Goal: Task Accomplishment & Management: Manage account settings

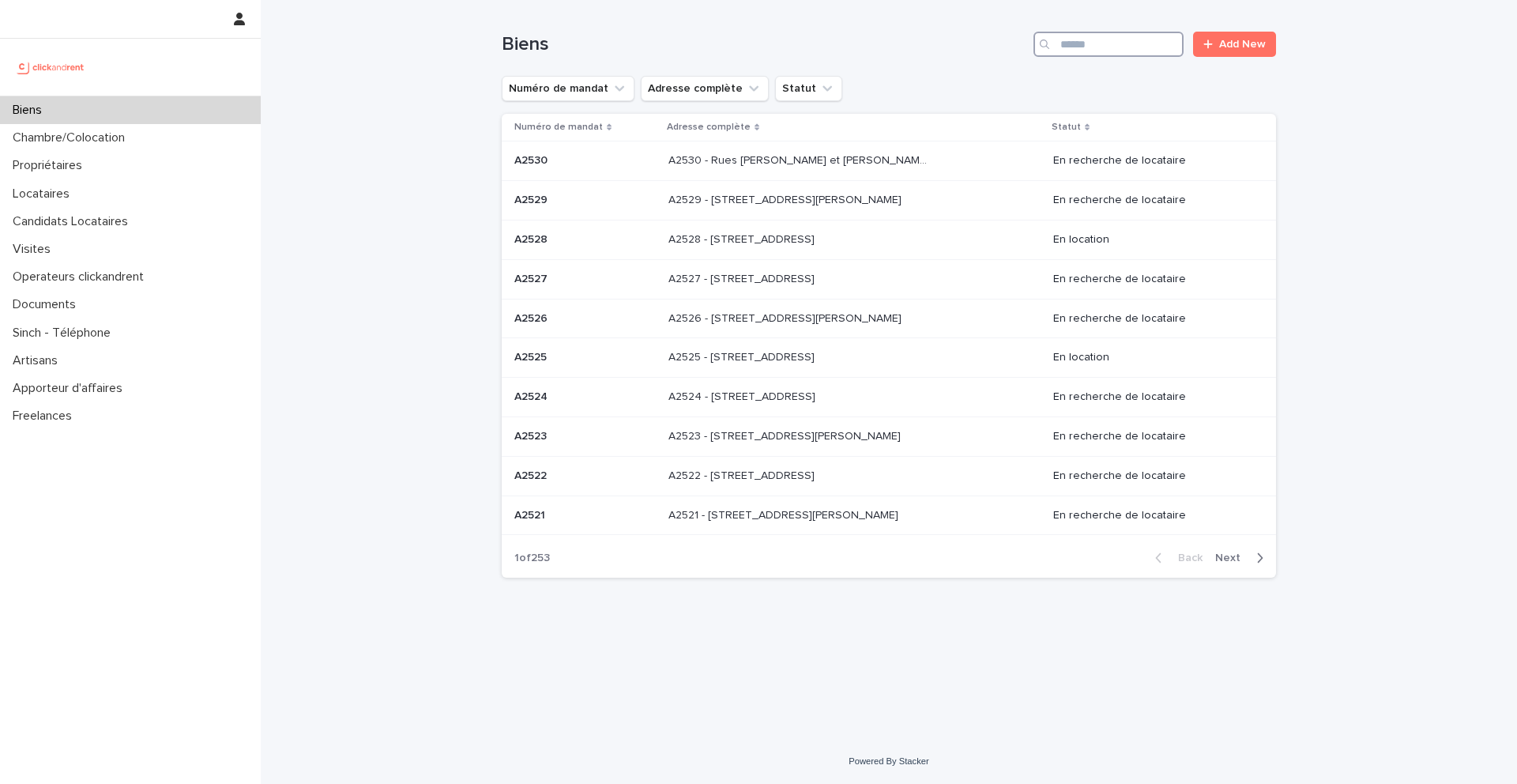
click at [1076, 31] on input "Search" at bounding box center [1108, 44] width 151 height 25
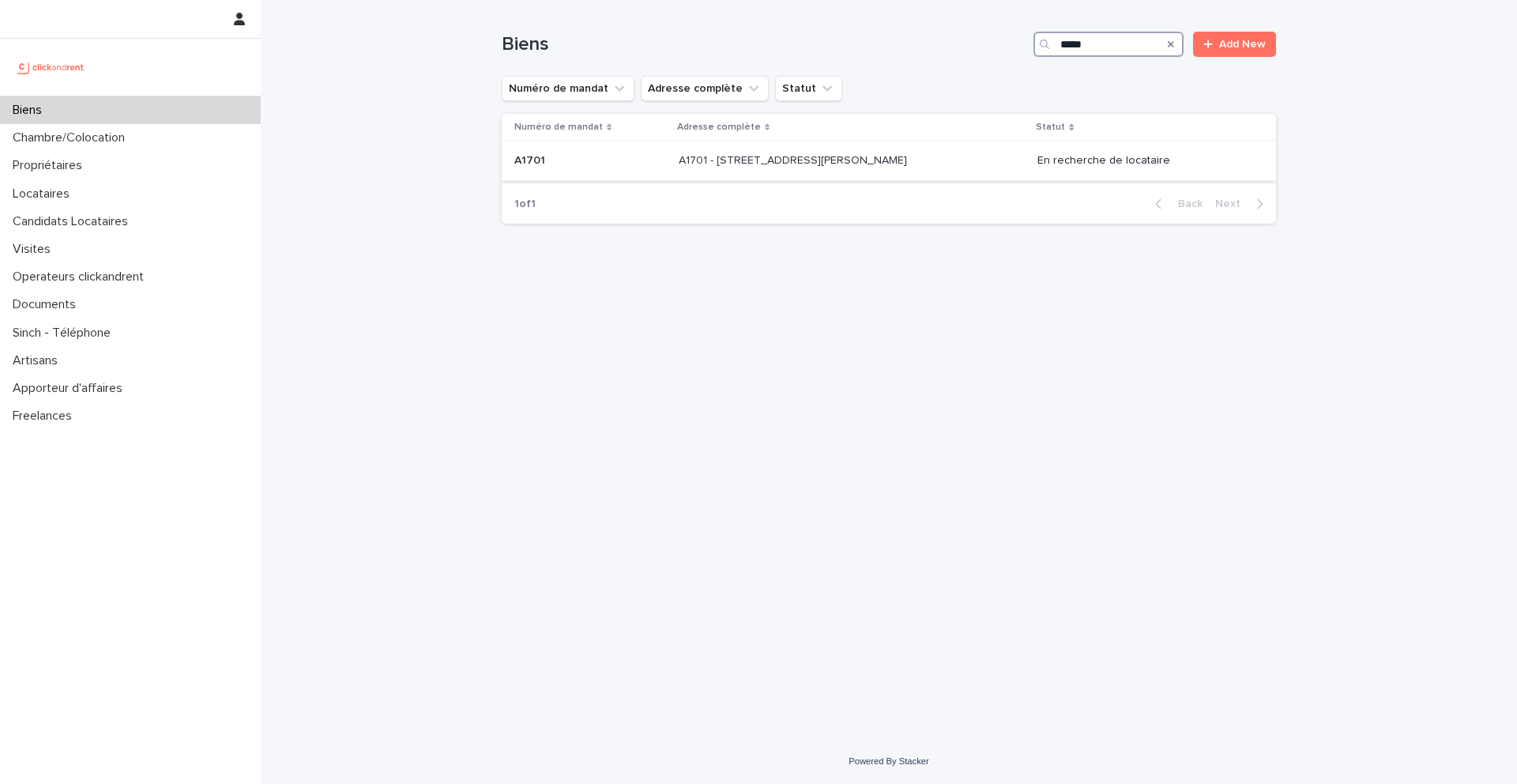
type input "*****"
click at [536, 161] on p "A1701" at bounding box center [531, 159] width 34 height 17
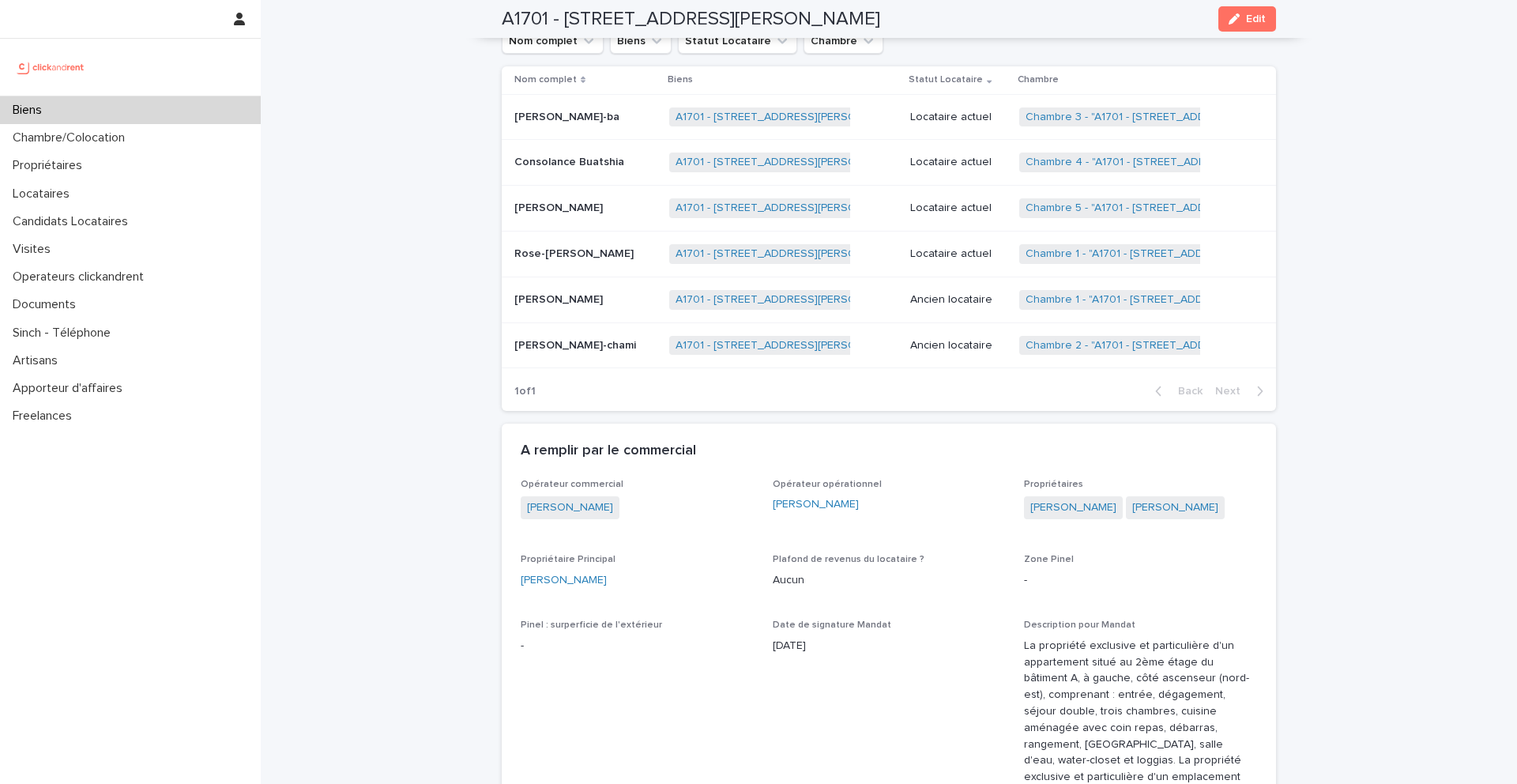
scroll to position [847, 0]
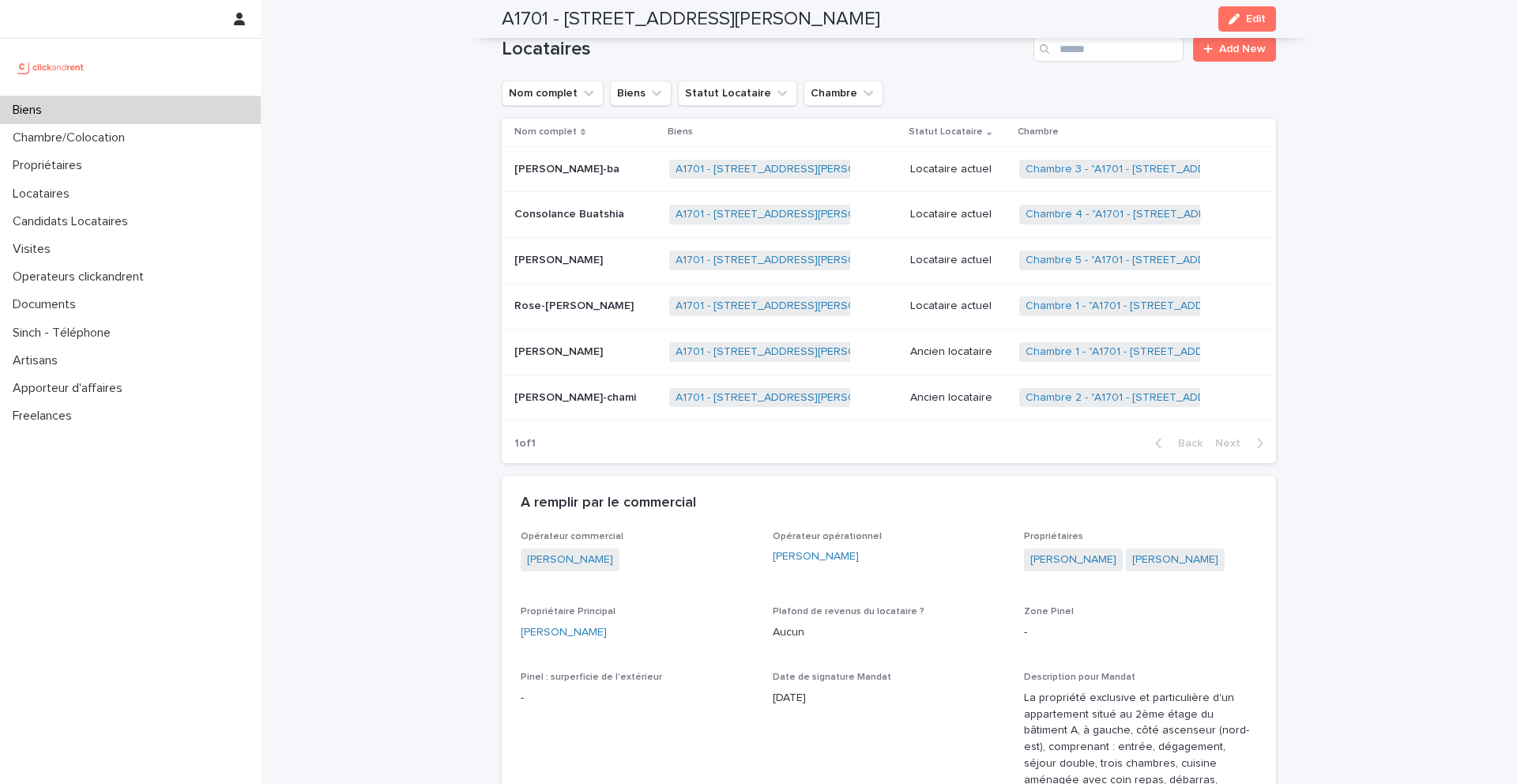
click at [563, 305] on p "Rose-imani Nguimbous" at bounding box center [575, 305] width 123 height 17
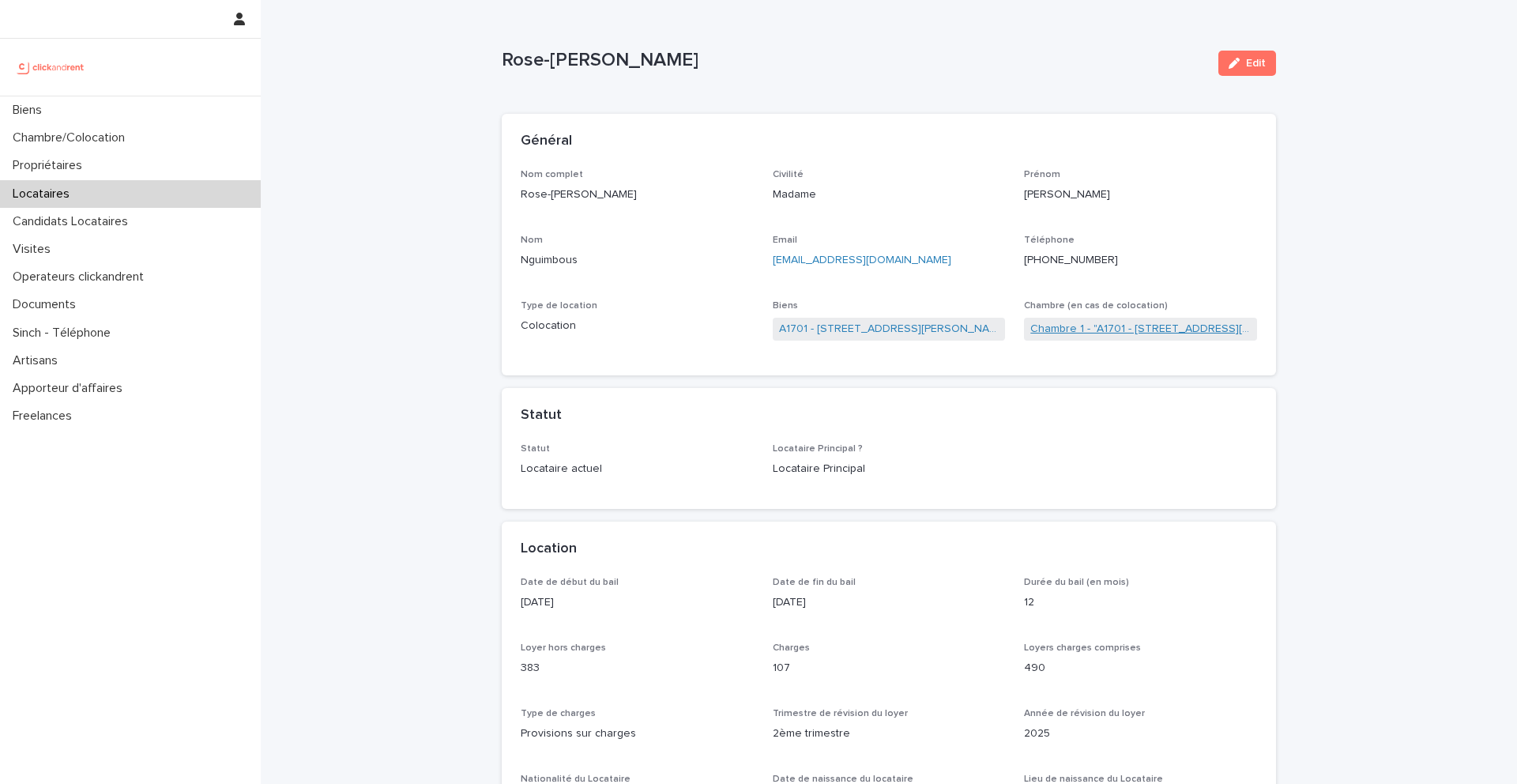
click at [1064, 324] on link "Chambre 1 - "A1701 - 7 bis boulevard Georges Michel, Corbeil-Essonnes 91100"" at bounding box center [1141, 329] width 220 height 17
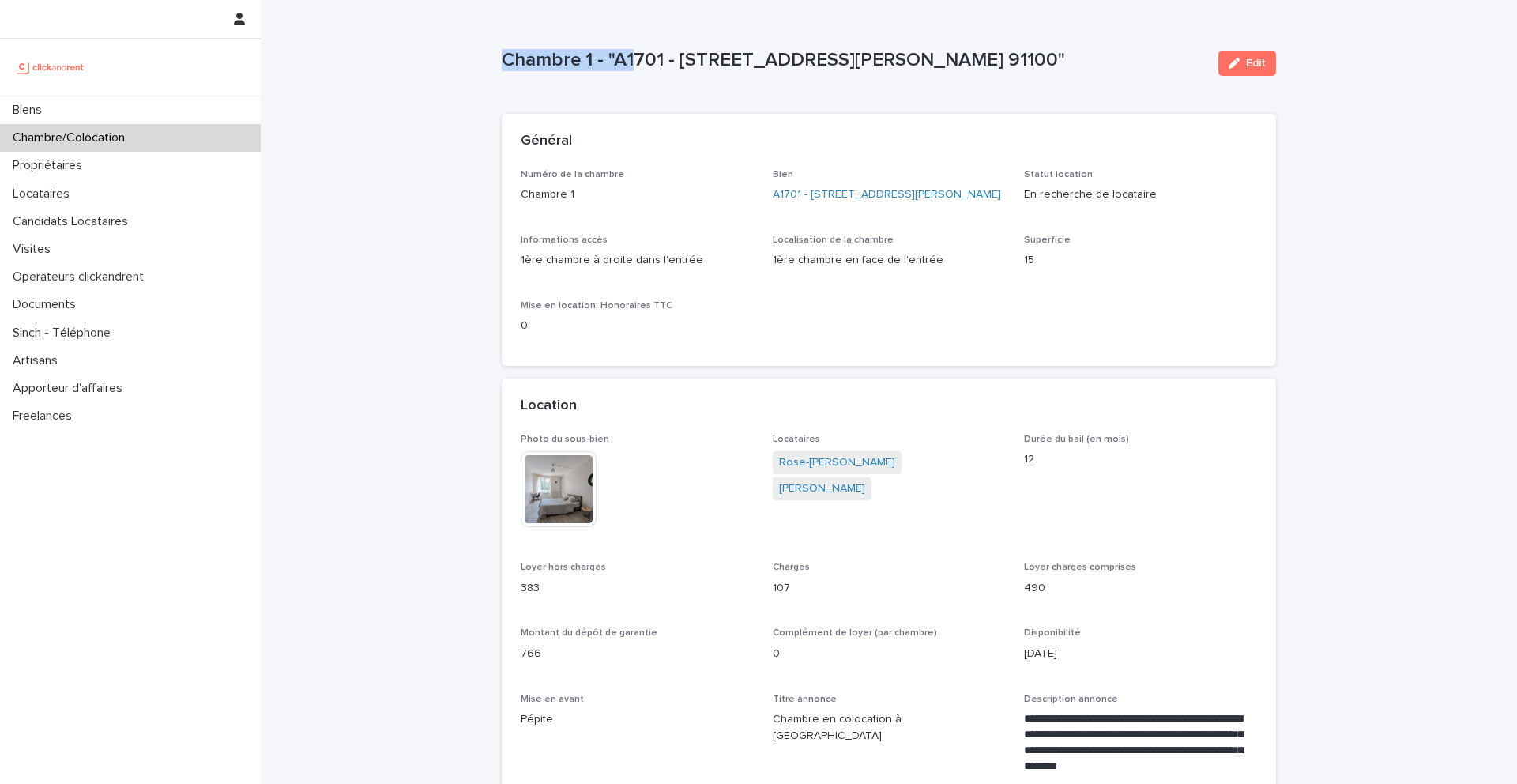
drag, startPoint x: 1161, startPoint y: 65, endPoint x: 506, endPoint y: 65, distance: 655.0
click at [505, 65] on p "Chambre 1 - "A1701 - 7 bis boulevard Georges Michel, Corbeil-Essonnes 91100"" at bounding box center [854, 61] width 704 height 23
drag, startPoint x: 1178, startPoint y: 58, endPoint x: 1098, endPoint y: 58, distance: 80.0
click at [1097, 58] on p "Chambre 1 - "A1701 - 7 bis boulevard Georges Michel, Corbeil-Essonnes 91100"" at bounding box center [854, 61] width 704 height 23
copy p "Chambre 1 - "A1701 - 7 bis boulevard Georges Michel, Corbeil-Essonnes 91100""
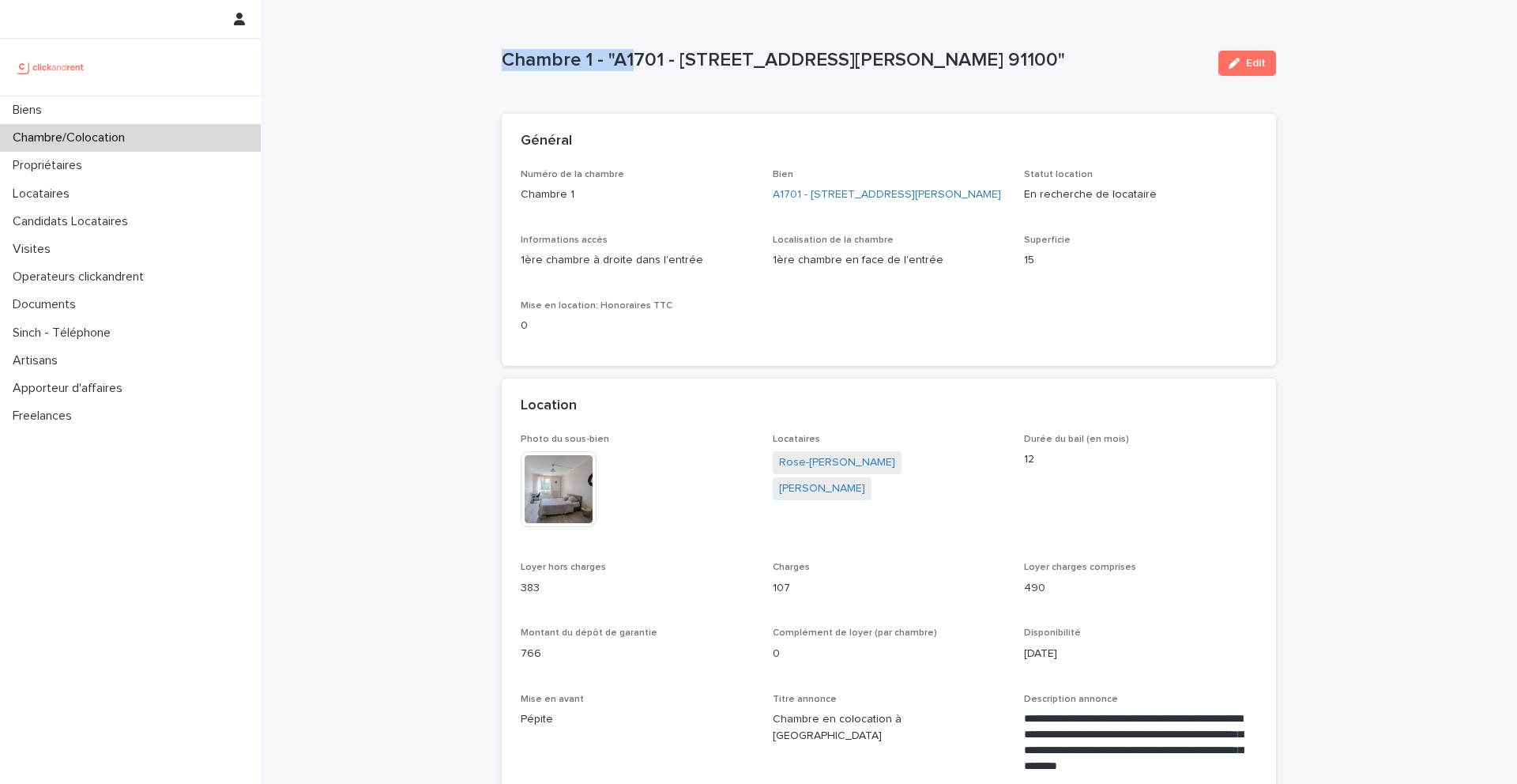
copy p "Chambre 1 - "A1701 - 7 bis boulevard Georges Michel, Corbeil-Essonnes 91100""
click at [1146, 59] on p "Chambre 1 - "A1701 - 7 bis boulevard Georges Michel, Corbeil-Essonnes 91100"" at bounding box center [854, 61] width 704 height 23
drag, startPoint x: 1172, startPoint y: 59, endPoint x: 617, endPoint y: 65, distance: 555.0
click at [617, 65] on p "Chambre 1 - "A1701 - 7 bis boulevard Georges Michel, Corbeil-Essonnes 91100"" at bounding box center [854, 61] width 704 height 23
drag, startPoint x: 1189, startPoint y: 64, endPoint x: 648, endPoint y: 72, distance: 541.1
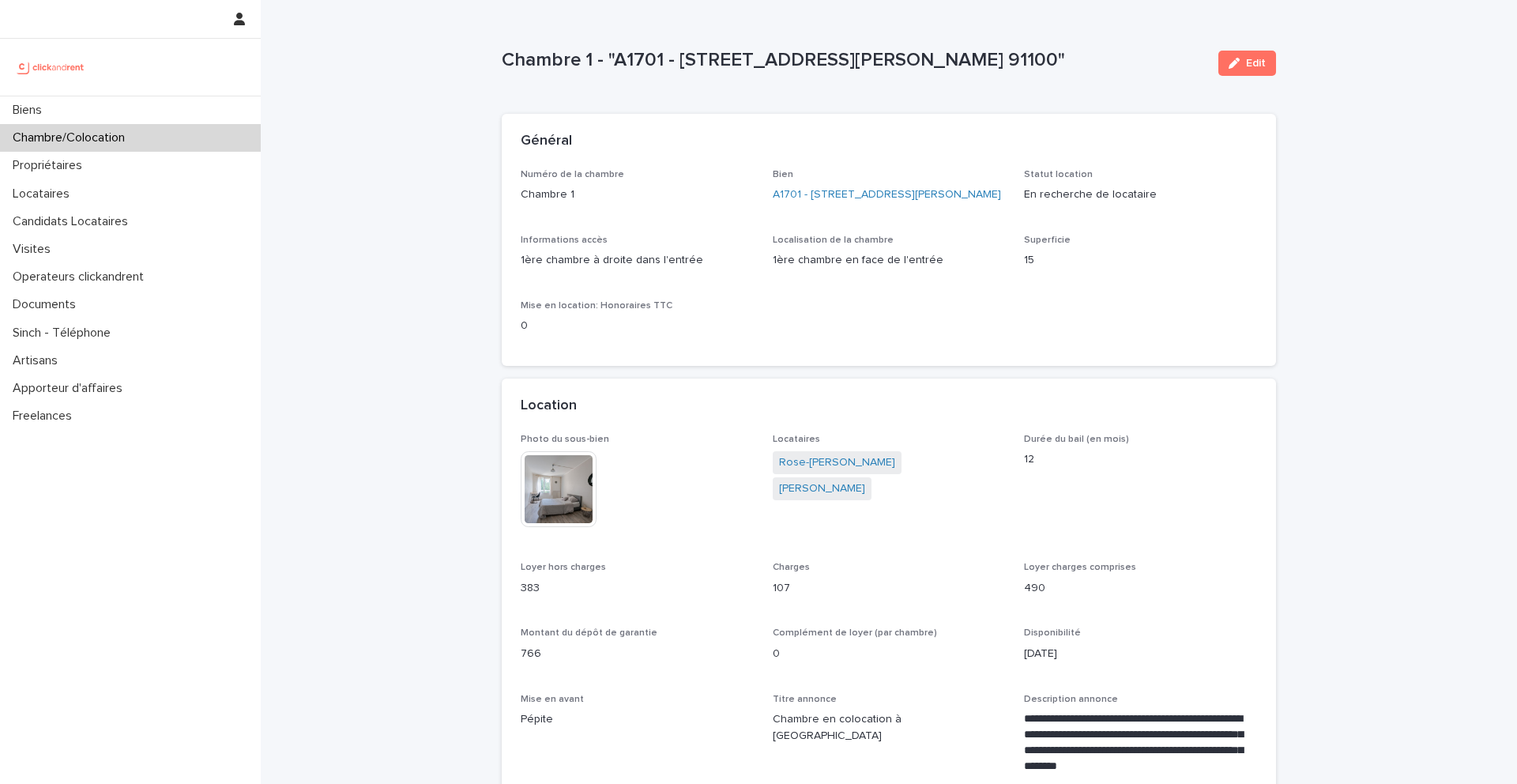
click at [648, 72] on div "Chambre 1 - "A1701 - 7 bis boulevard Georges Michel, Corbeil-Essonnes 91100"" at bounding box center [854, 64] width 704 height 30
click at [503, 62] on p "Chambre 1 - "A1701 - 7 bis boulevard Georges Michel, Corbeil-Essonnes 91100"" at bounding box center [854, 61] width 704 height 23
drag, startPoint x: 503, startPoint y: 62, endPoint x: 1177, endPoint y: 61, distance: 674.0
click at [1177, 61] on p "Chambre 1 - "A1701 - 7 bis boulevard Georges Michel, Corbeil-Essonnes 91100"" at bounding box center [854, 61] width 704 height 23
copy p "Chambre 1 - "A1701 - 7 bis boulevard Georges Michel, Corbeil-Essonnes 91100""
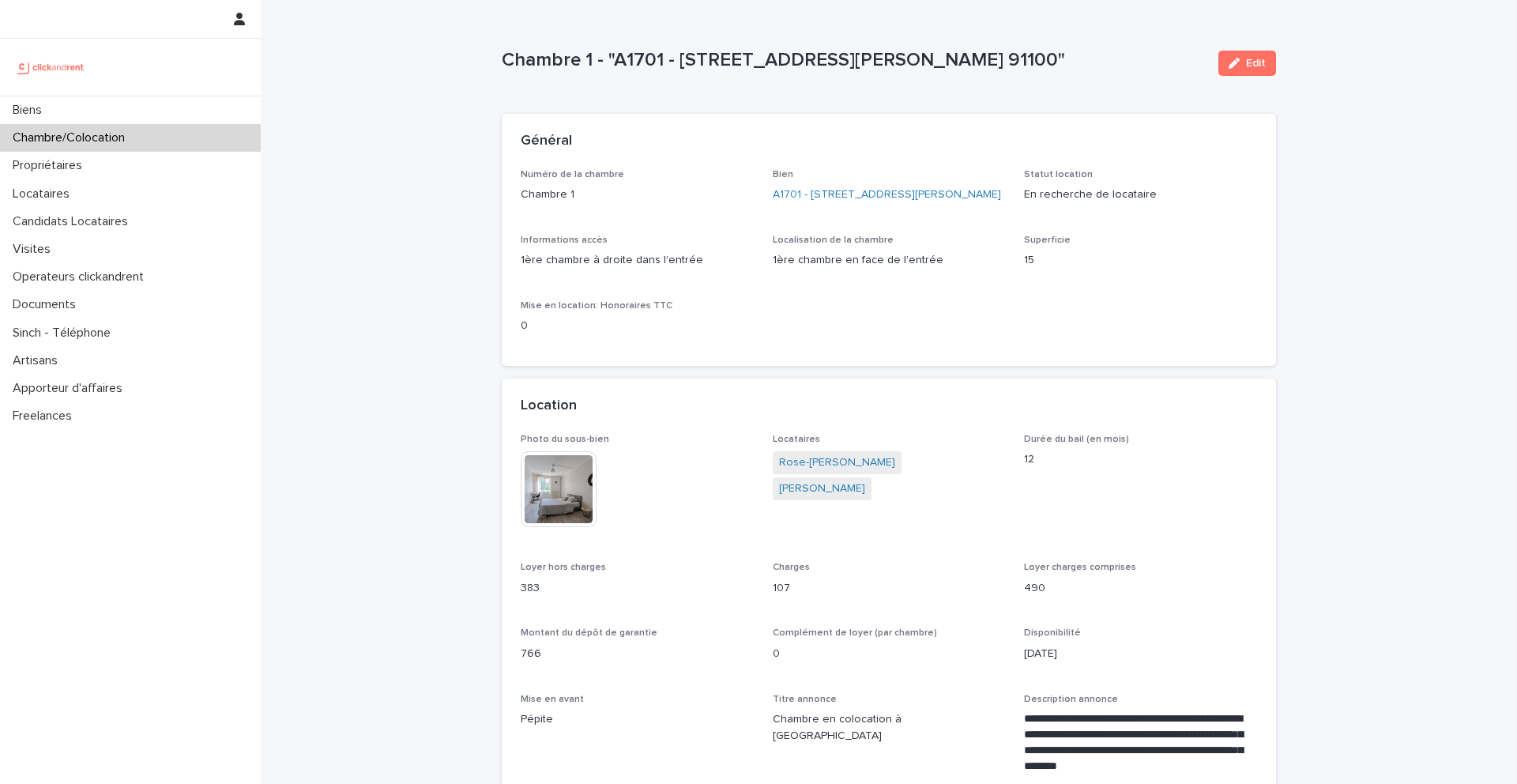
click at [835, 183] on div "Bien A1701 - 7 bis boulevard Georges Michel, Corbeil-Essonnes 91100" at bounding box center [889, 193] width 233 height 47
click at [833, 201] on link "A1701 - 7 bis boulevard Georges Michel, Corbeil-Essonnes 91100" at bounding box center [886, 194] width 228 height 17
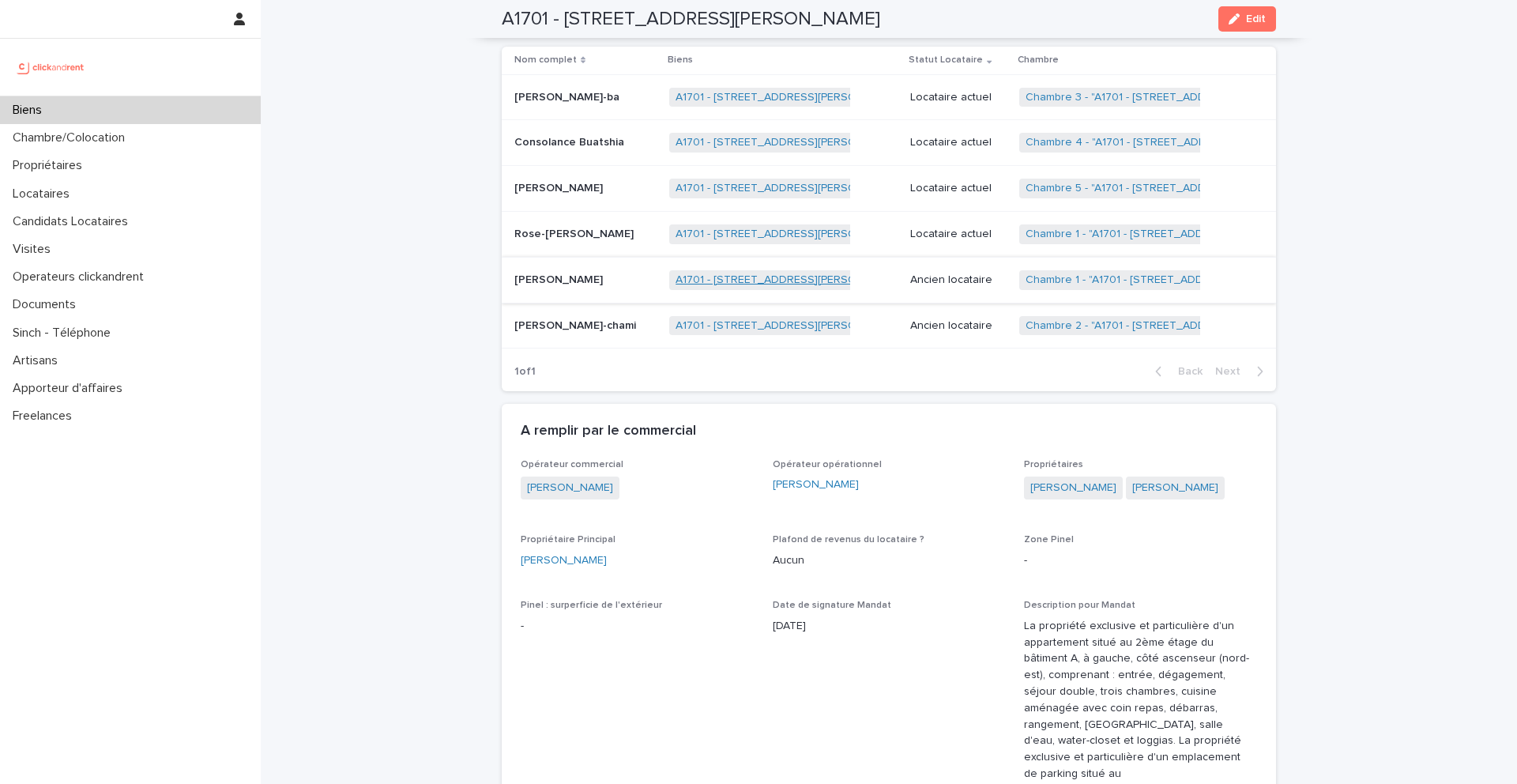
scroll to position [918, 0]
click at [547, 273] on p "Jinette Dinanga" at bounding box center [560, 280] width 91 height 17
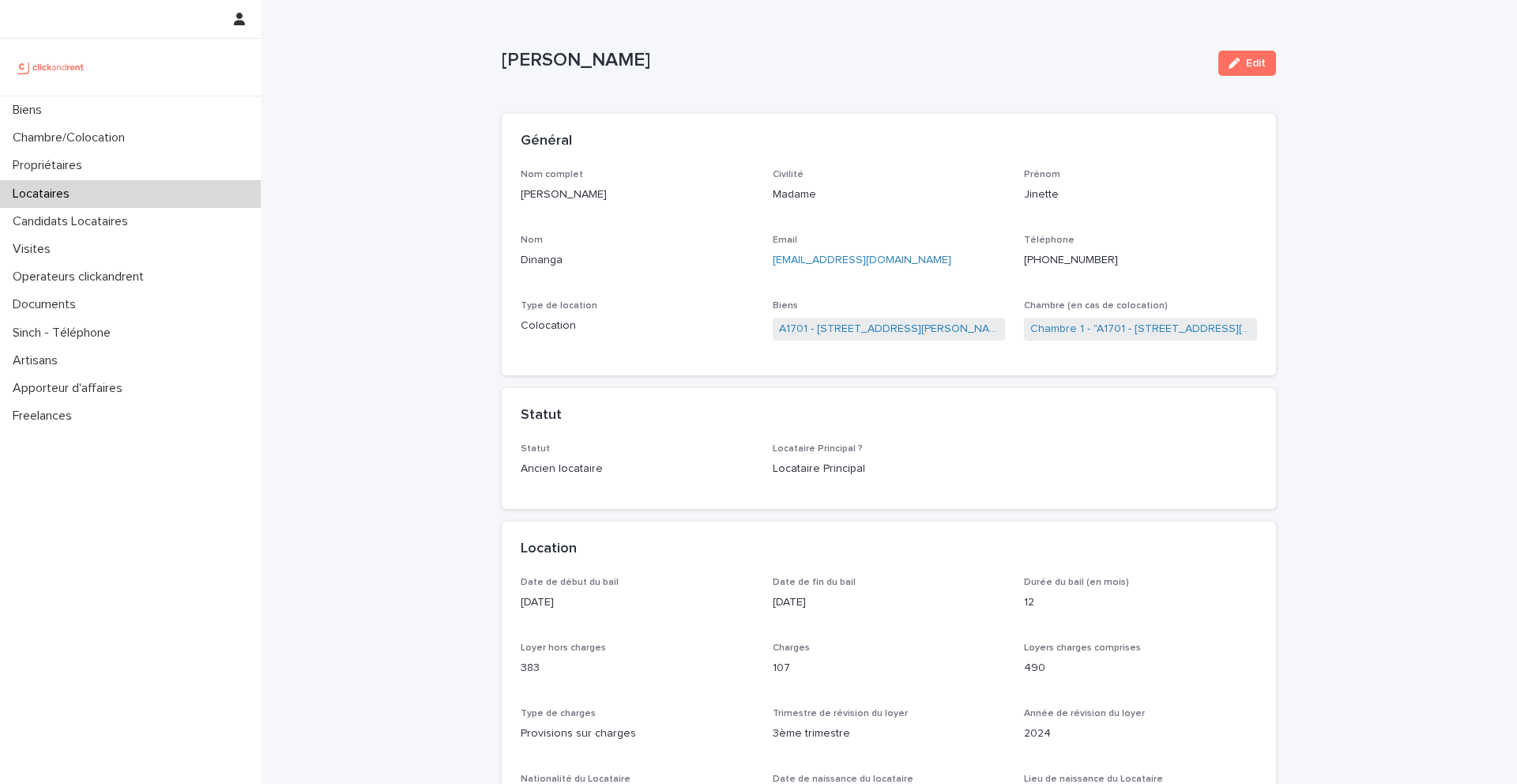
click at [1073, 338] on span "Chambre 1 - "A1701 - 7 bis boulevard Georges Michel, Corbeil-Essonnes 91100"" at bounding box center [1141, 329] width 233 height 23
click at [1073, 332] on link "Chambre 1 - "A1701 - 7 bis boulevard Georges Michel, Corbeil-Essonnes 91100"" at bounding box center [1141, 329] width 220 height 17
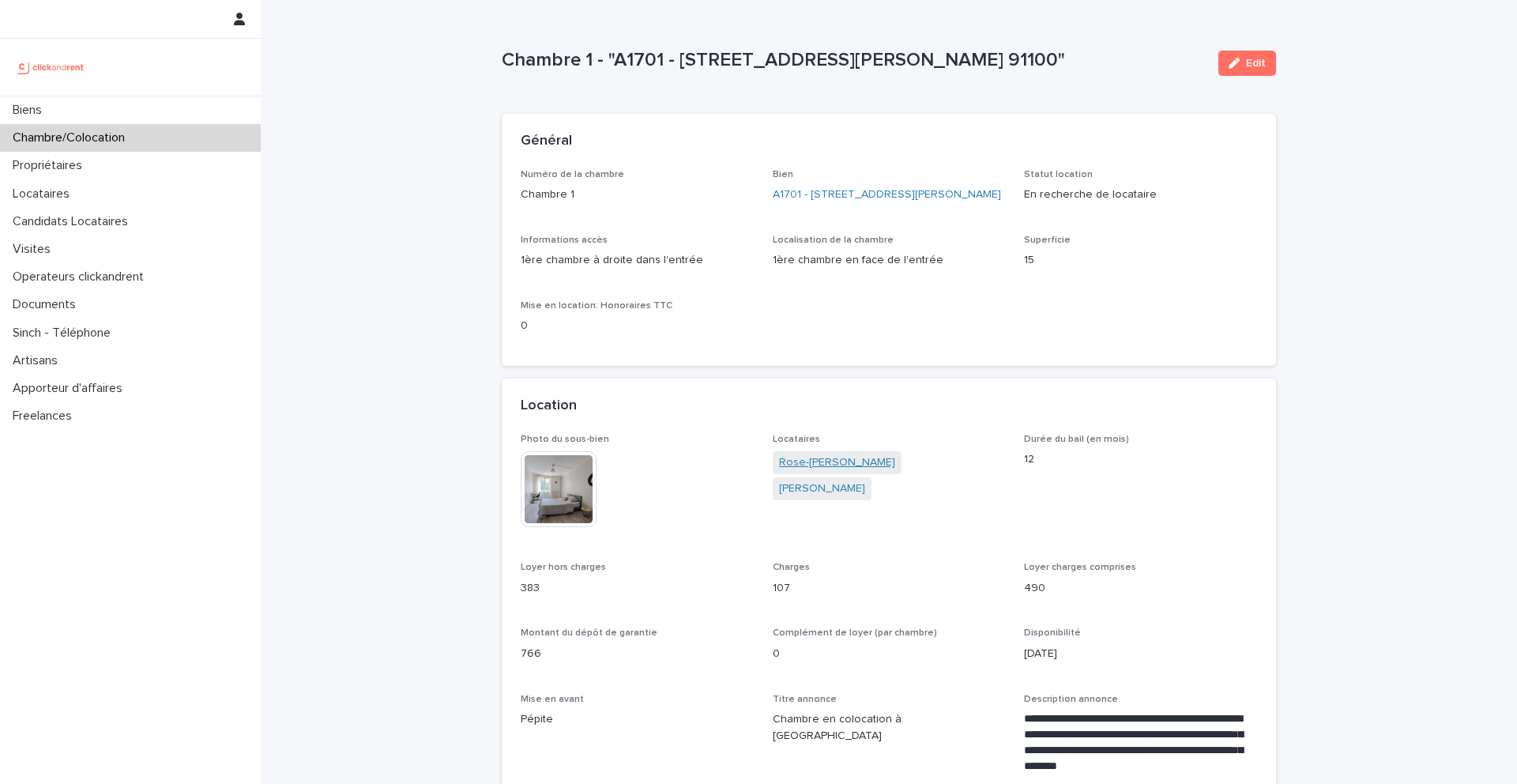
click at [872, 471] on link "Rose-imani Nguimbous" at bounding box center [837, 462] width 116 height 17
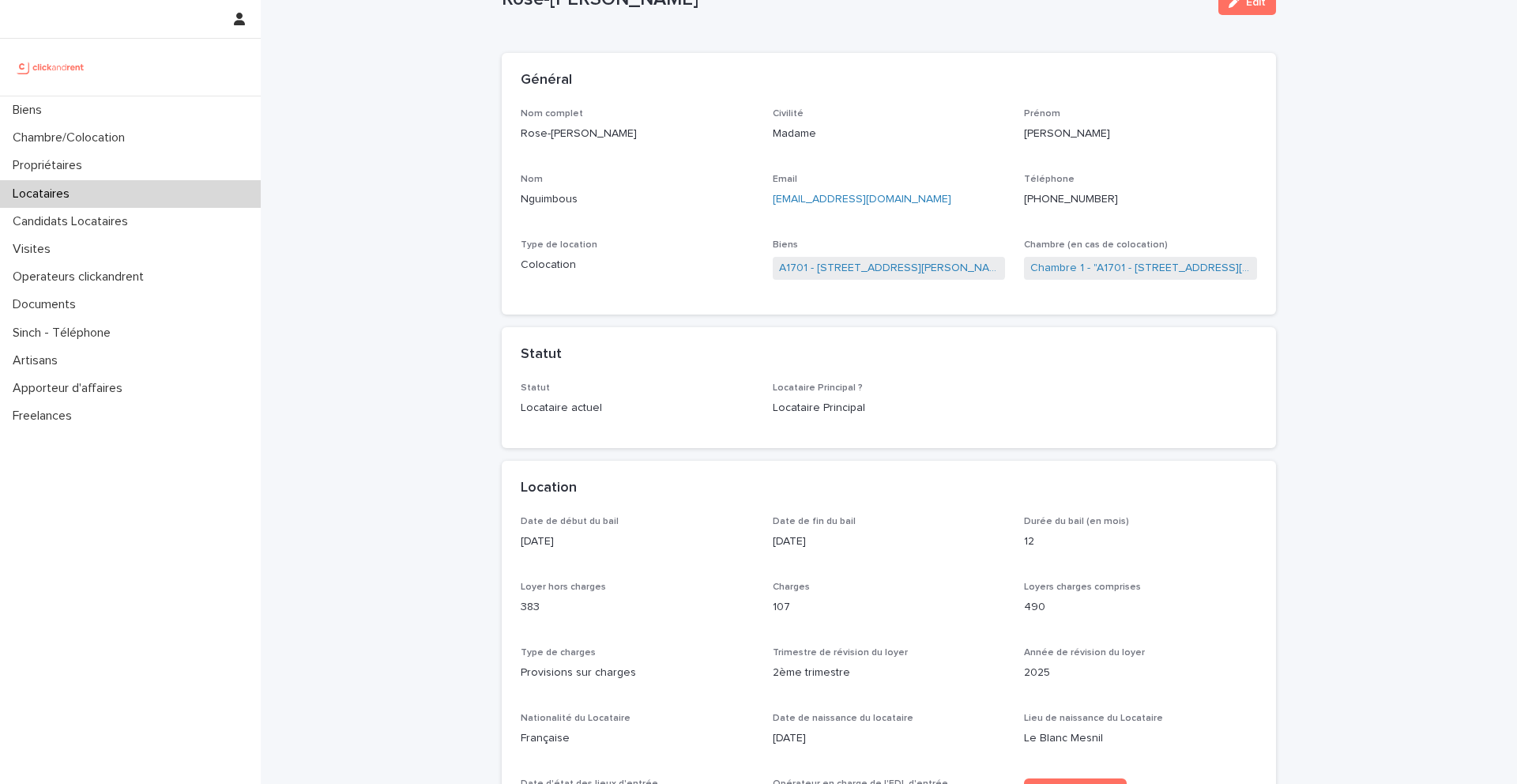
scroll to position [66, 0]
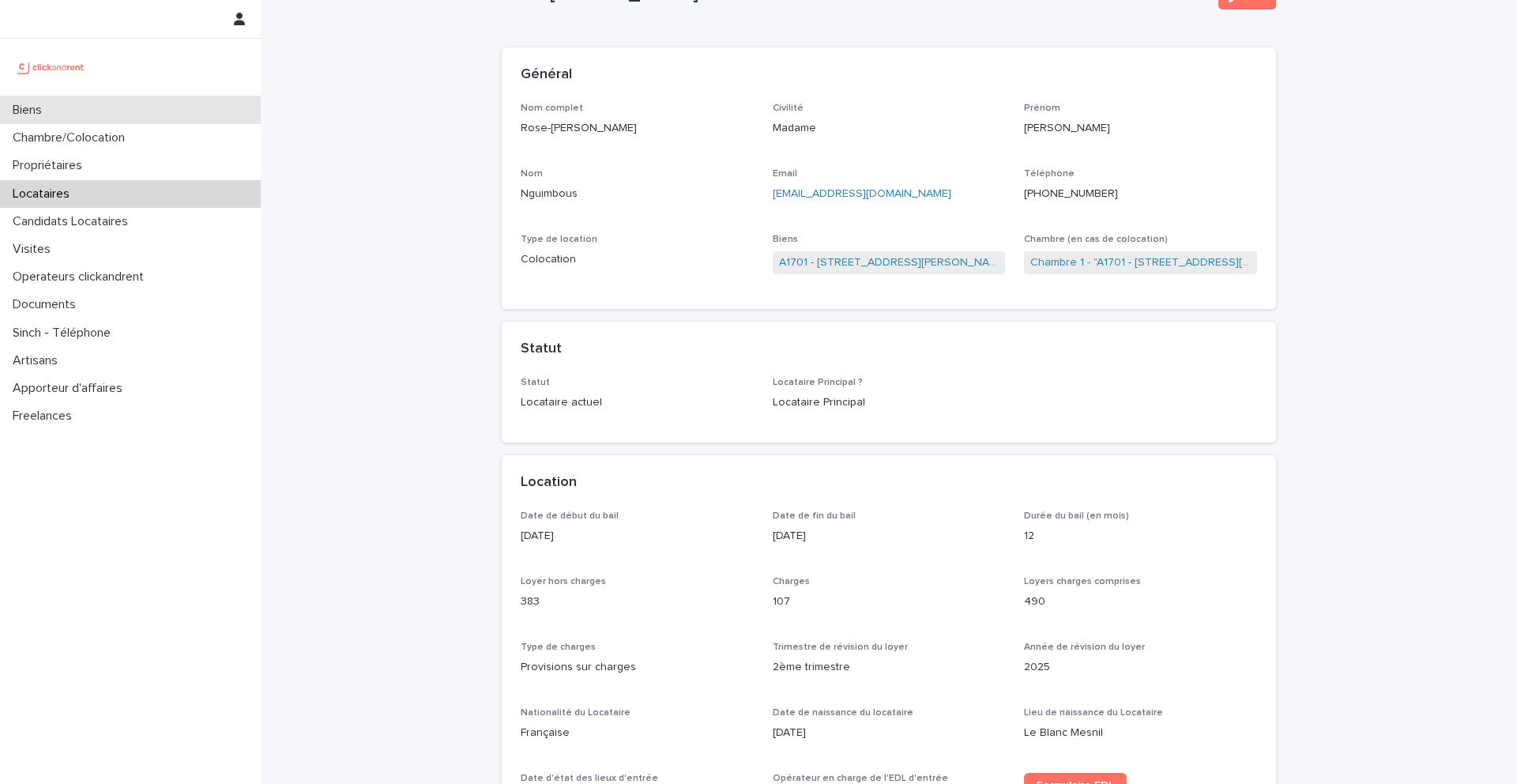
click at [104, 107] on div "Biens" at bounding box center [130, 110] width 261 height 28
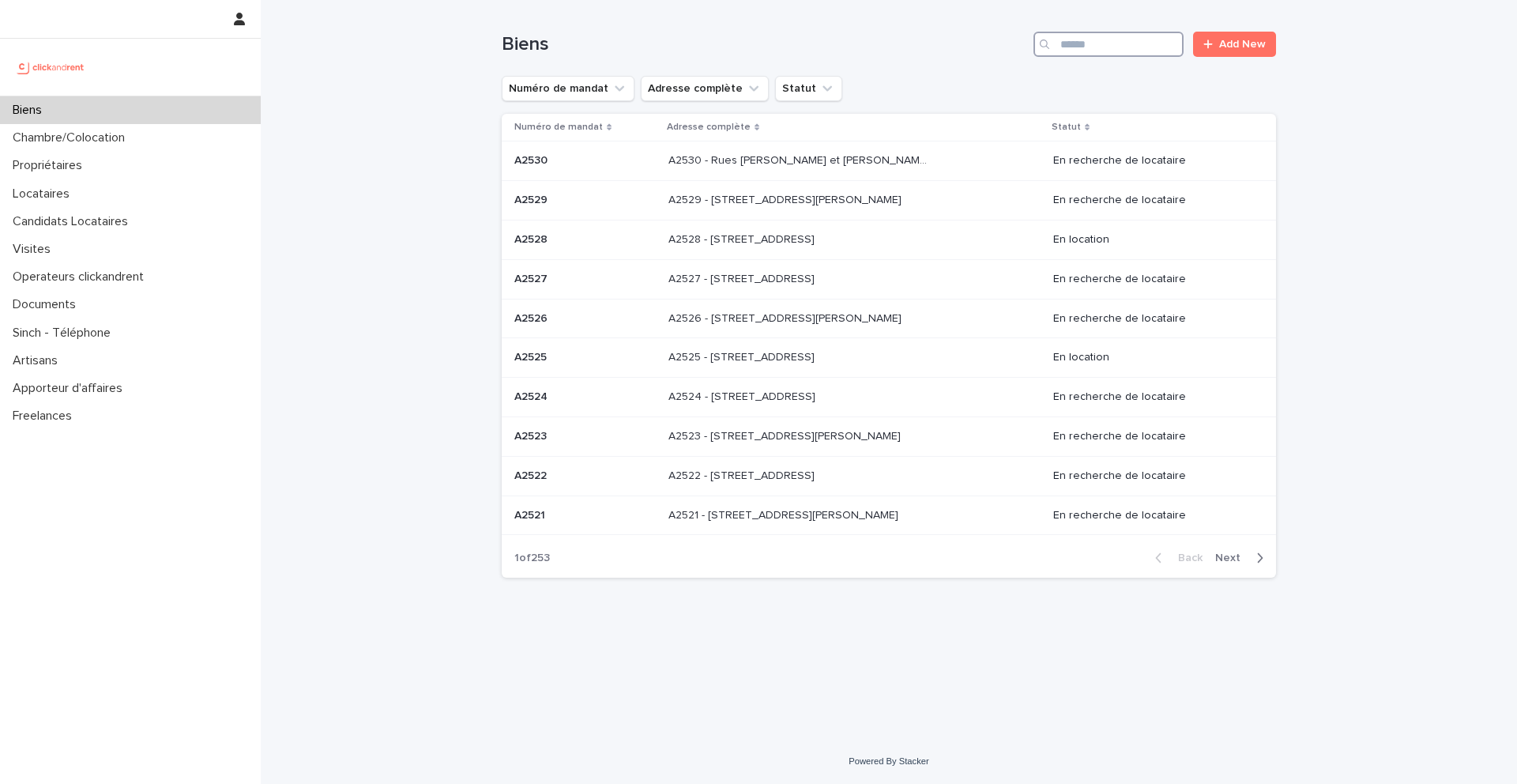
click at [1123, 55] on input "Search" at bounding box center [1108, 44] width 151 height 25
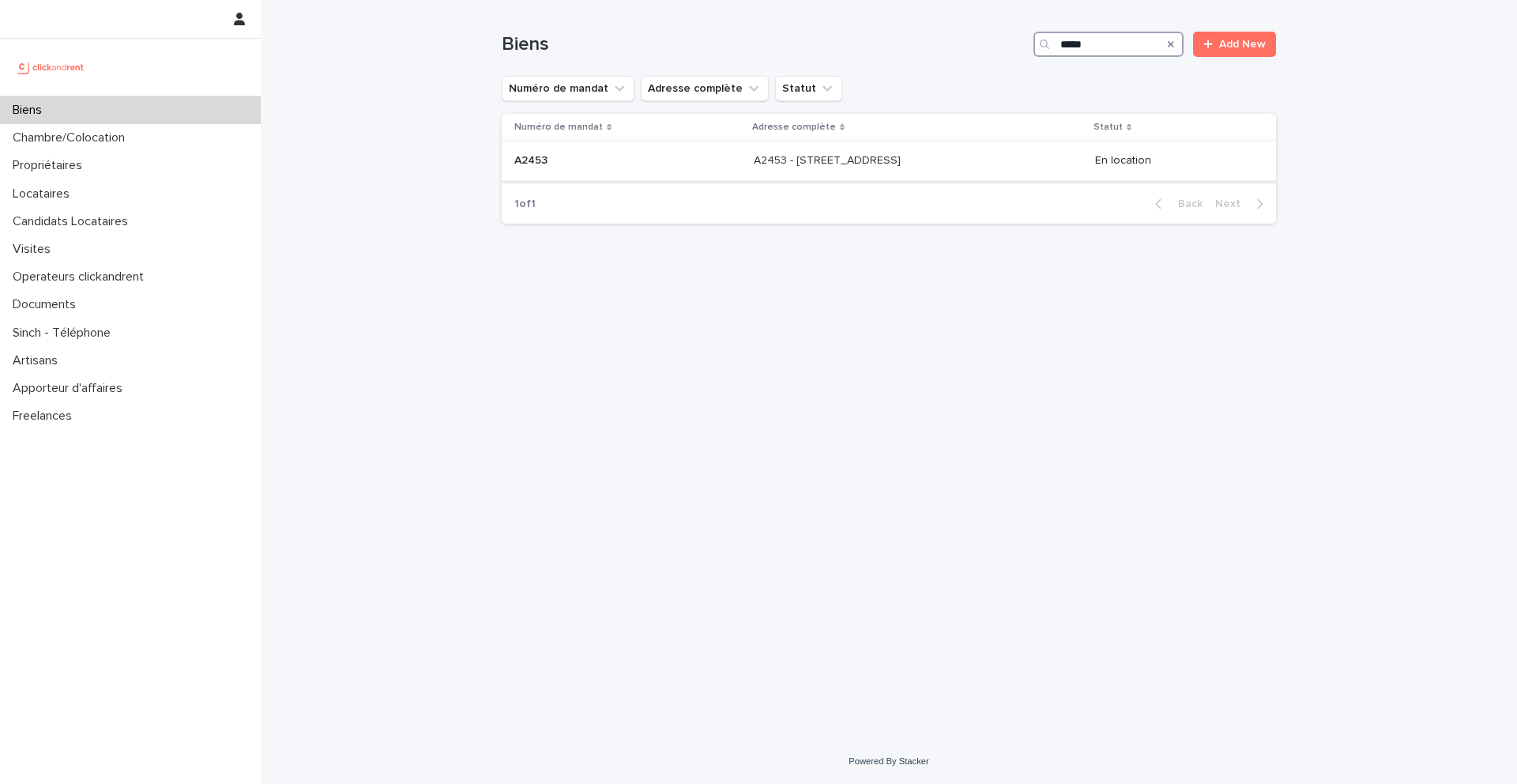
type input "*****"
click at [547, 151] on p "A2453" at bounding box center [532, 159] width 37 height 17
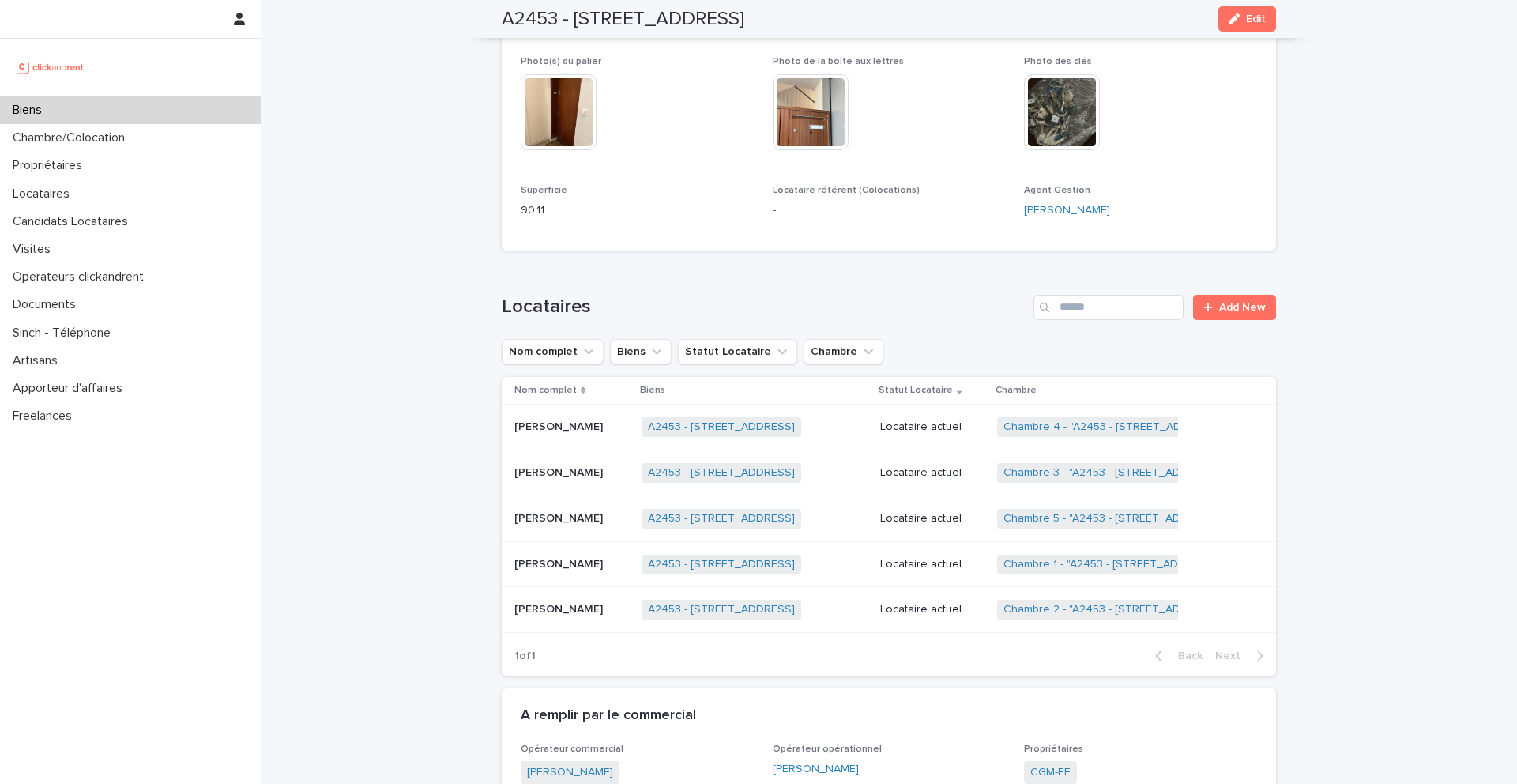
scroll to position [585, 0]
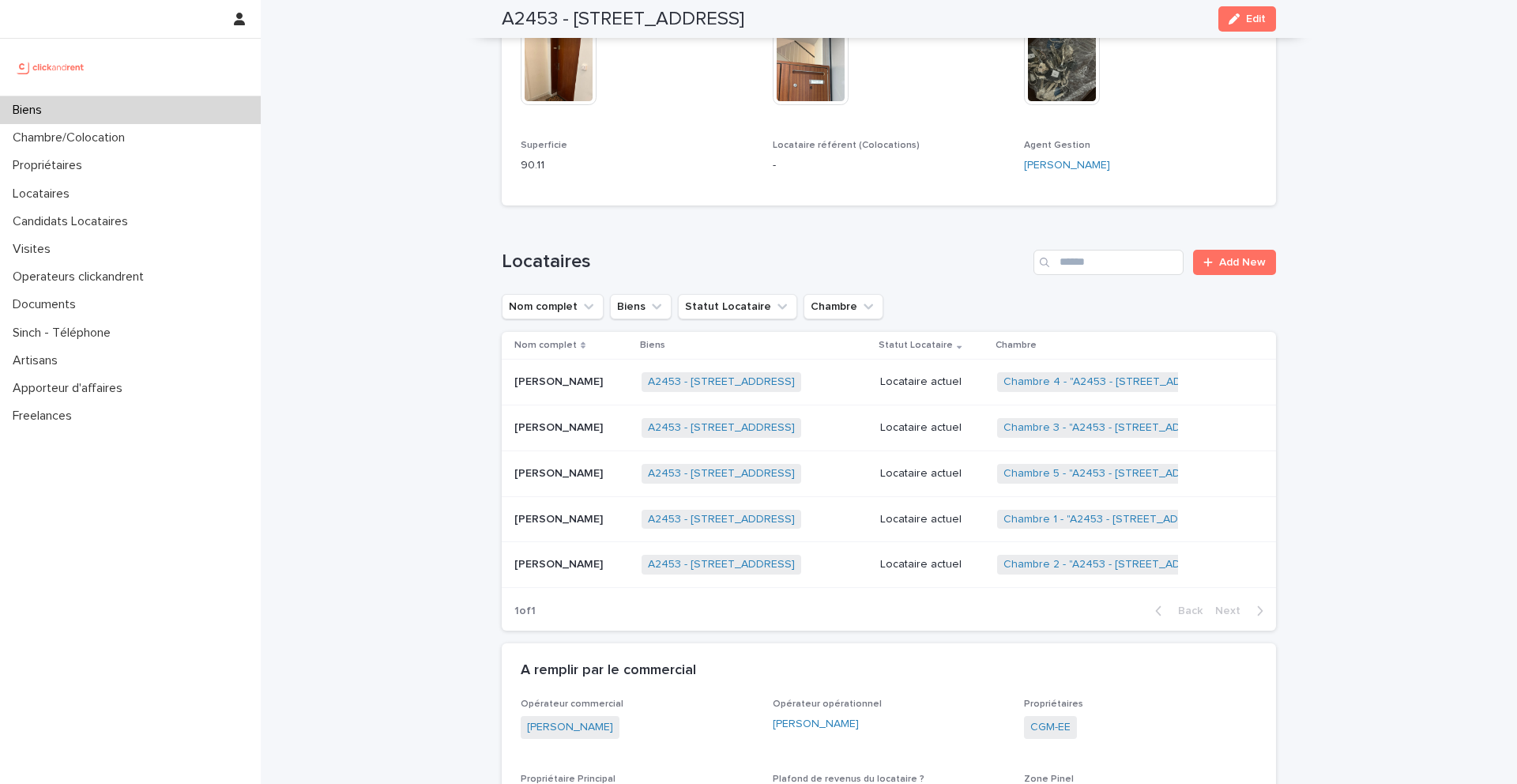
click at [551, 566] on p "Yuming Ji" at bounding box center [560, 563] width 91 height 17
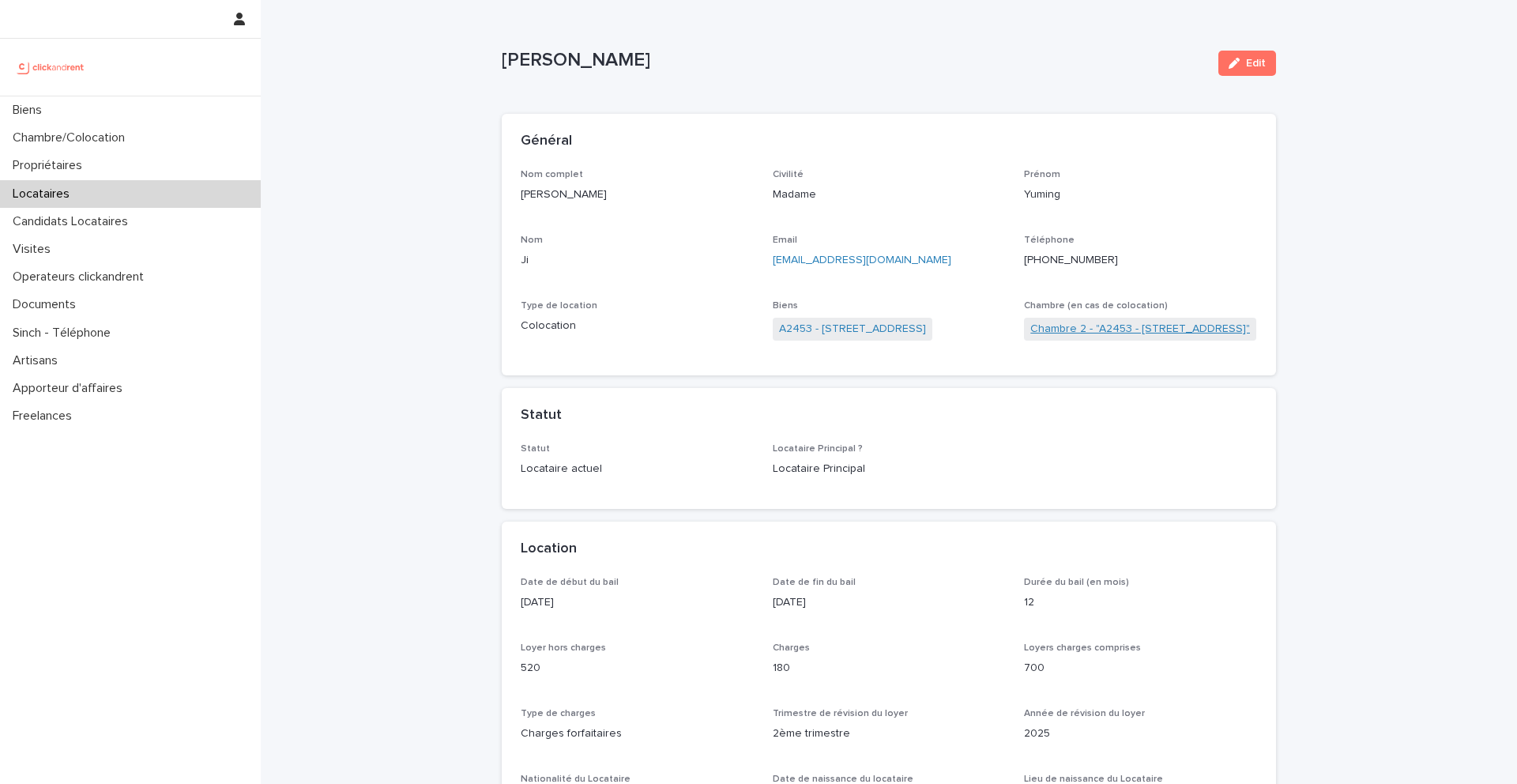
click at [1043, 331] on link "Chambre 2 - "A2453 - 39 rue Gallieni, Palaiseau 91120"" at bounding box center [1140, 329] width 220 height 17
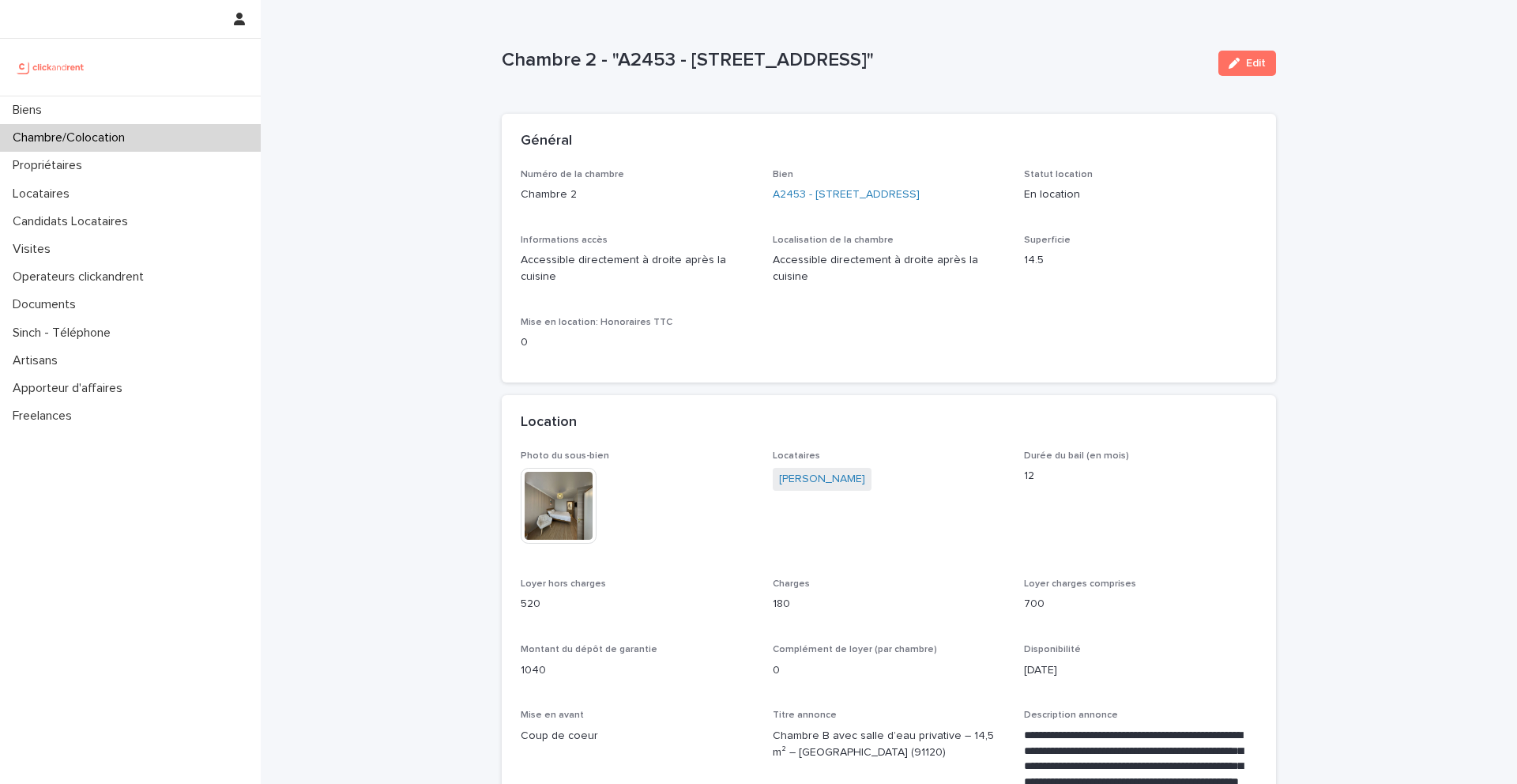
drag, startPoint x: 991, startPoint y: 64, endPoint x: 505, endPoint y: 63, distance: 486.0
click at [505, 63] on p "Chambre 2 - "A2453 - 39 rue Gallieni, Palaiseau 91120"" at bounding box center [854, 61] width 704 height 23
copy p "Chambre 2 - "A2453 - 39 rue Gallieni, Palaiseau 91120""
click at [840, 197] on link "A2453 - 39 rue Gallieni, Palaiseau 91120" at bounding box center [846, 194] width 147 height 17
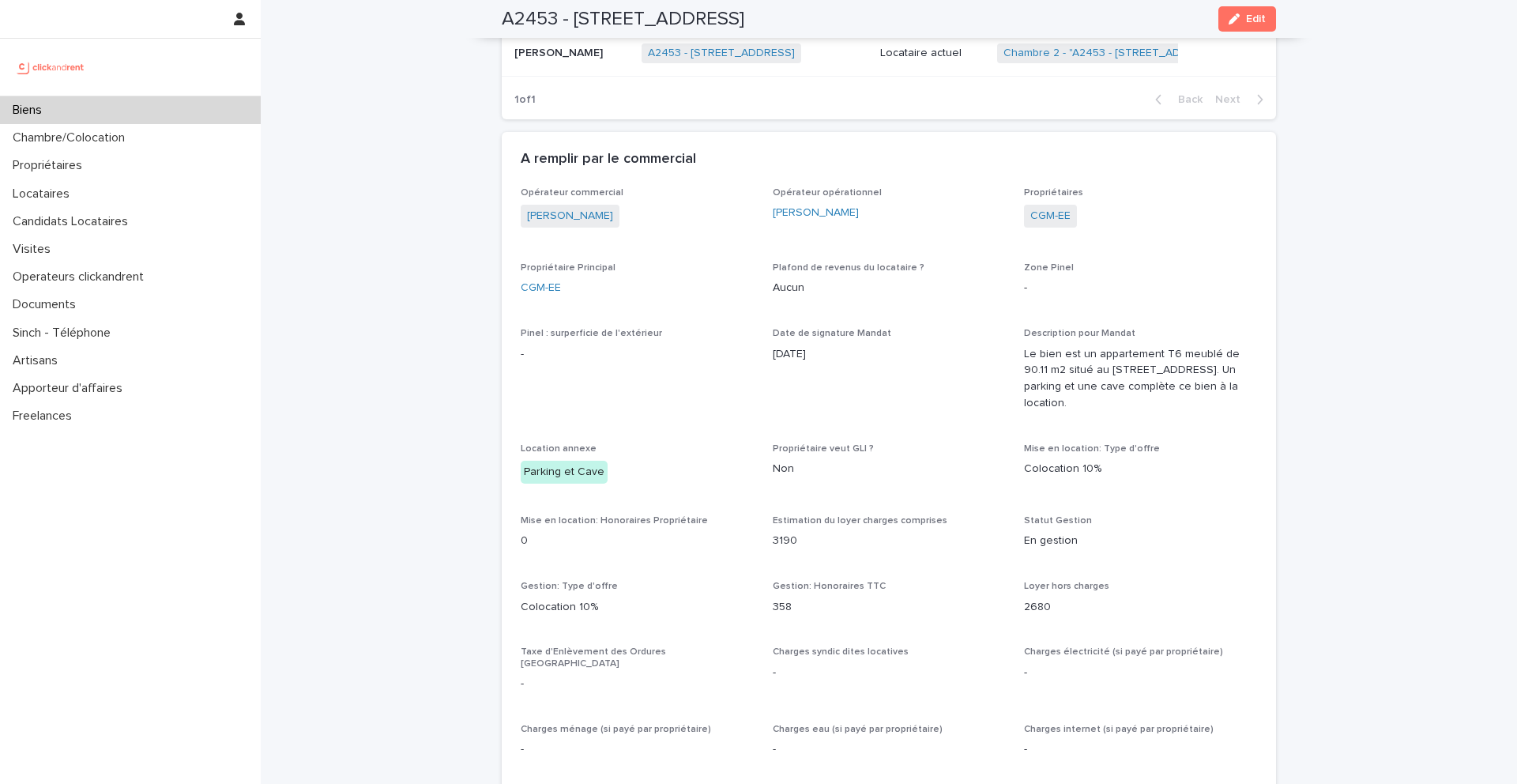
scroll to position [840, 0]
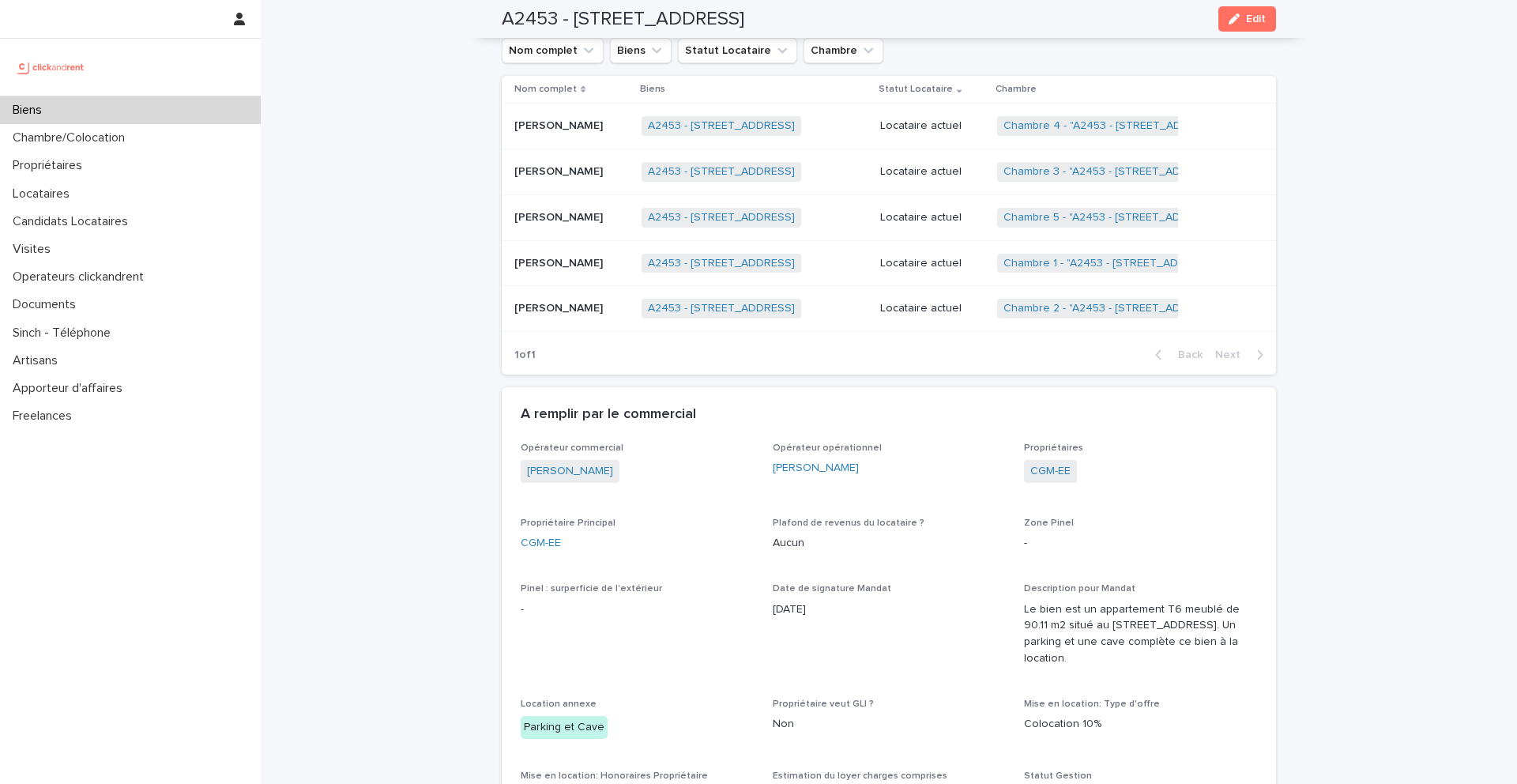
click at [556, 298] on p "Yuming Ji" at bounding box center [560, 306] width 91 height 17
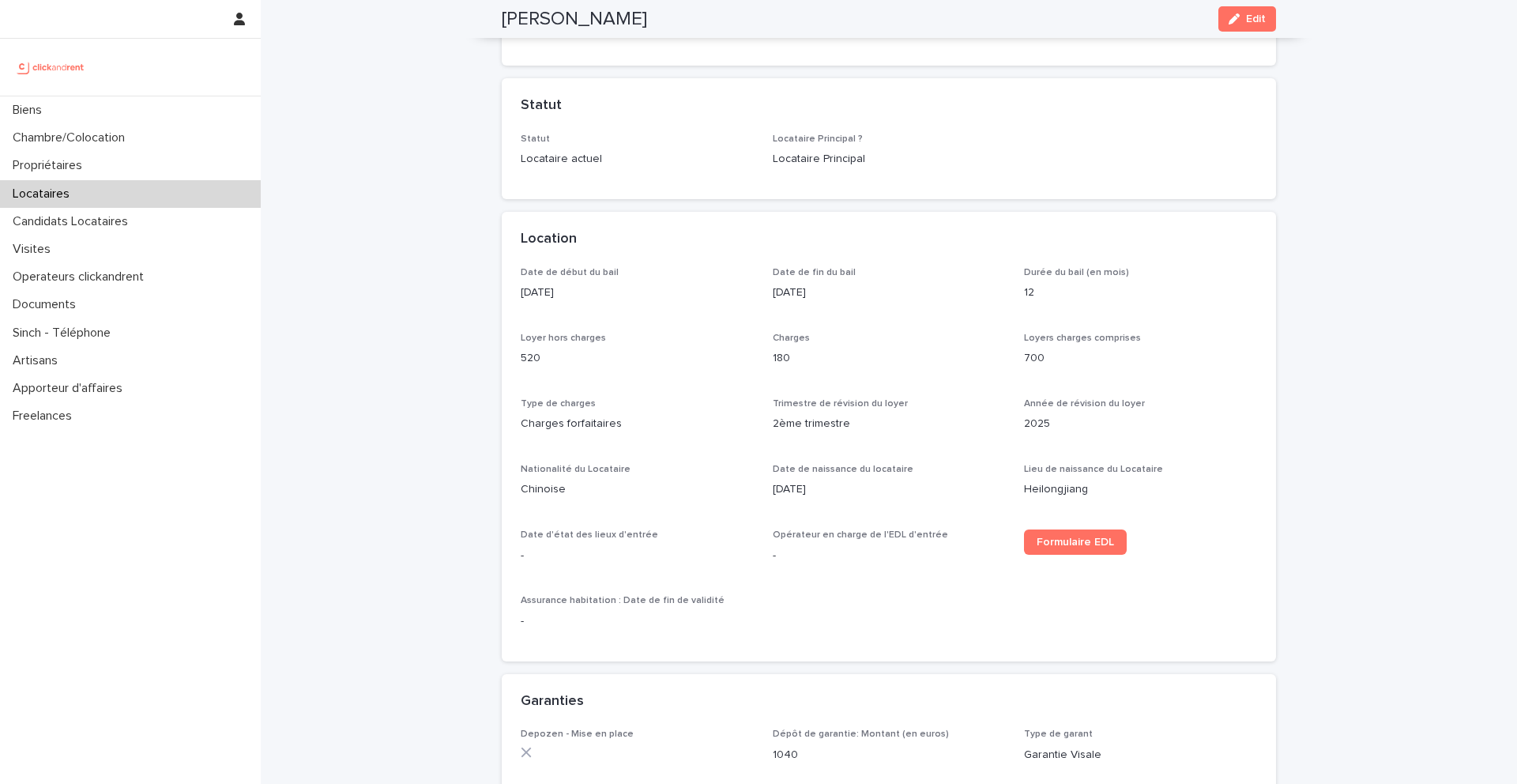
scroll to position [313, 0]
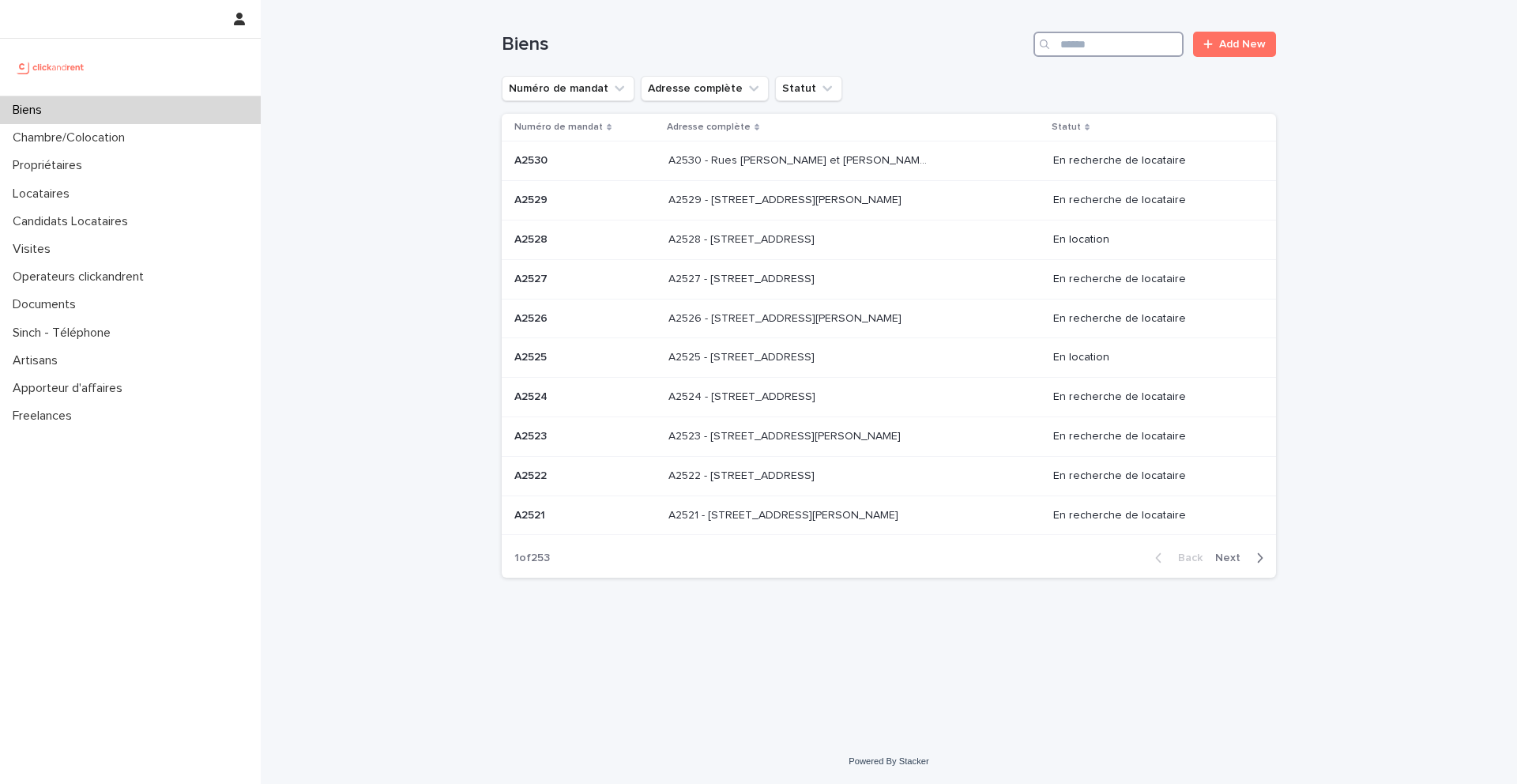
click at [1112, 47] on input "Search" at bounding box center [1108, 44] width 151 height 25
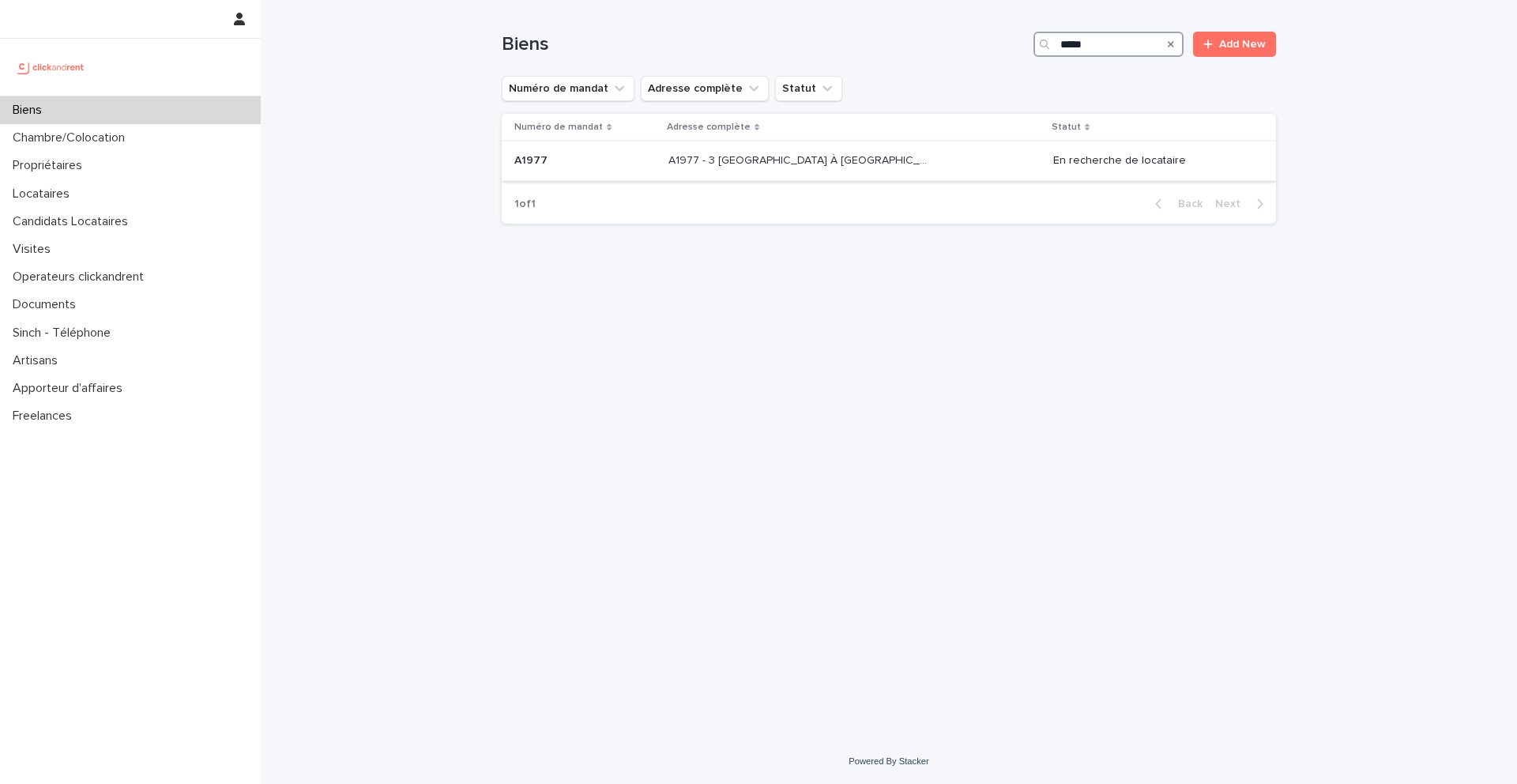
type input "*****"
click at [534, 162] on p "A1977" at bounding box center [532, 159] width 37 height 17
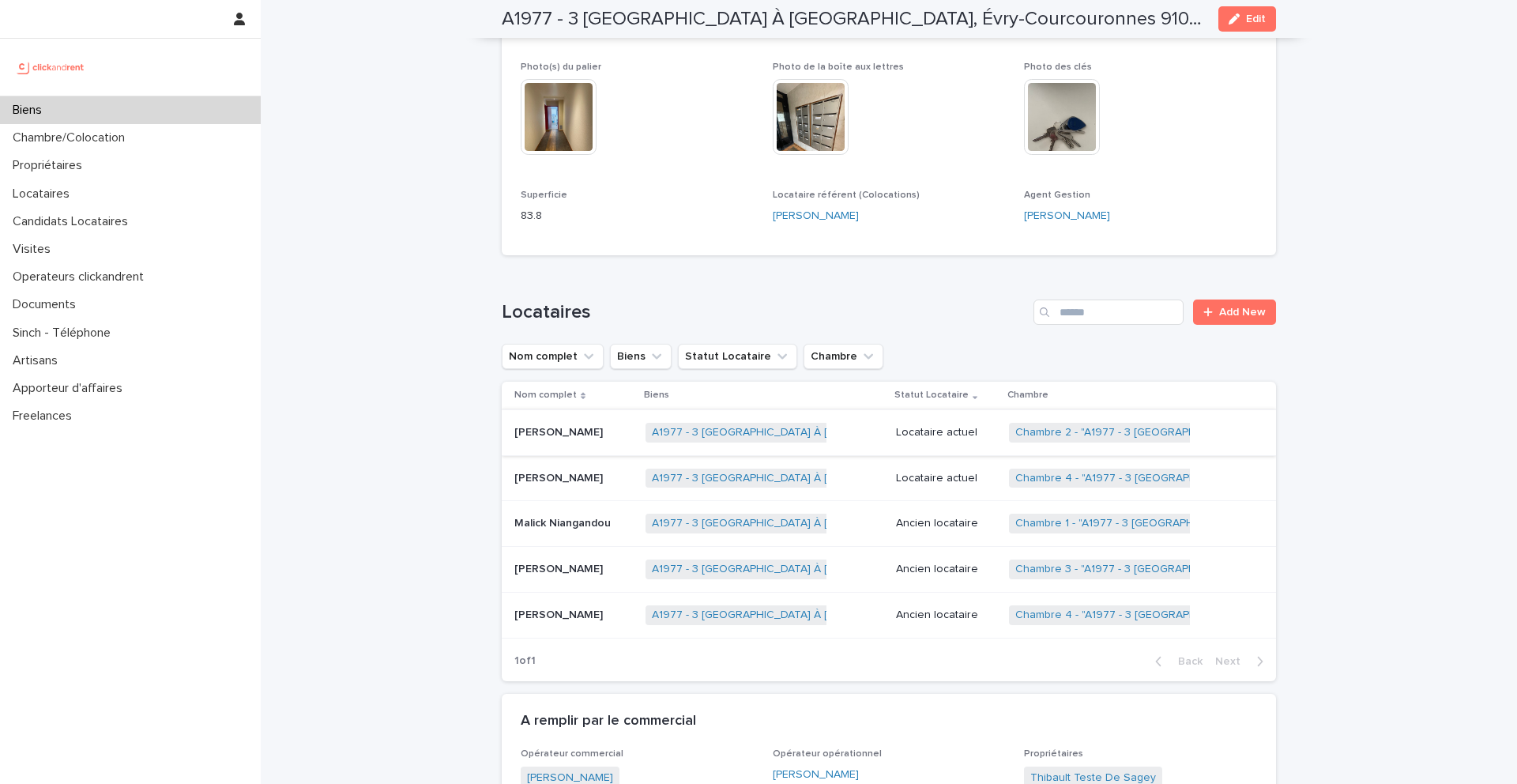
scroll to position [572, 0]
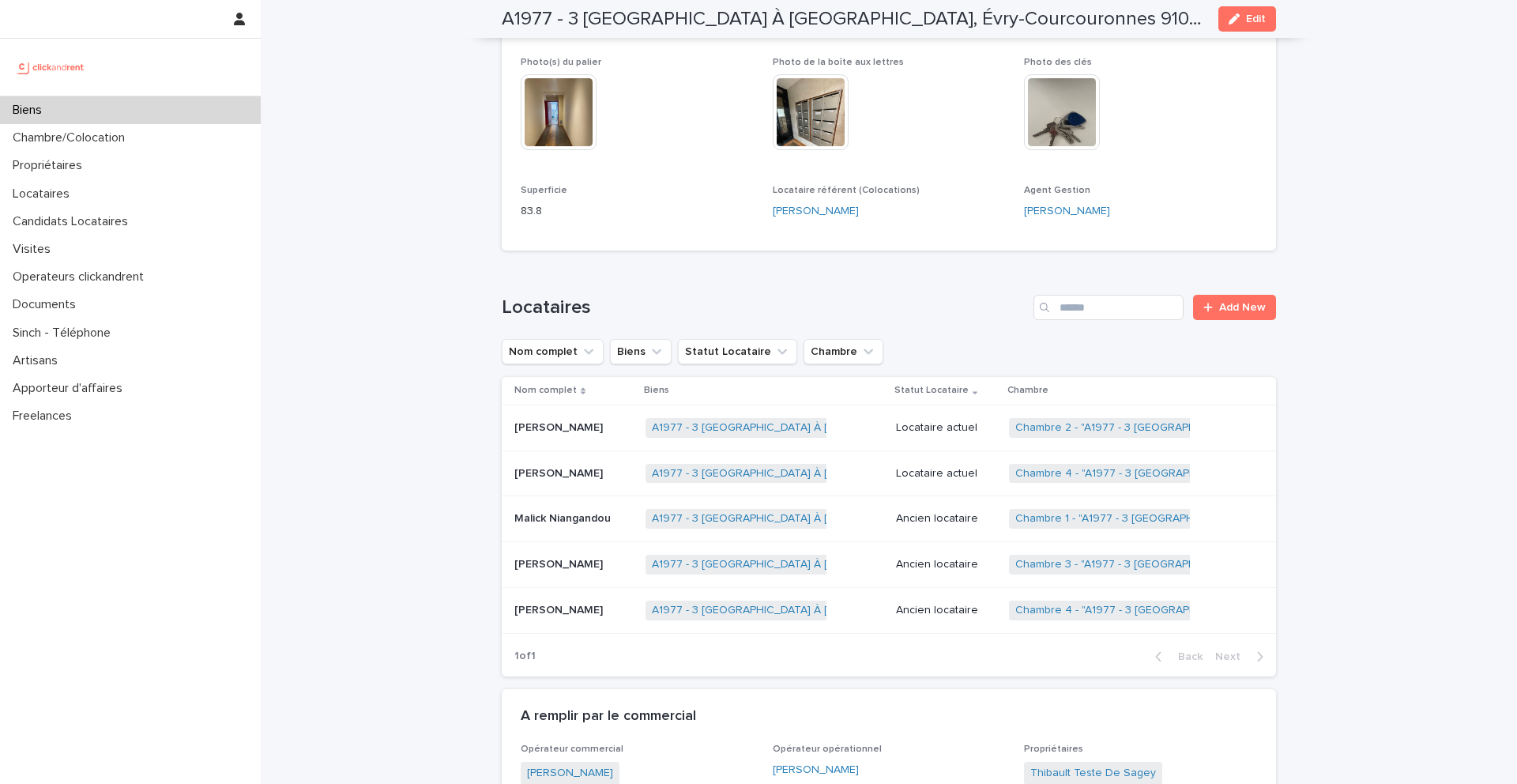
click at [572, 464] on p "Nassim Tamoud" at bounding box center [560, 472] width 91 height 17
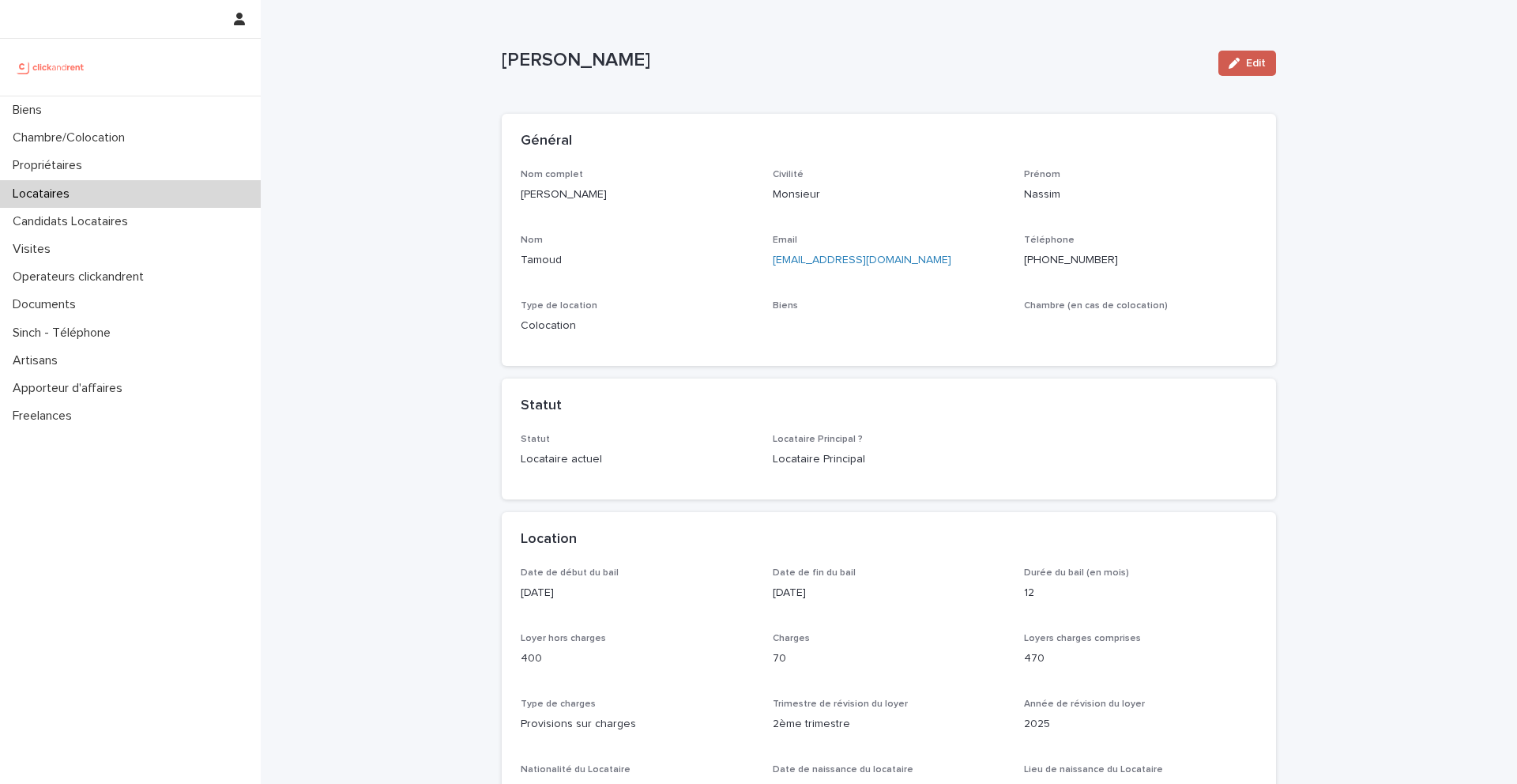
click at [1249, 65] on span "Edit" at bounding box center [1256, 63] width 20 height 11
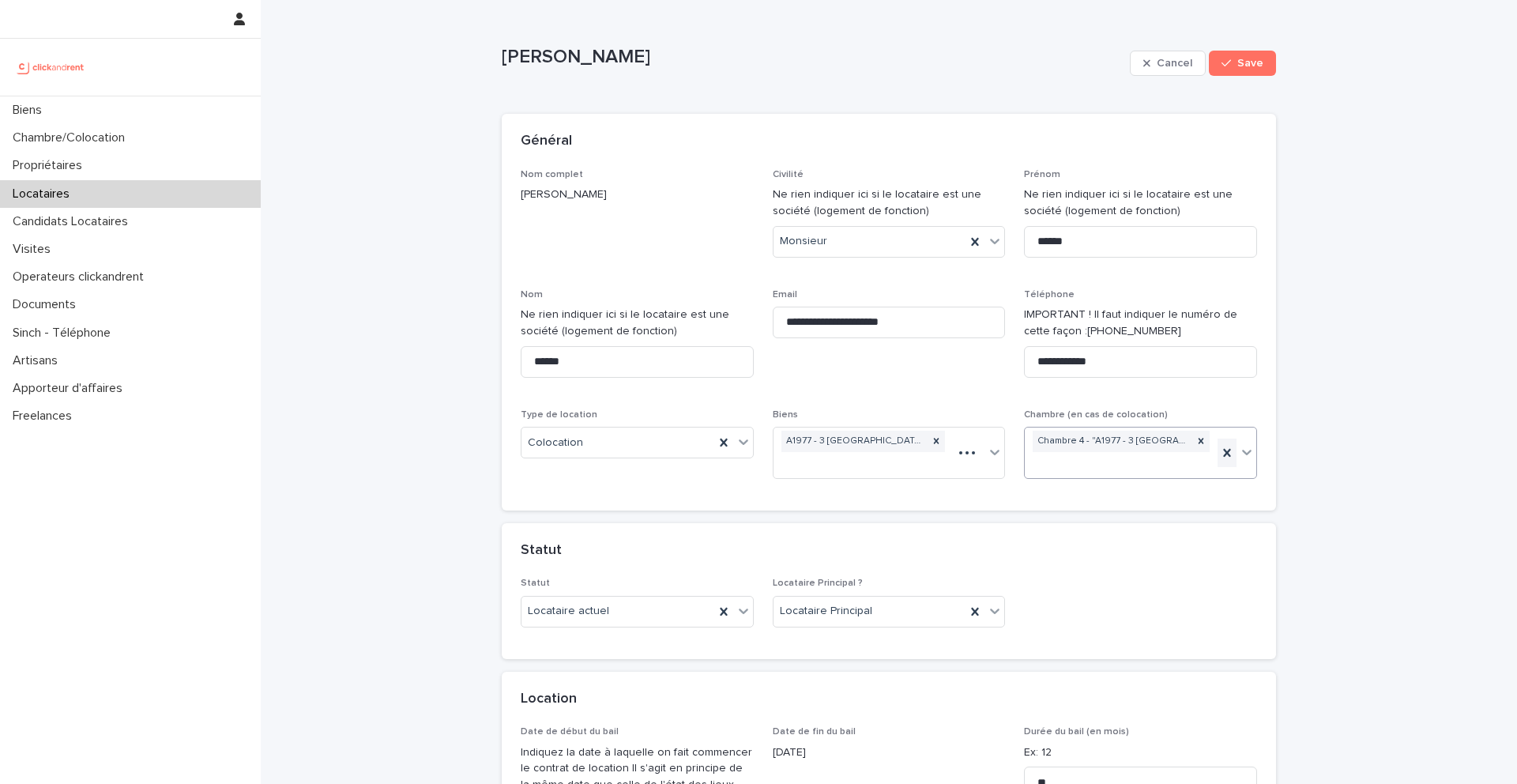
click at [1228, 453] on icon at bounding box center [1227, 452] width 7 height 8
click at [1246, 447] on icon at bounding box center [1247, 442] width 16 height 16
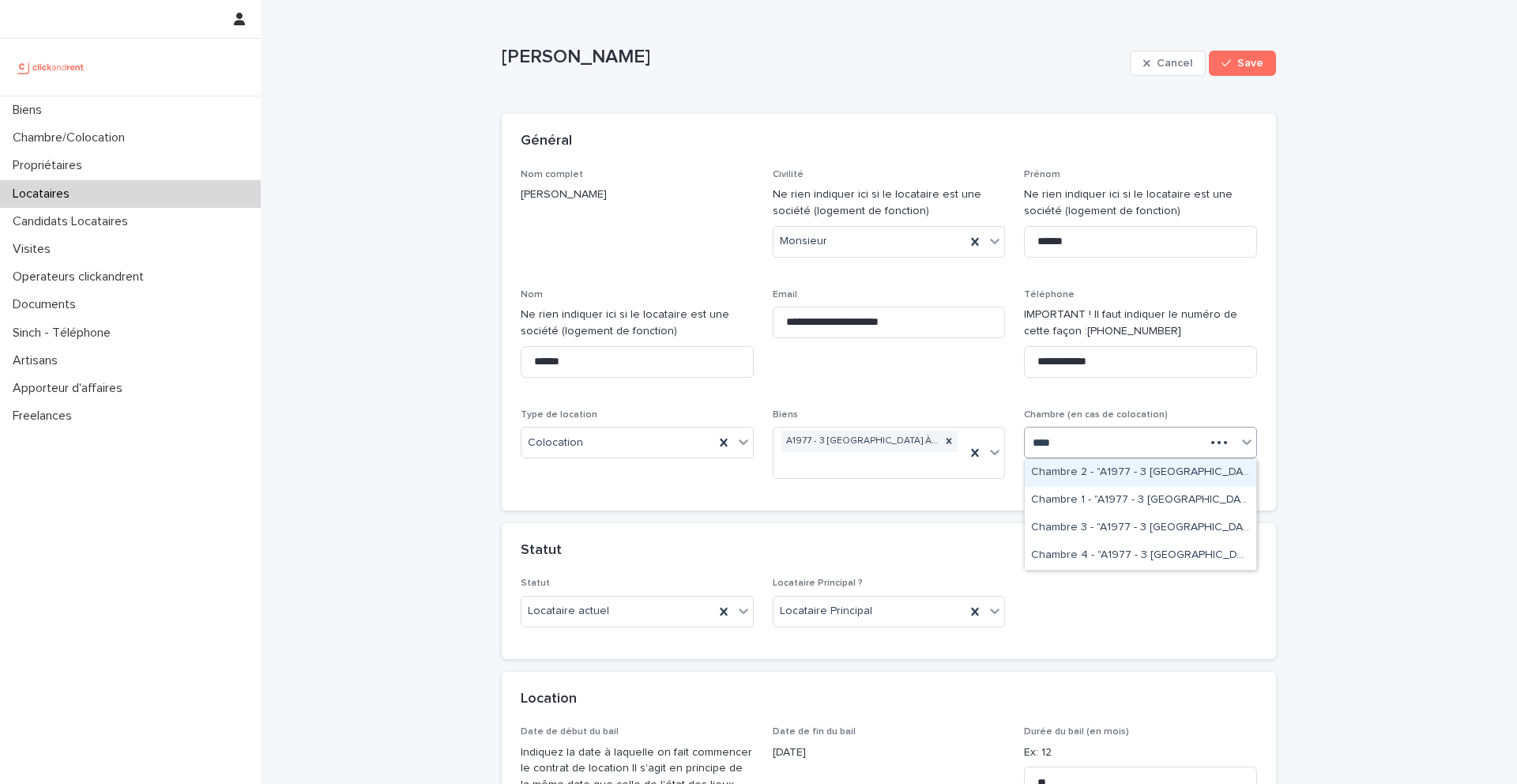
type input "*****"
click at [1141, 503] on div "Chambre 1 - "A1977 - 3 Square de la Valse À Mille Temps, Évry-Courcouronnes 910…" at bounding box center [1141, 500] width 231 height 28
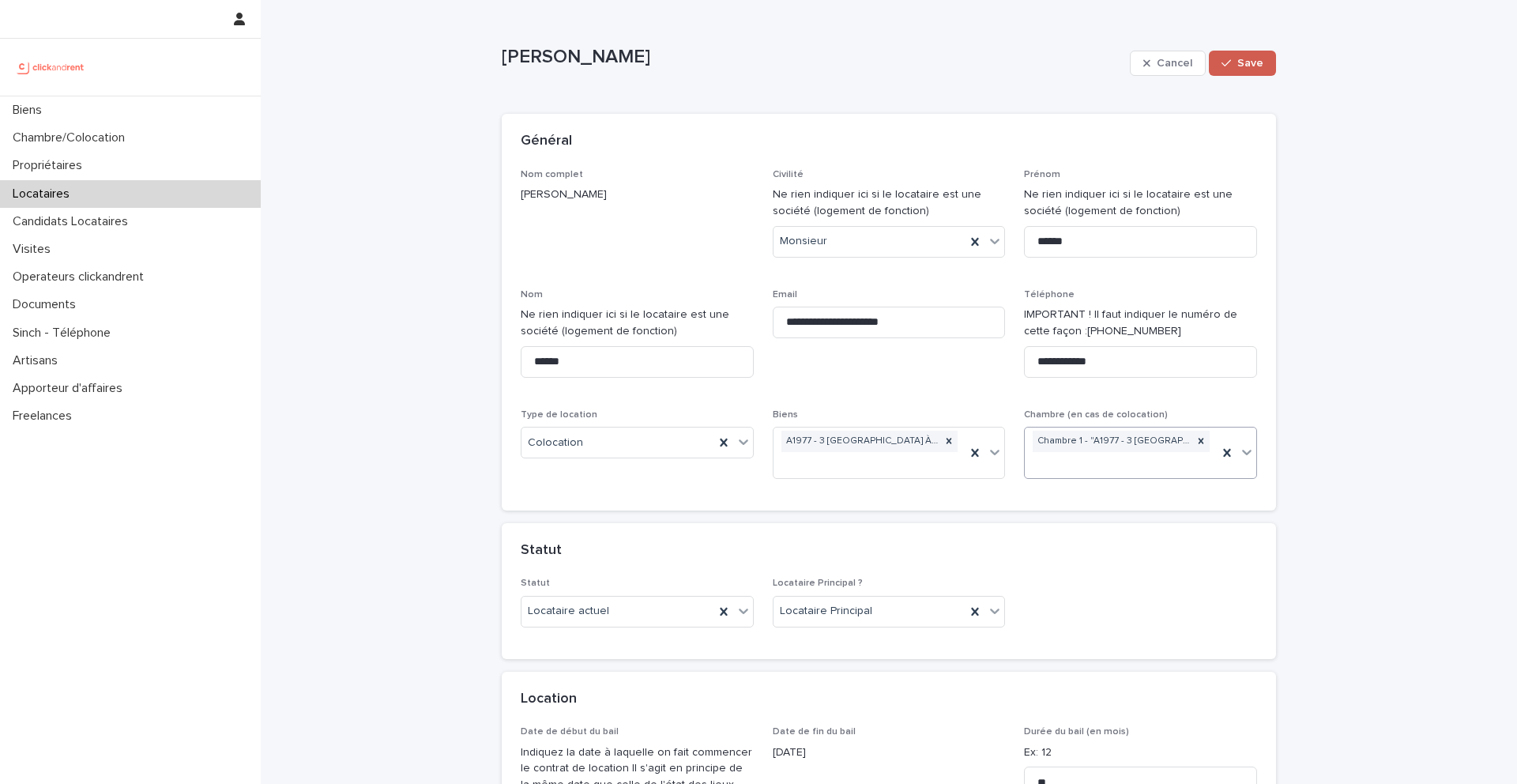
click at [1235, 63] on div "button" at bounding box center [1229, 63] width 16 height 11
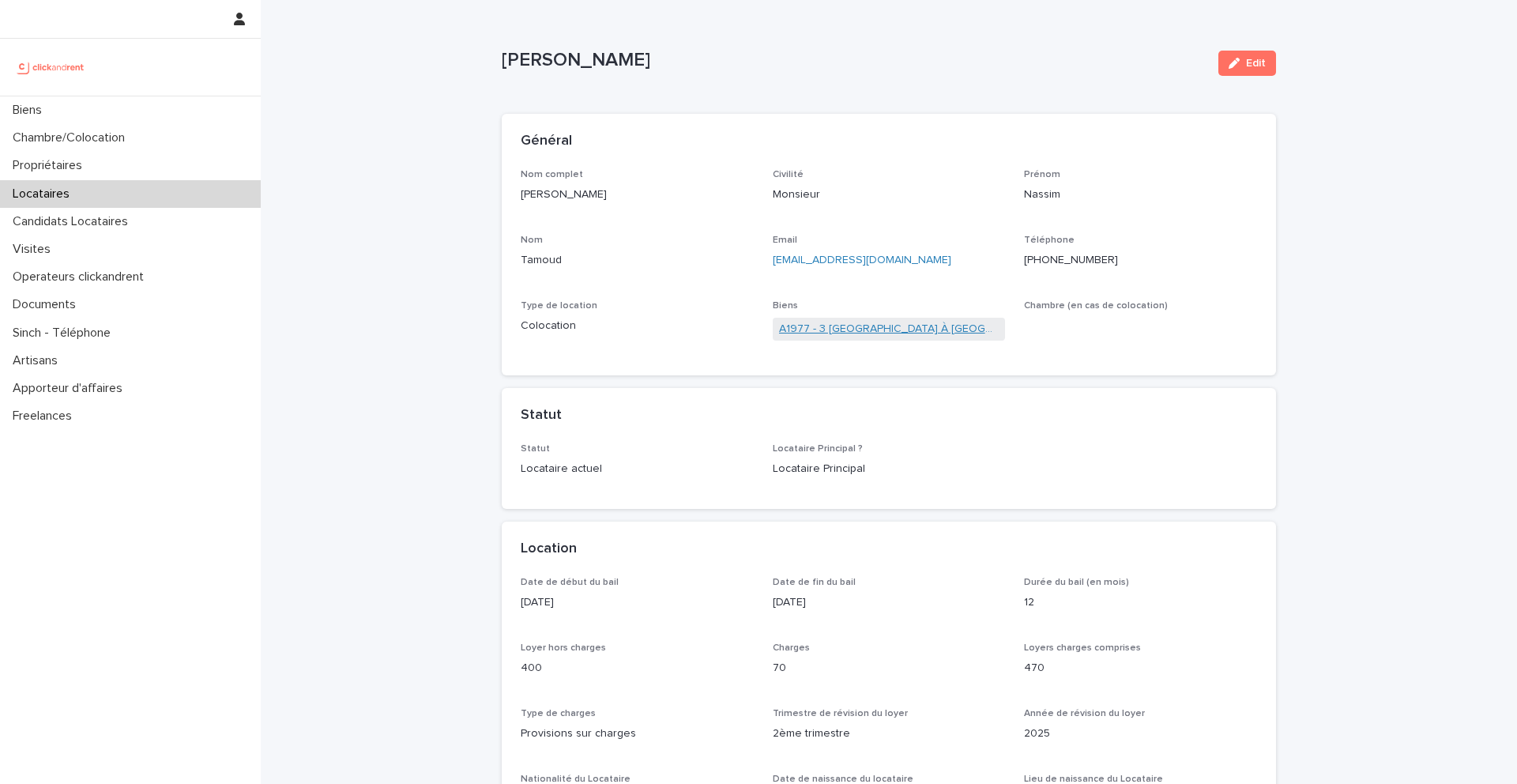
click at [856, 331] on link "A1977 - 3 Square de la Valse À Mille Temps, Évry-Courcouronnes 91080" at bounding box center [889, 329] width 220 height 17
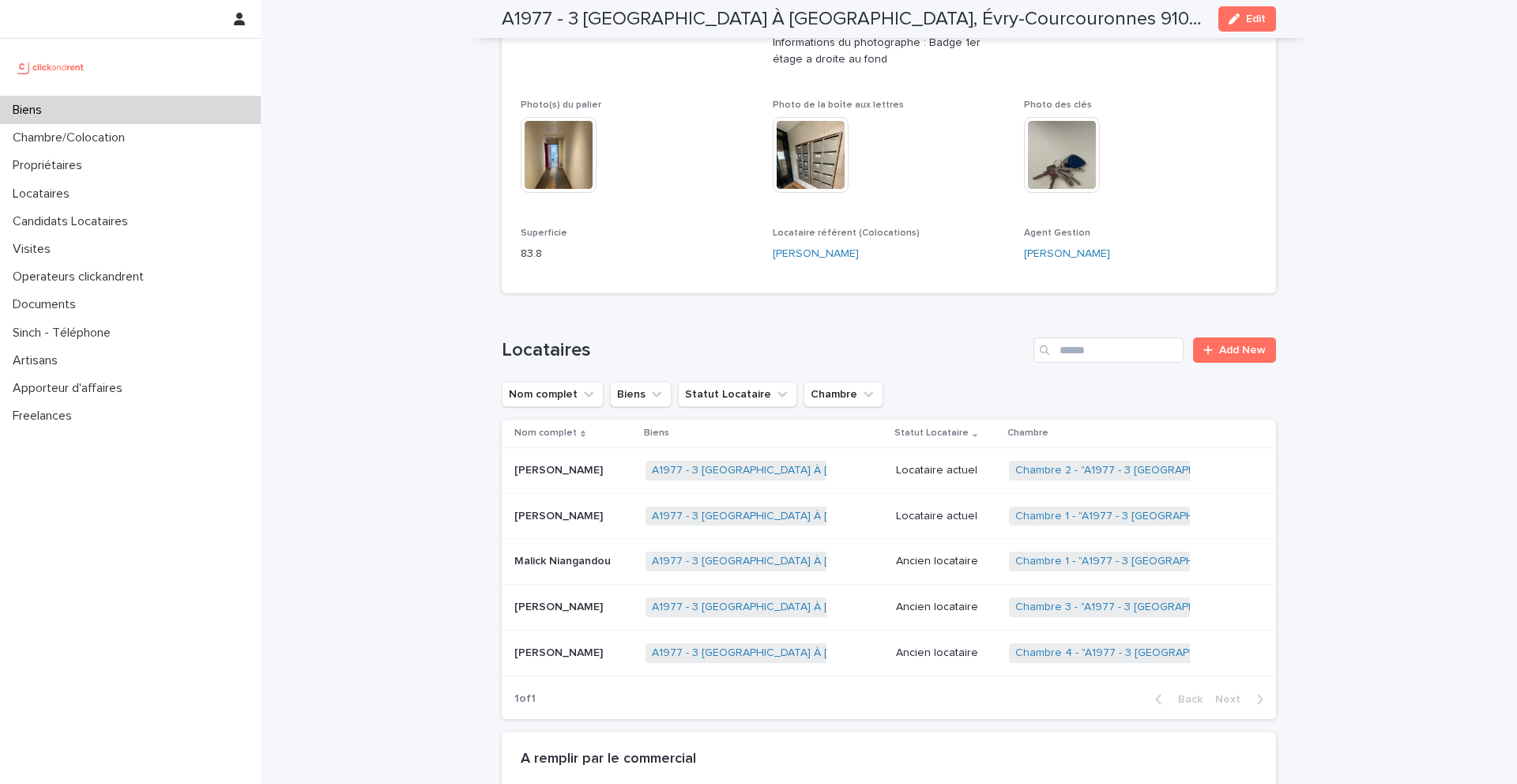
scroll to position [530, 0]
click at [83, 117] on div "Biens" at bounding box center [130, 110] width 261 height 28
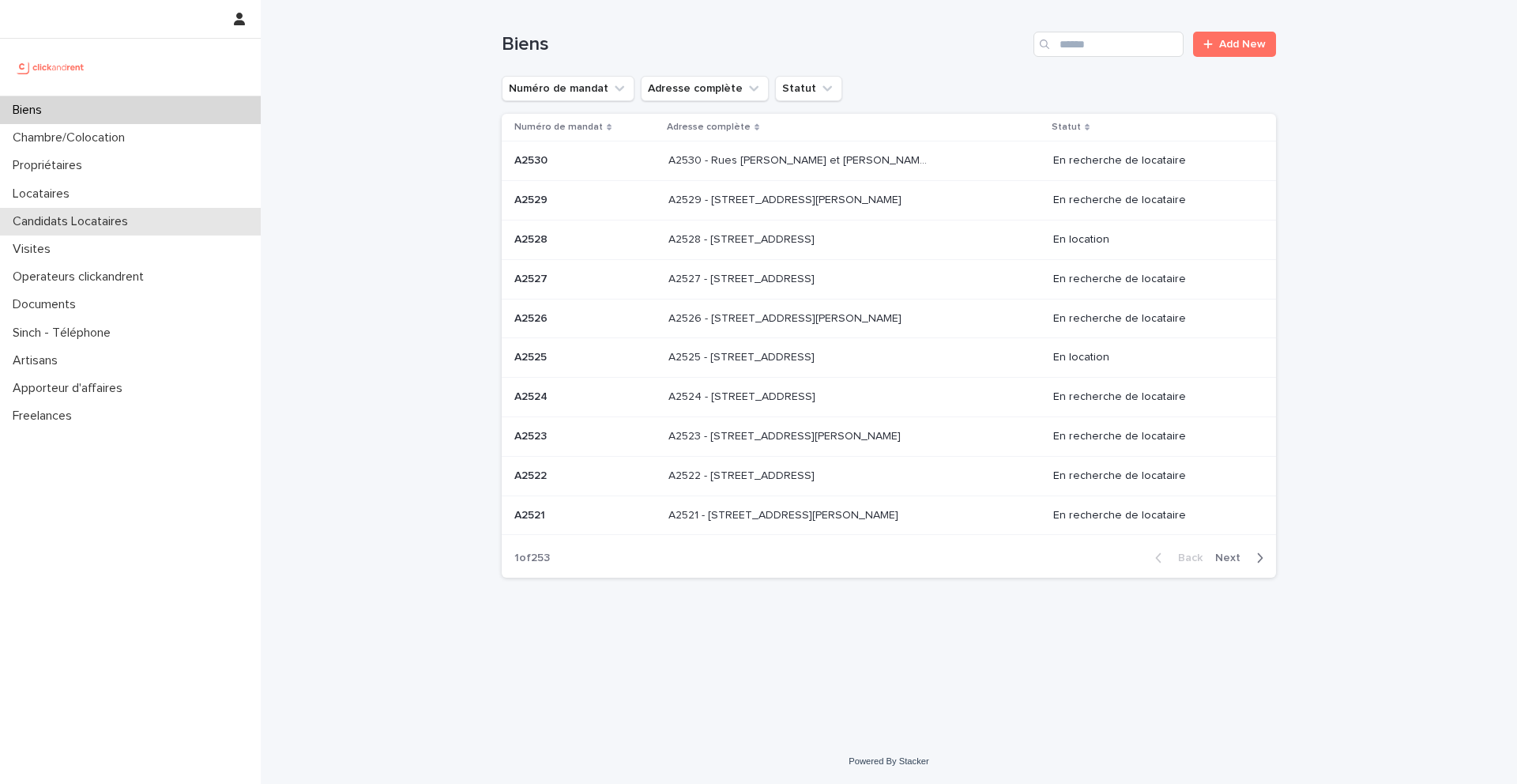
click at [67, 214] on p "Candidats Locataires" at bounding box center [73, 221] width 134 height 15
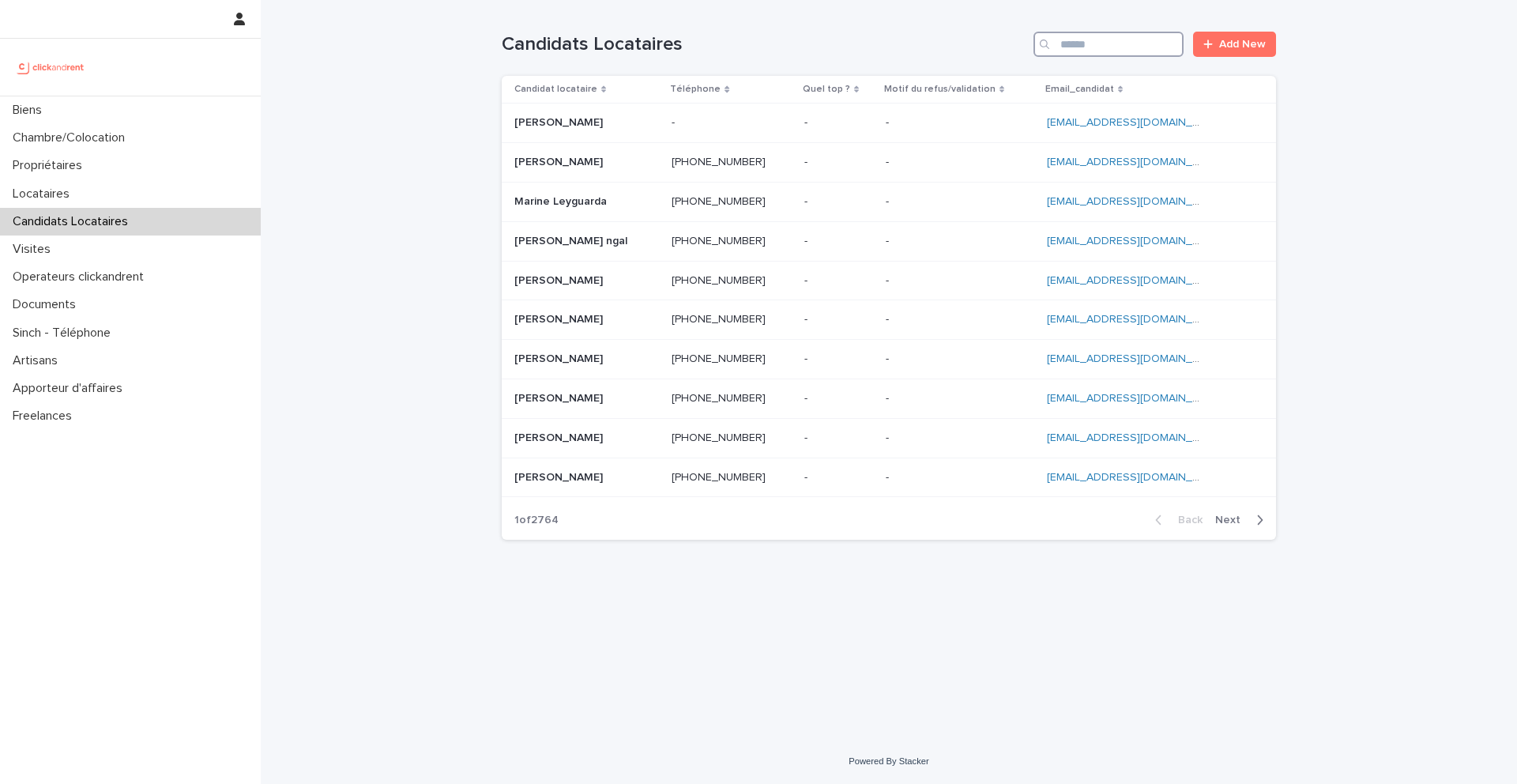
click at [1089, 52] on input "Search" at bounding box center [1108, 44] width 151 height 25
paste input "**********"
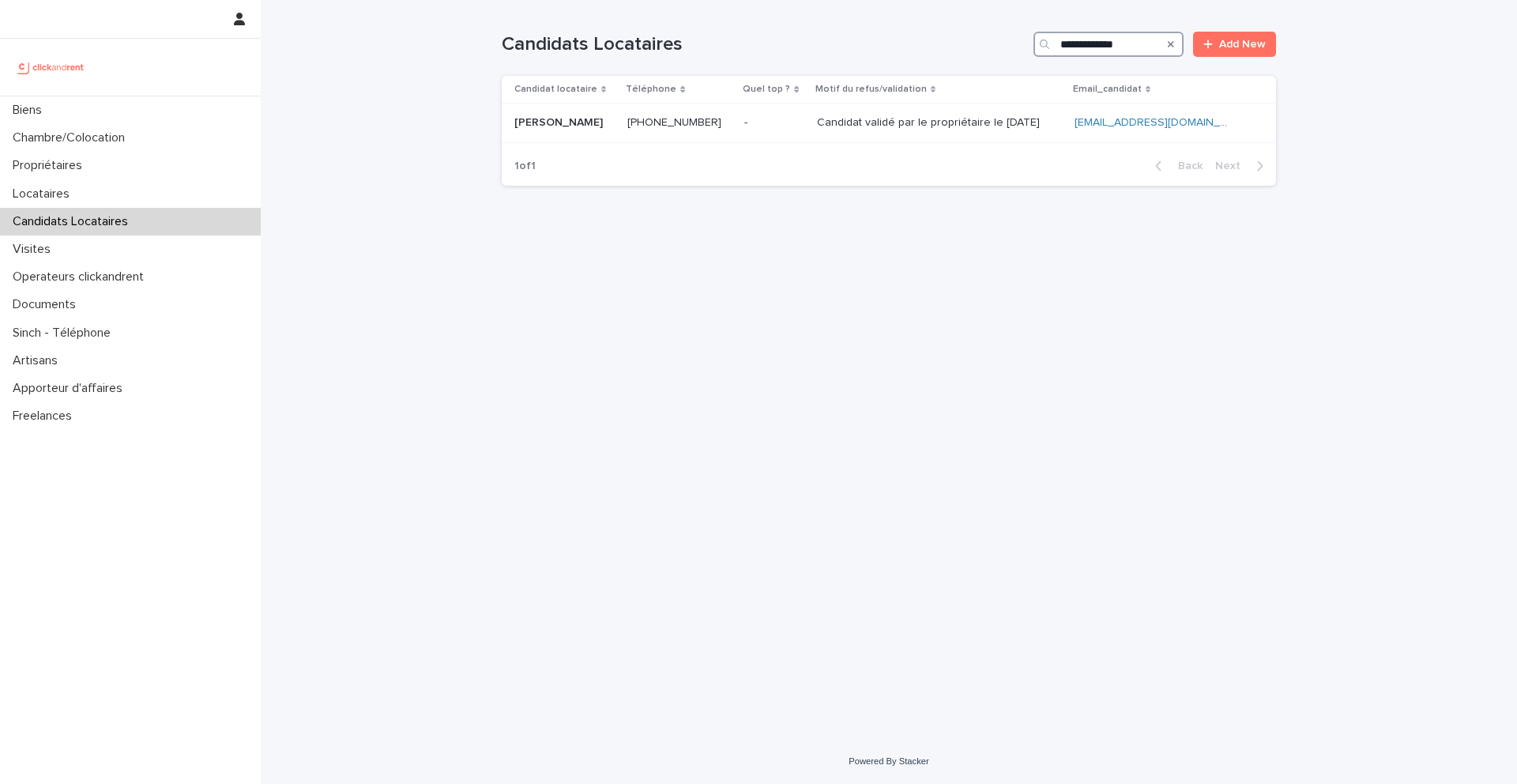
drag, startPoint x: 1140, startPoint y: 46, endPoint x: 1047, endPoint y: 45, distance: 93.0
click at [1047, 46] on div "**********" at bounding box center [1108, 44] width 151 height 25
type input "**********"
click at [1171, 47] on icon "Search" at bounding box center [1170, 44] width 6 height 10
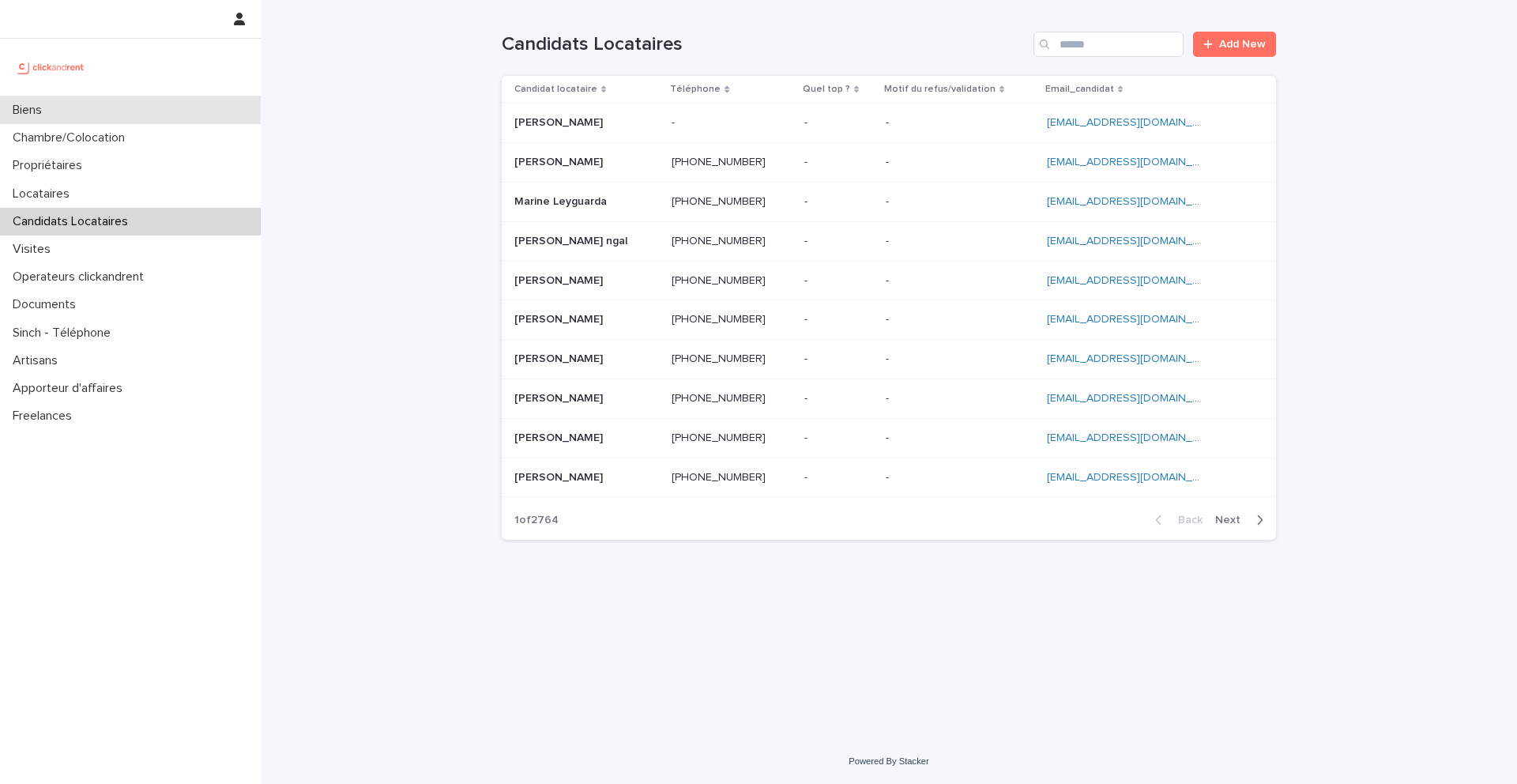
click at [65, 108] on div "Biens" at bounding box center [130, 110] width 261 height 28
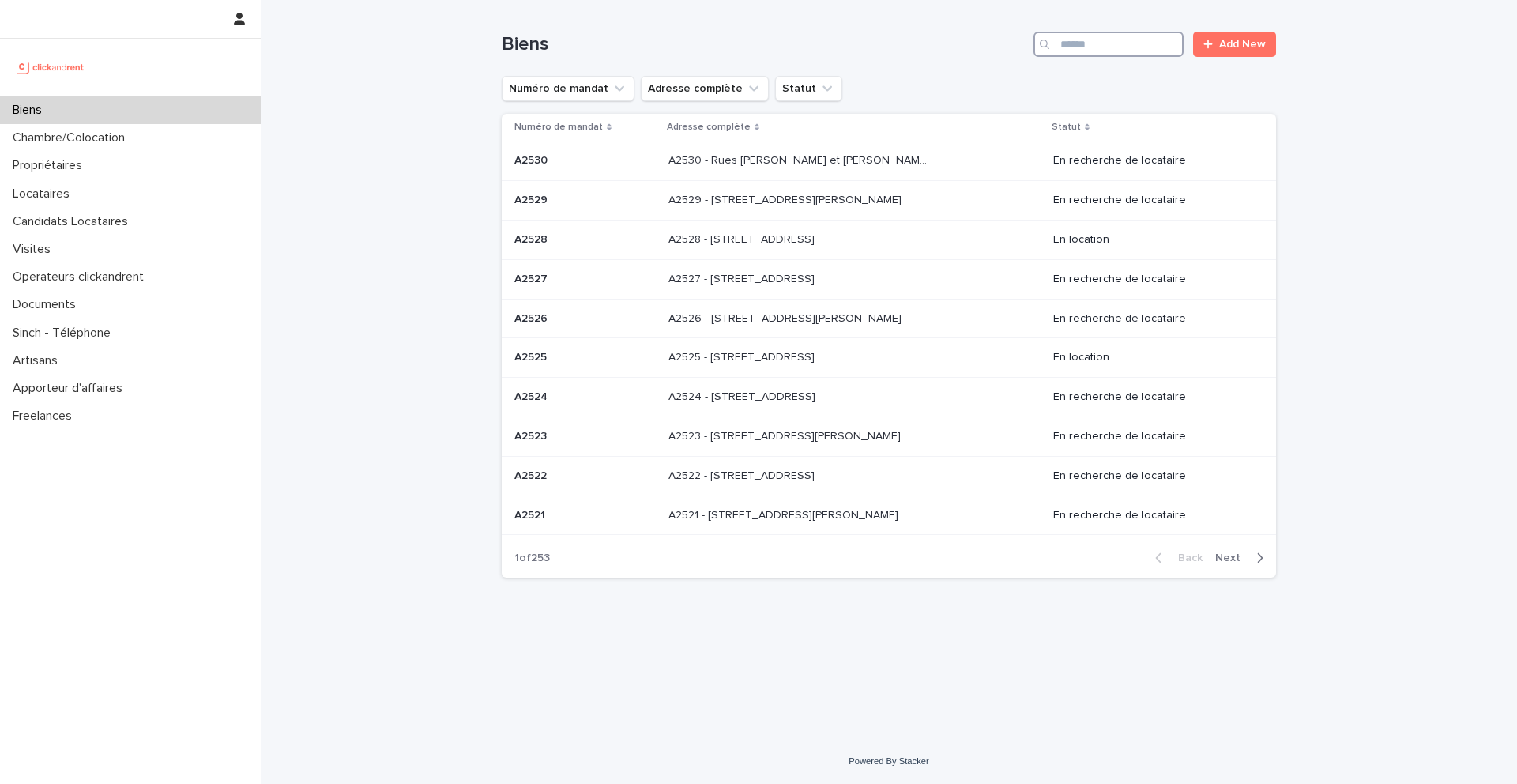
click at [1104, 44] on input "Search" at bounding box center [1108, 44] width 151 height 25
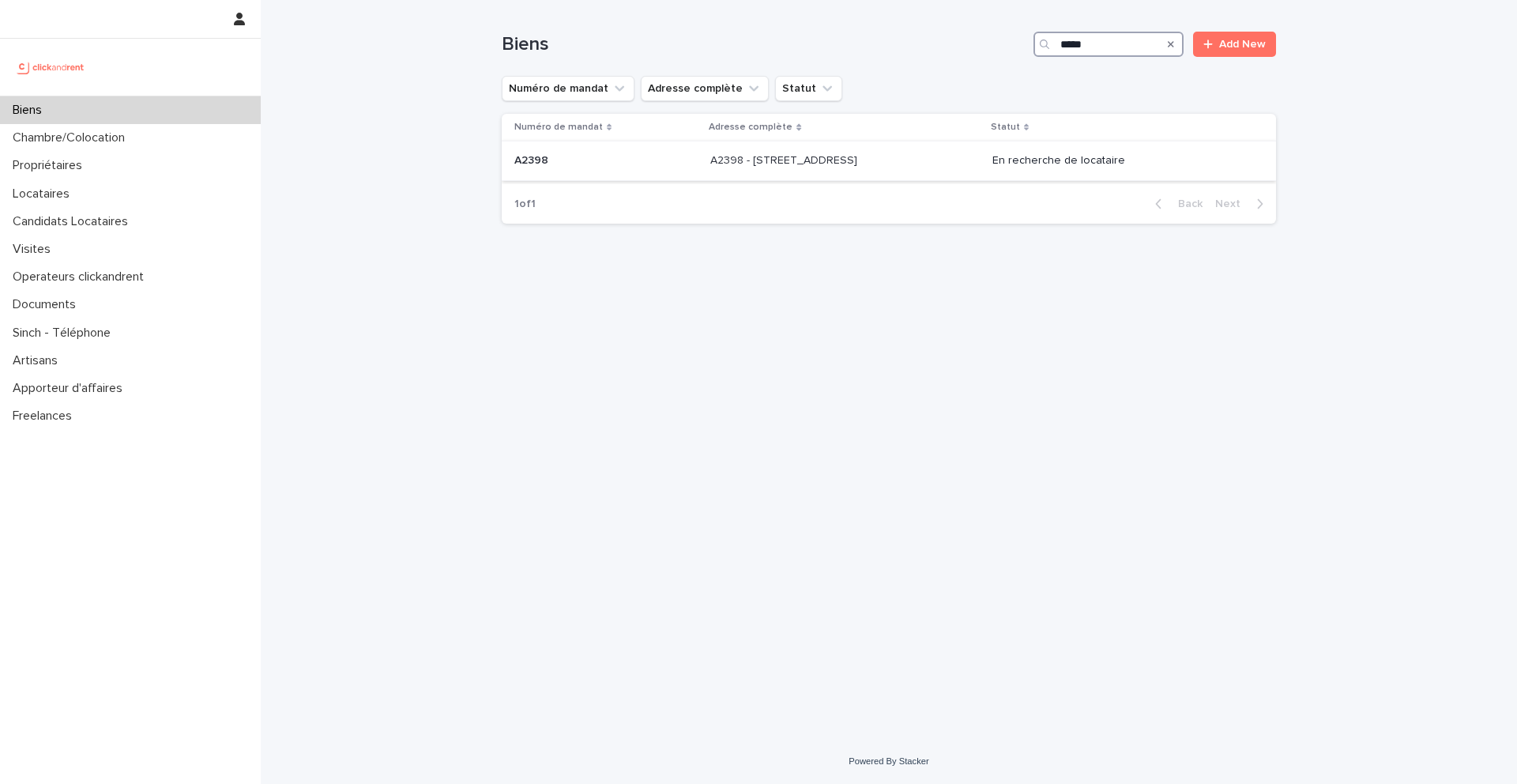
type input "*****"
click at [564, 157] on p at bounding box center [606, 160] width 184 height 13
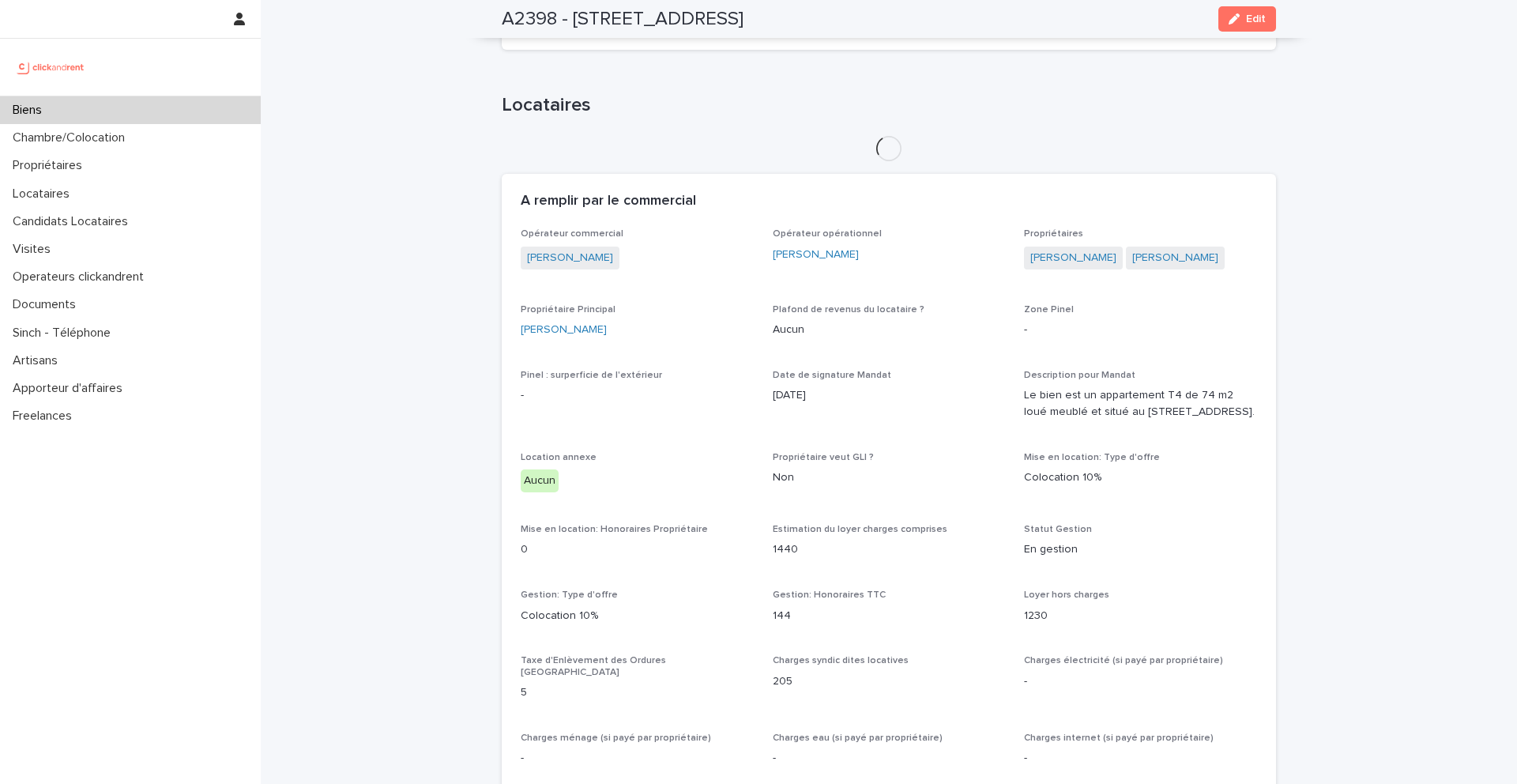
scroll to position [831, 0]
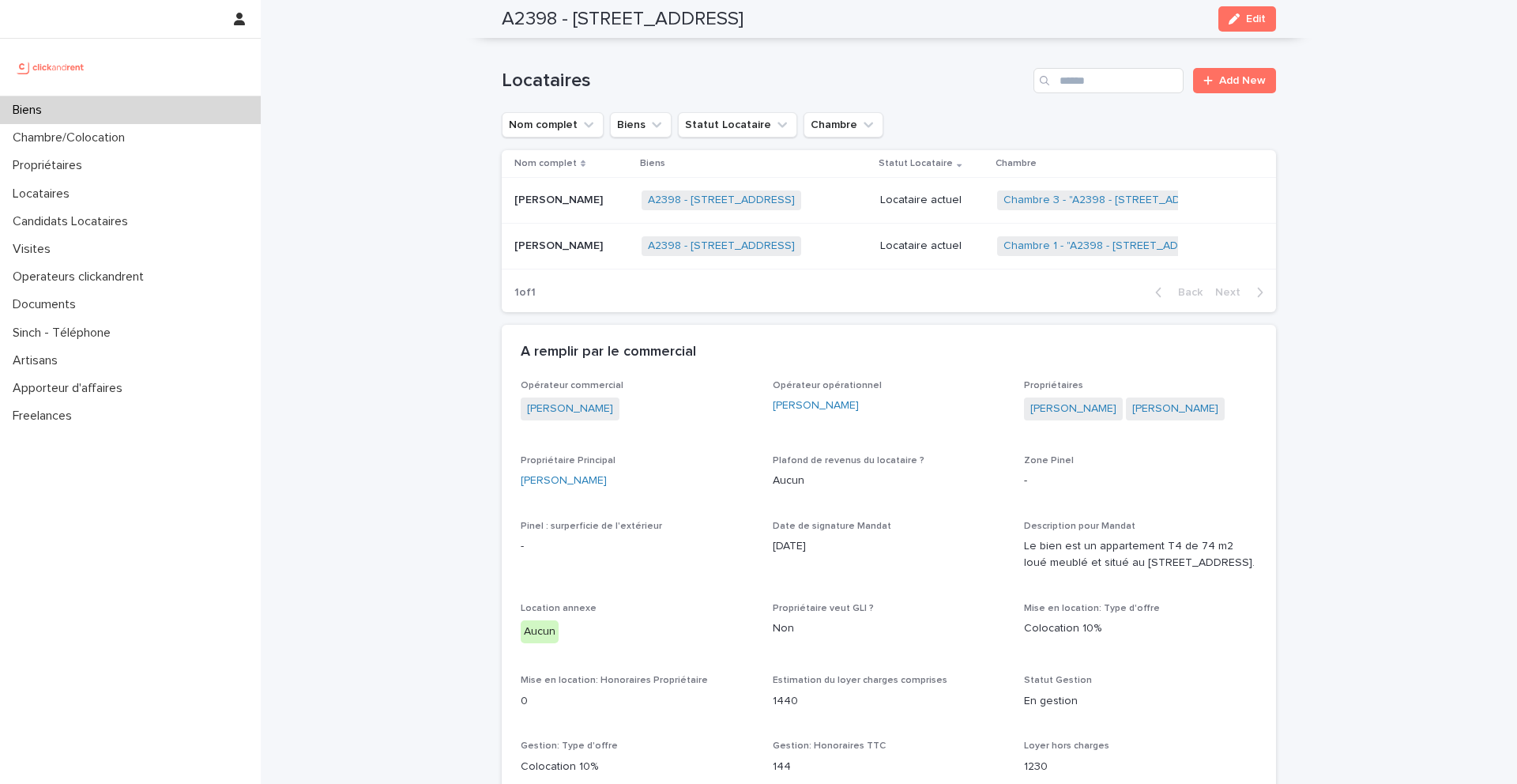
click at [556, 236] on div "Eireen Edith Cardon Eireen Edith Cardon" at bounding box center [572, 246] width 115 height 26
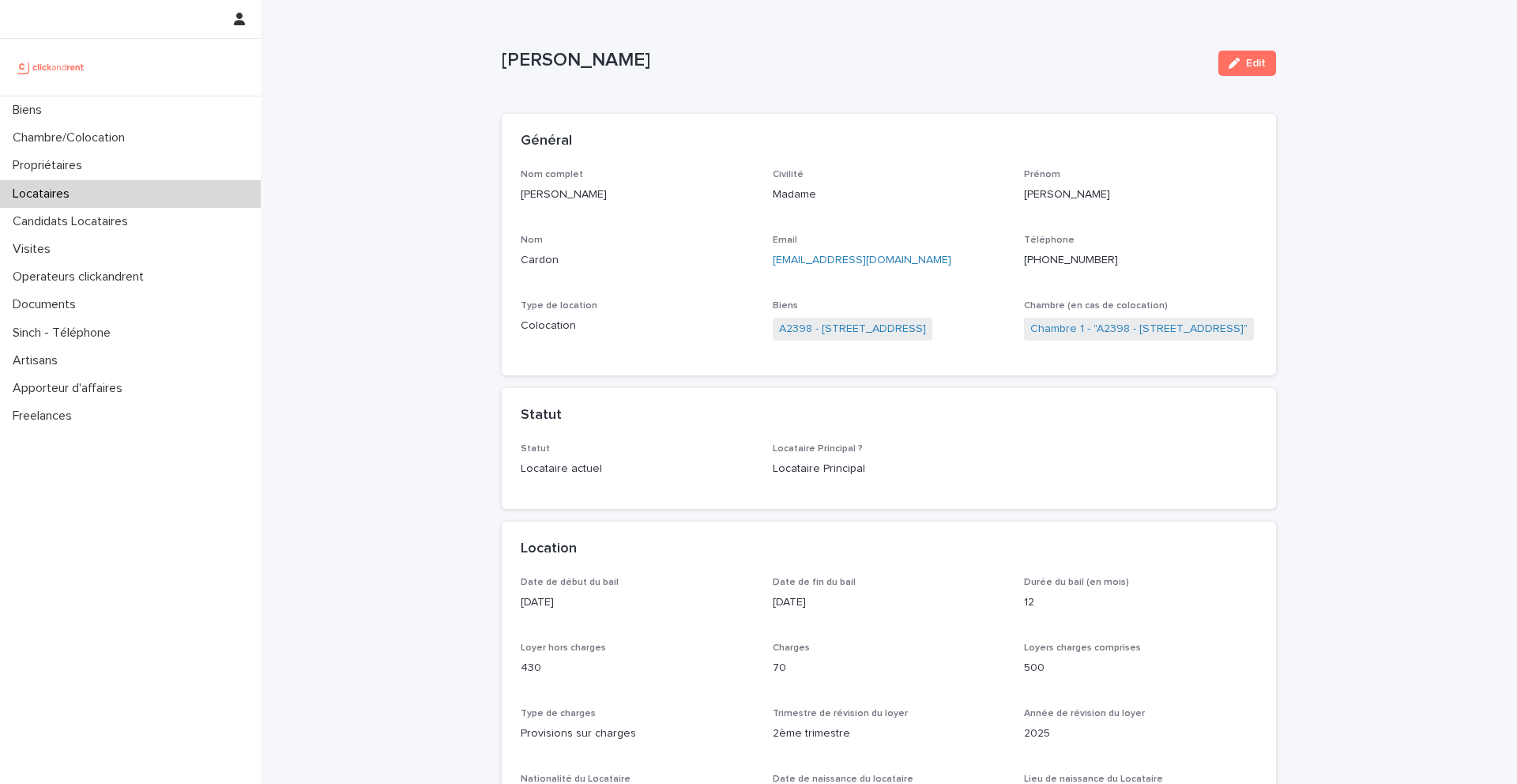
click at [1049, 257] on ringoverc2c-number-84e06f14122c "+33782136452" at bounding box center [1071, 260] width 94 height 11
click at [823, 332] on link "A2398 - 226 Rue de Suzon Résidence Le Voltaire , Talence 33400" at bounding box center [852, 329] width 147 height 17
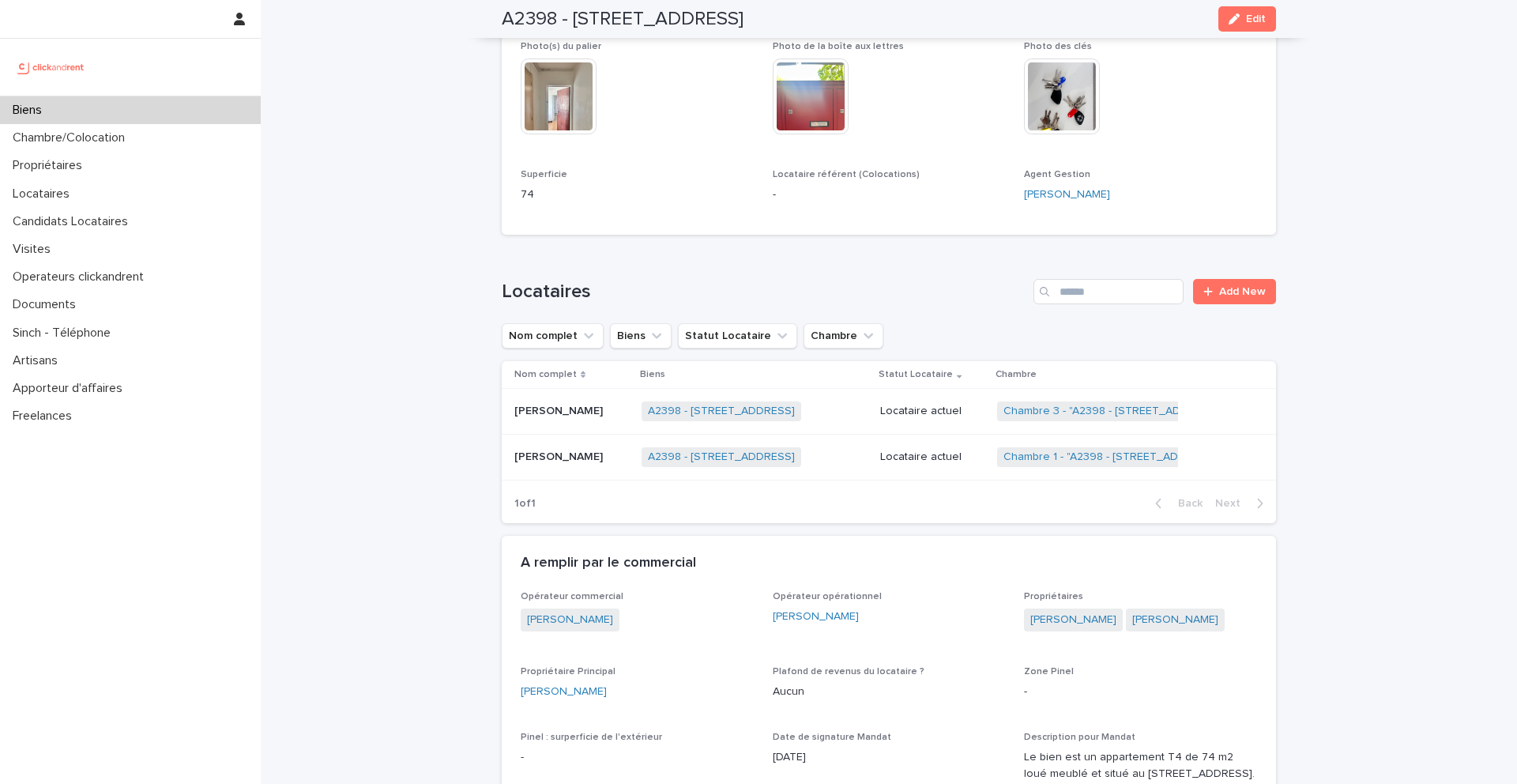
scroll to position [623, 0]
click at [565, 413] on p "Chloé Ferrandez" at bounding box center [560, 408] width 91 height 17
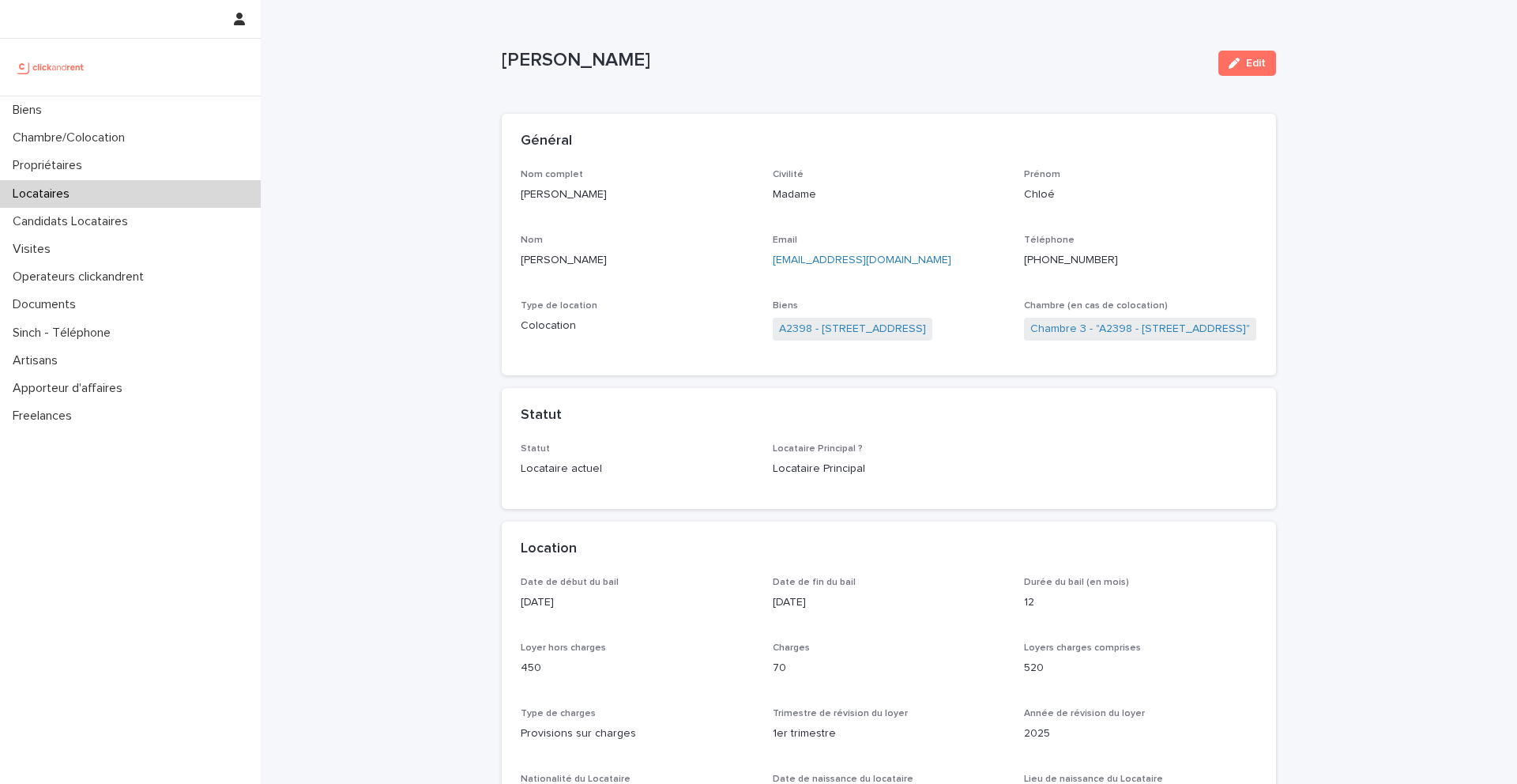
click at [1051, 261] on ringoverc2c-number-84e06f14122c "+33662730995" at bounding box center [1071, 260] width 94 height 11
click at [84, 108] on div "Biens" at bounding box center [130, 110] width 261 height 28
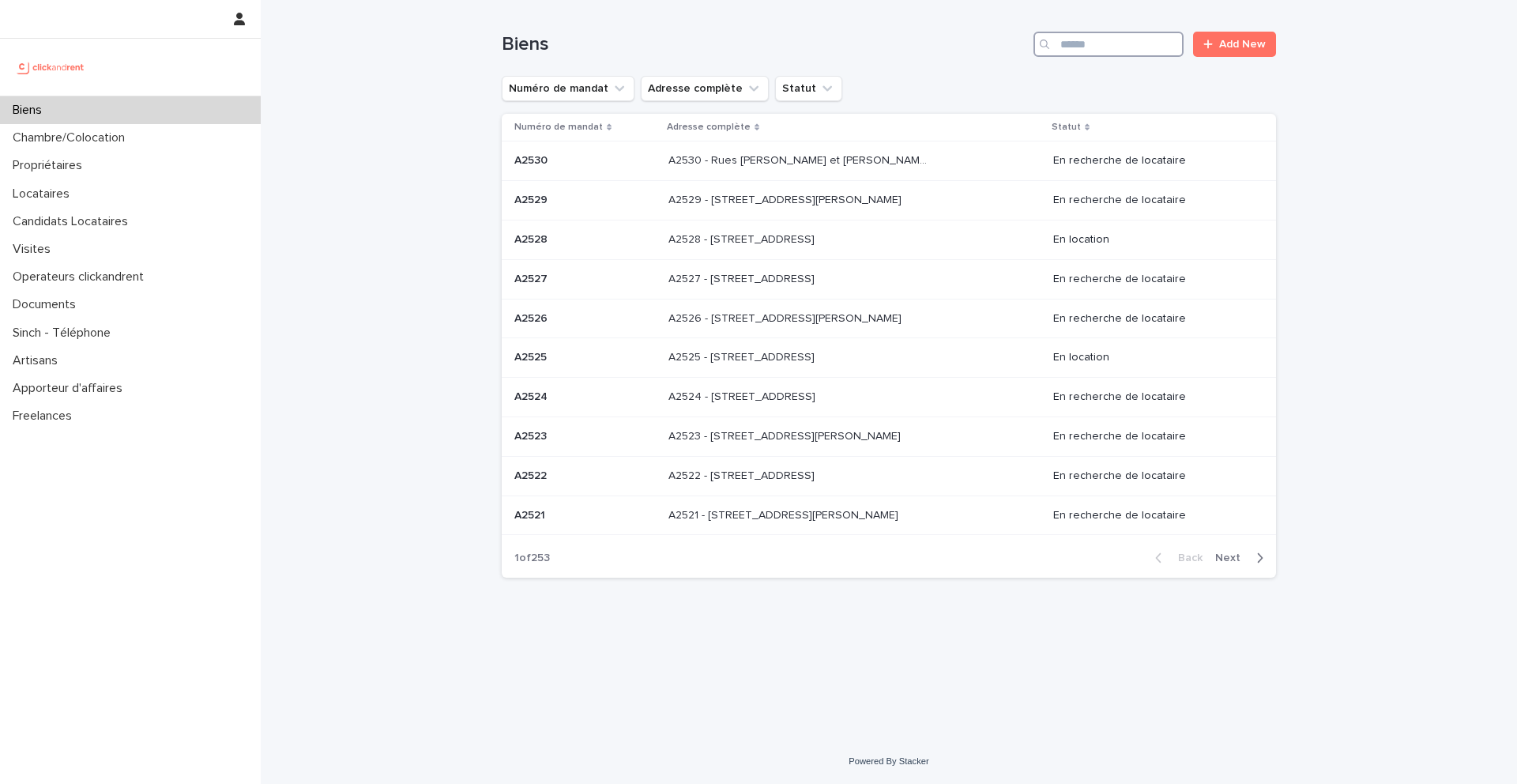
click at [1086, 50] on input "Search" at bounding box center [1108, 44] width 151 height 25
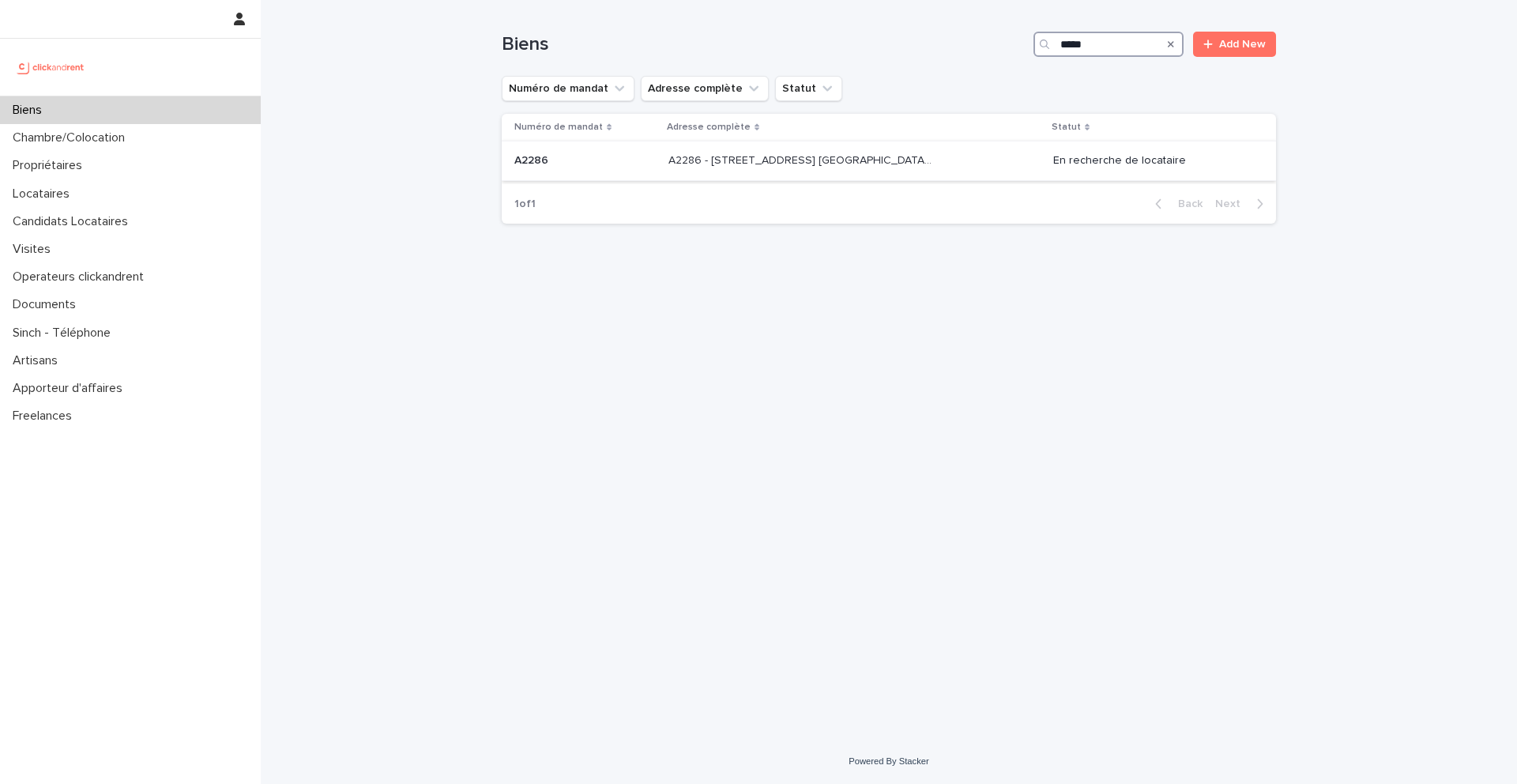
type input "*****"
click at [519, 168] on div "A2286 A2286" at bounding box center [585, 160] width 142 height 26
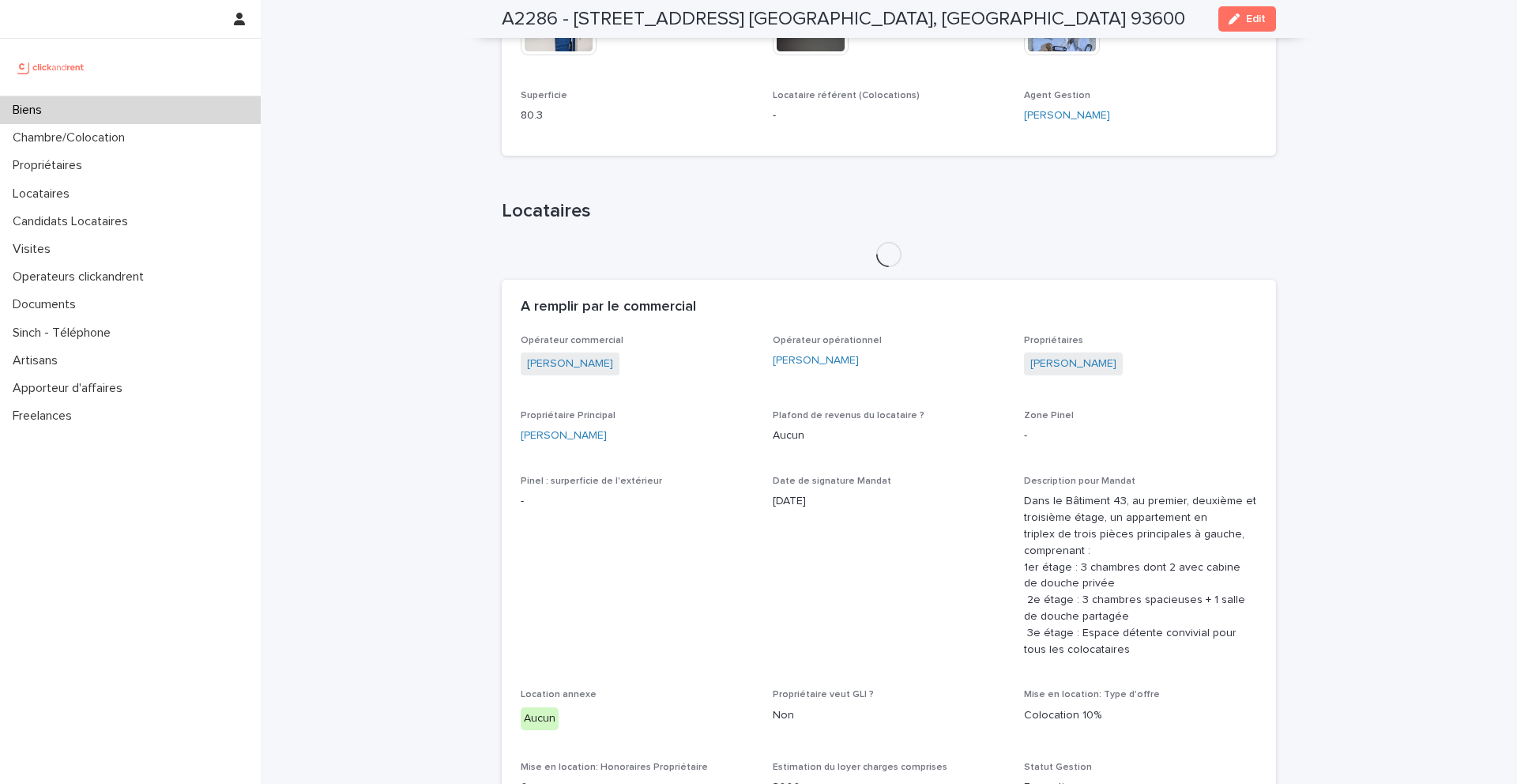
scroll to position [932, 0]
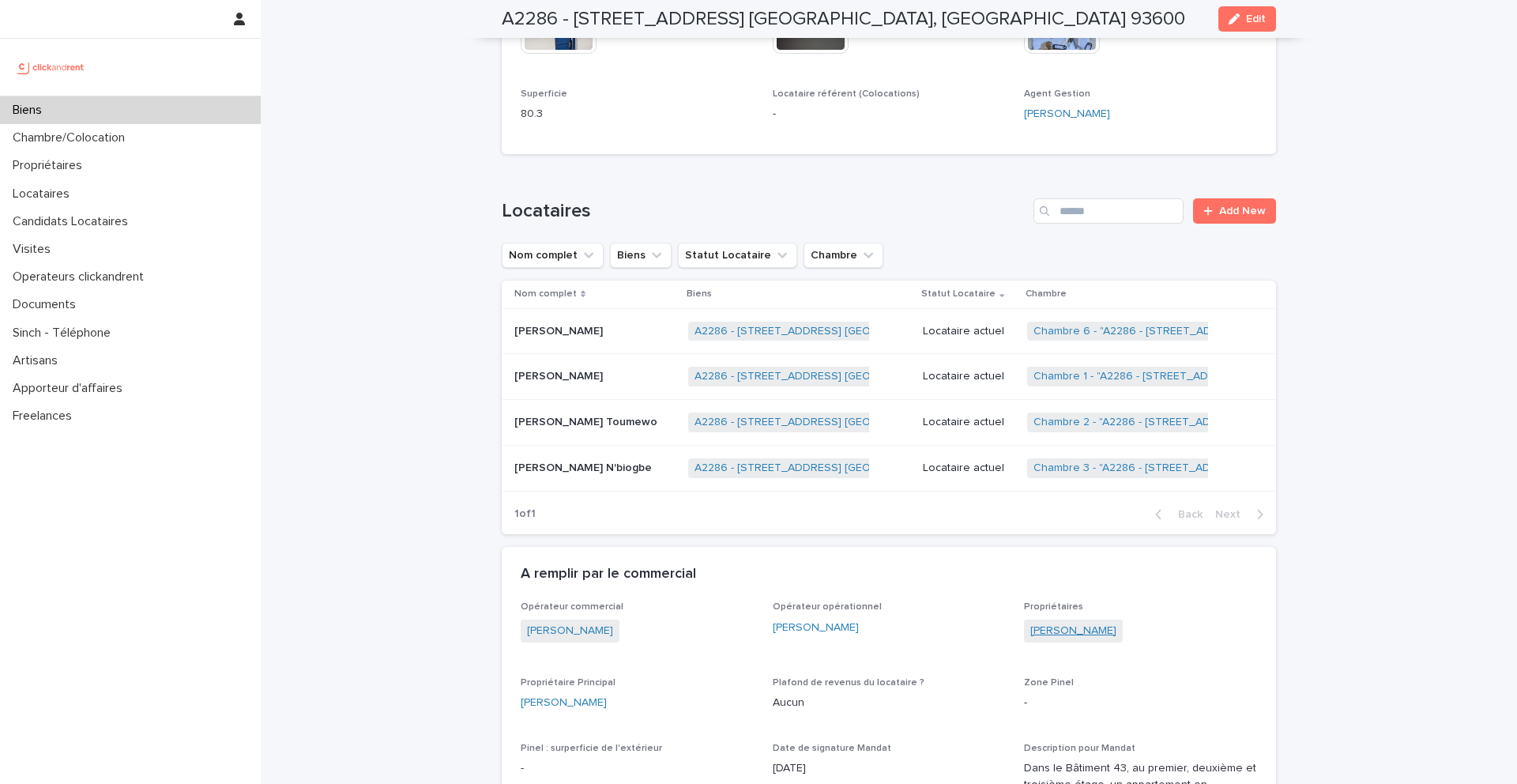
click at [1080, 633] on link "[PERSON_NAME]" at bounding box center [1073, 631] width 86 height 17
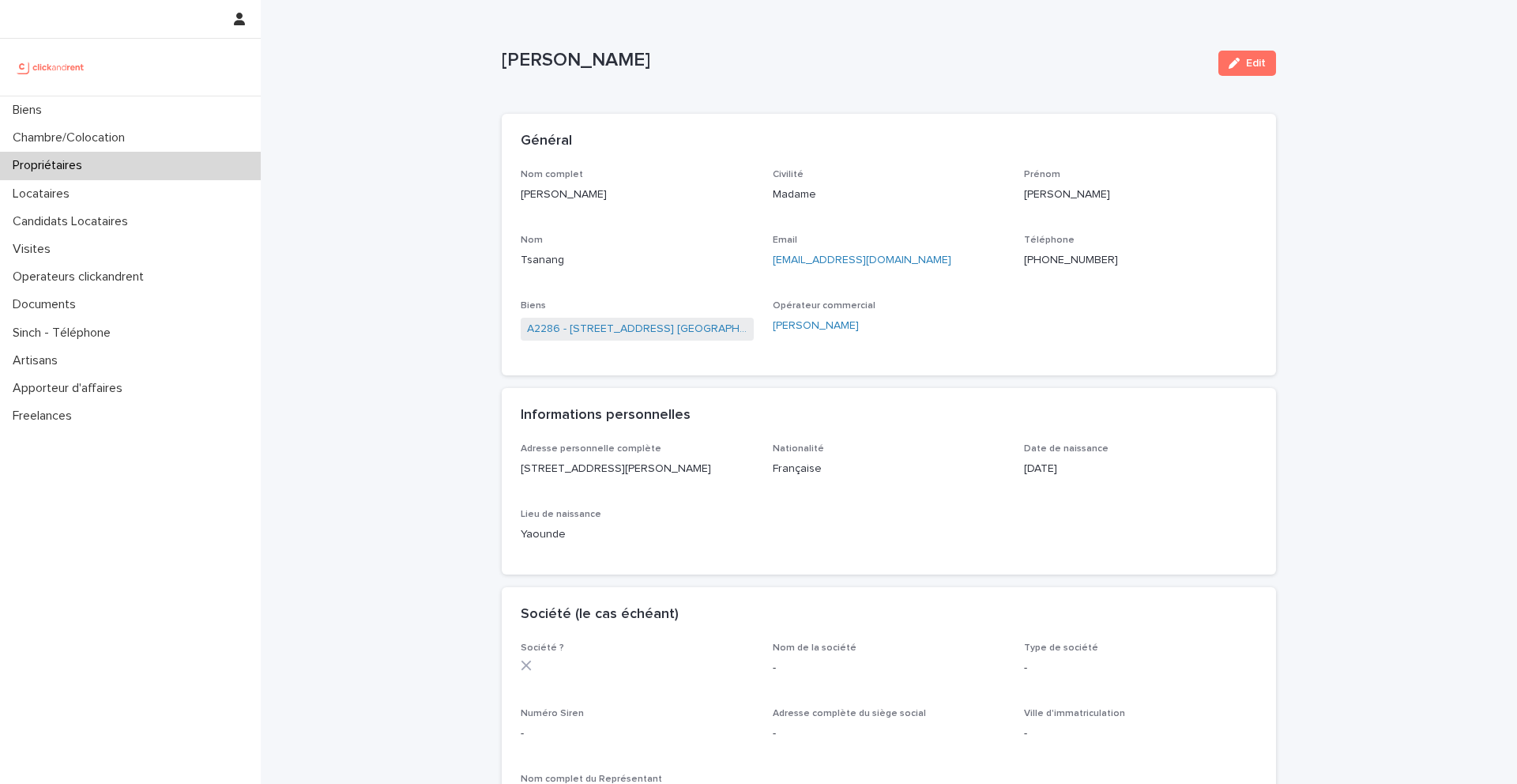
click at [1068, 259] on ringoverc2c-number-84e06f14122c "+33683570289" at bounding box center [1071, 260] width 94 height 11
click at [103, 222] on p "Candidats Locataires" at bounding box center [73, 221] width 134 height 15
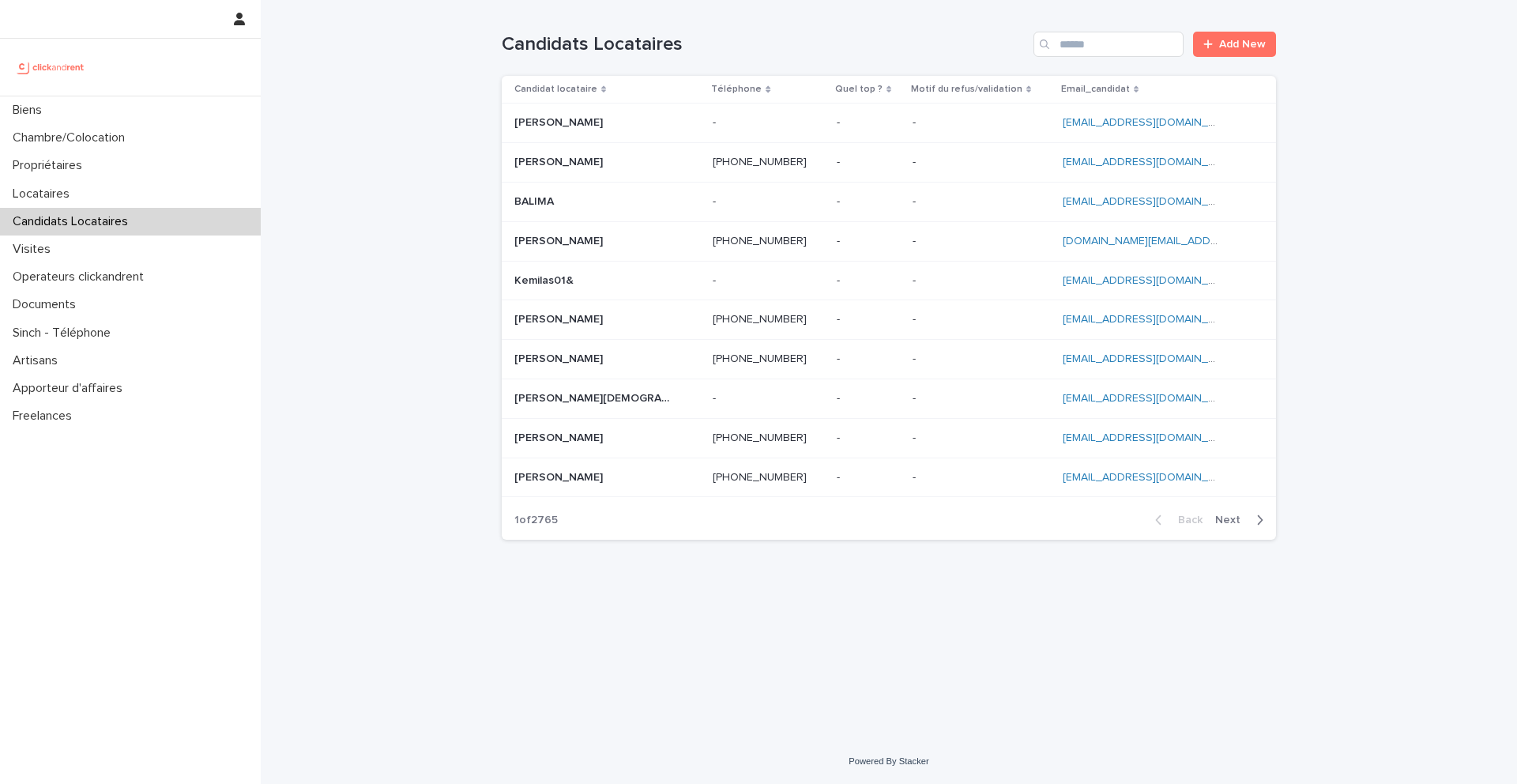
click at [1177, 23] on div "Candidats Locataires Add New" at bounding box center [889, 38] width 774 height 76
click at [1131, 29] on div "Candidats Locataires Add New" at bounding box center [889, 38] width 774 height 76
click at [1107, 50] on input "Search" at bounding box center [1108, 44] width 151 height 25
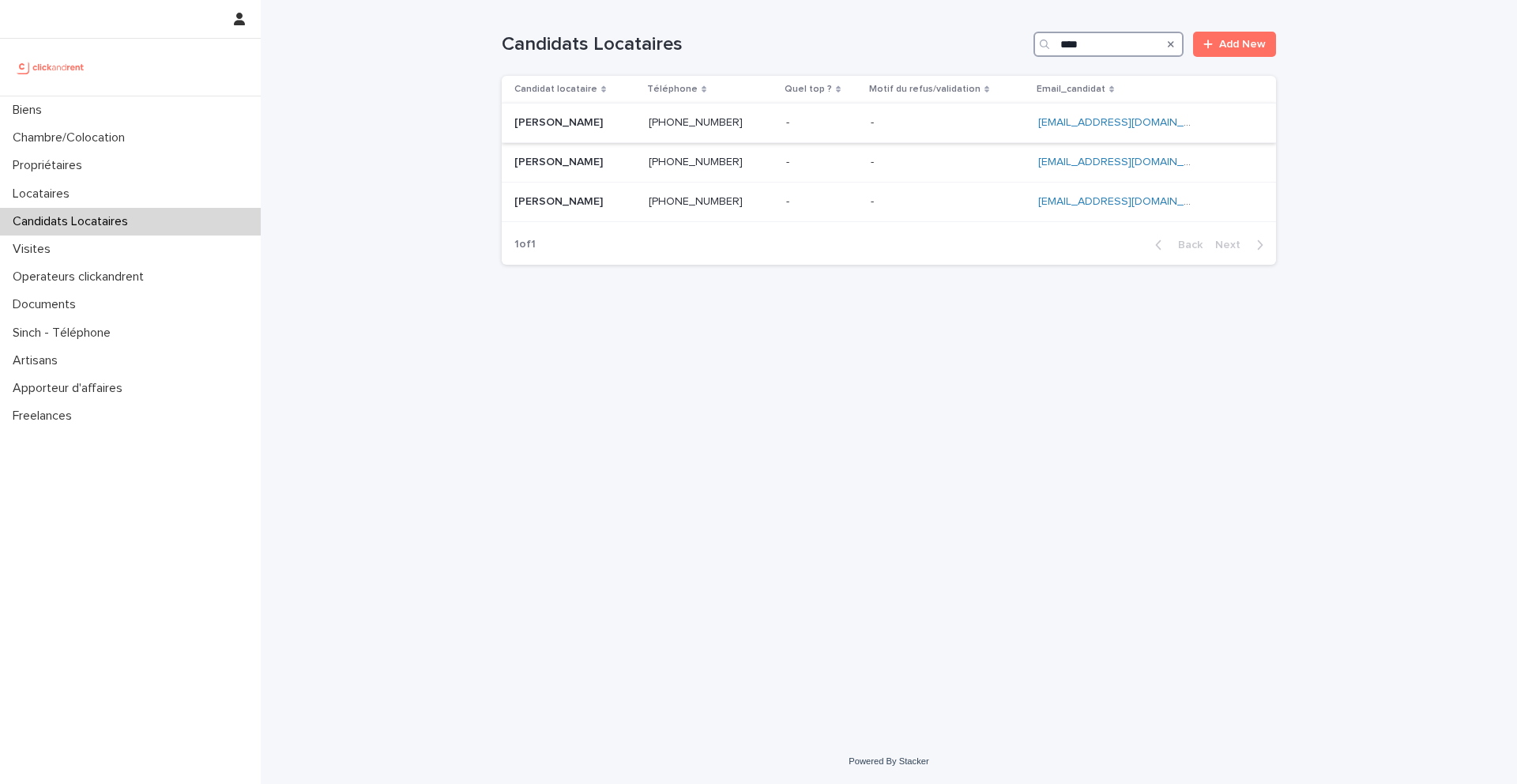
type input "****"
click at [593, 127] on p "[PERSON_NAME]" at bounding box center [560, 121] width 91 height 17
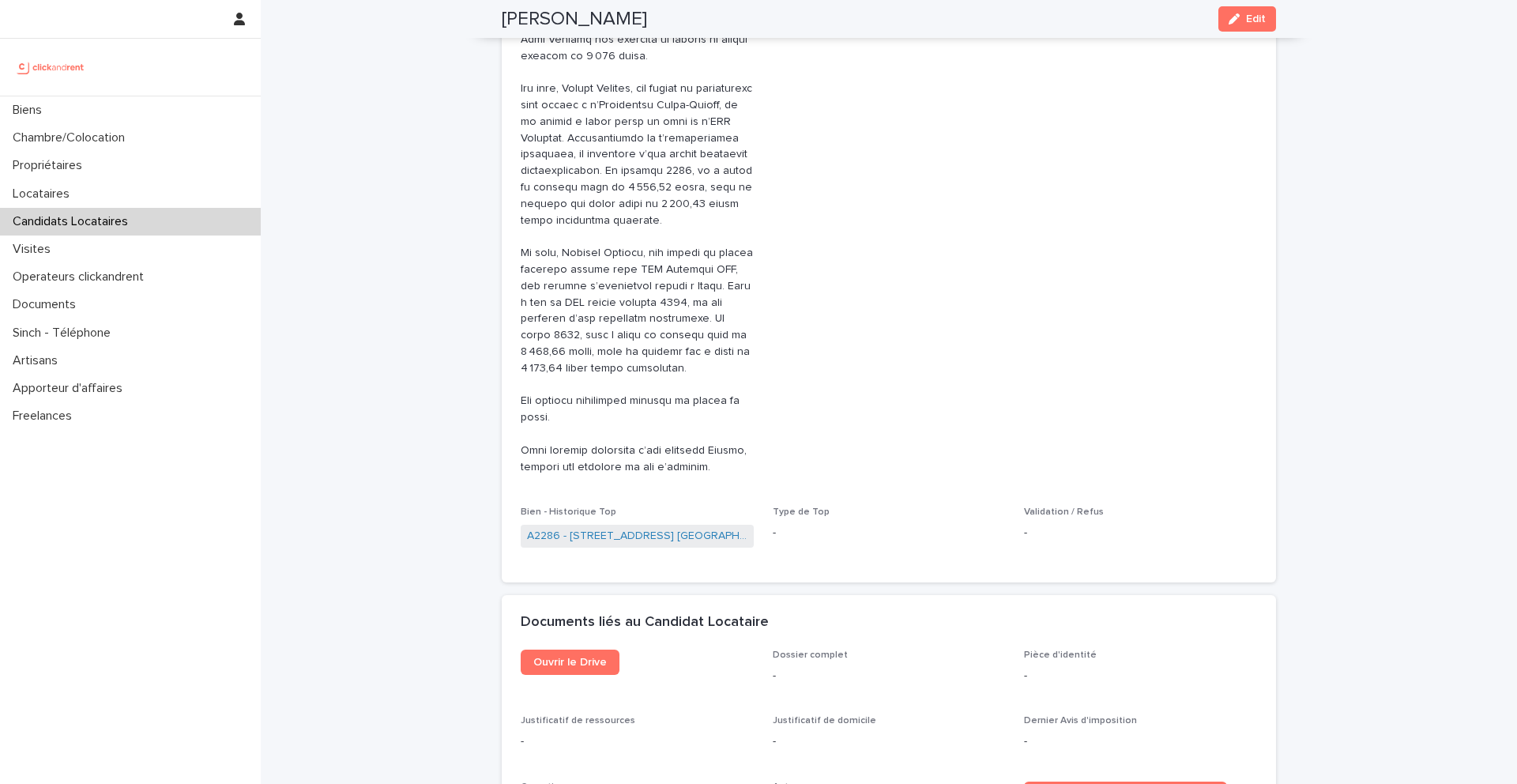
scroll to position [862, 0]
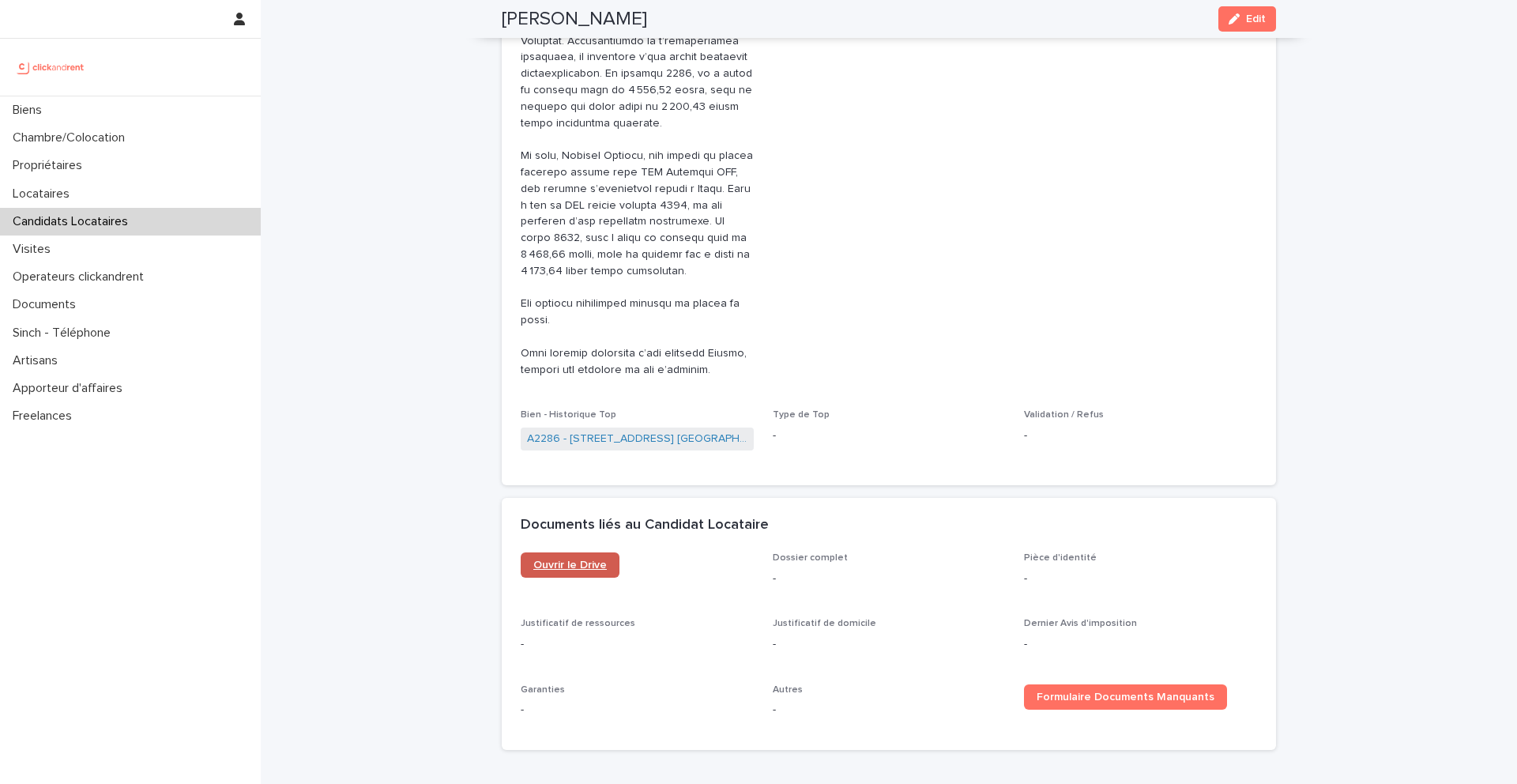
click at [578, 559] on span "Ouvrir le Drive" at bounding box center [570, 564] width 73 height 11
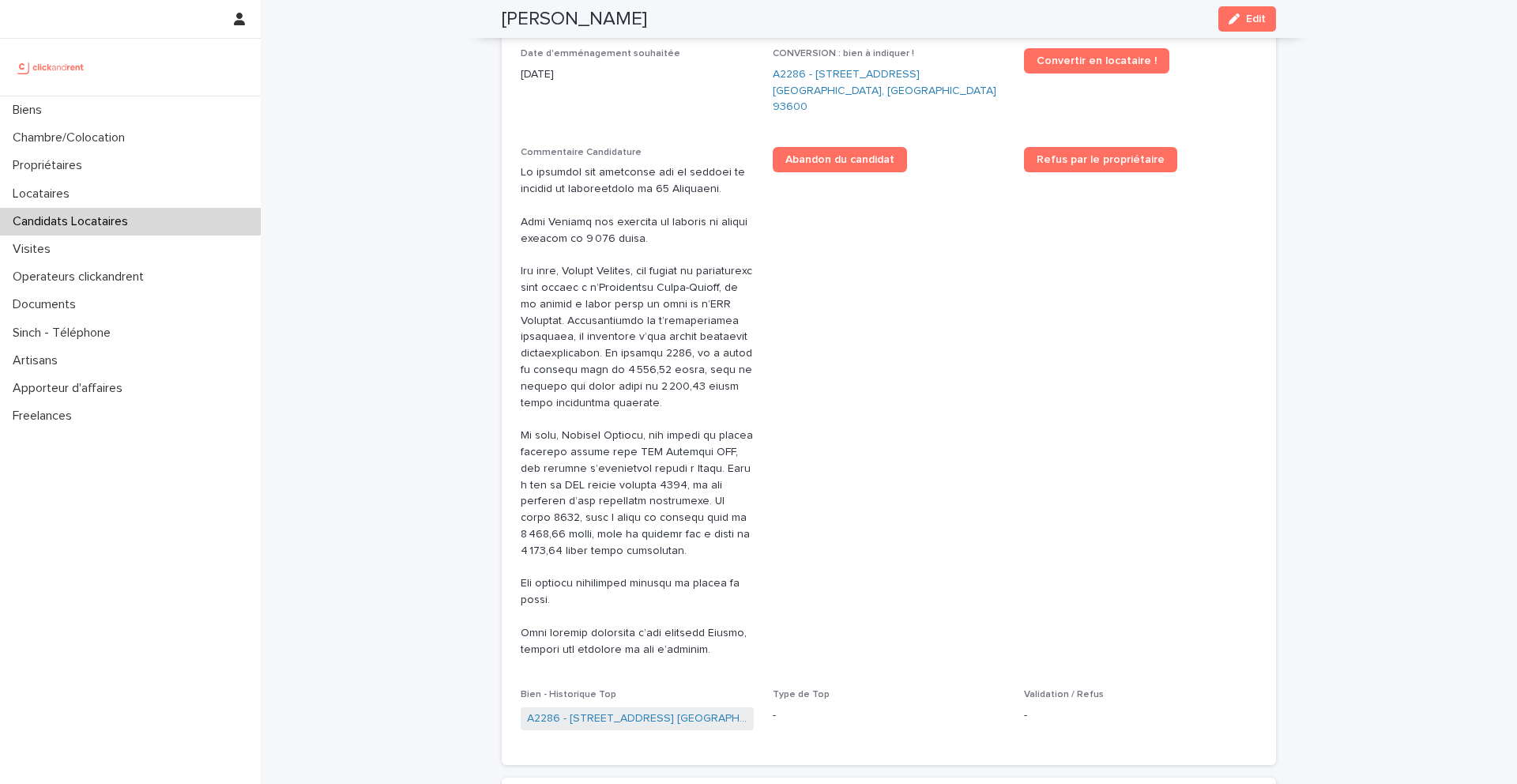
scroll to position [0, 0]
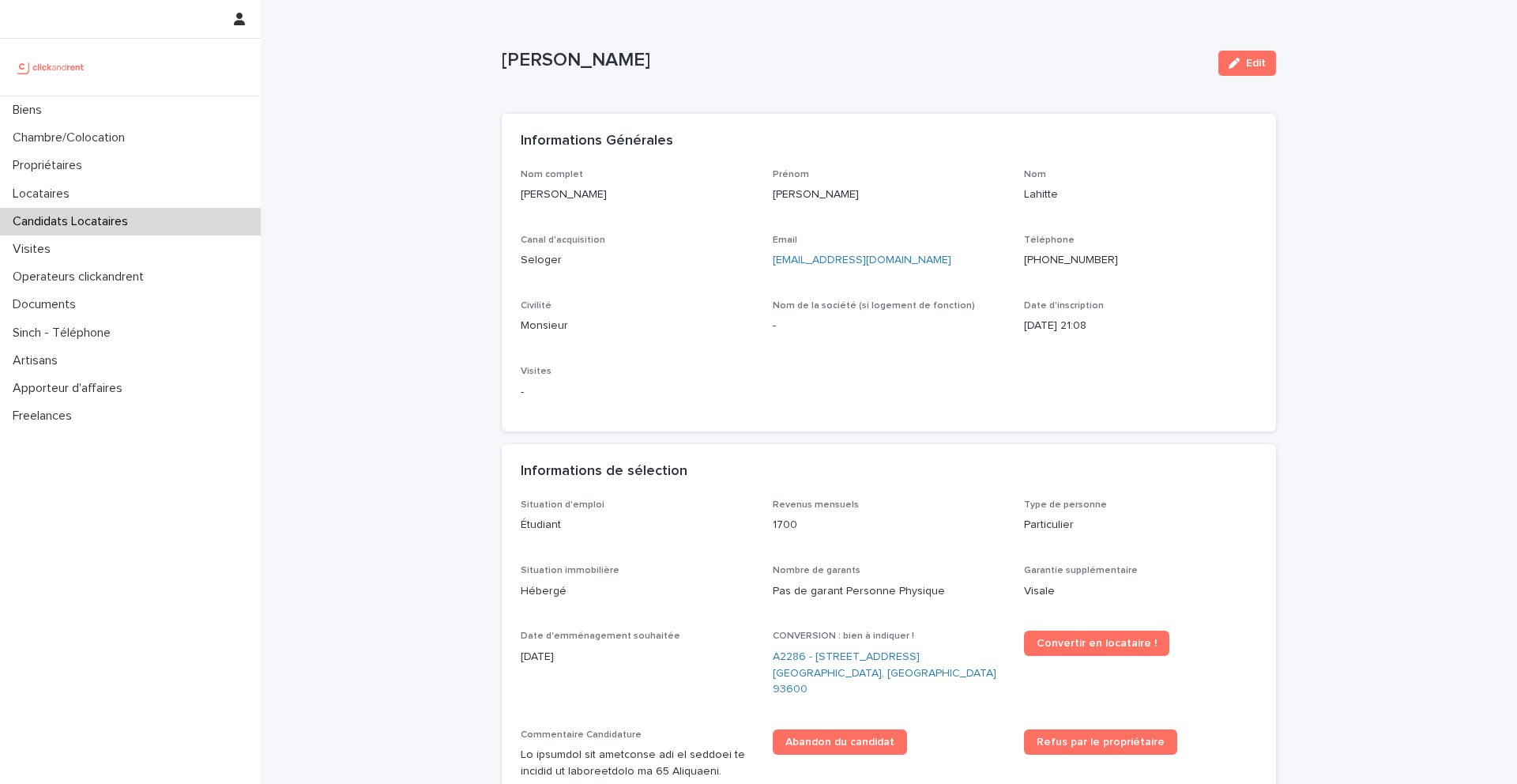
click at [1062, 263] on ringoverc2c-number-84e06f14122c "[PHONE_NUMBER]" at bounding box center [1071, 260] width 94 height 11
drag, startPoint x: 911, startPoint y: 257, endPoint x: 770, endPoint y: 257, distance: 141.0
click at [770, 257] on div "Nom complet Enio Lazare Patrick Lahitte Prénom Enio Lazare Patrick Nom Lahitte …" at bounding box center [889, 291] width 737 height 244
copy link "[EMAIL_ADDRESS][DOMAIN_NAME]"
click at [73, 187] on p "Locataires" at bounding box center [44, 194] width 76 height 15
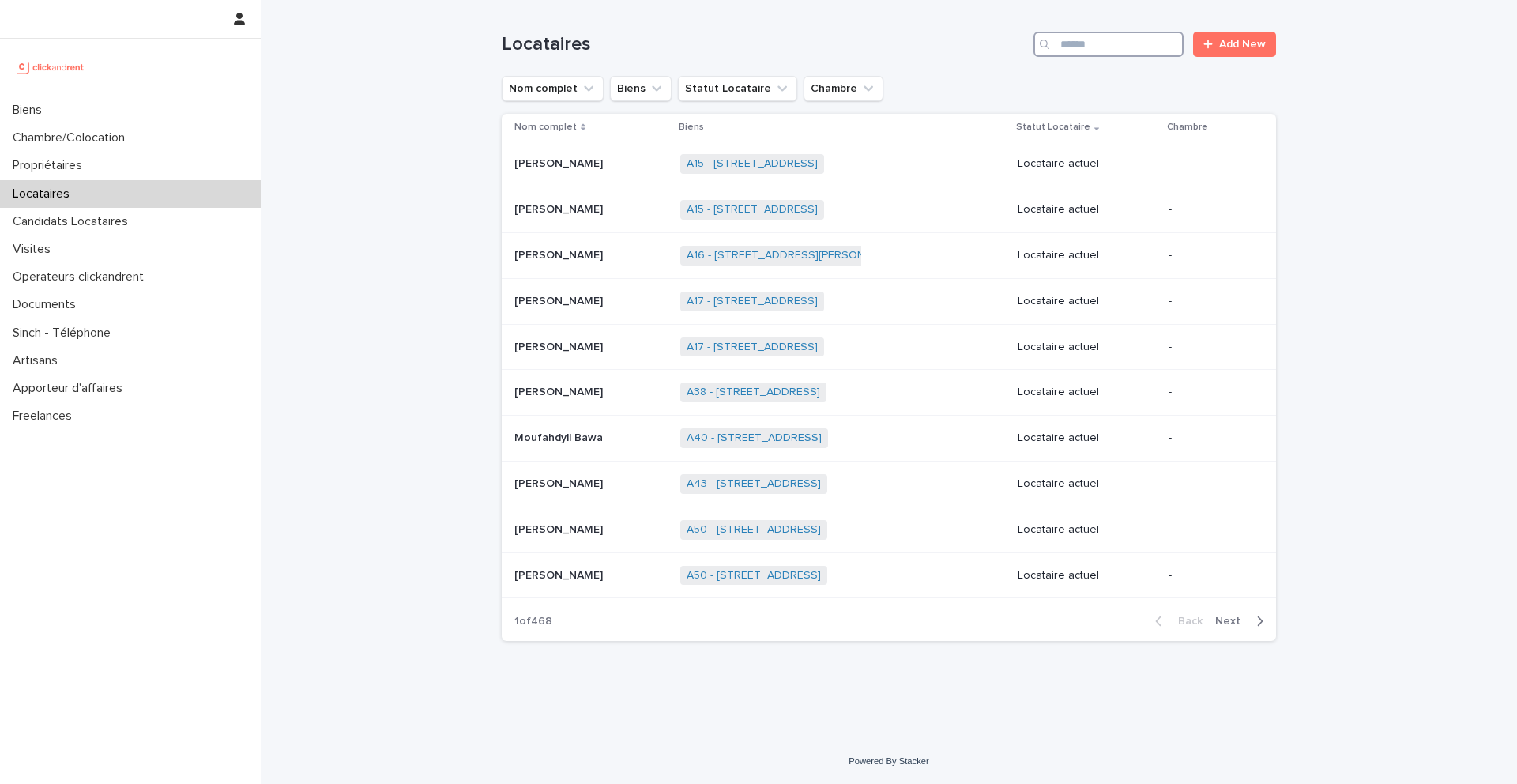
click at [1099, 38] on input "Search" at bounding box center [1108, 44] width 151 height 25
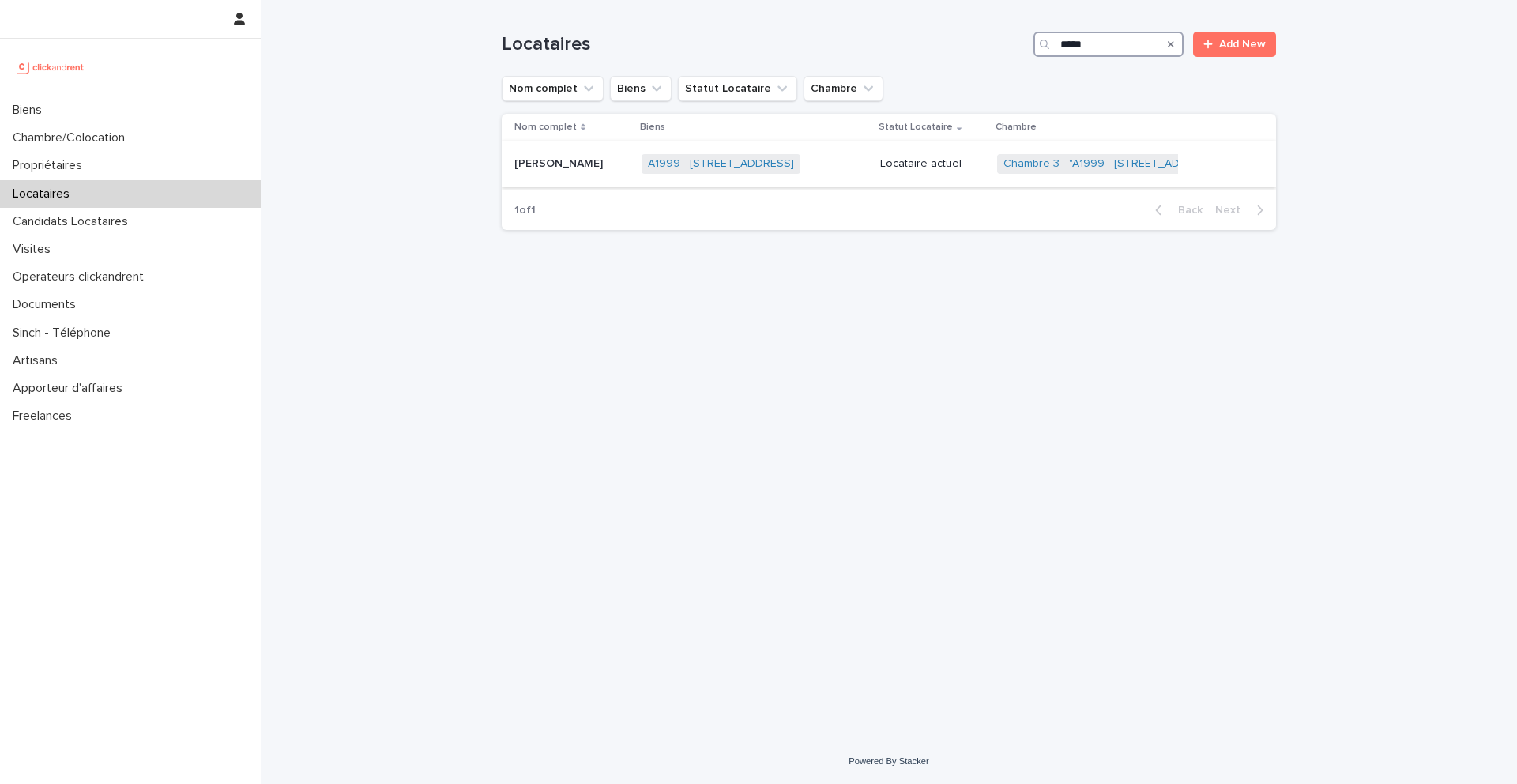
type input "*****"
click at [550, 170] on p "Nazam Ellahi" at bounding box center [560, 162] width 91 height 17
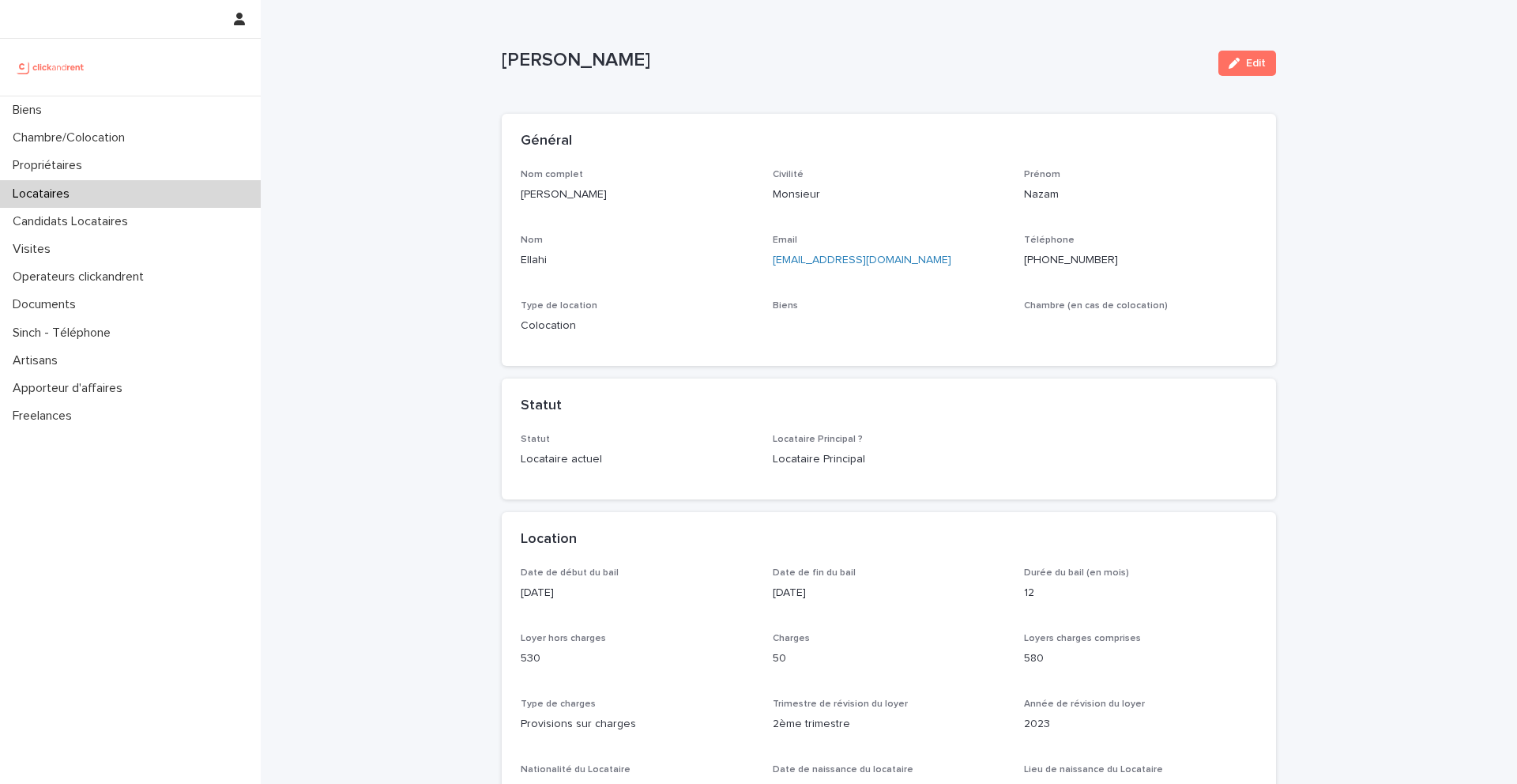
click at [1049, 263] on ringoverc2c-number-84e06f14122c "+33767782371" at bounding box center [1071, 260] width 94 height 11
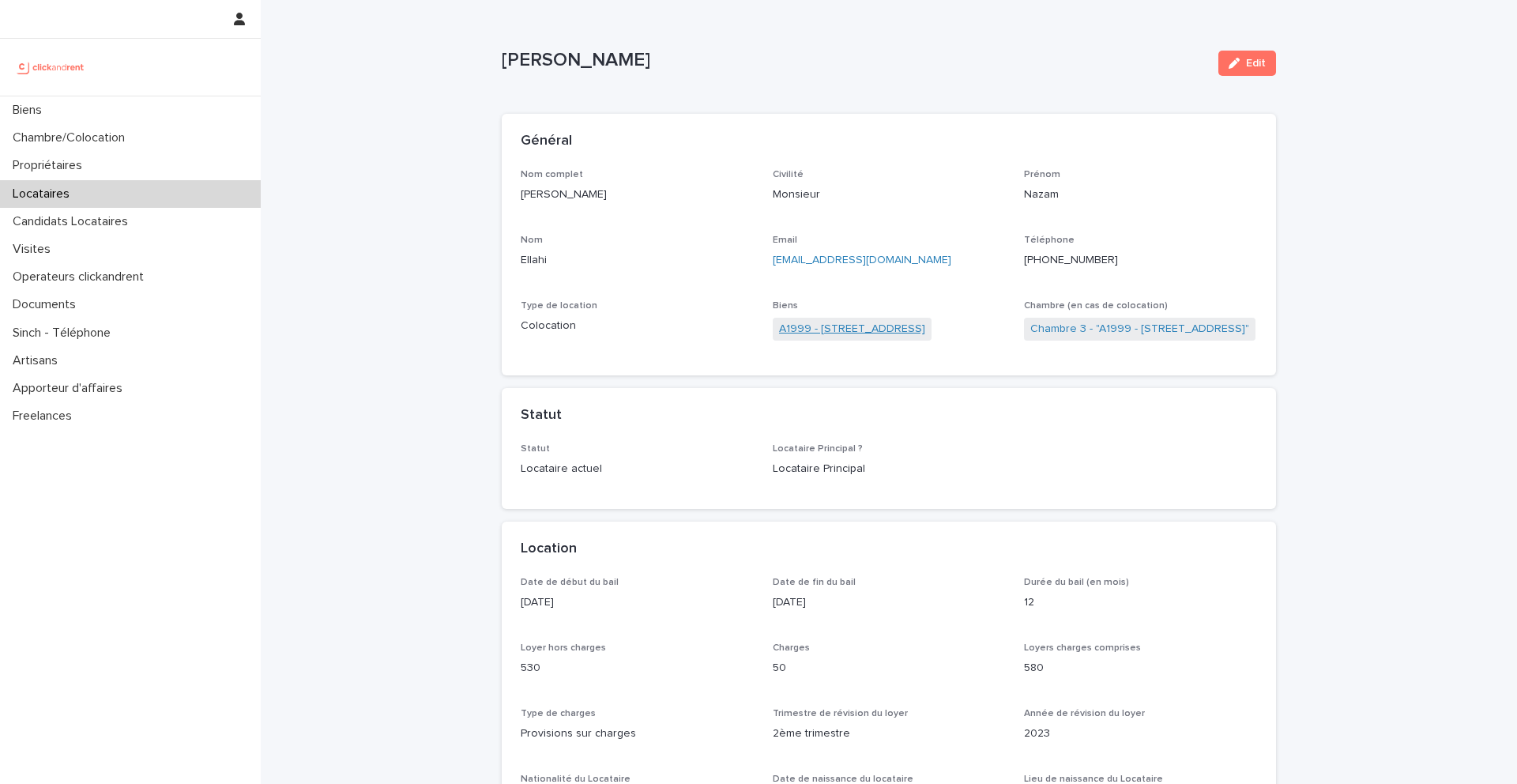
click at [889, 331] on link "A1999 - 12 Place Du Parc Aux Charrettes , Pontoise 95300" at bounding box center [851, 329] width 146 height 17
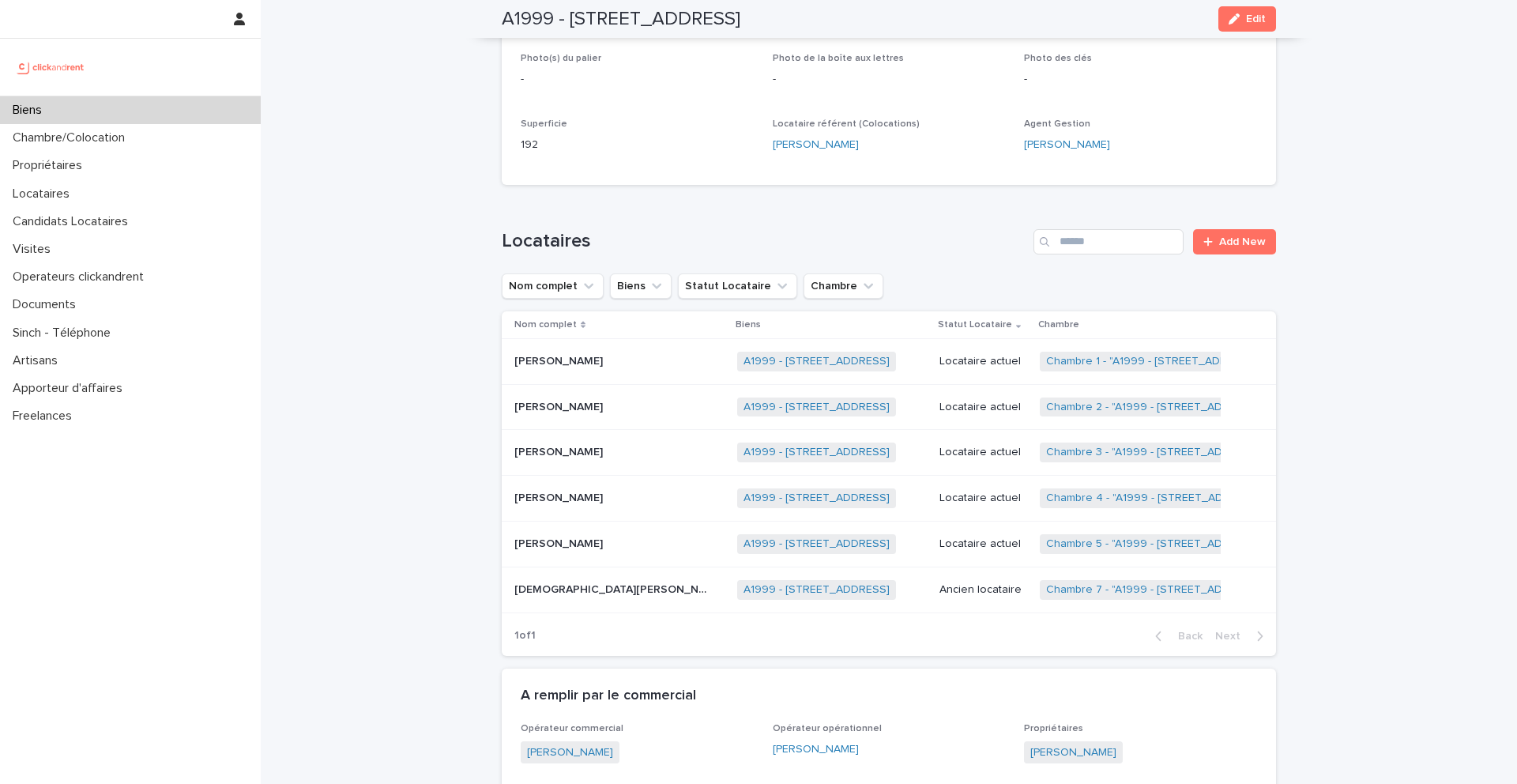
scroll to position [544, 0]
click at [99, 109] on div "Biens" at bounding box center [130, 110] width 261 height 28
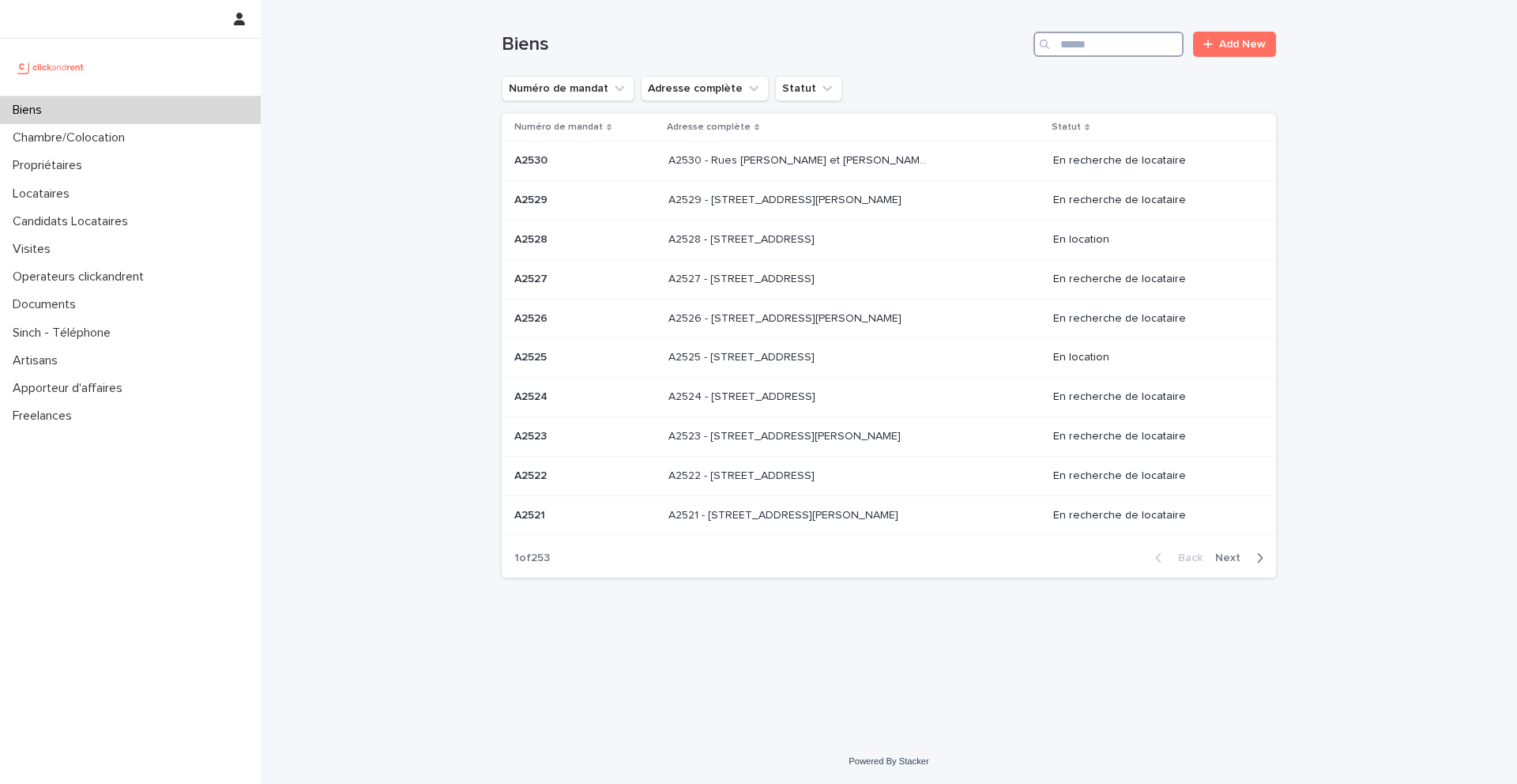
click at [1089, 42] on input "Search" at bounding box center [1108, 44] width 151 height 25
type input "*"
click at [82, 195] on div "Locataires" at bounding box center [130, 194] width 261 height 28
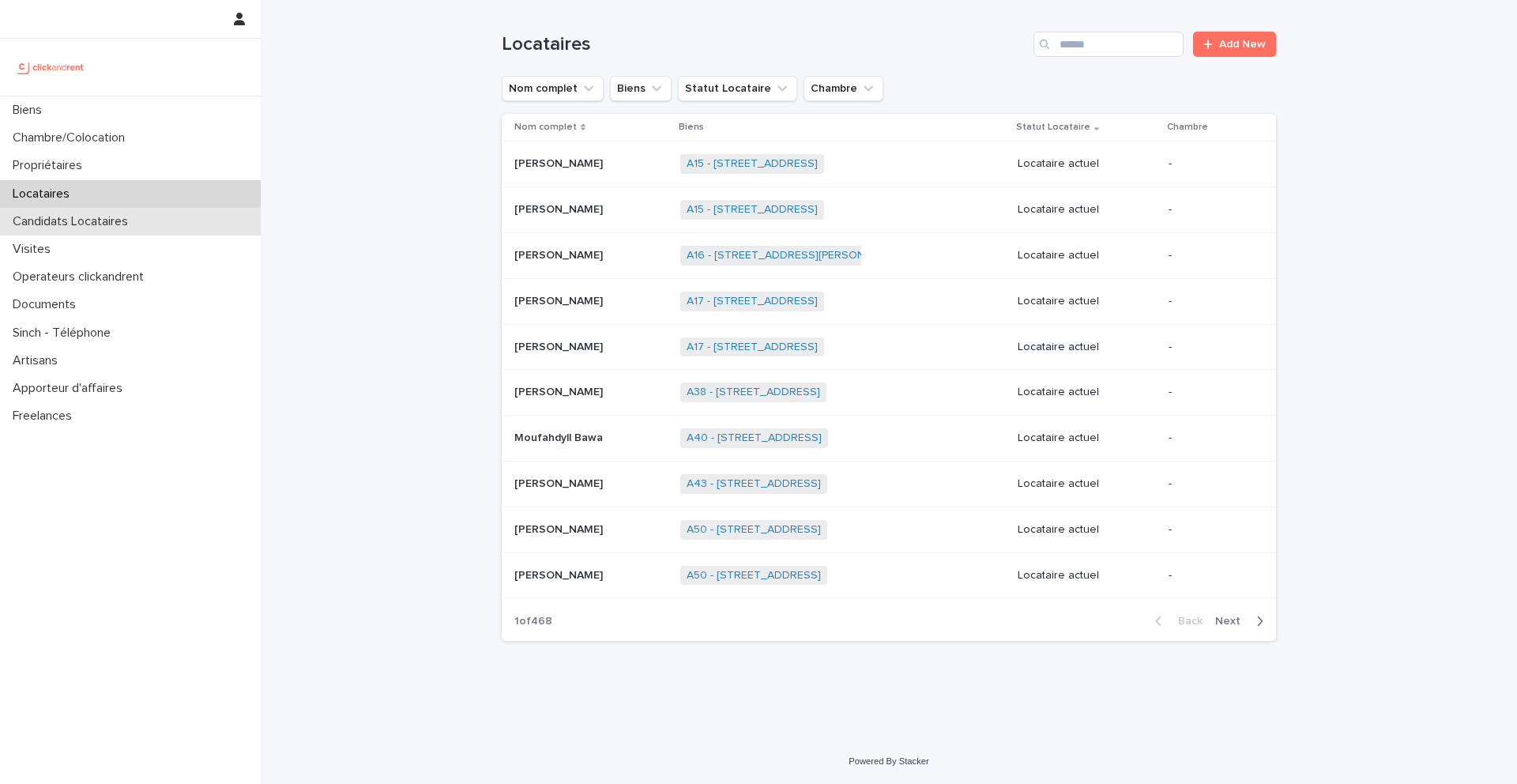
click at [82, 224] on p "Candidats Locataires" at bounding box center [73, 221] width 134 height 15
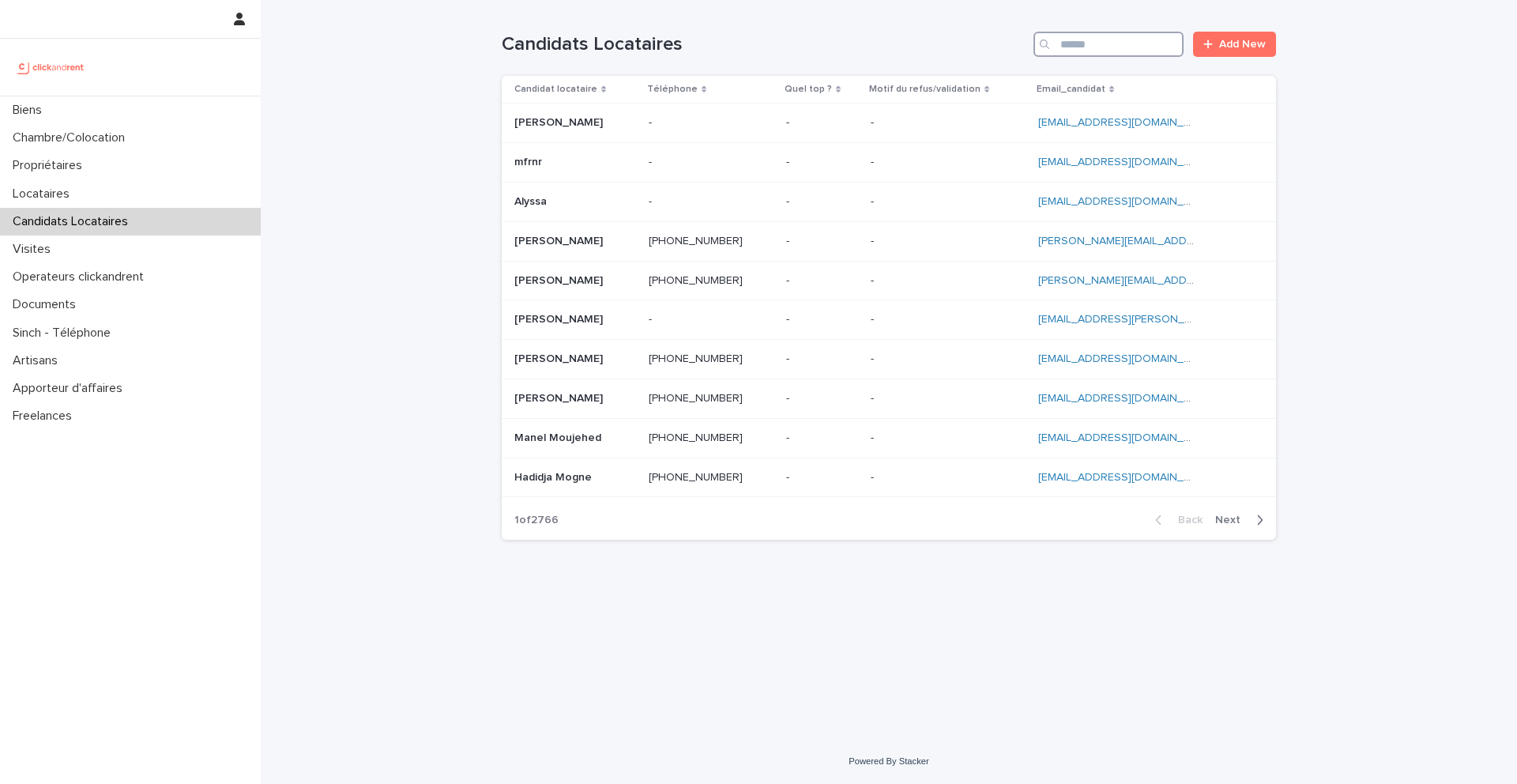
click at [1113, 43] on input "Search" at bounding box center [1108, 44] width 151 height 25
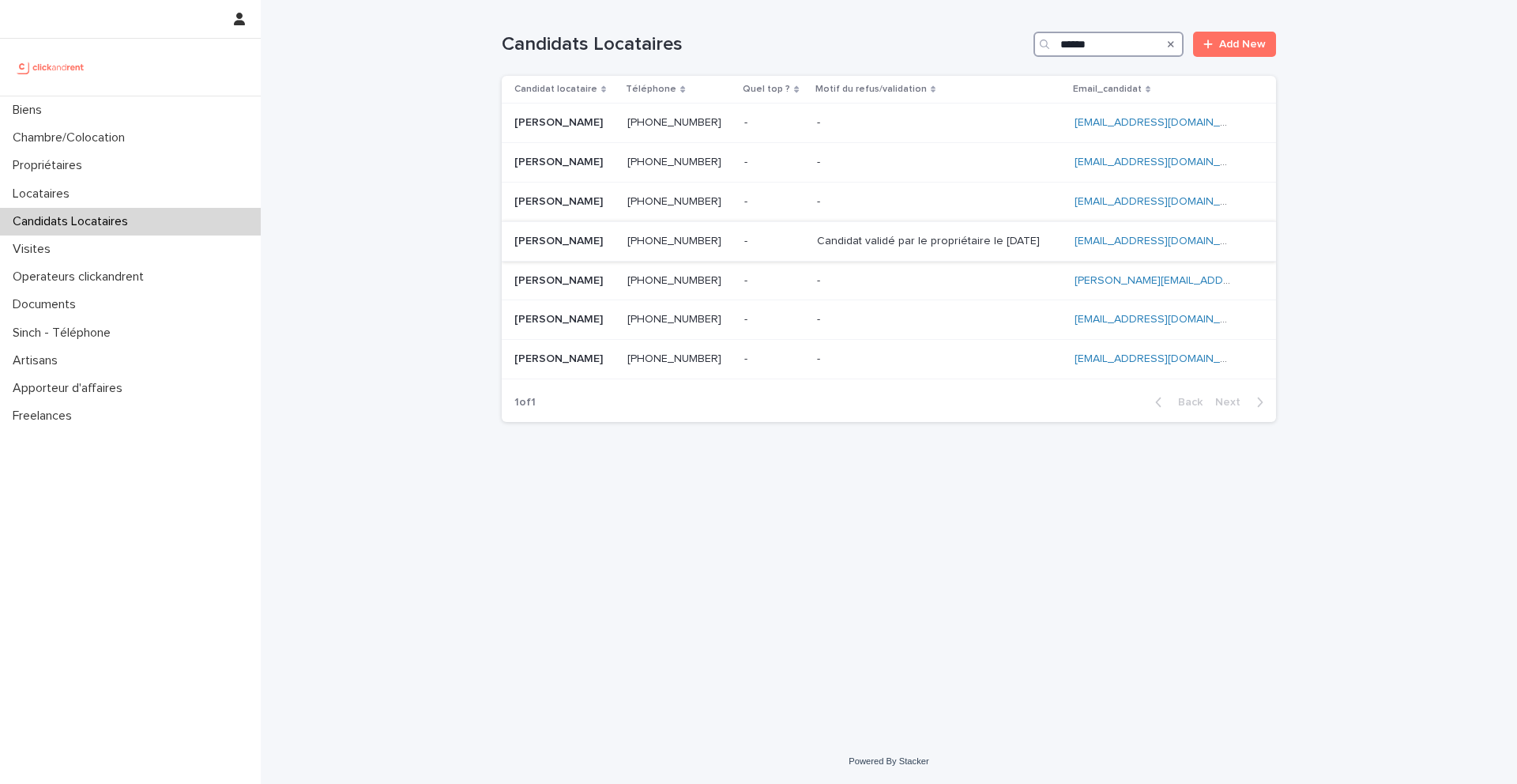
type input "******"
click at [559, 242] on p "Fatou Diatta" at bounding box center [560, 239] width 91 height 17
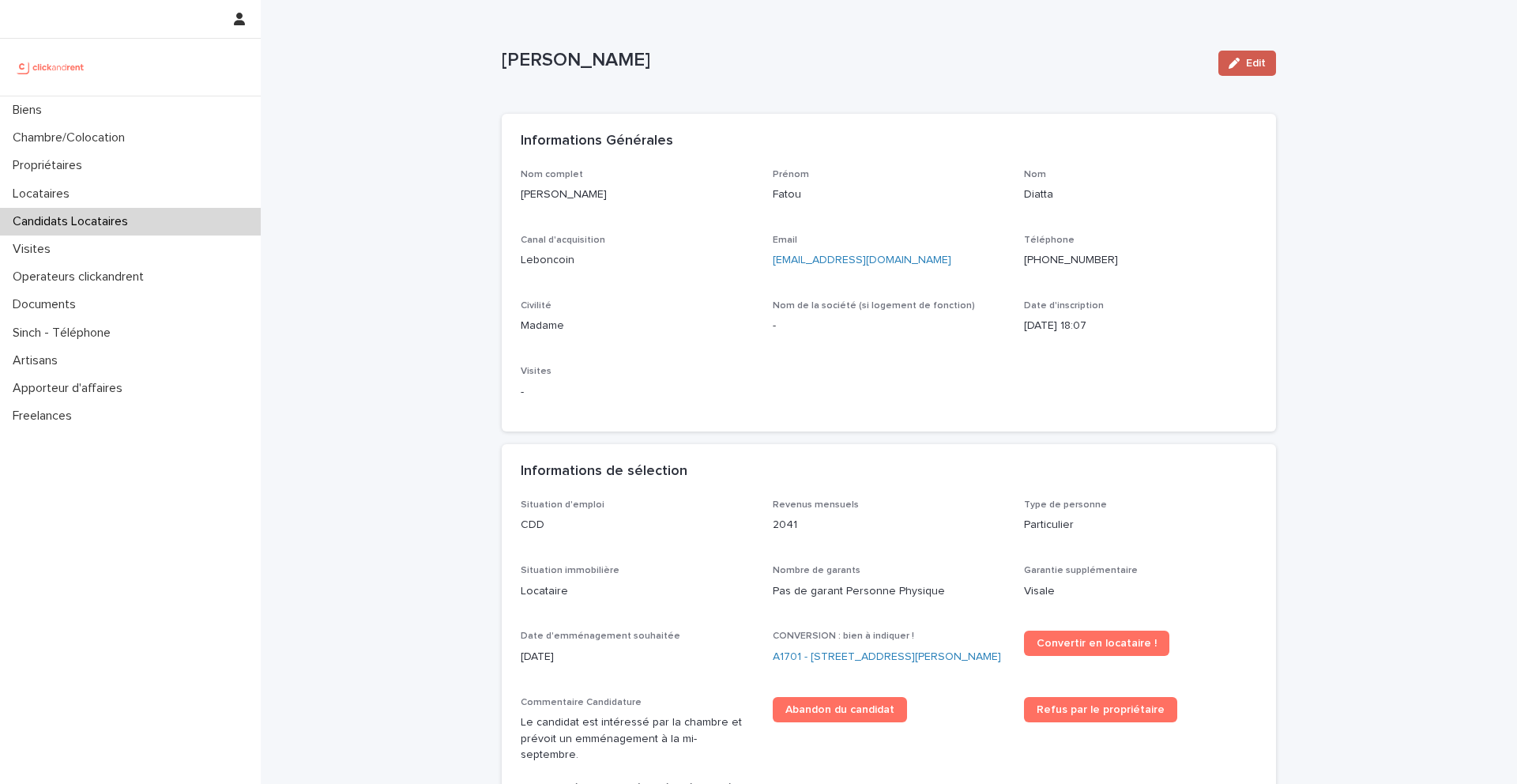
click at [1245, 65] on div "button" at bounding box center [1237, 63] width 17 height 11
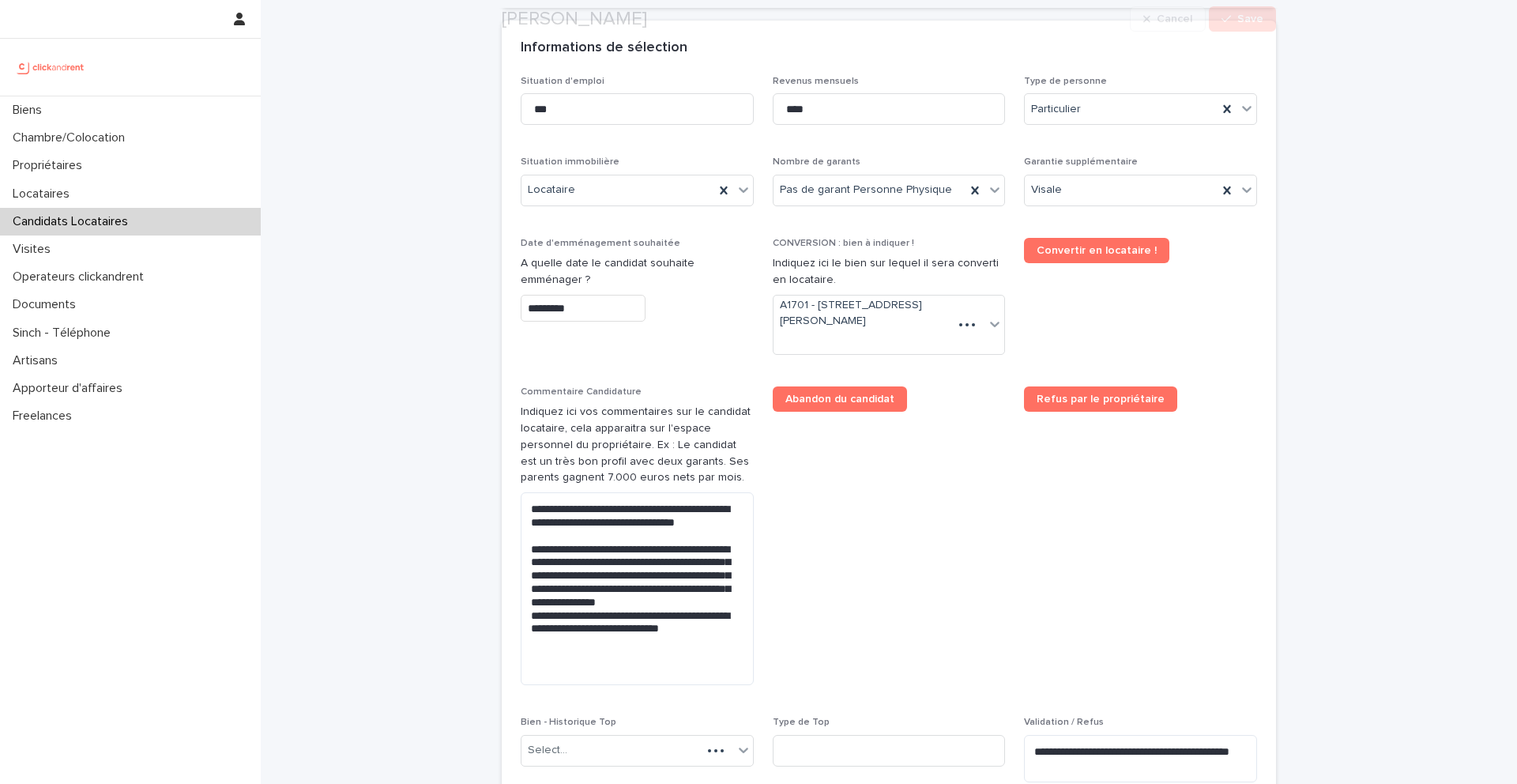
scroll to position [1132, 0]
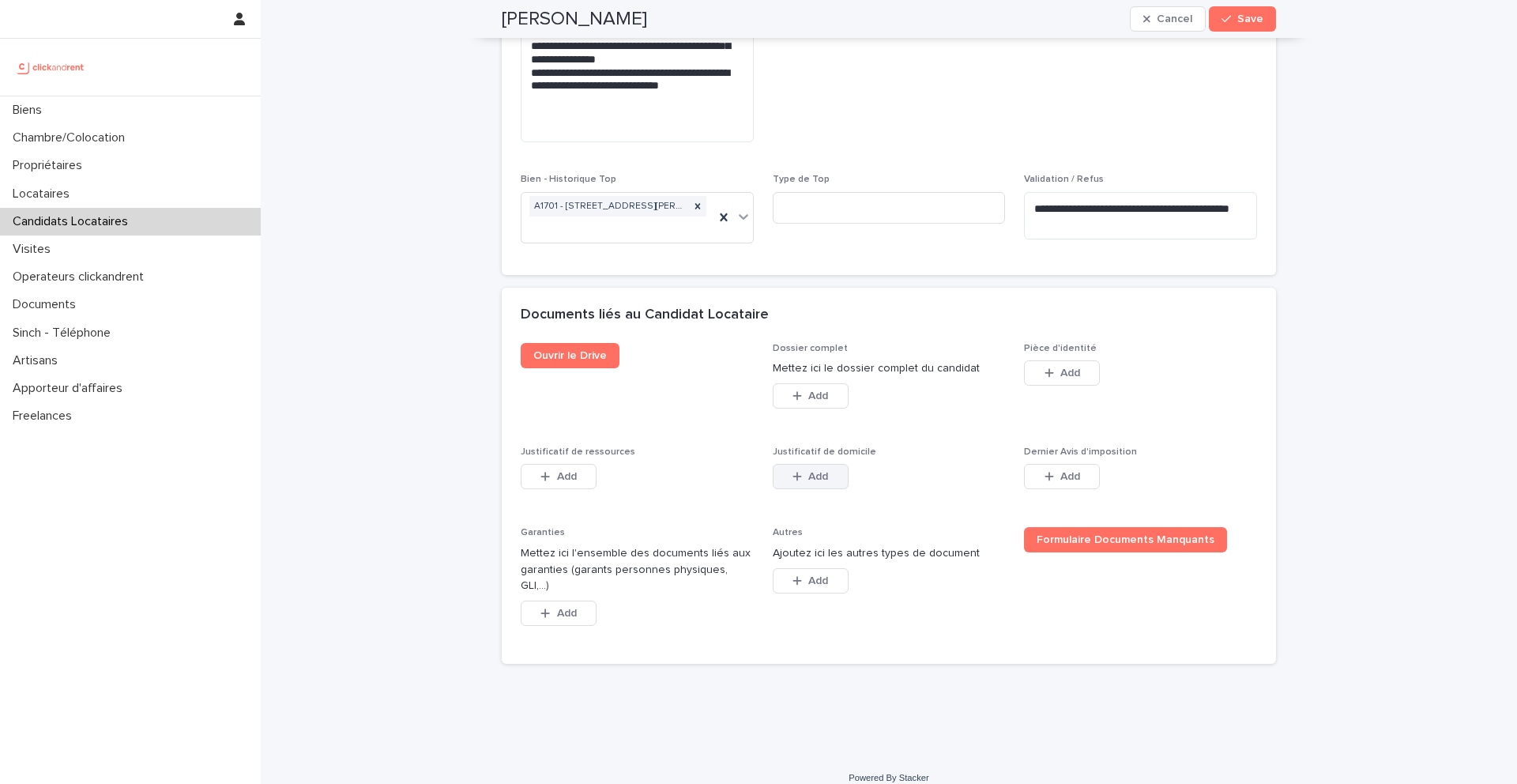
click at [797, 476] on icon "button" at bounding box center [797, 477] width 9 height 9
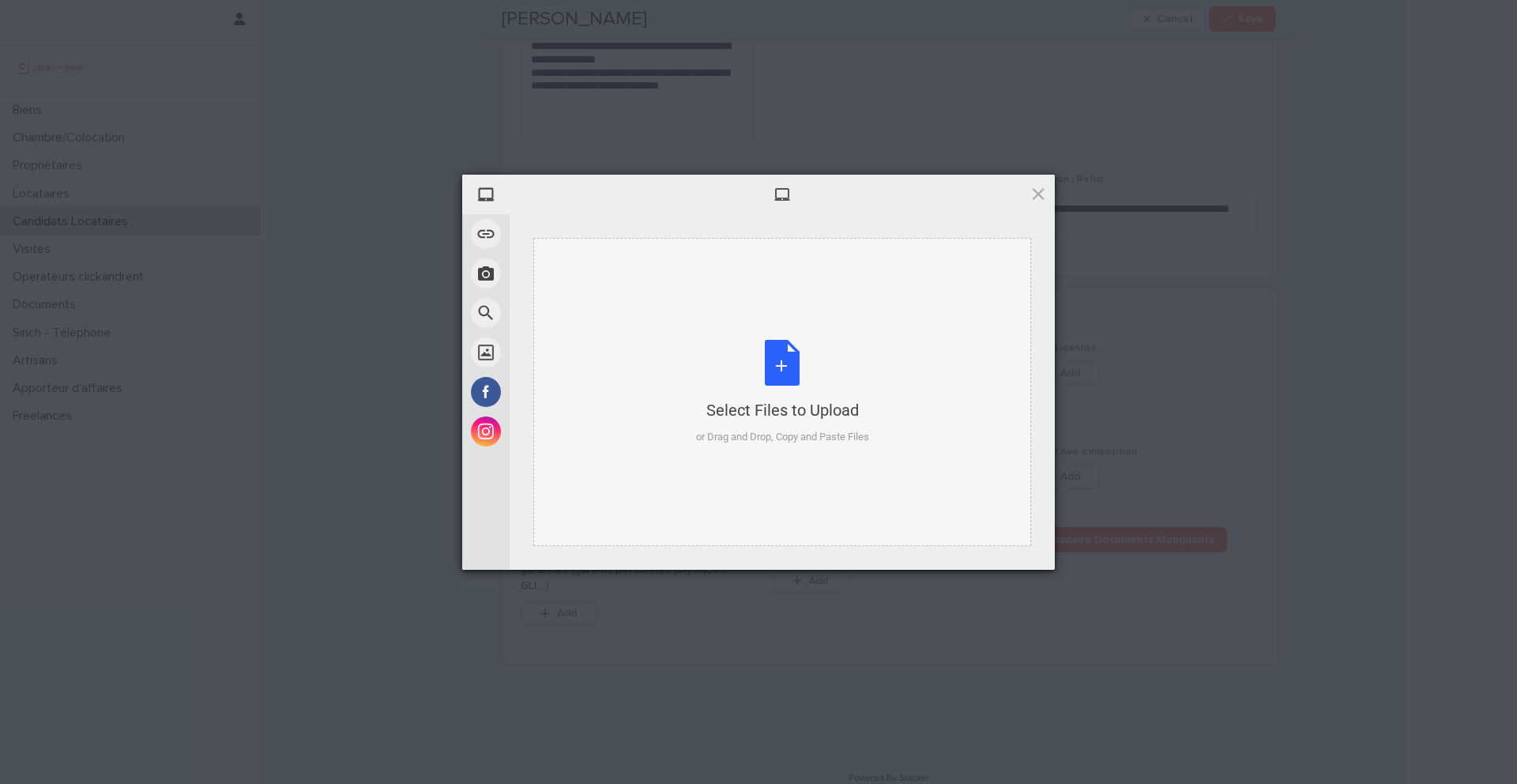
click at [795, 364] on div "Select Files to Upload or Drag and Drop, Copy and Paste Files" at bounding box center [782, 392] width 173 height 105
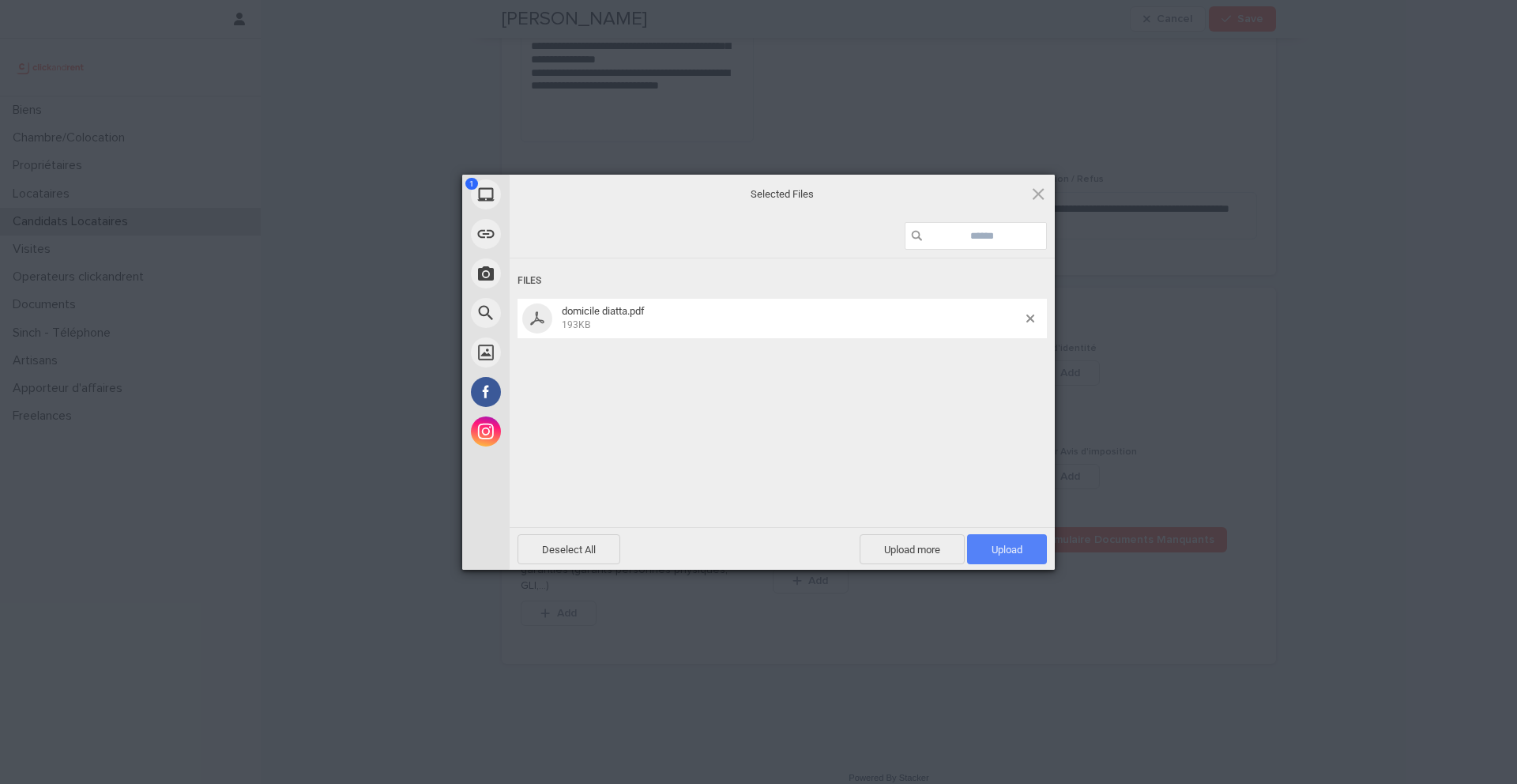
click at [1029, 552] on span "Upload 1" at bounding box center [1006, 549] width 80 height 30
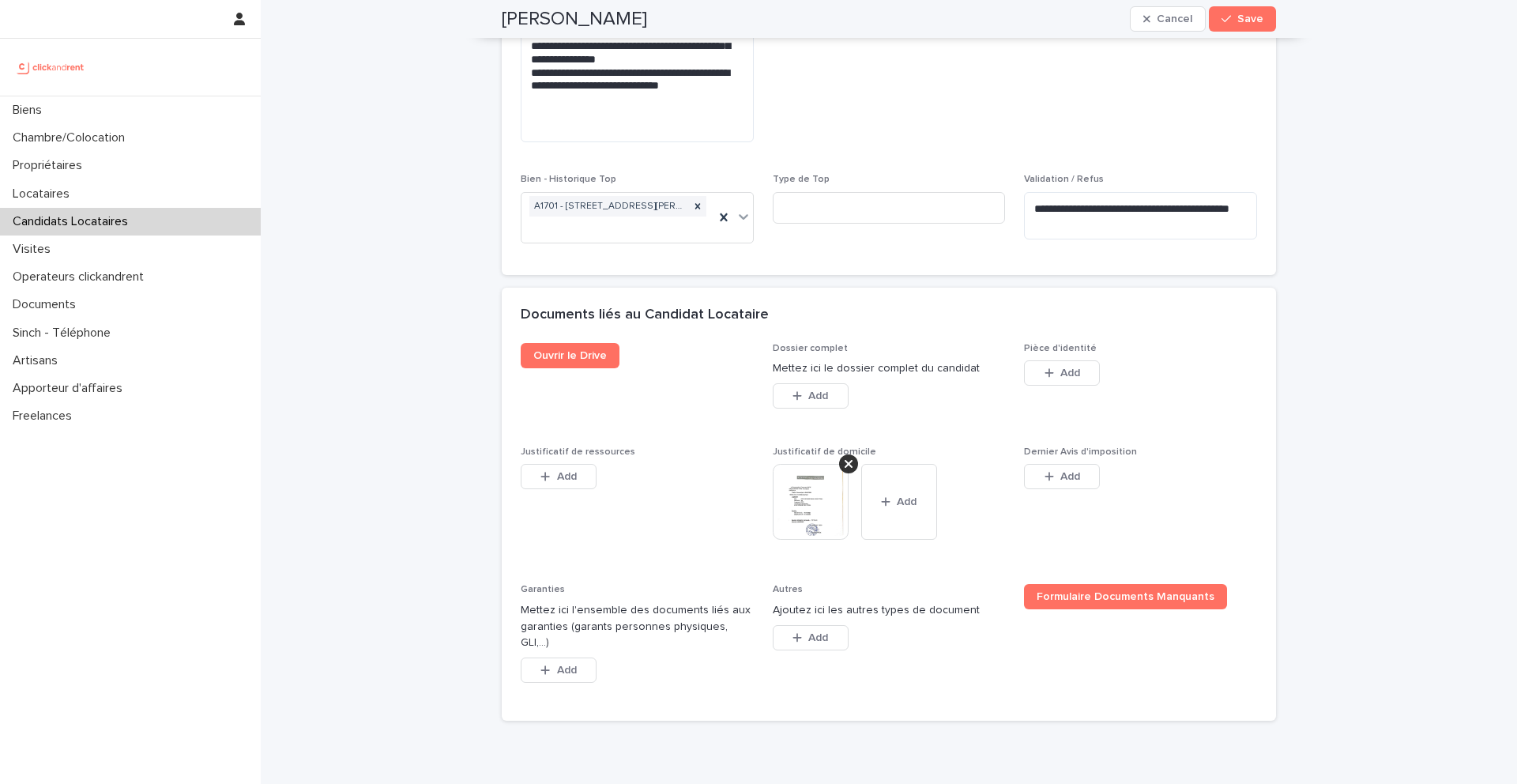
click at [1252, 22] on span "Save" at bounding box center [1250, 19] width 26 height 11
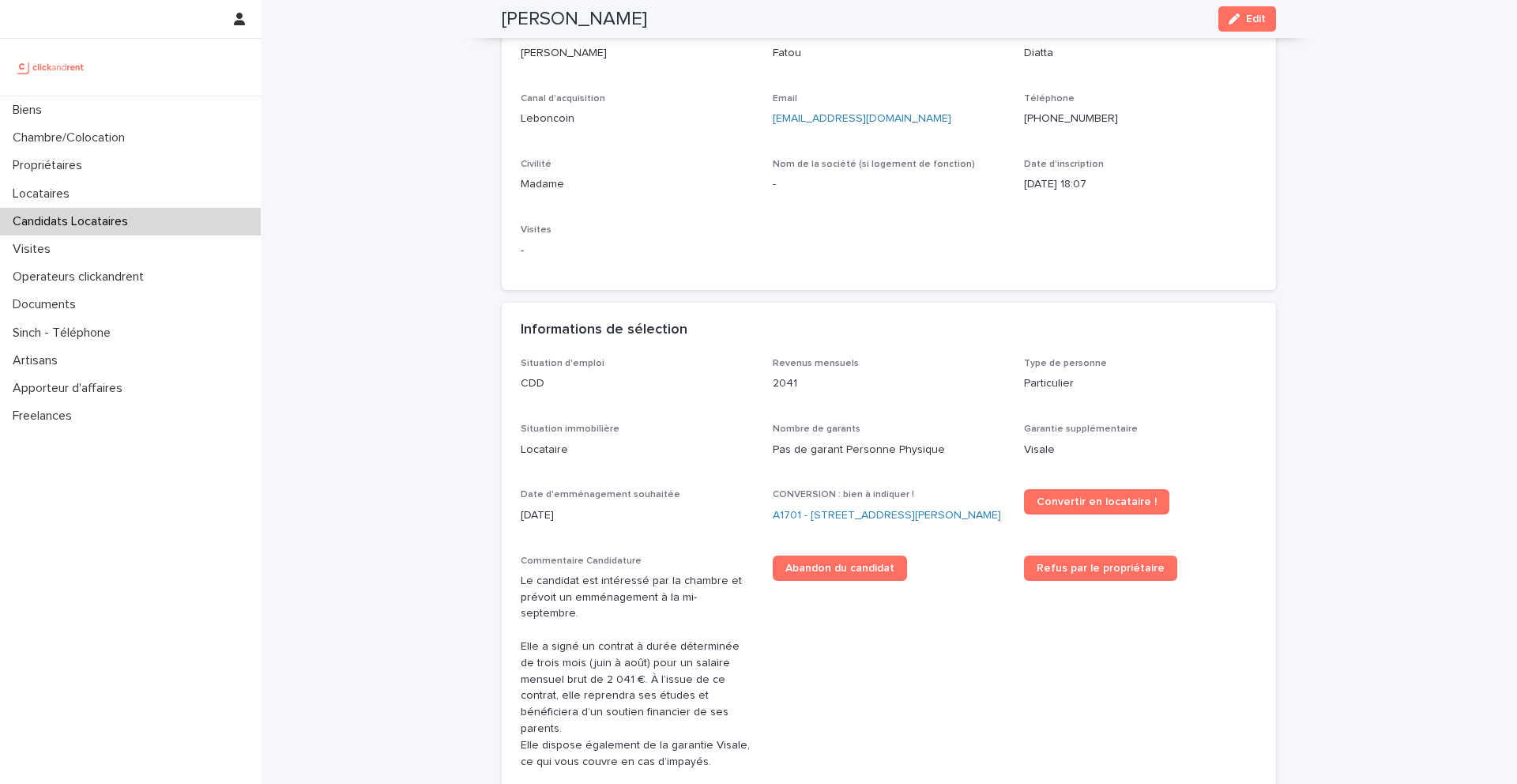
scroll to position [0, 0]
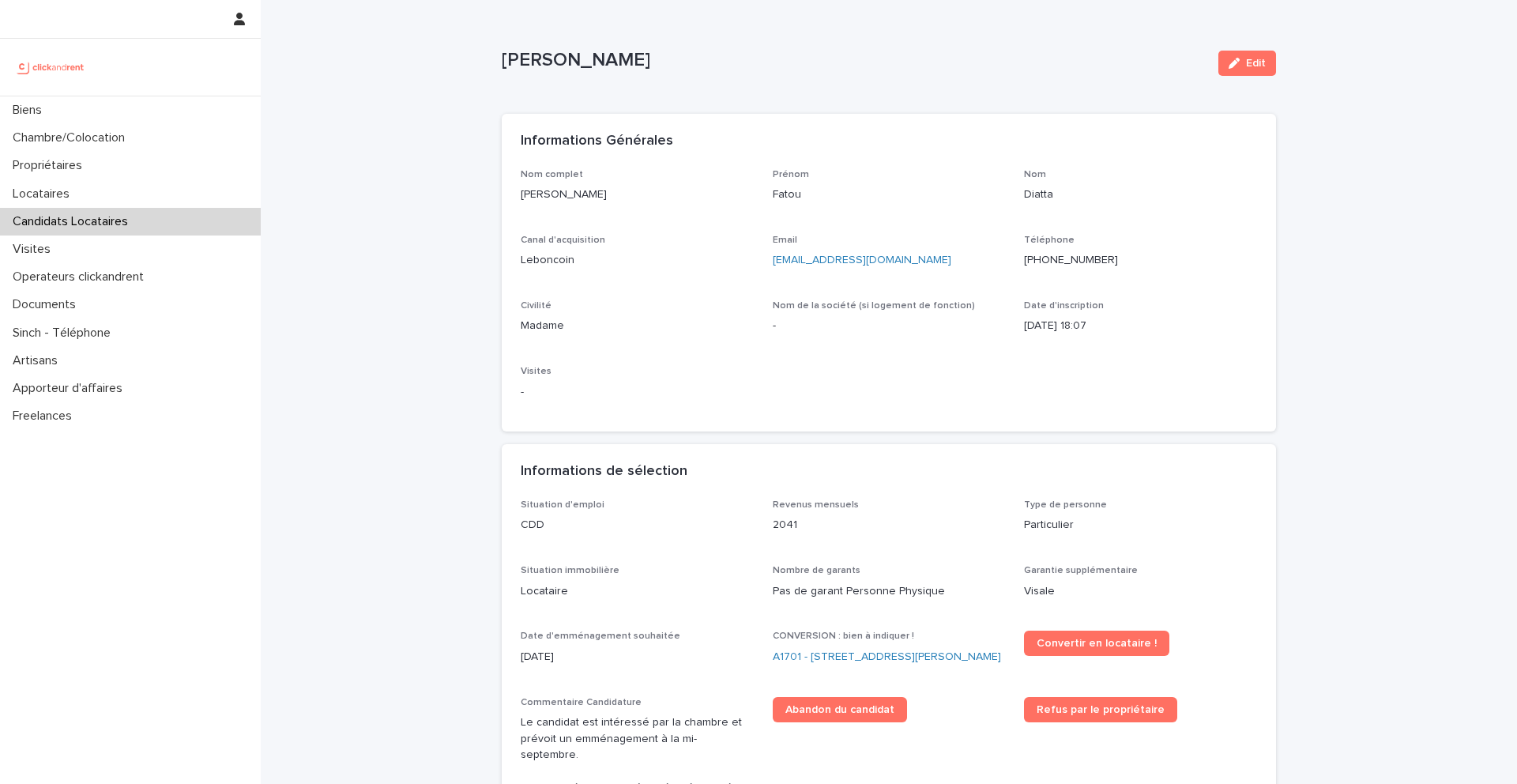
click at [72, 224] on p "Candidats Locataires" at bounding box center [73, 221] width 134 height 15
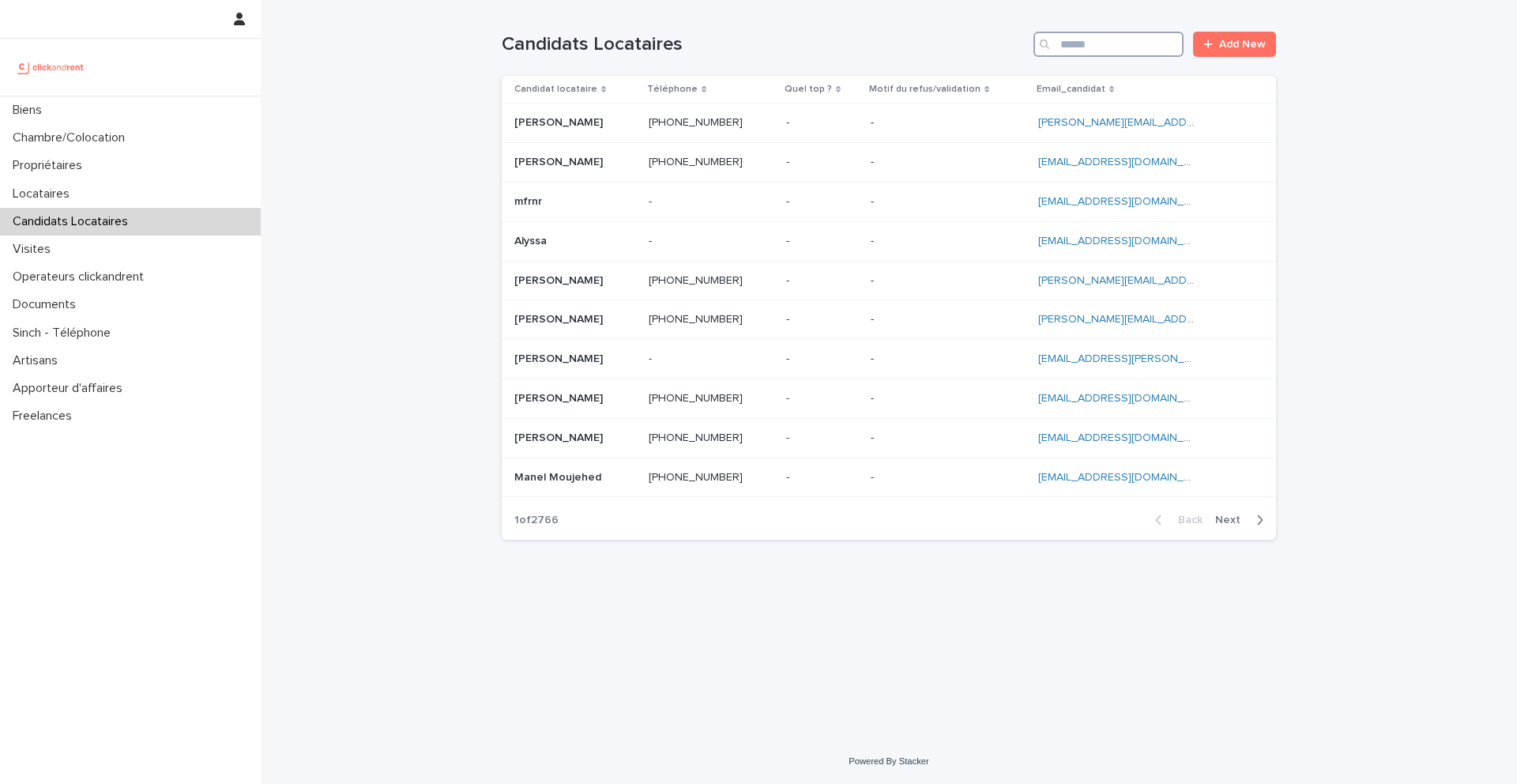
click at [1126, 36] on input "Search" at bounding box center [1108, 44] width 151 height 25
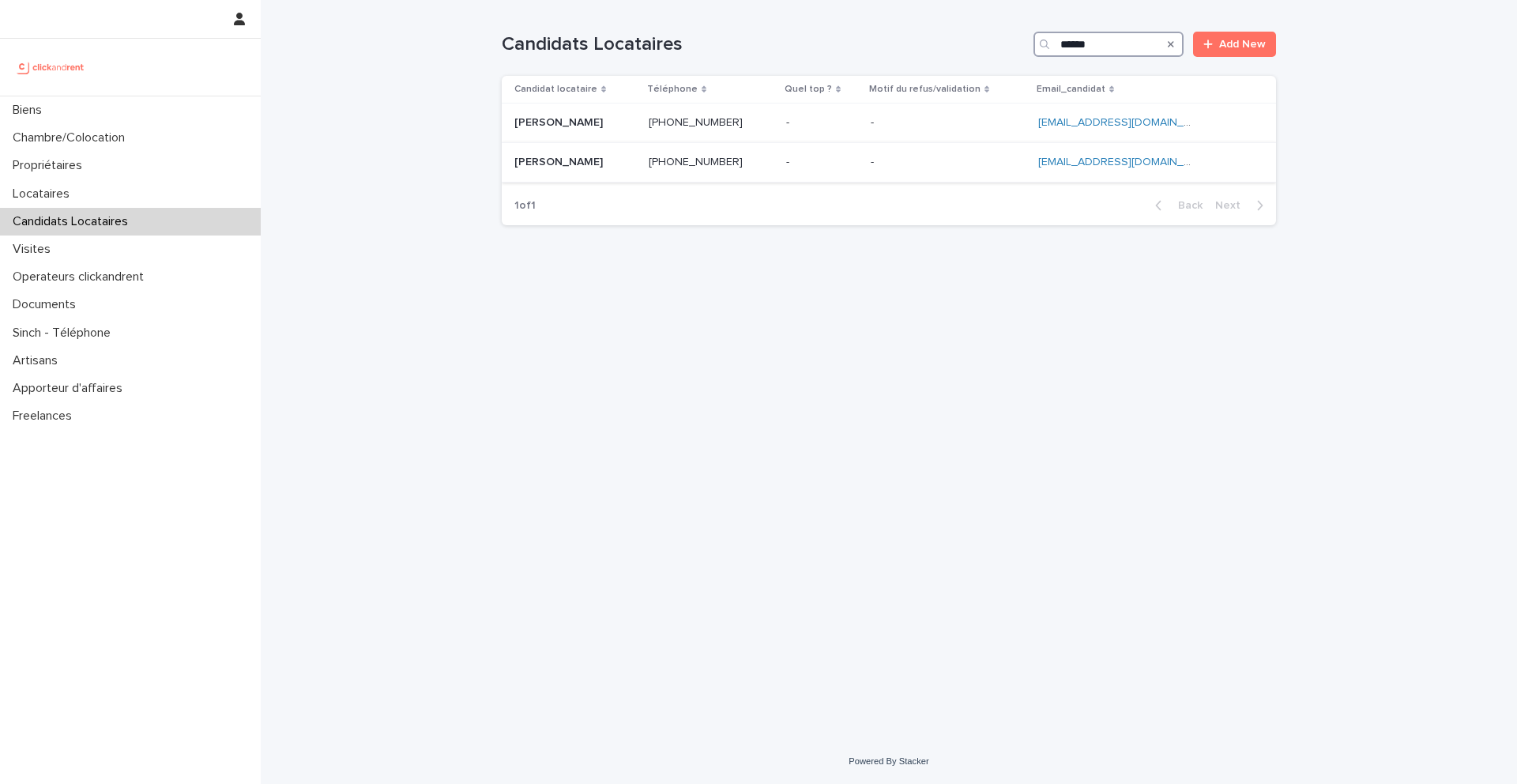
type input "******"
click at [578, 157] on p "[PERSON_NAME]" at bounding box center [560, 160] width 91 height 17
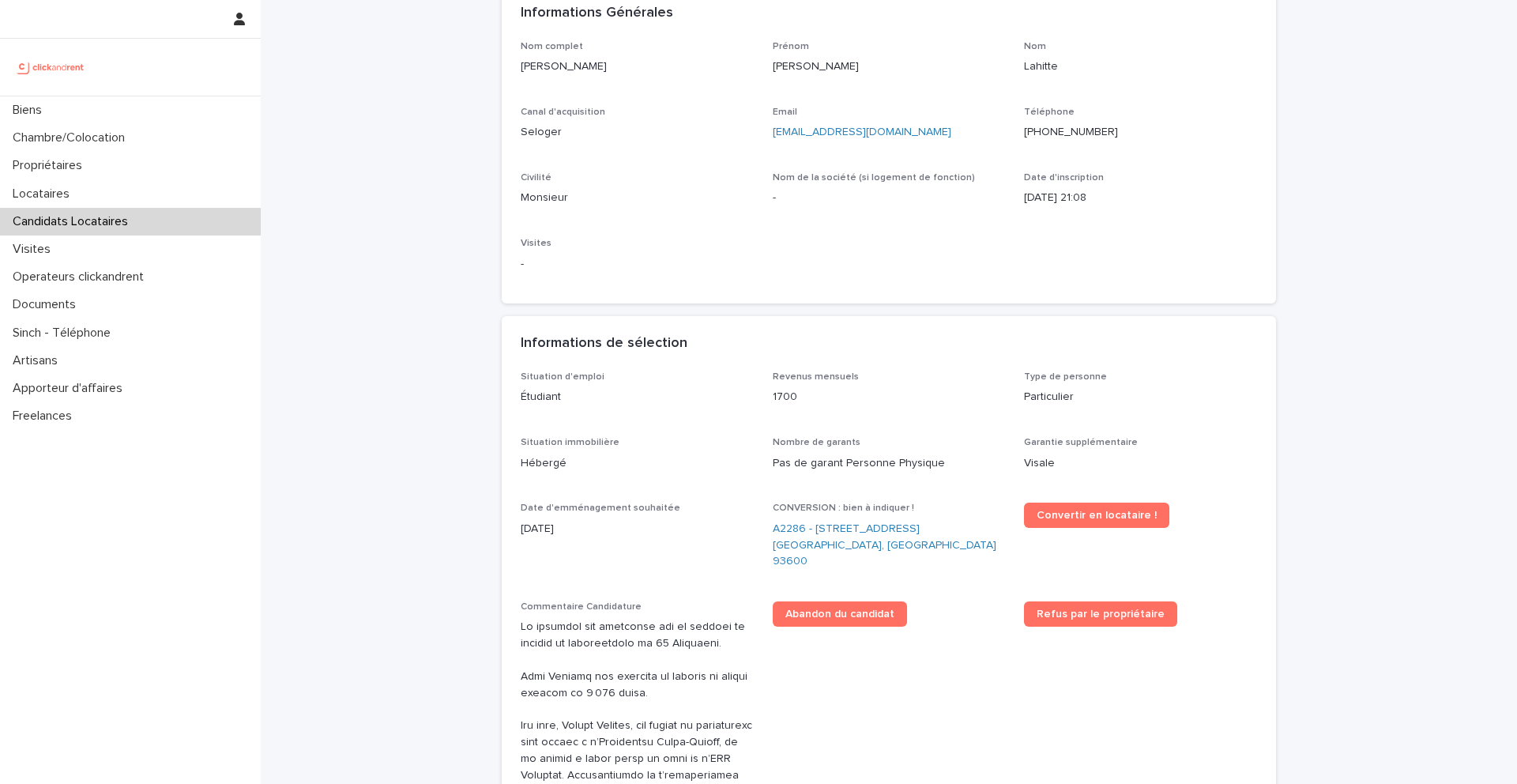
scroll to position [175, 0]
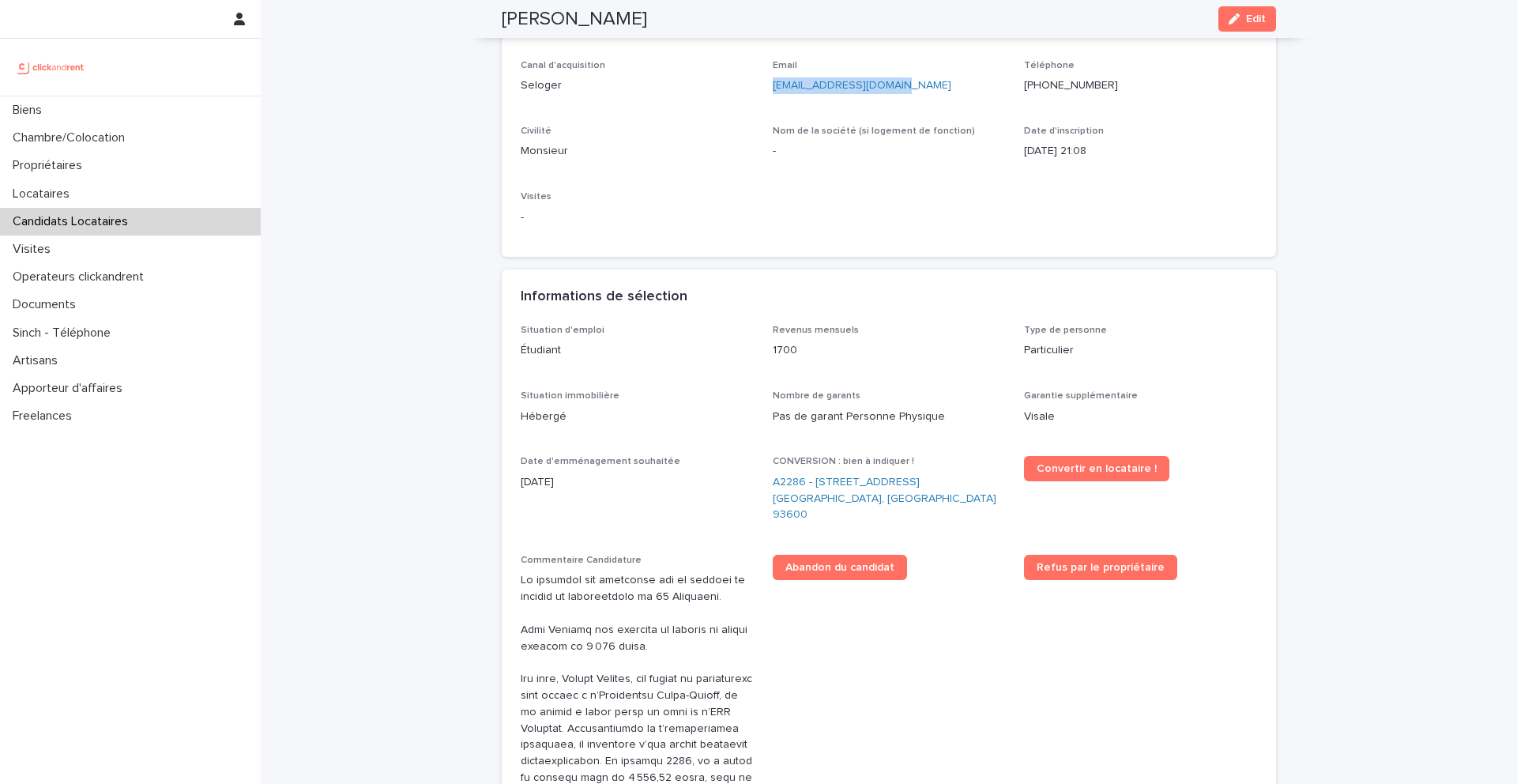
drag, startPoint x: 892, startPoint y: 90, endPoint x: 771, endPoint y: 92, distance: 121.0
click at [772, 92] on p "[EMAIL_ADDRESS][DOMAIN_NAME]" at bounding box center [889, 85] width 233 height 17
copy link "[EMAIL_ADDRESS][DOMAIN_NAME]"
click at [1099, 465] on span "Convertir en locataire !" at bounding box center [1097, 469] width 120 height 11
click at [823, 484] on link "A2286 - [STREET_ADDRESS] [GEOGRAPHIC_DATA], [GEOGRAPHIC_DATA] 93600" at bounding box center [889, 498] width 233 height 49
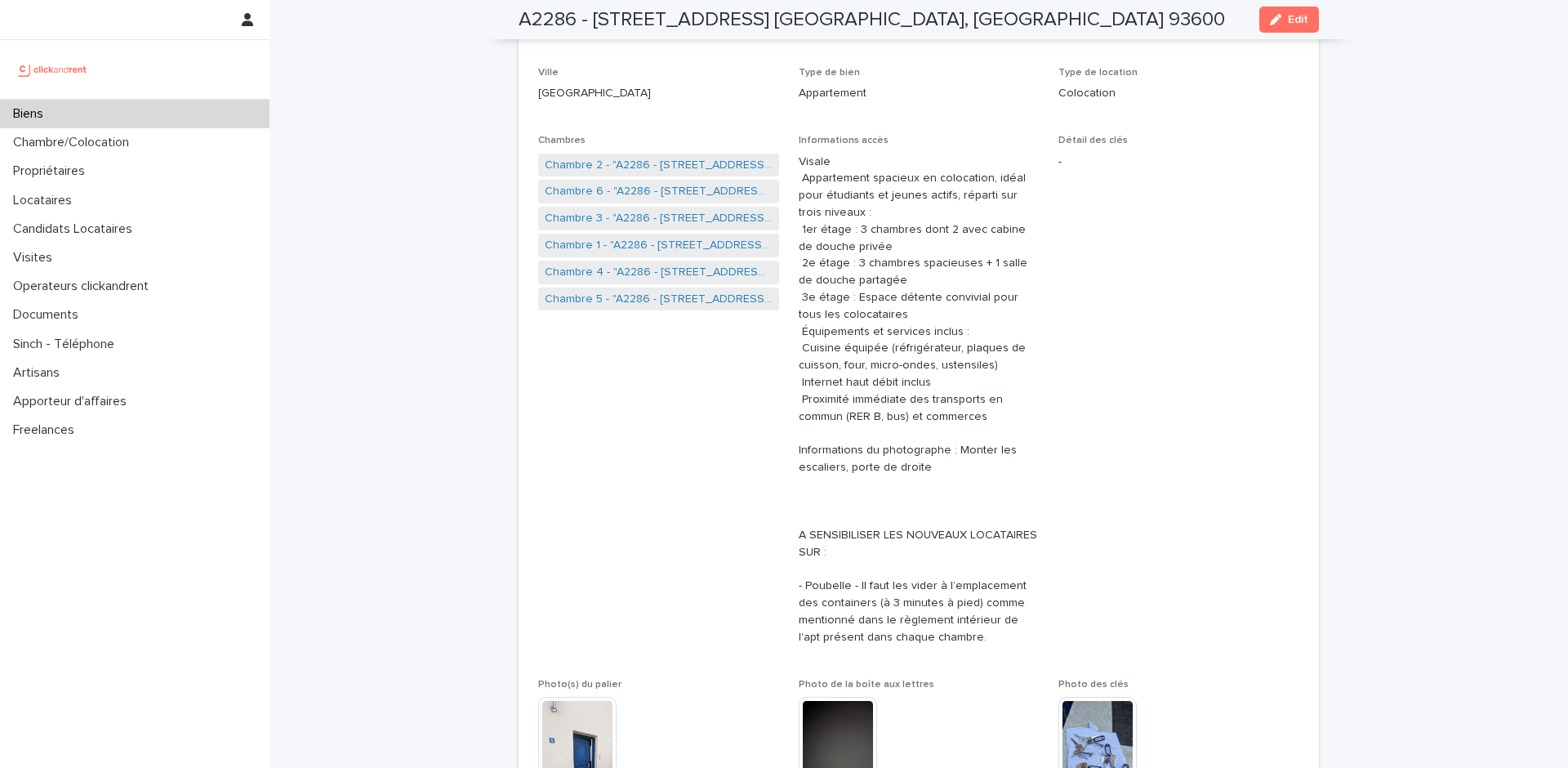
scroll to position [225, 0]
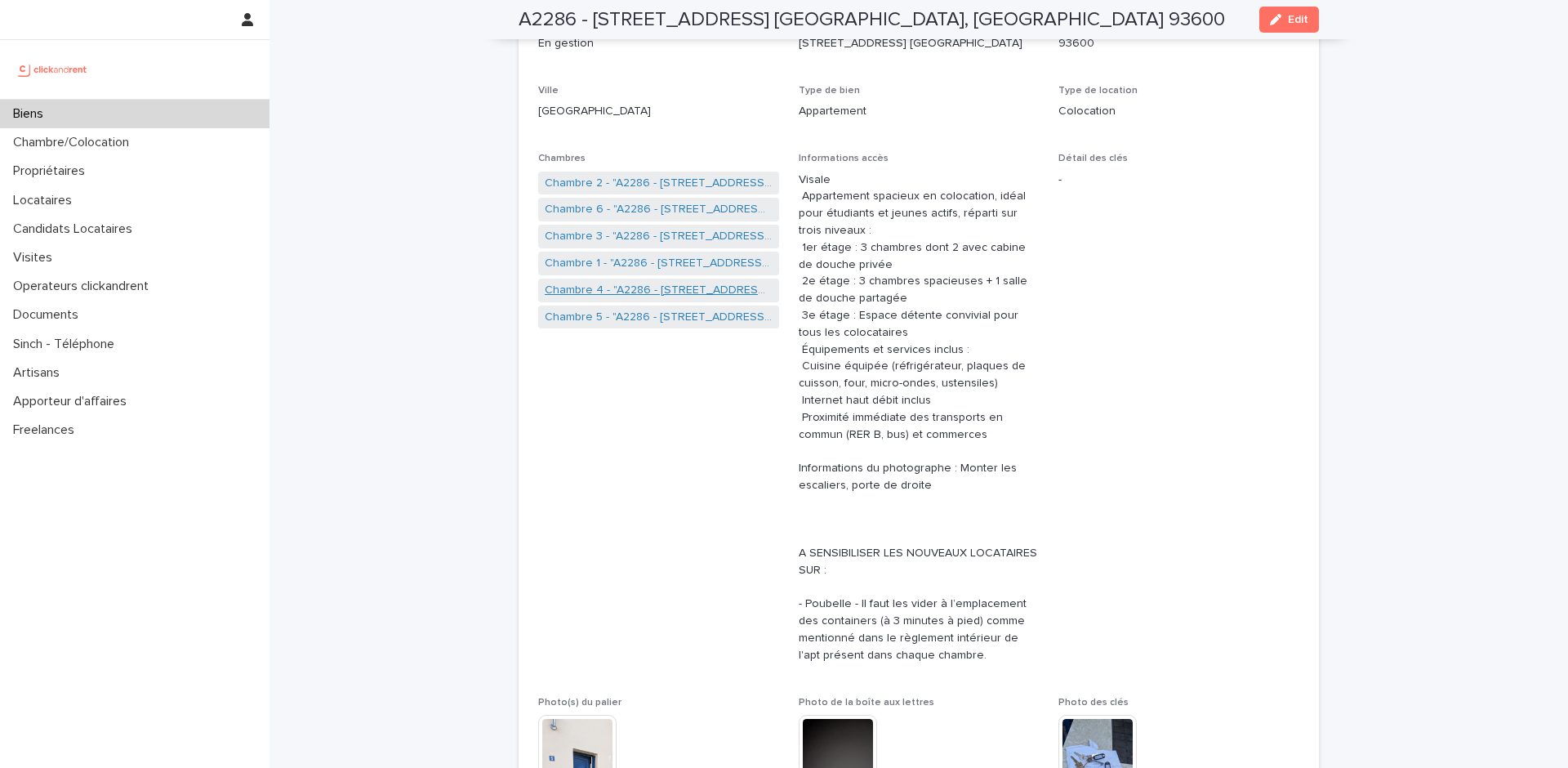
click at [629, 289] on link "Chambre 4 - "A2286 - [STREET_ADDRESS] [GEOGRAPHIC_DATA], [GEOGRAPHIC_DATA] 9360…" at bounding box center [659, 290] width 228 height 18
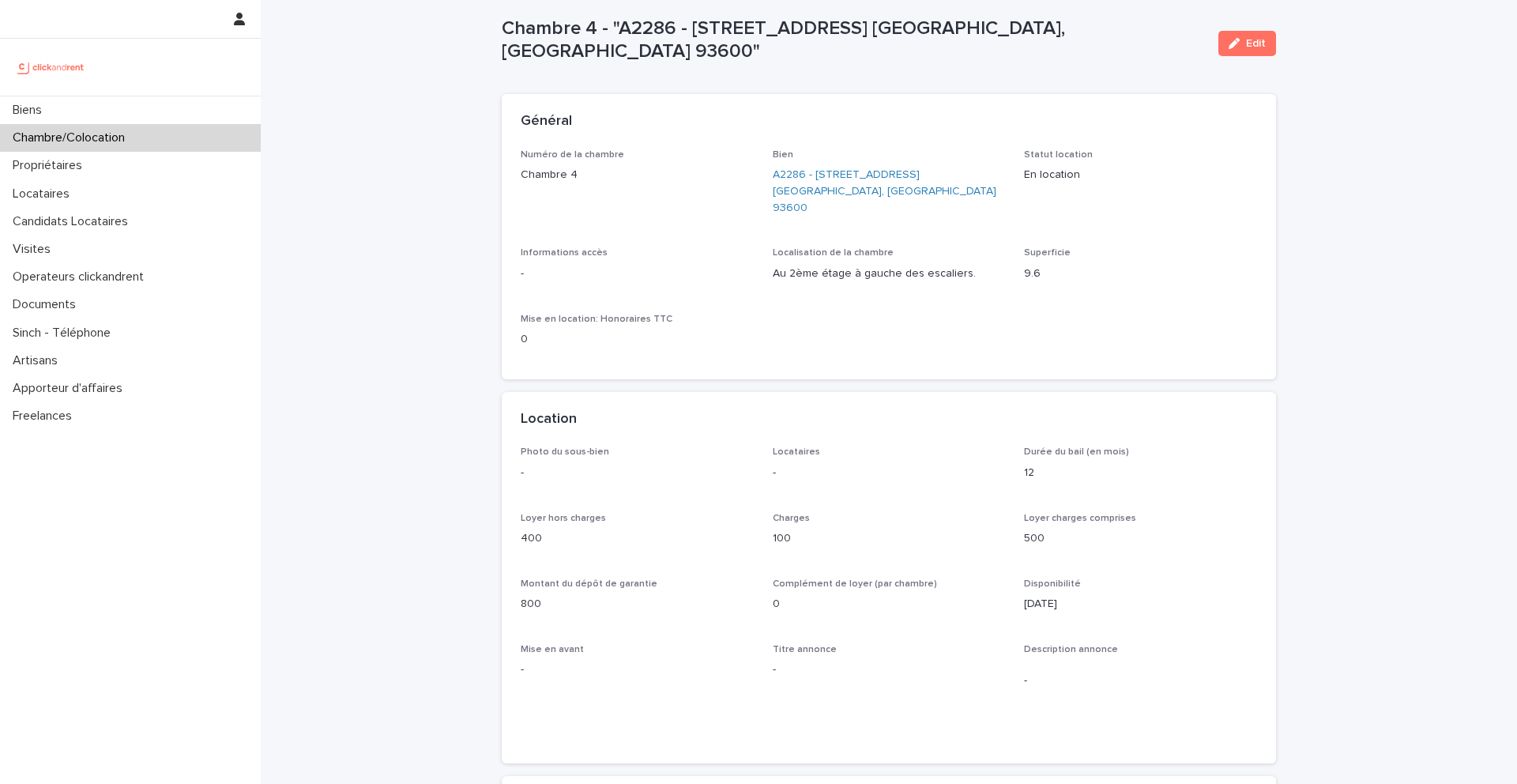
scroll to position [36, 0]
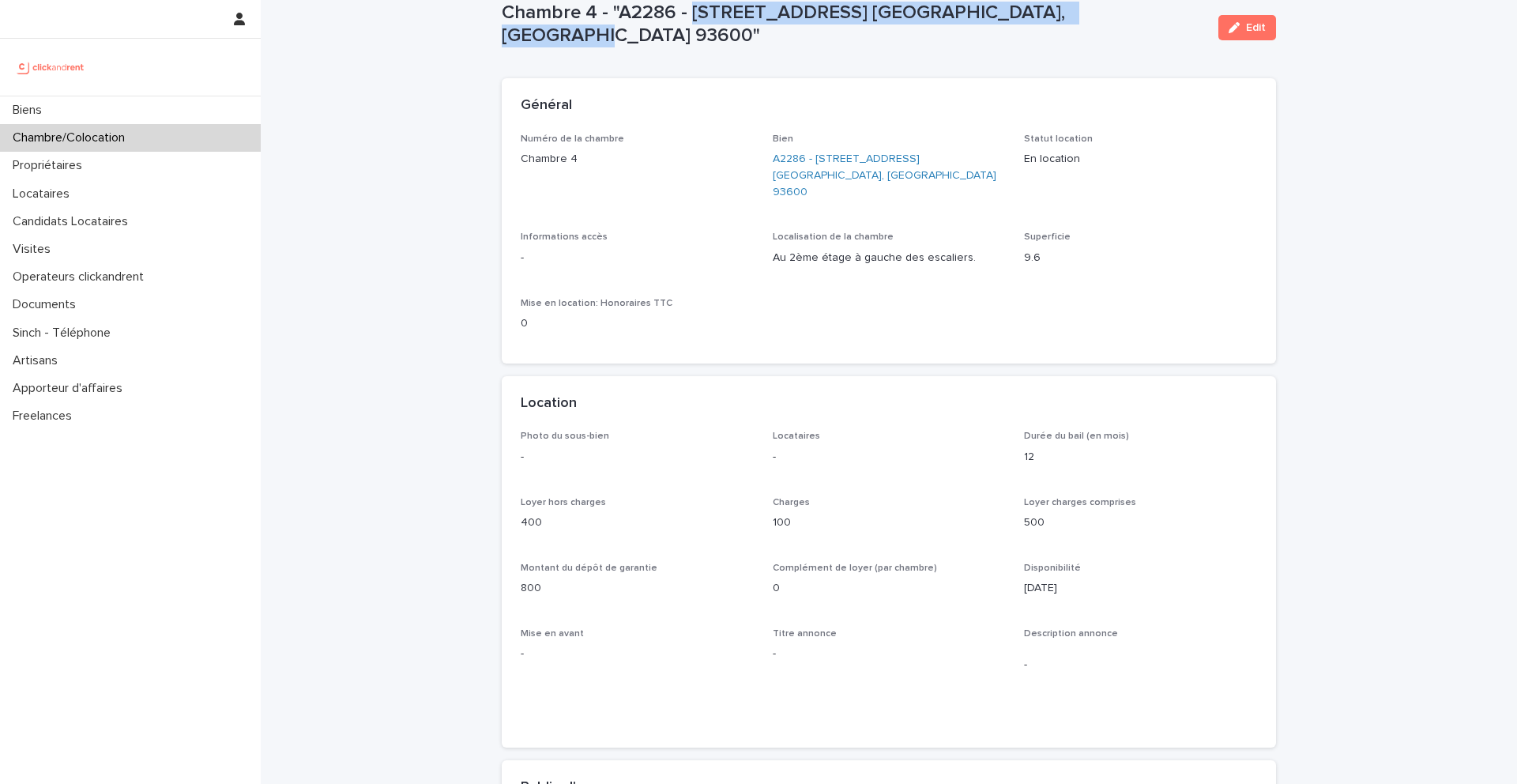
drag, startPoint x: 1098, startPoint y: 28, endPoint x: 693, endPoint y: 25, distance: 405.0
click at [692, 25] on p "Chambre 4 - "A2286 - [STREET_ADDRESS] [GEOGRAPHIC_DATA], [GEOGRAPHIC_DATA] 9360…" at bounding box center [854, 24] width 704 height 46
copy p "5 allée du Dr. Schalow, Aulnay-sous-Bois 93600"
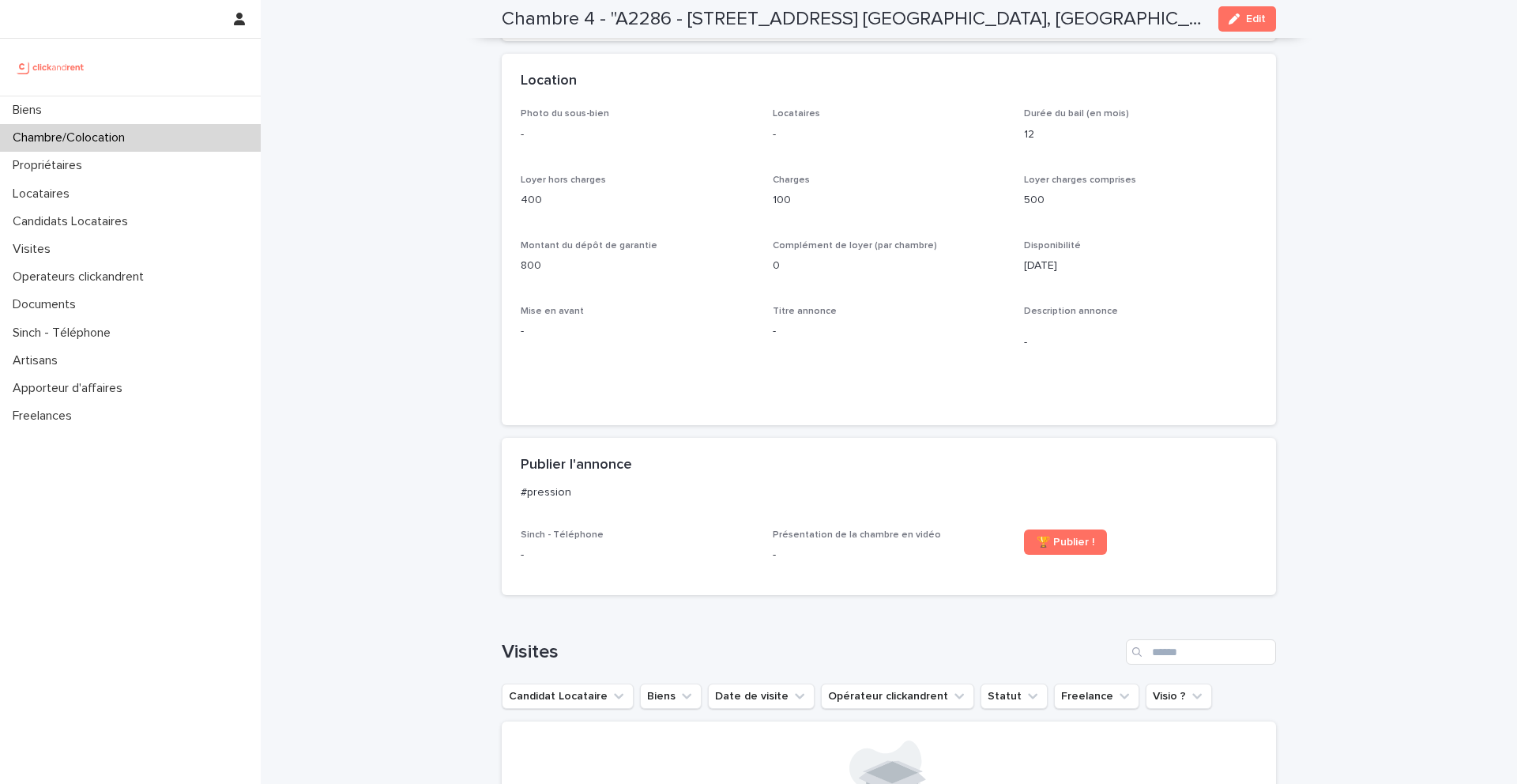
scroll to position [0, 0]
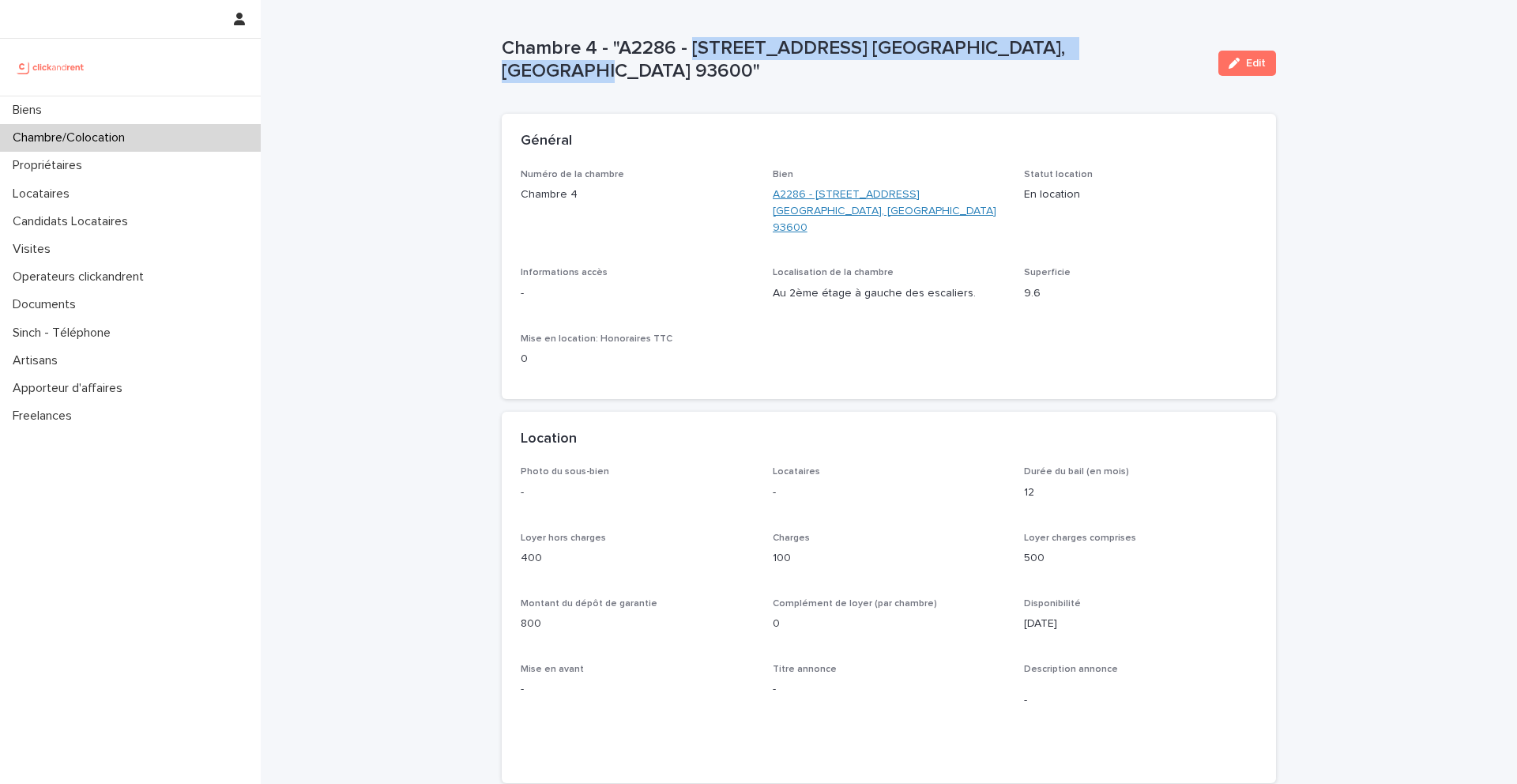
click at [818, 196] on link "A2286 - [STREET_ADDRESS] [GEOGRAPHIC_DATA], [GEOGRAPHIC_DATA] 93600" at bounding box center [889, 211] width 233 height 49
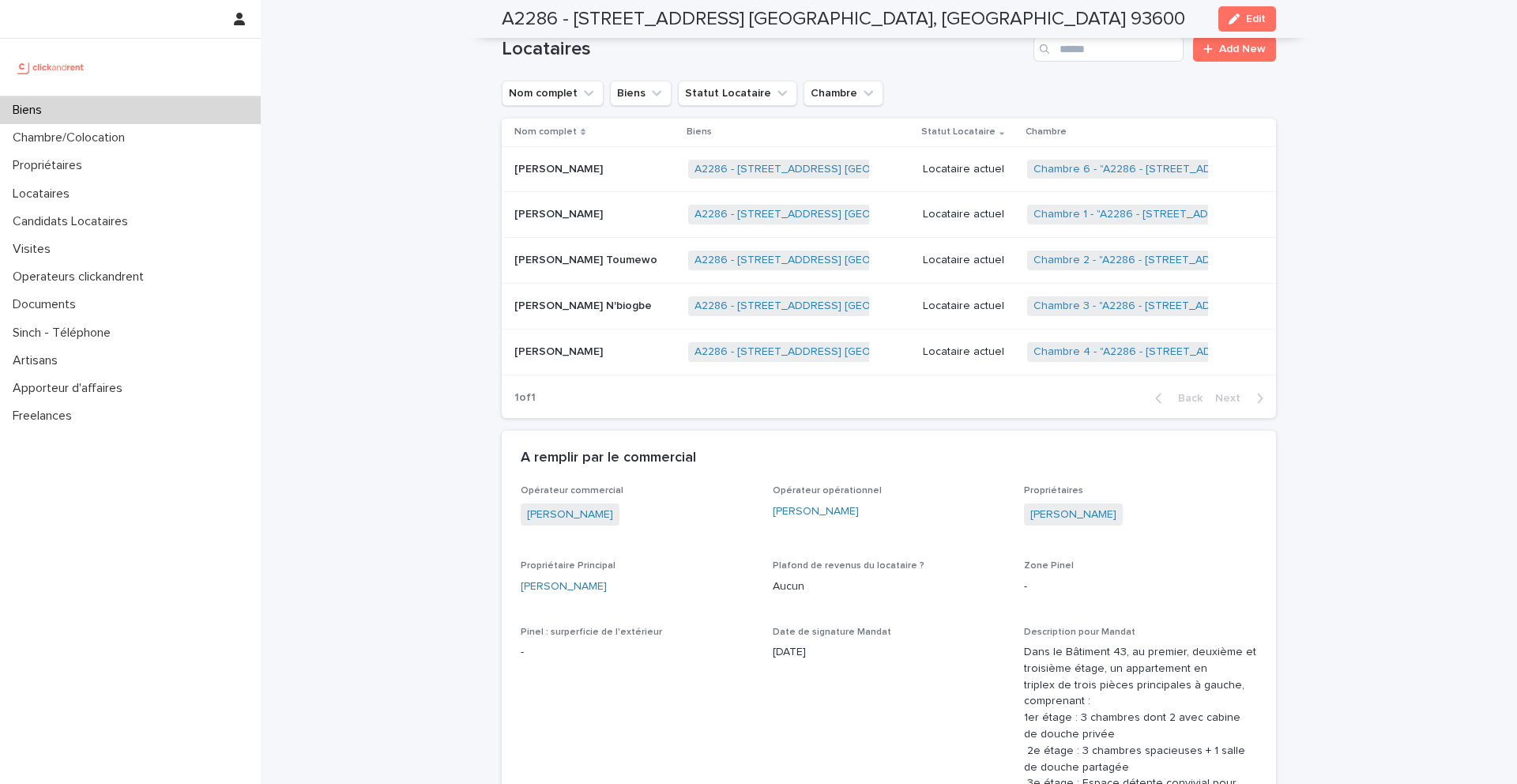
scroll to position [1092, 0]
click at [563, 361] on div "Enio Lazare Patrick Lahitte Enio Lazare Patrick Lahitte" at bounding box center [595, 353] width 161 height 26
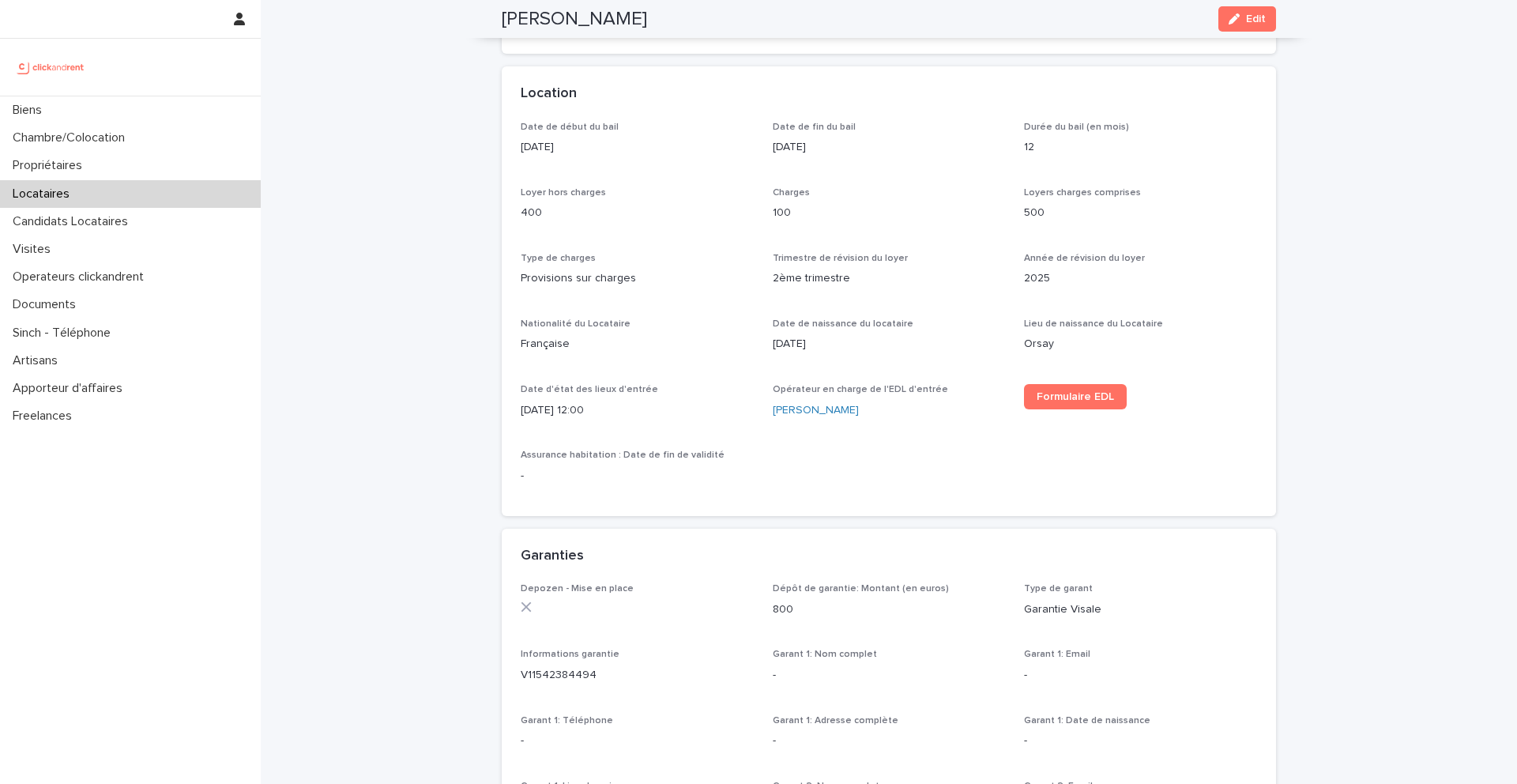
scroll to position [456, 0]
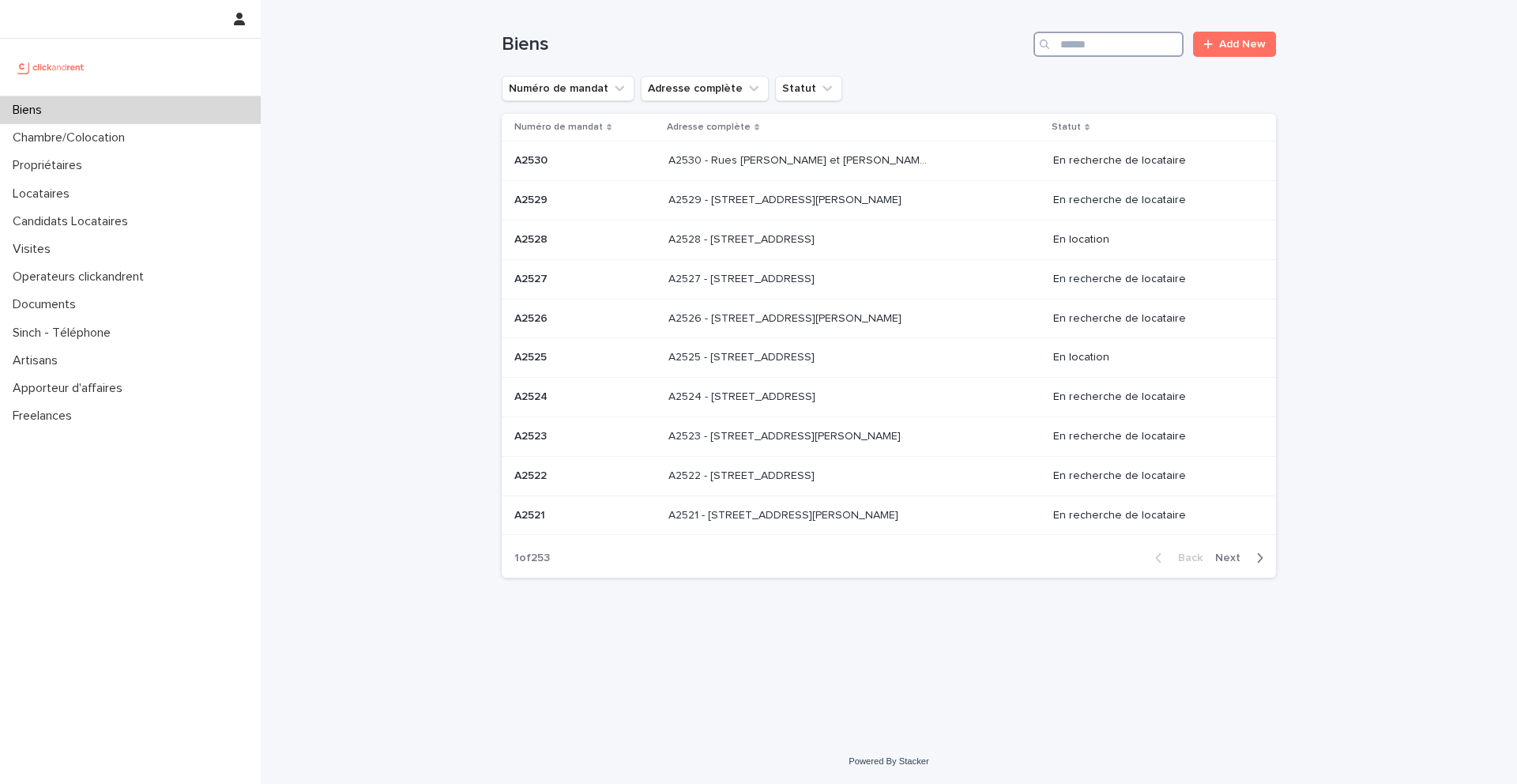
click at [1116, 47] on input "Search" at bounding box center [1108, 44] width 151 height 25
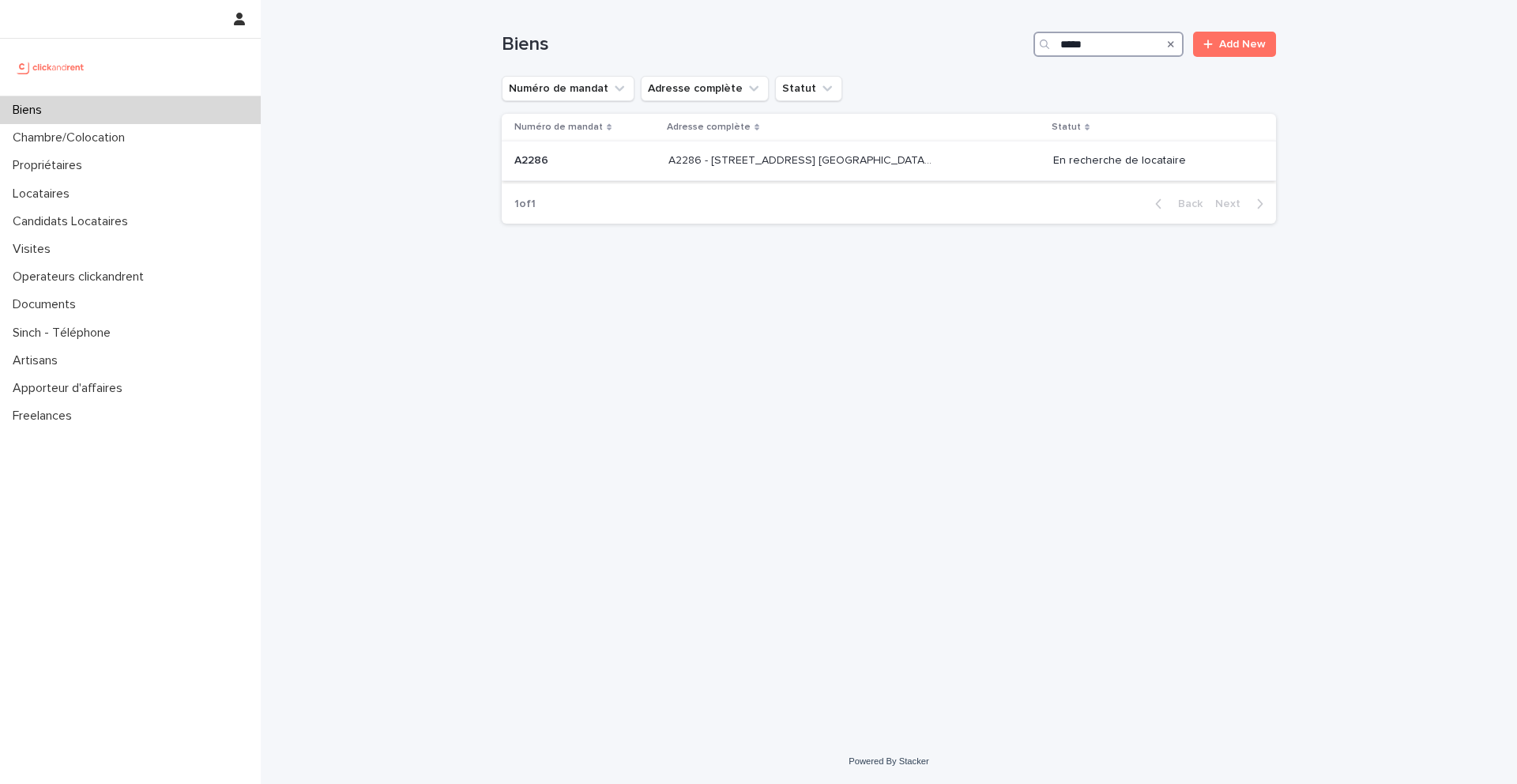
type input "*****"
click at [556, 161] on p at bounding box center [585, 160] width 142 height 13
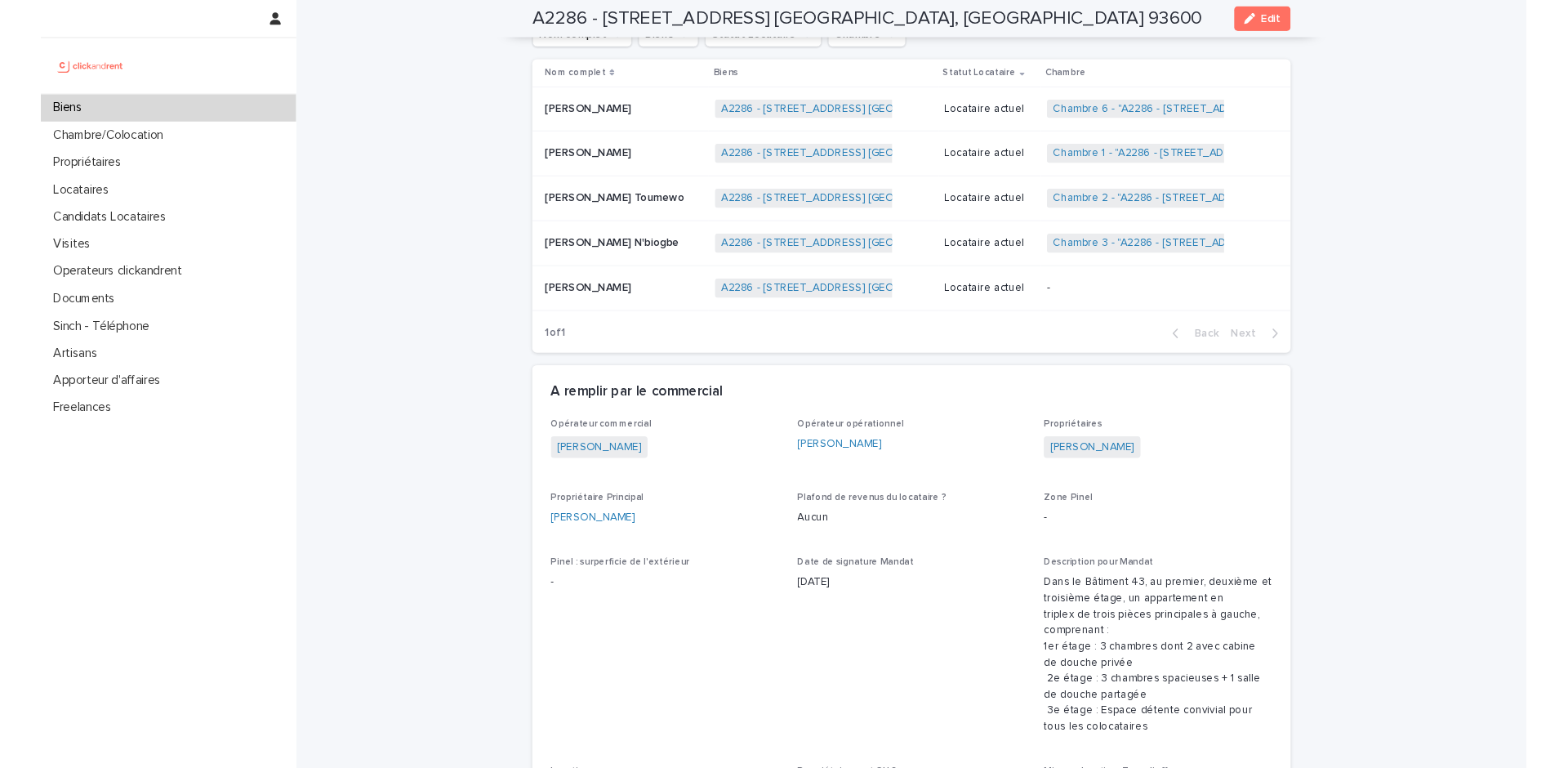
scroll to position [1144, 0]
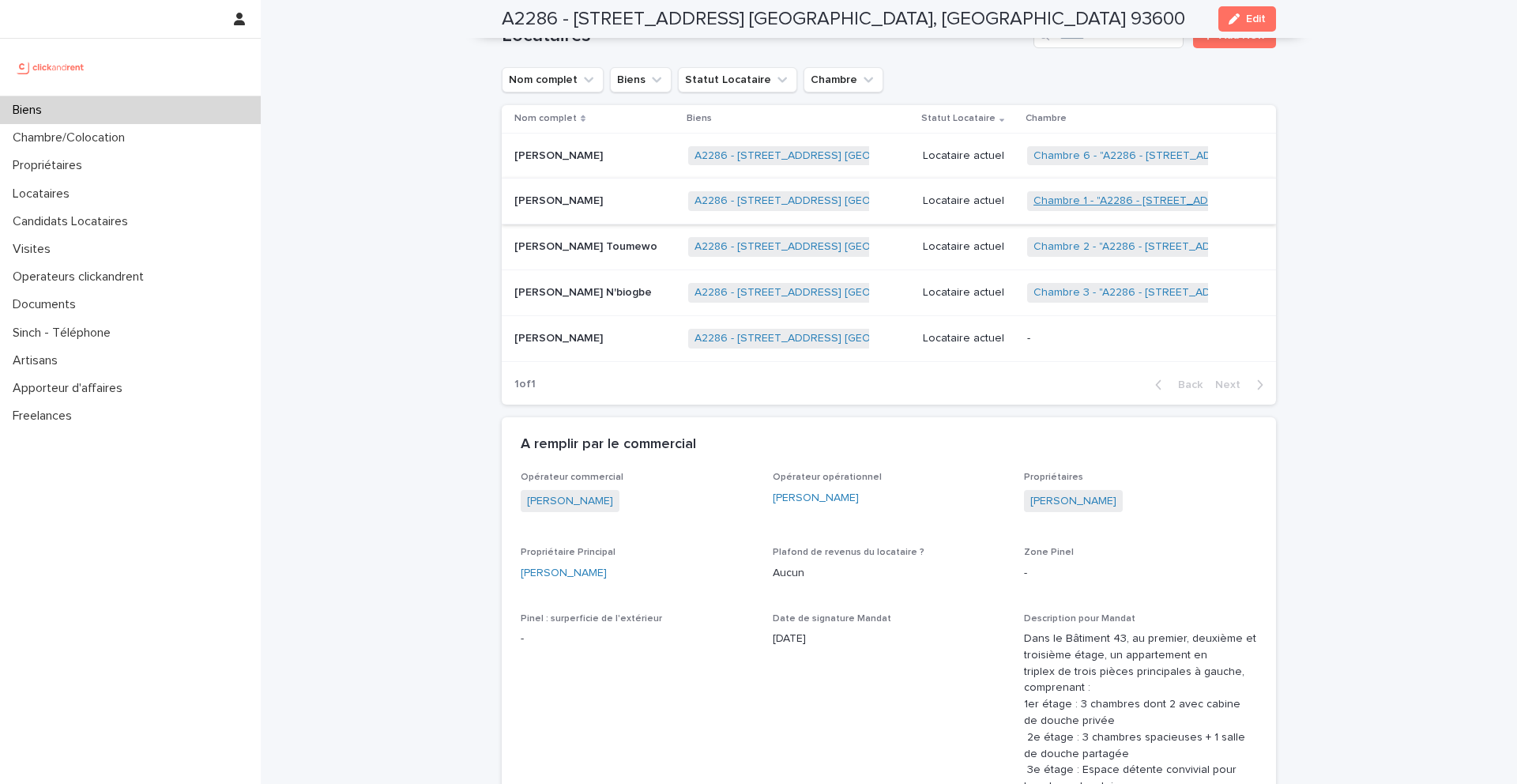
click at [1059, 202] on link "Chambre 1 - "A2286 - [STREET_ADDRESS] [GEOGRAPHIC_DATA], [GEOGRAPHIC_DATA] 9360…" at bounding box center [1274, 201] width 482 height 13
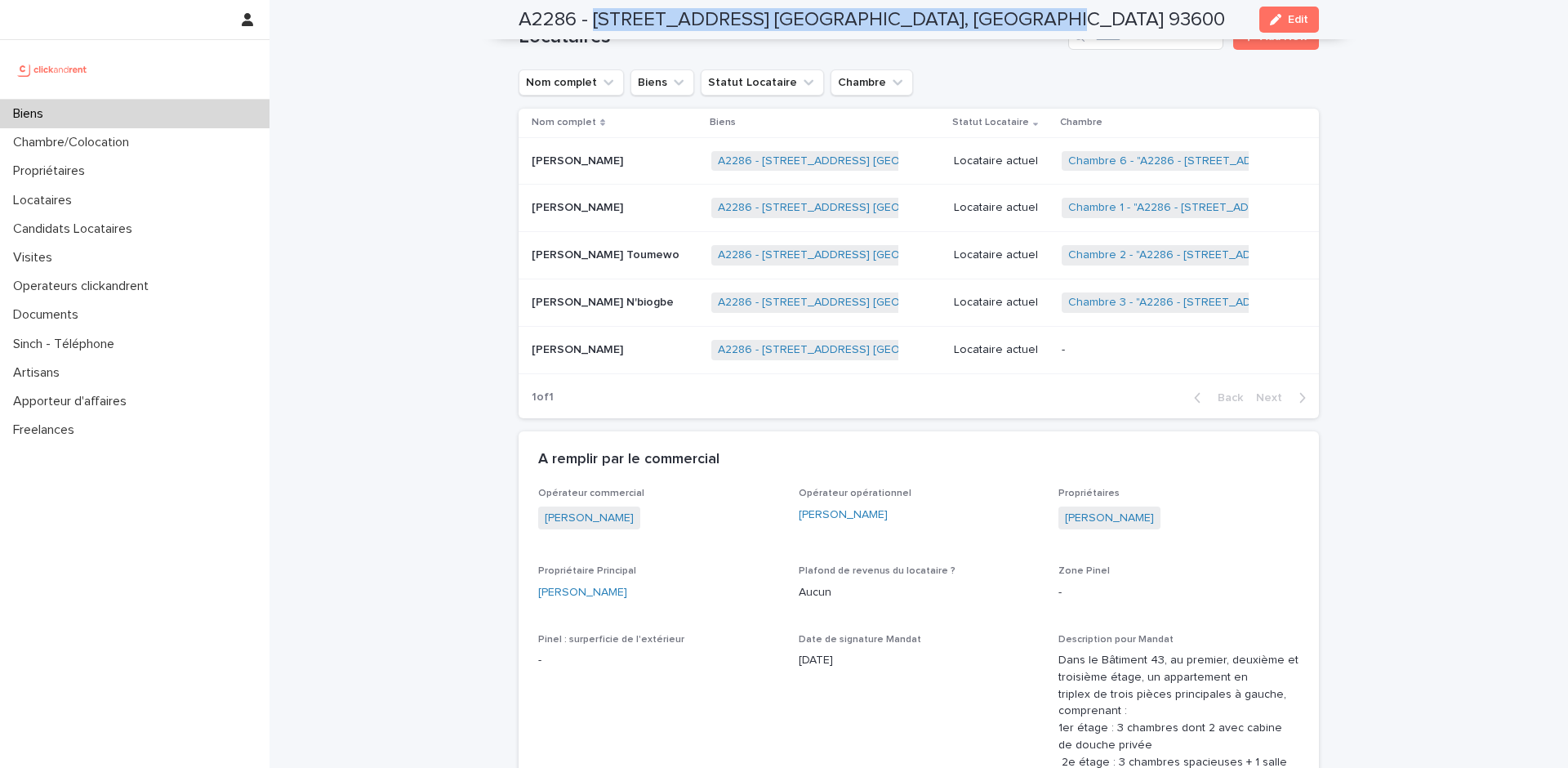
drag, startPoint x: 1024, startPoint y: 15, endPoint x: 594, endPoint y: 16, distance: 430.0
click at [593, 16] on div "A2286 - 5 allée du Dr. Schalow, Aulnay-sous-Bois 93600 Edit" at bounding box center [919, 19] width 800 height 39
click at [626, 341] on p "[PERSON_NAME]" at bounding box center [579, 348] width 94 height 18
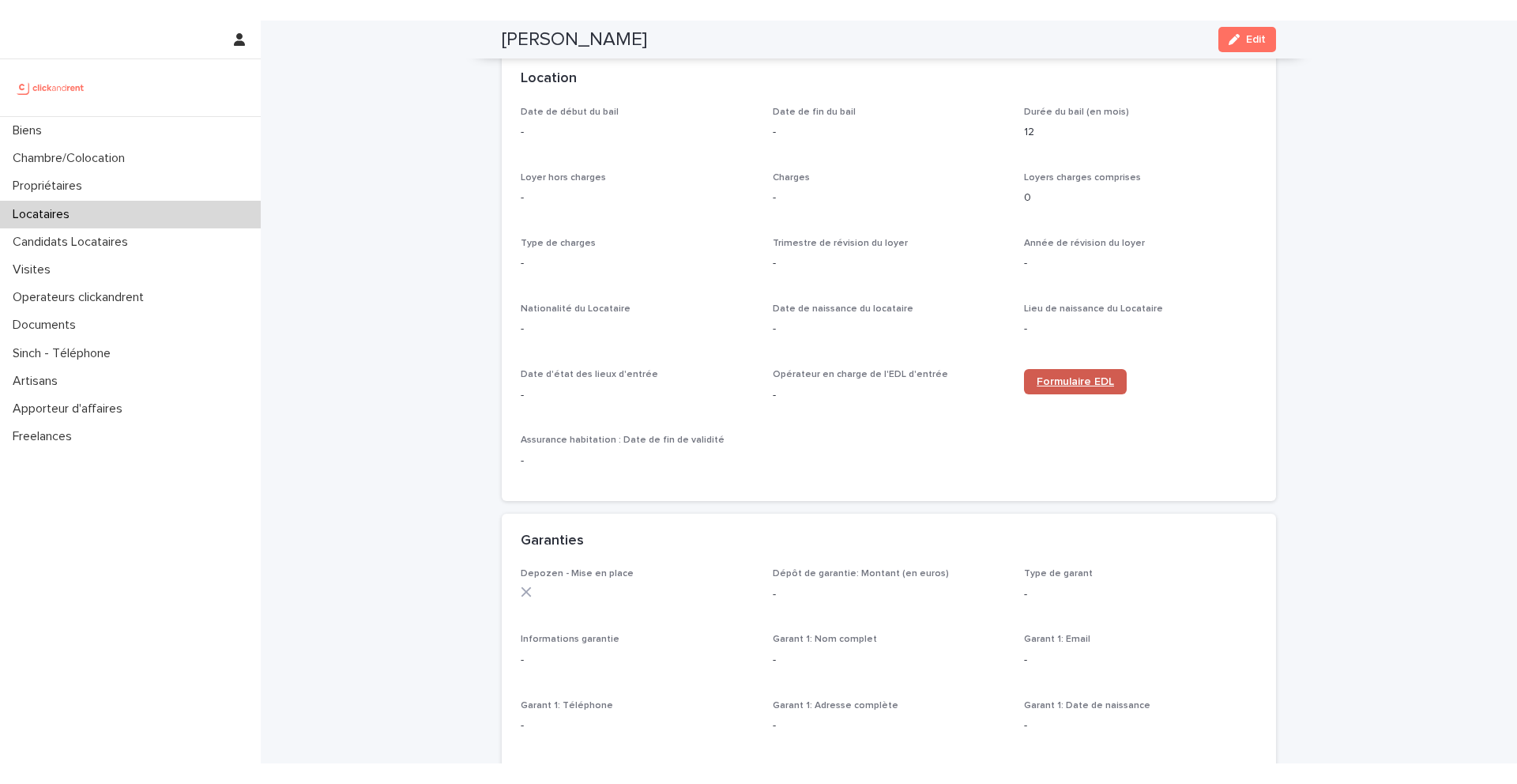
scroll to position [518, 0]
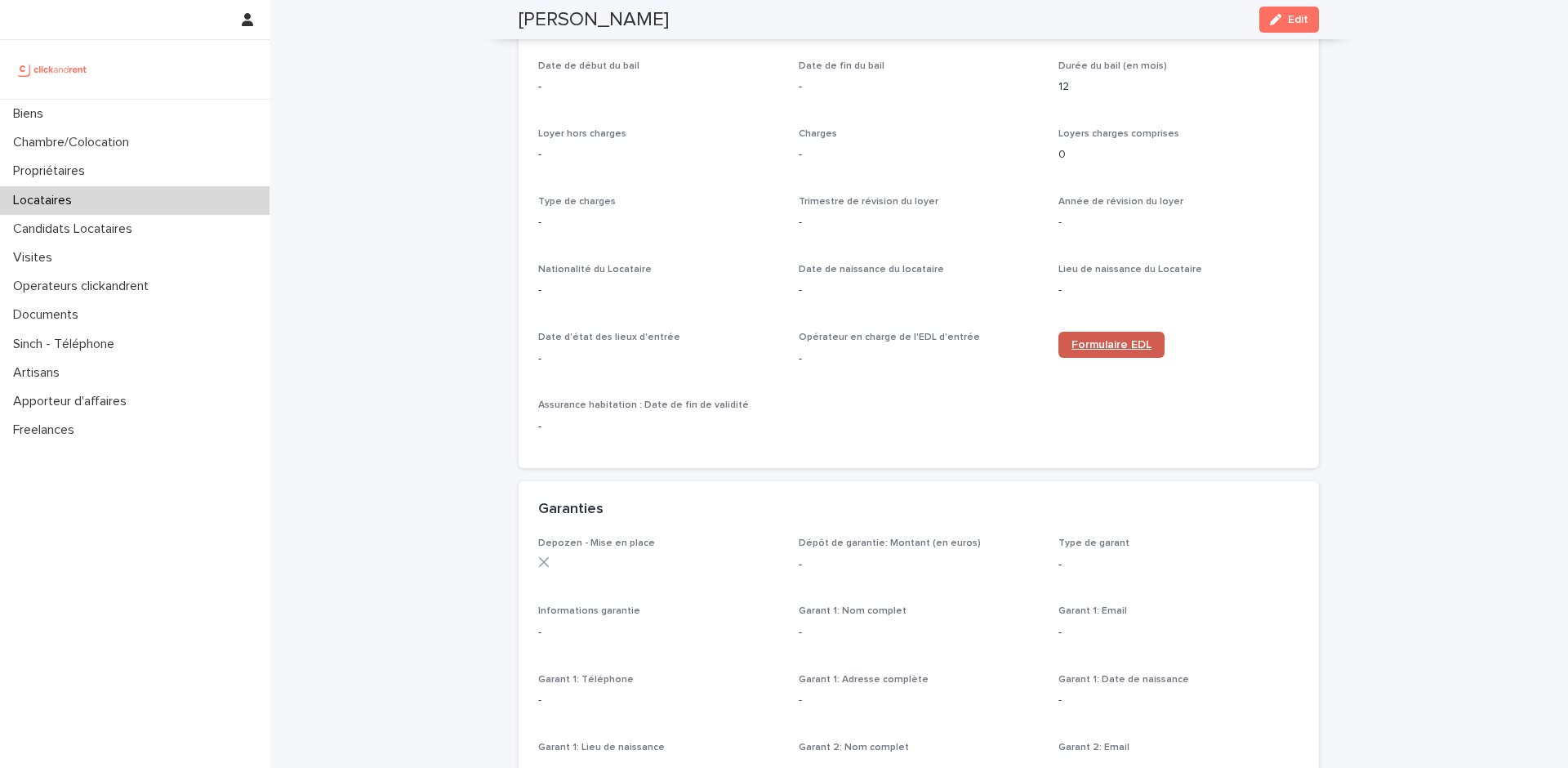
click at [1098, 357] on link "Formulaire EDL" at bounding box center [1111, 345] width 107 height 26
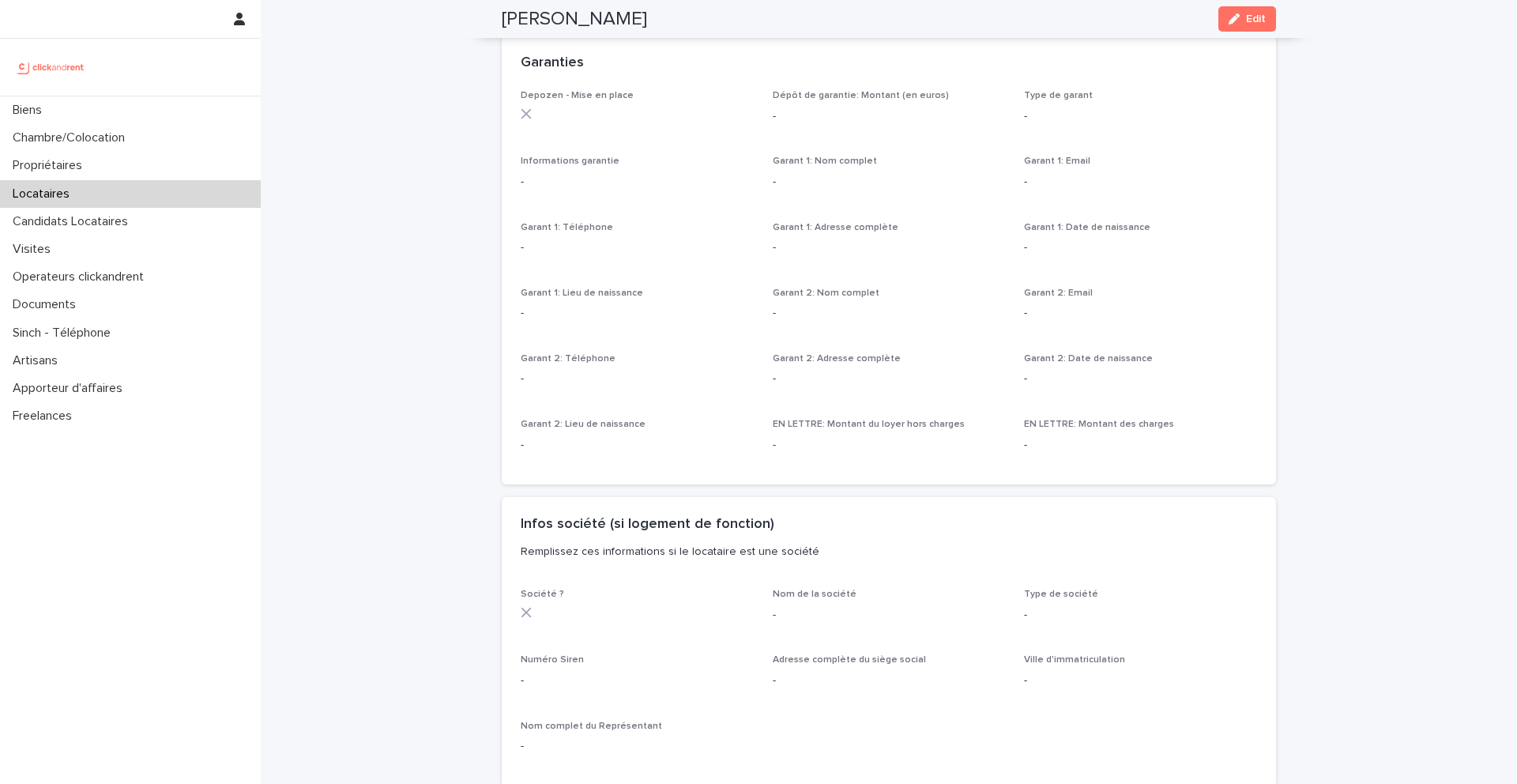
scroll to position [735, 0]
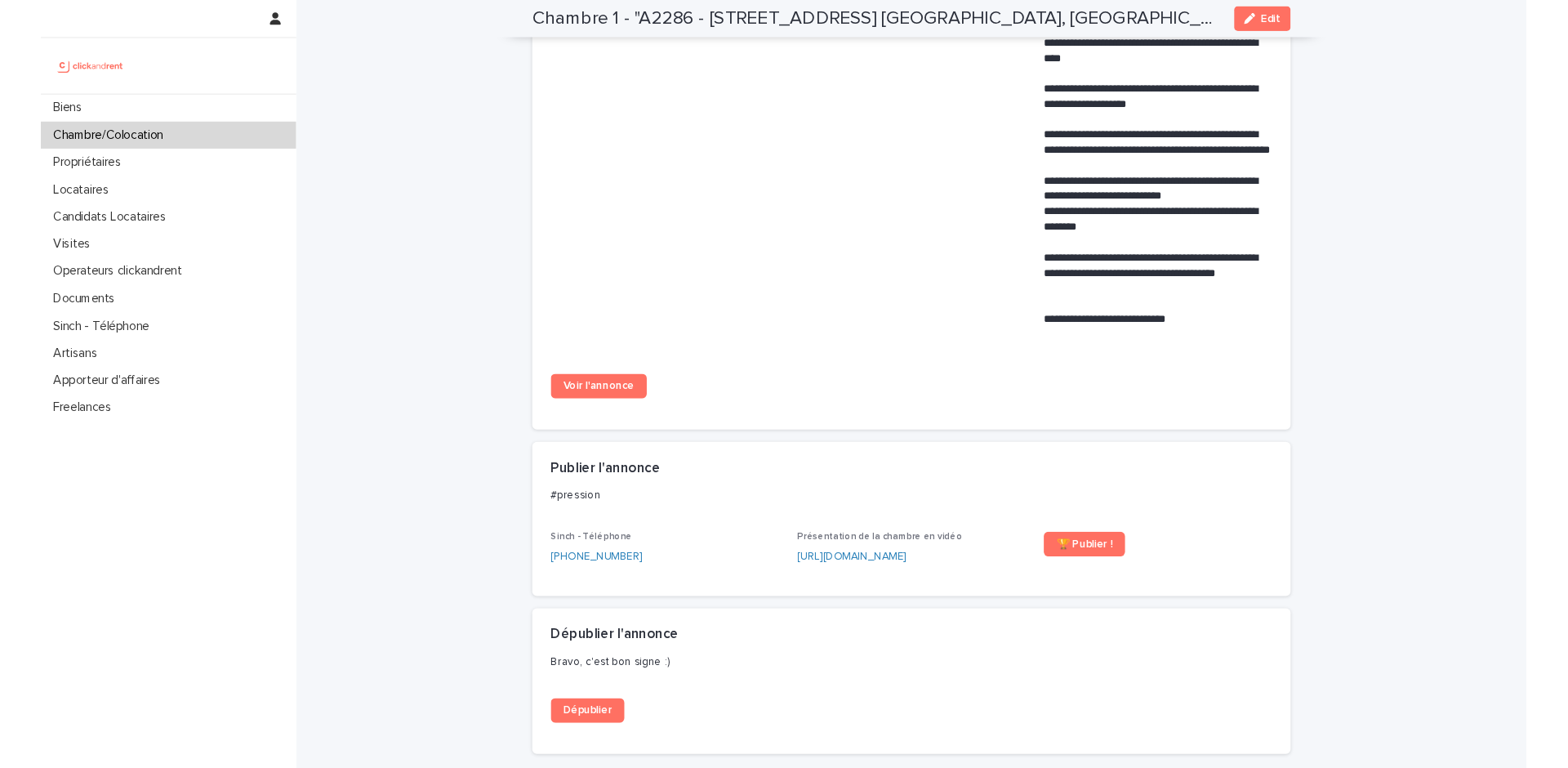
scroll to position [1281, 0]
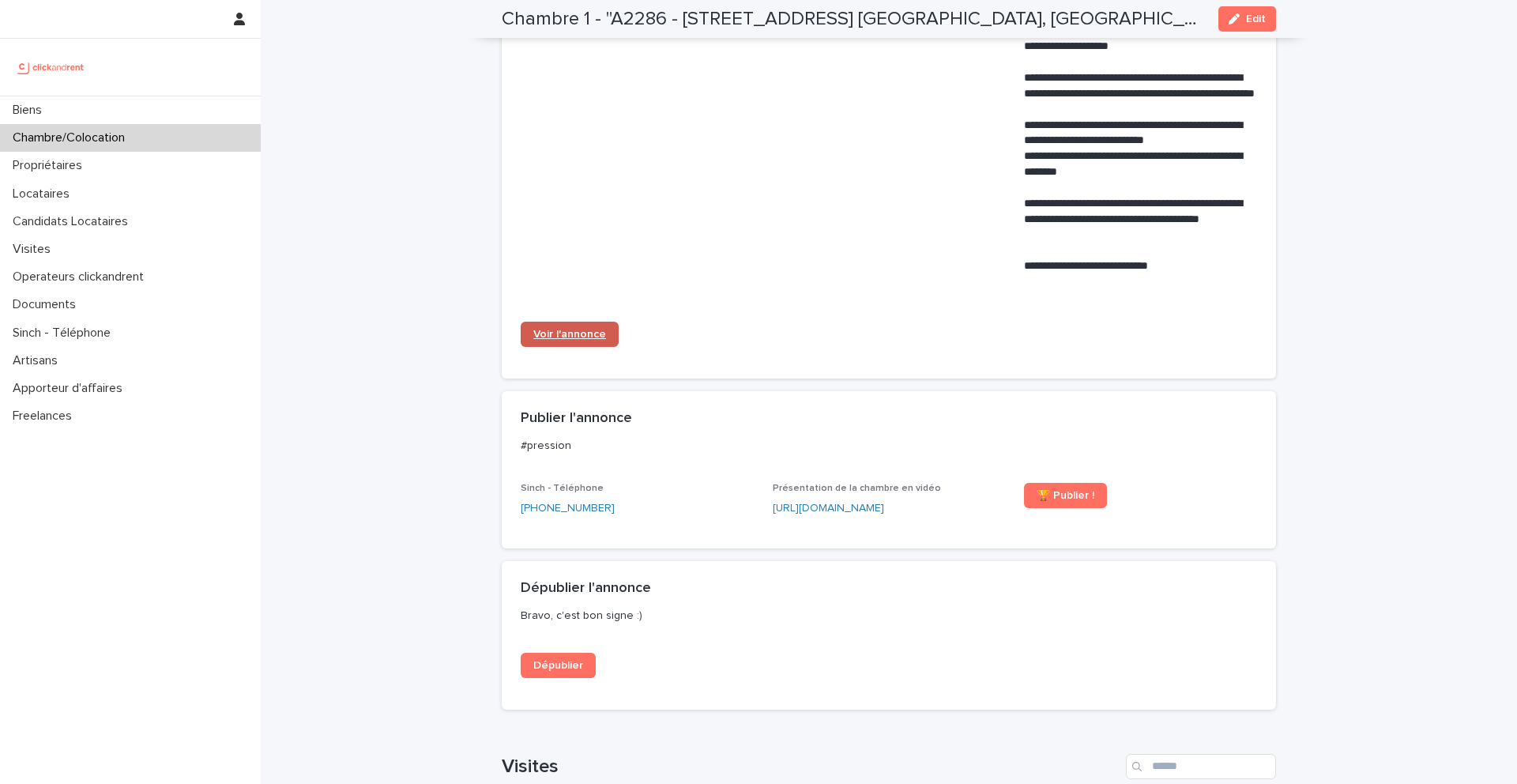
click at [591, 329] on span "Voir l'annonce" at bounding box center [569, 334] width 73 height 11
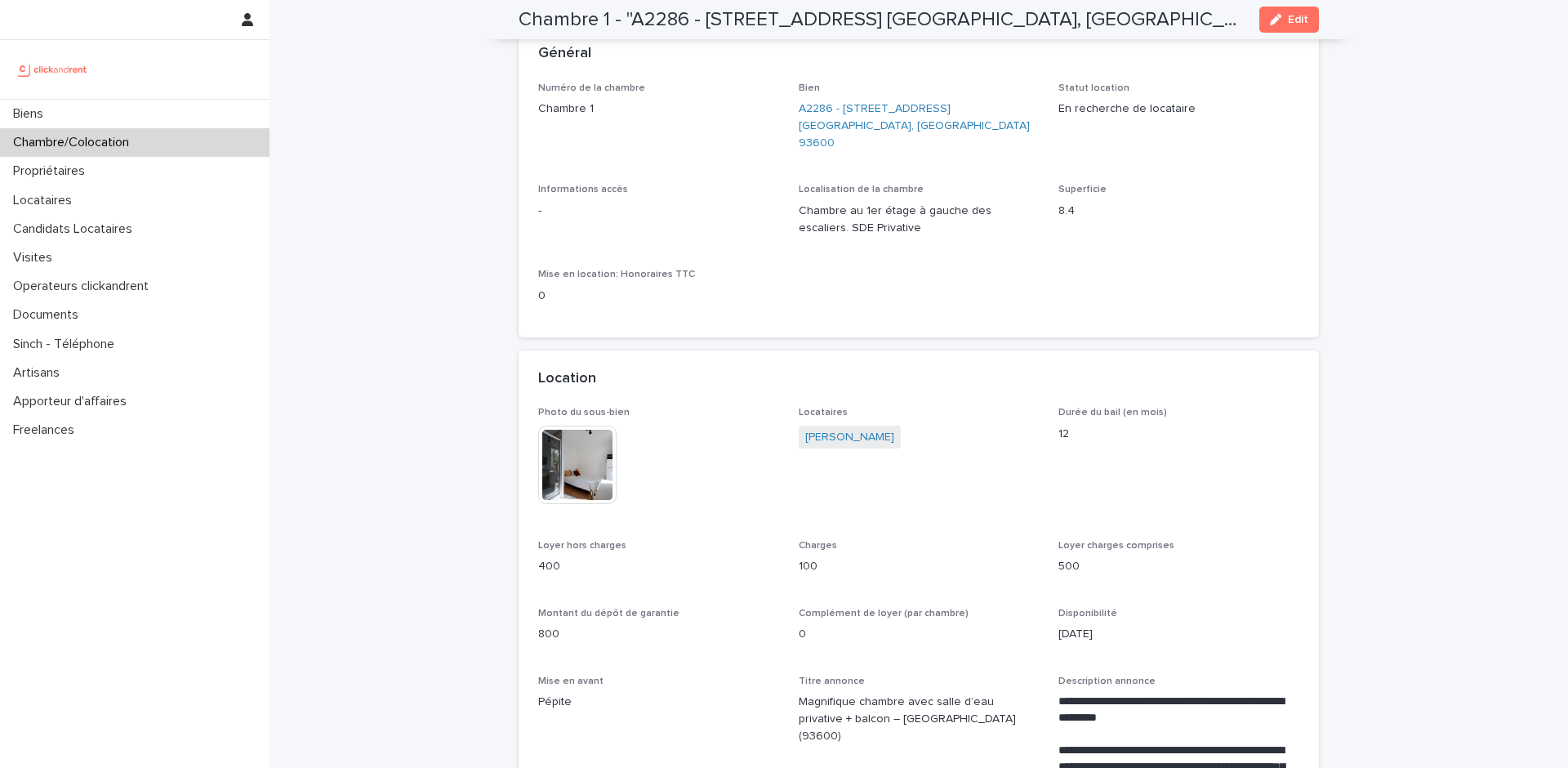
scroll to position [0, 0]
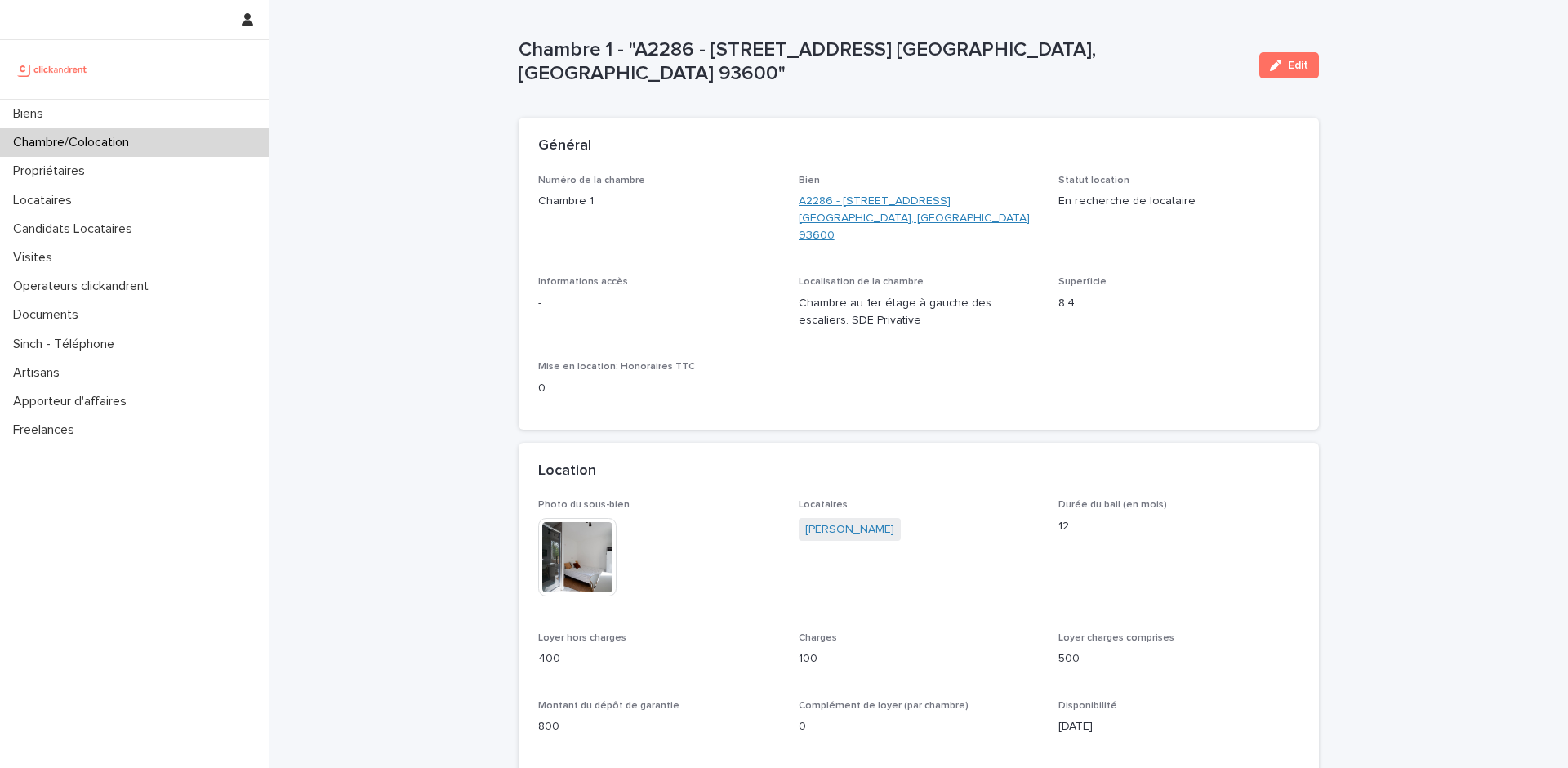
click at [834, 211] on link "A2286 - [STREET_ADDRESS] [GEOGRAPHIC_DATA], [GEOGRAPHIC_DATA] 93600" at bounding box center [919, 218] width 241 height 51
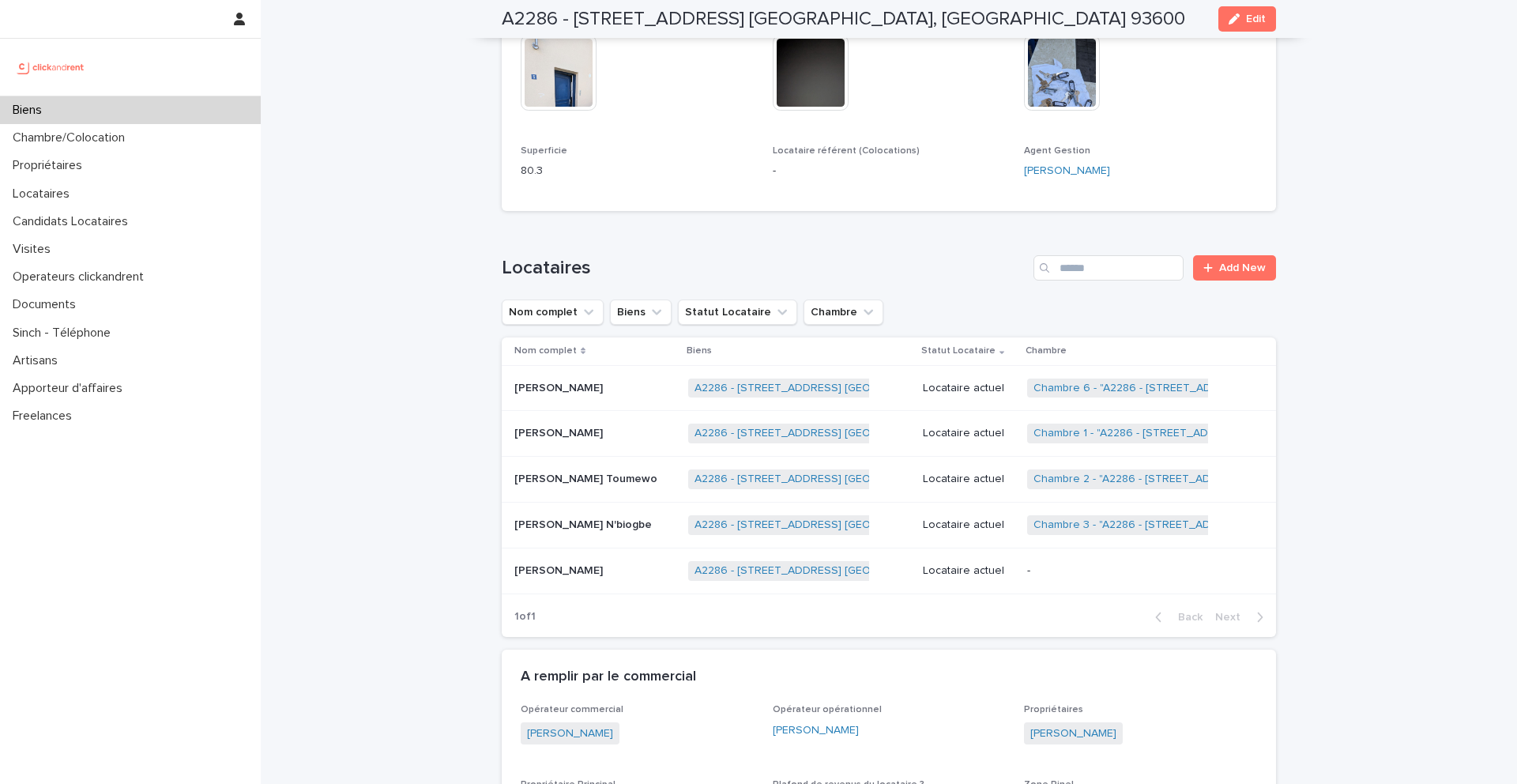
scroll to position [923, 0]
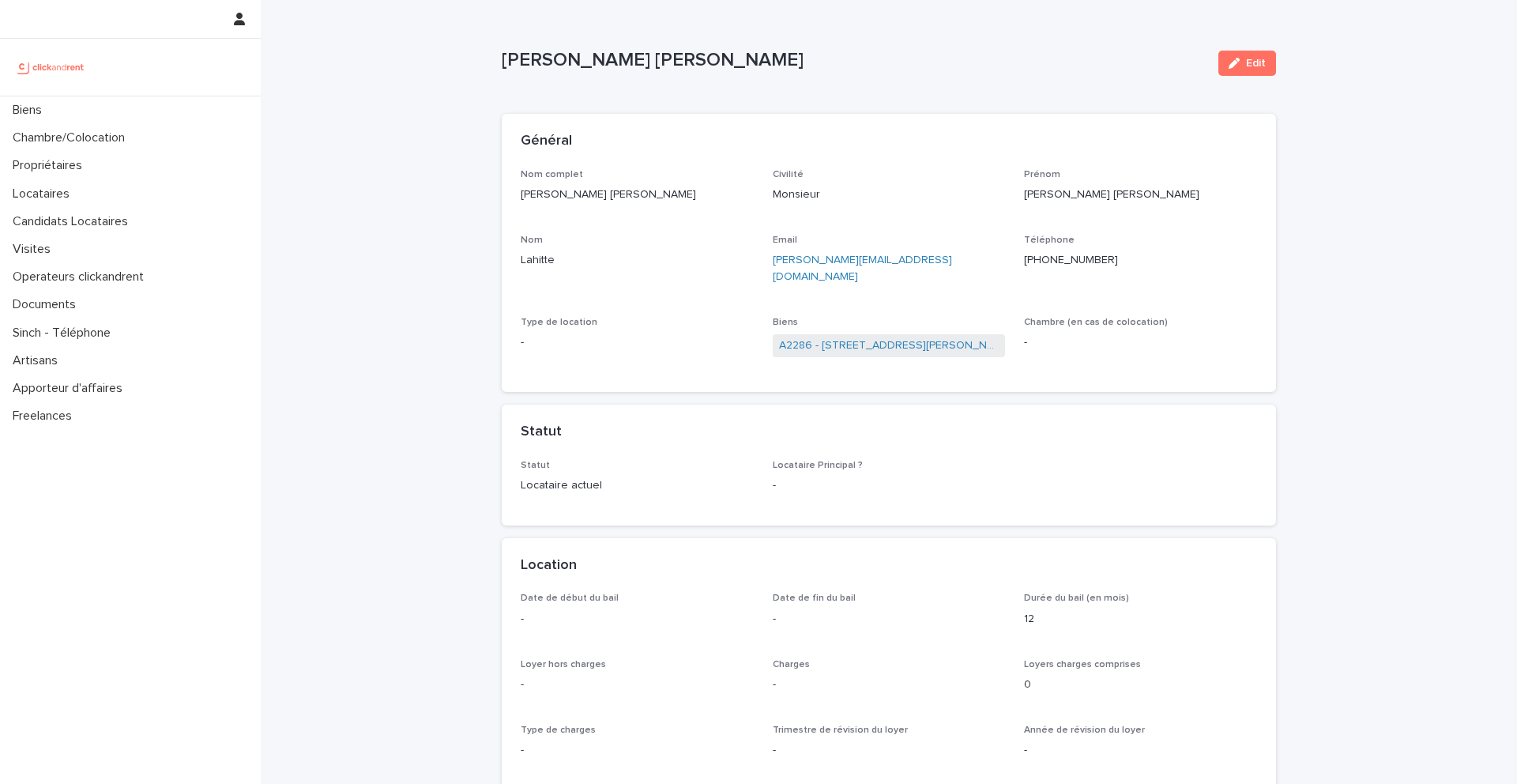
click at [1228, 77] on div "Edit" at bounding box center [1244, 63] width 64 height 64
click at [1235, 70] on button "Edit" at bounding box center [1247, 63] width 57 height 25
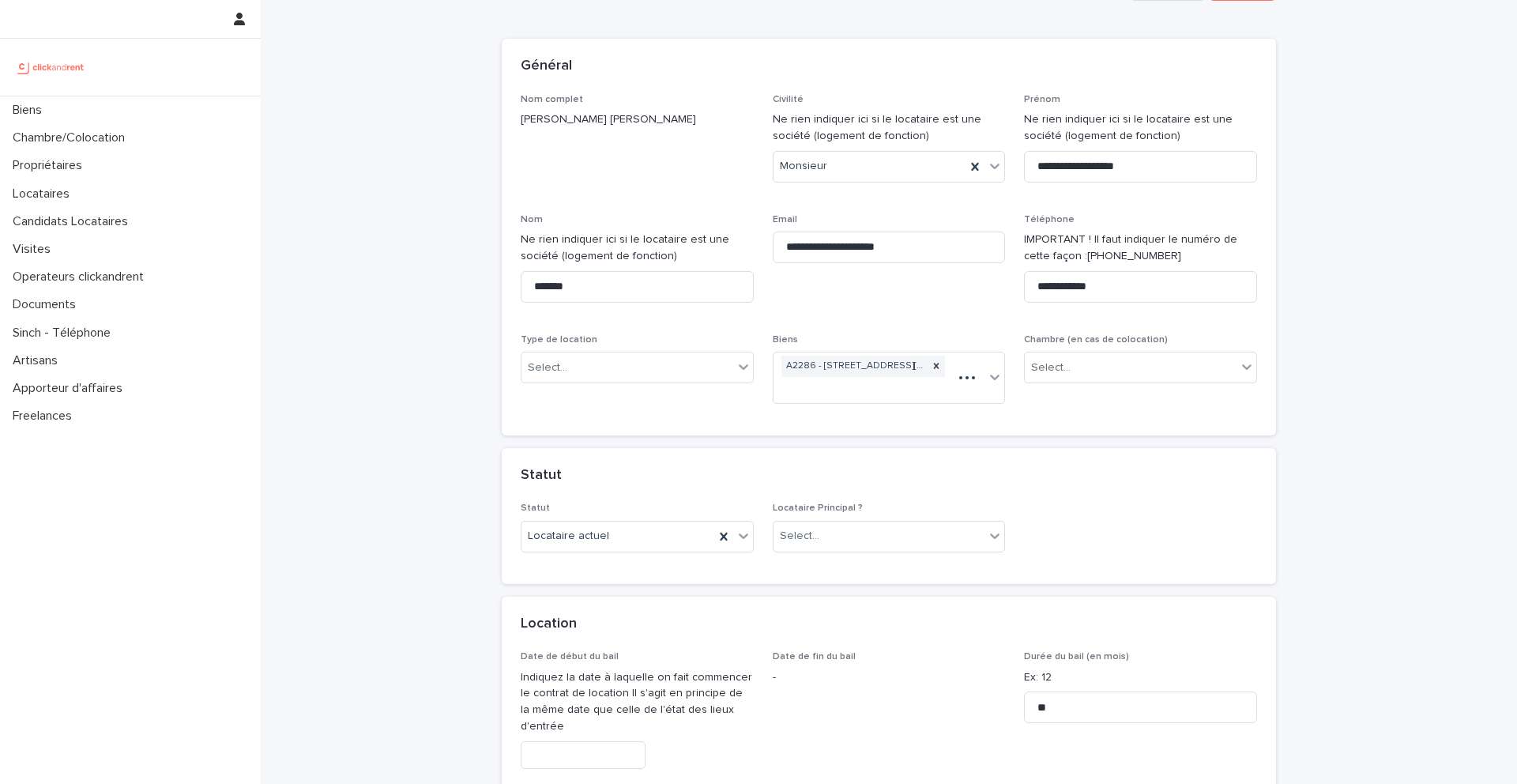
scroll to position [99, 0]
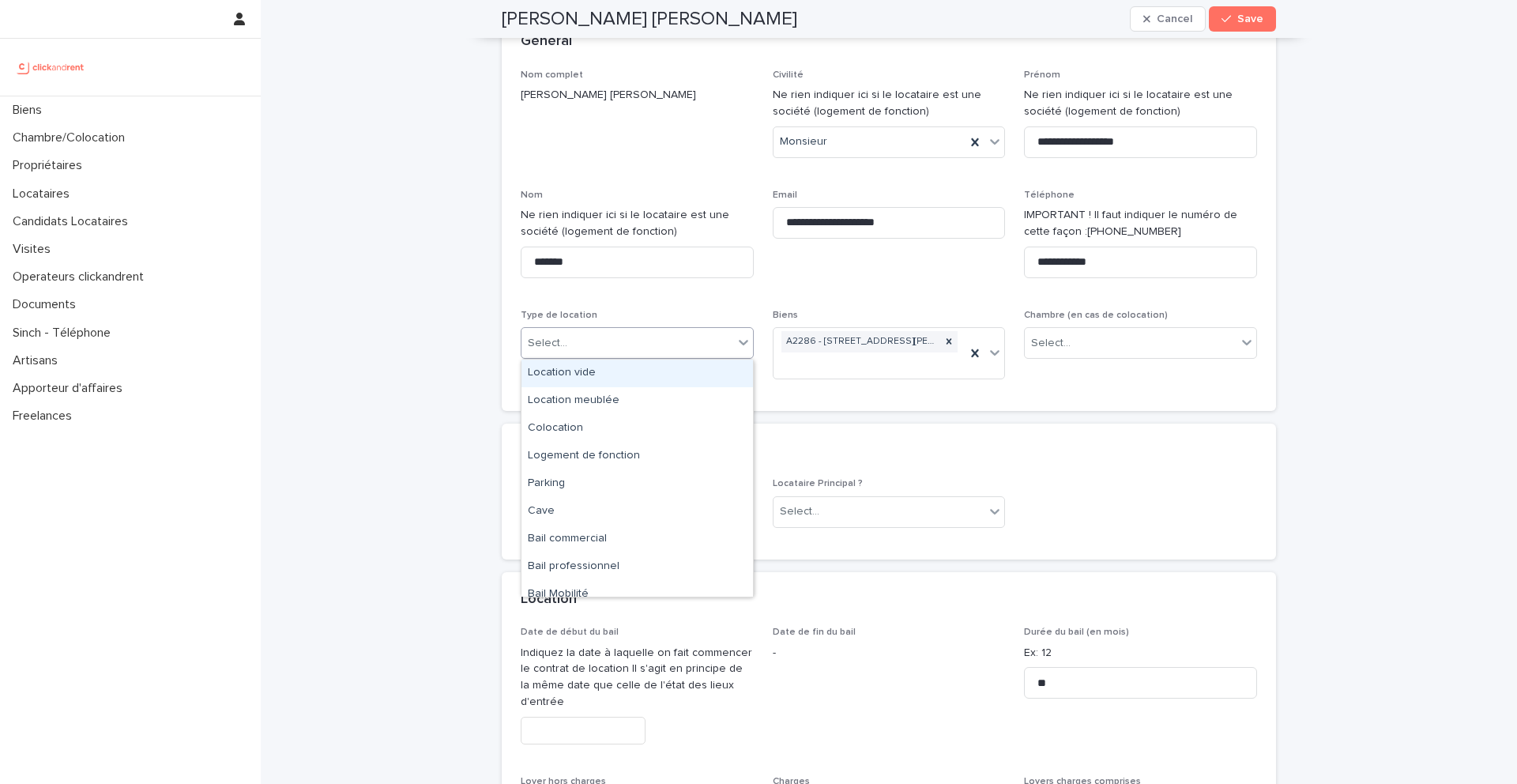
click at [612, 344] on div "Select..." at bounding box center [627, 343] width 211 height 26
click at [590, 423] on div "Colocation" at bounding box center [637, 428] width 231 height 28
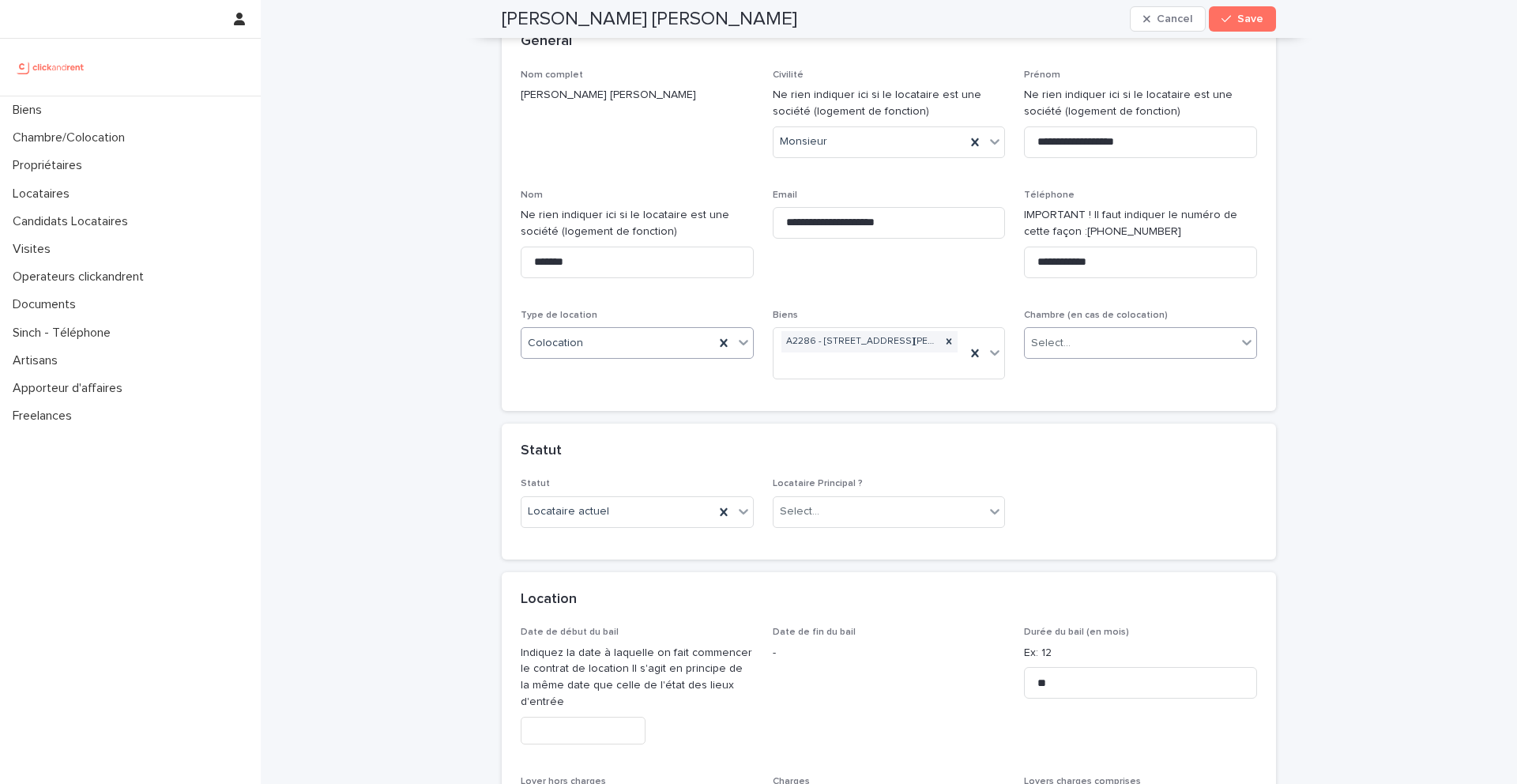
click at [1063, 351] on div "Select..." at bounding box center [1051, 343] width 39 height 17
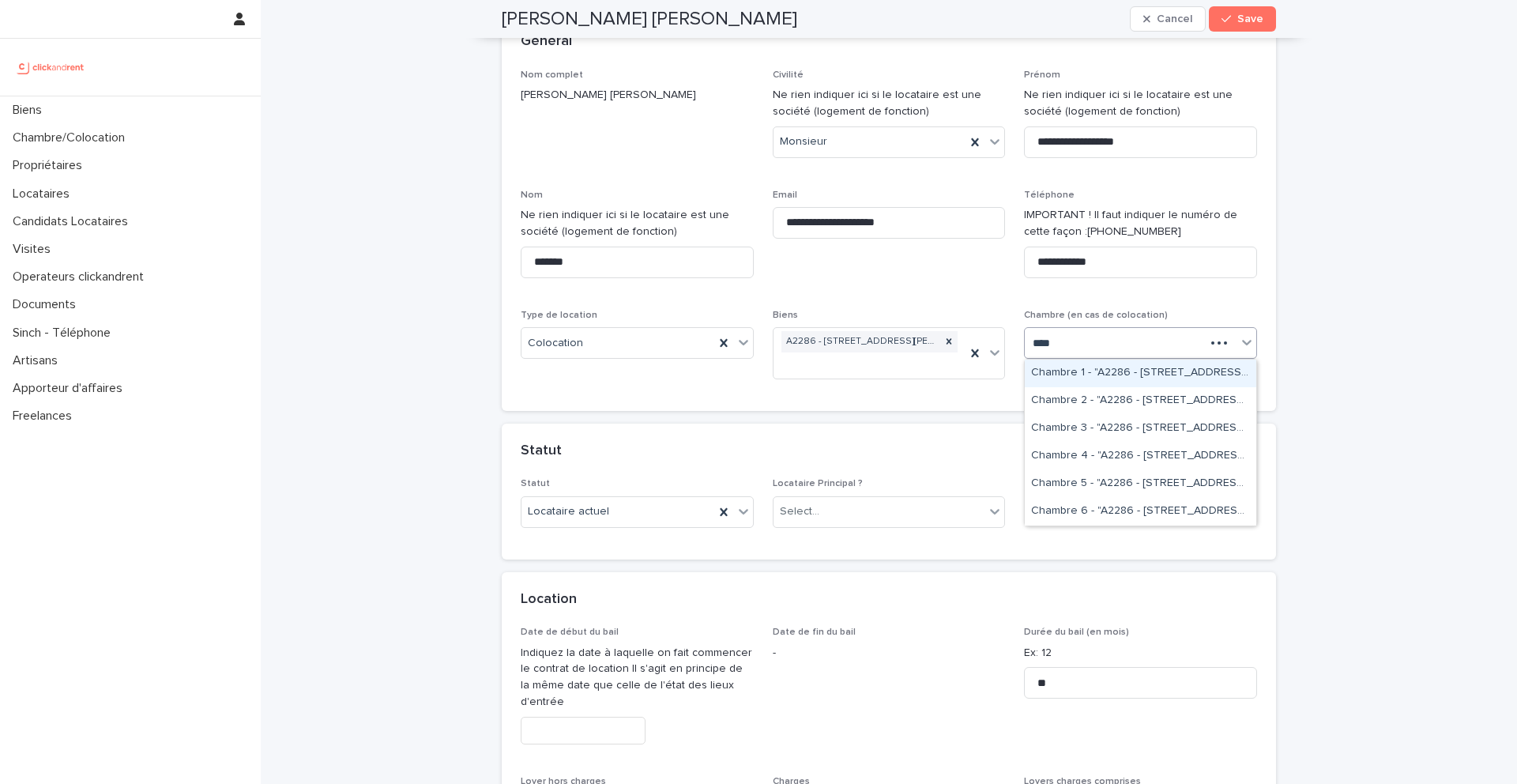
type input "*****"
click at [1107, 458] on div "Chambre 4 - "A2286 - [STREET_ADDRESS] [GEOGRAPHIC_DATA], [GEOGRAPHIC_DATA] 9360…" at bounding box center [1141, 456] width 231 height 28
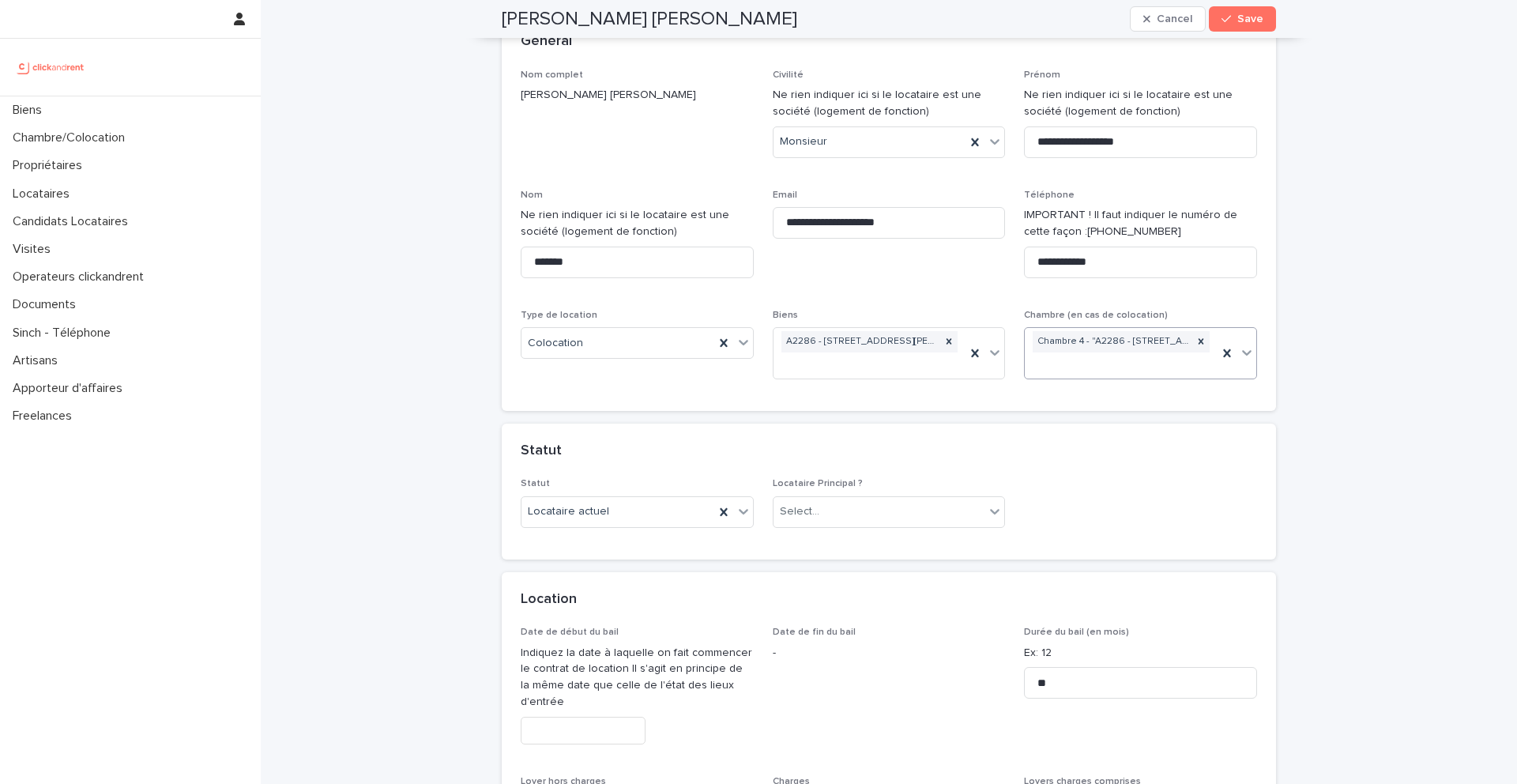
scroll to position [158, 0]
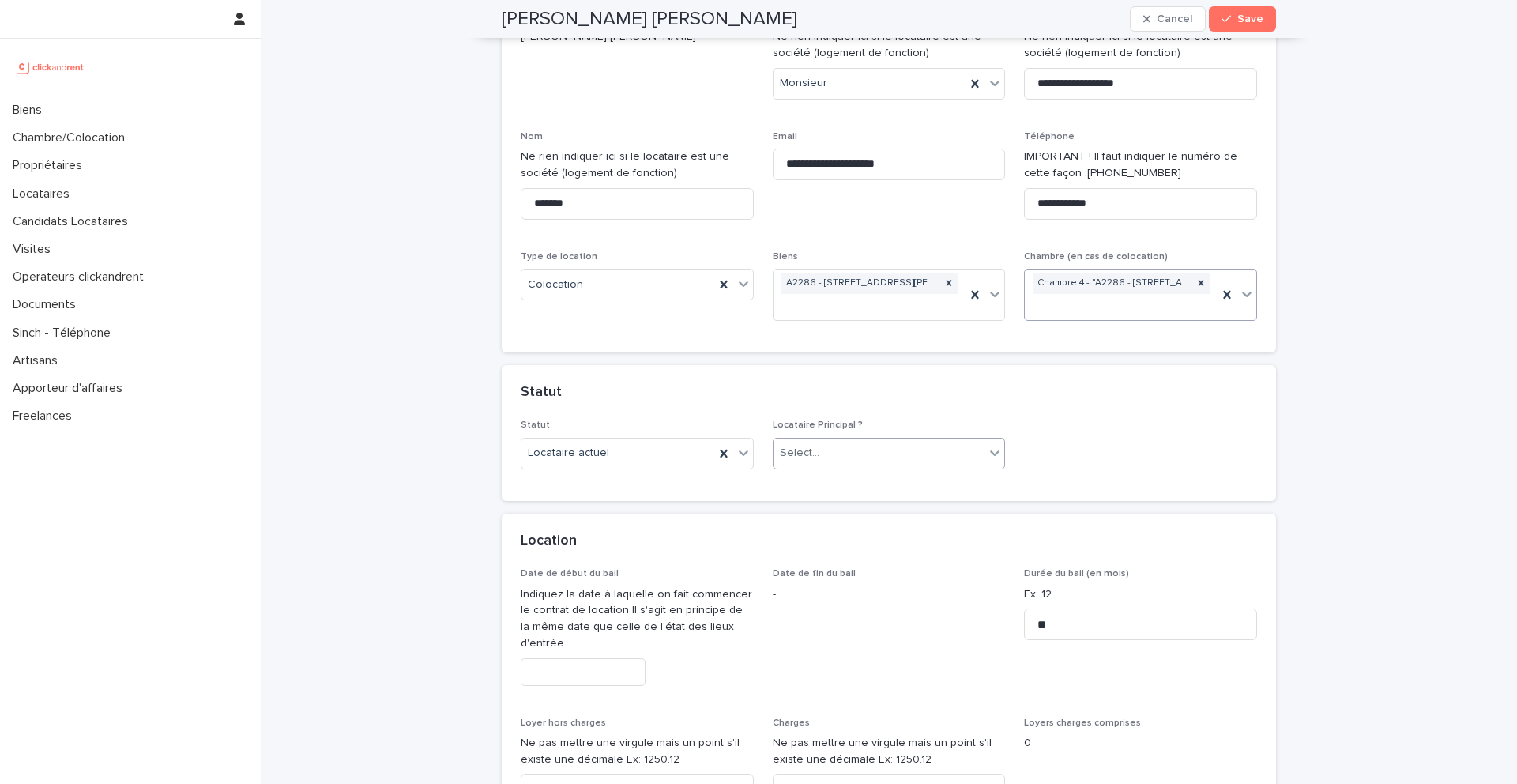
click at [915, 443] on div "Select..." at bounding box center [879, 452] width 211 height 26
click at [866, 483] on div "Locataire Principal" at bounding box center [889, 484] width 231 height 28
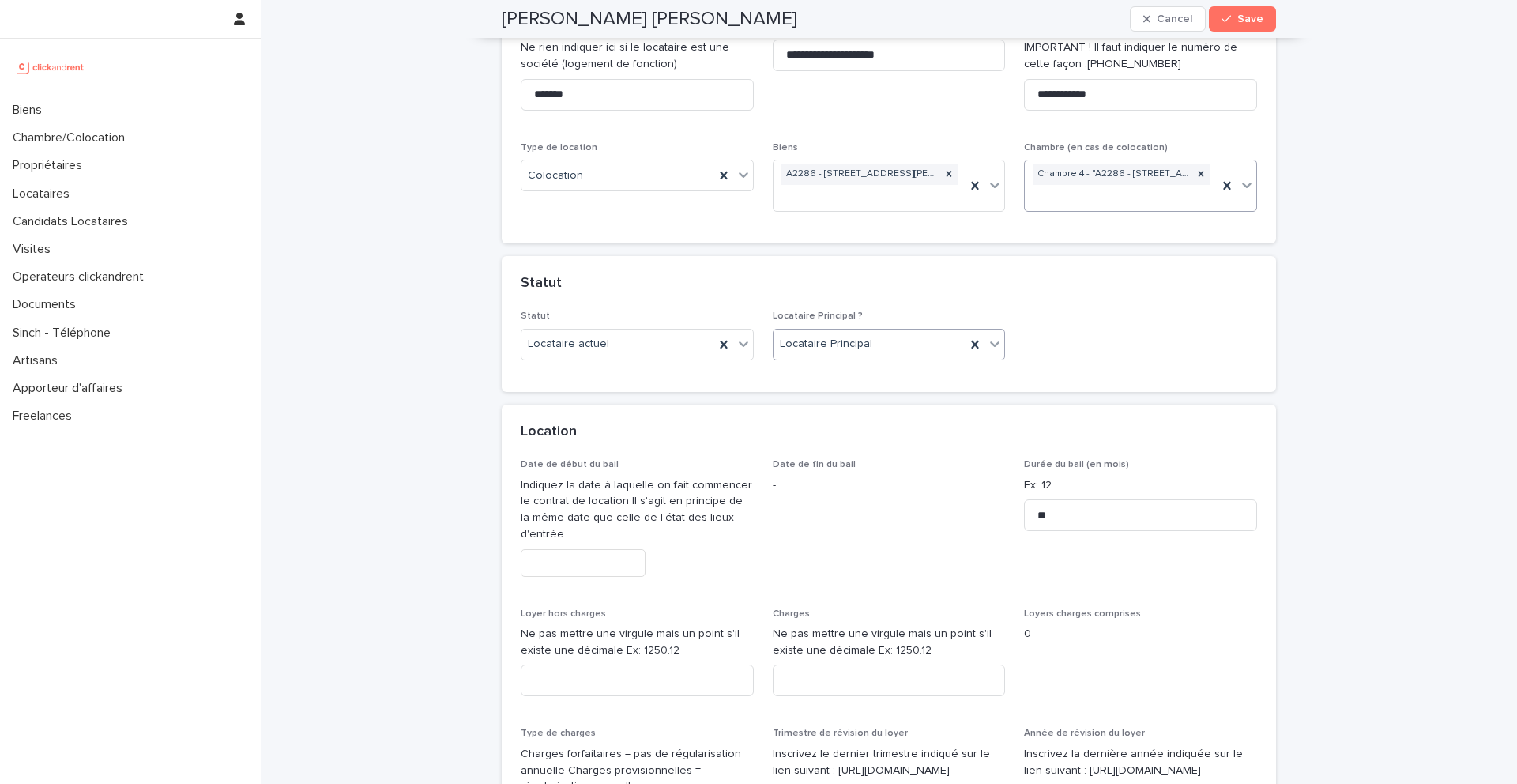
scroll to position [284, 0]
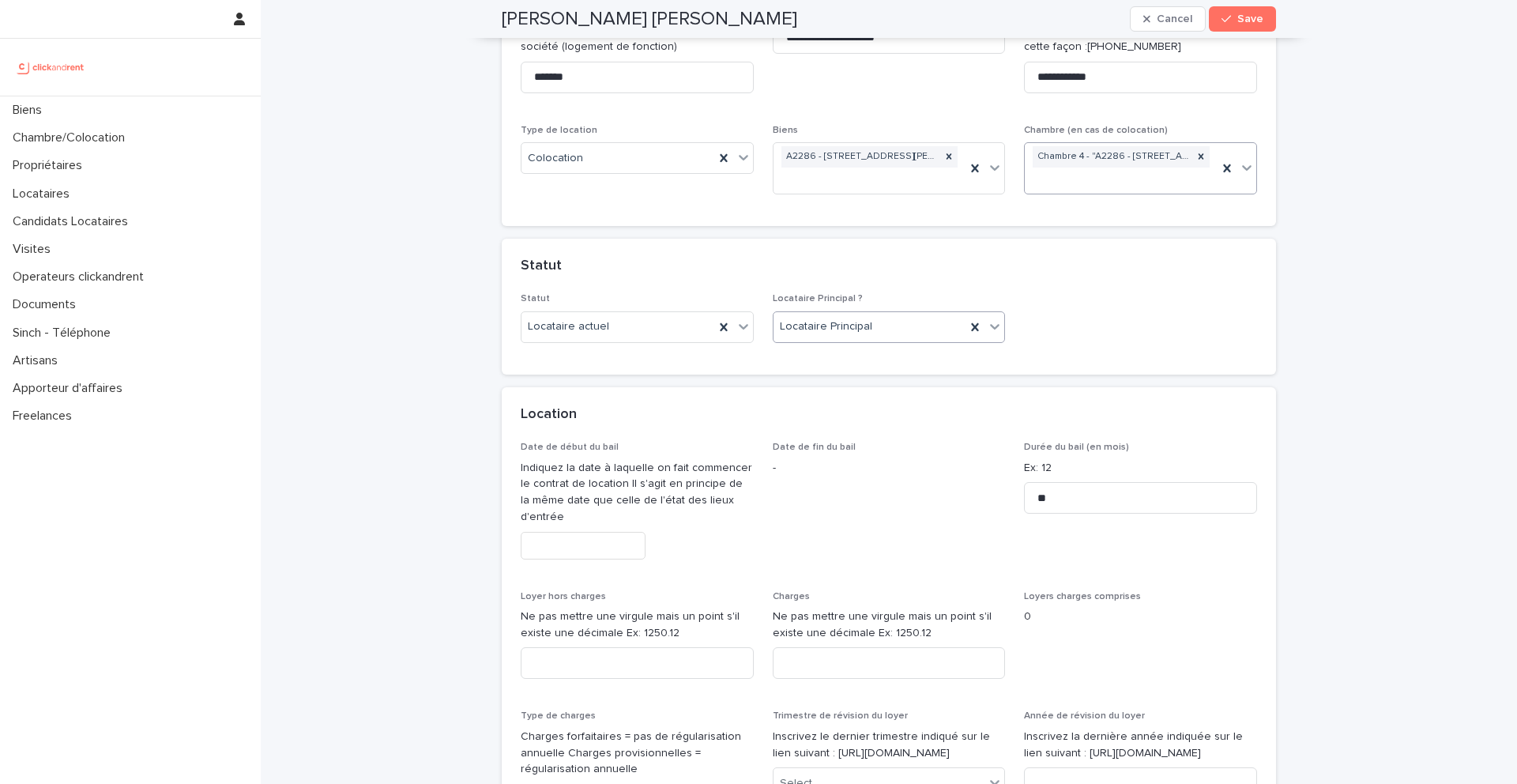
click at [615, 534] on input "text" at bounding box center [582, 545] width 125 height 28
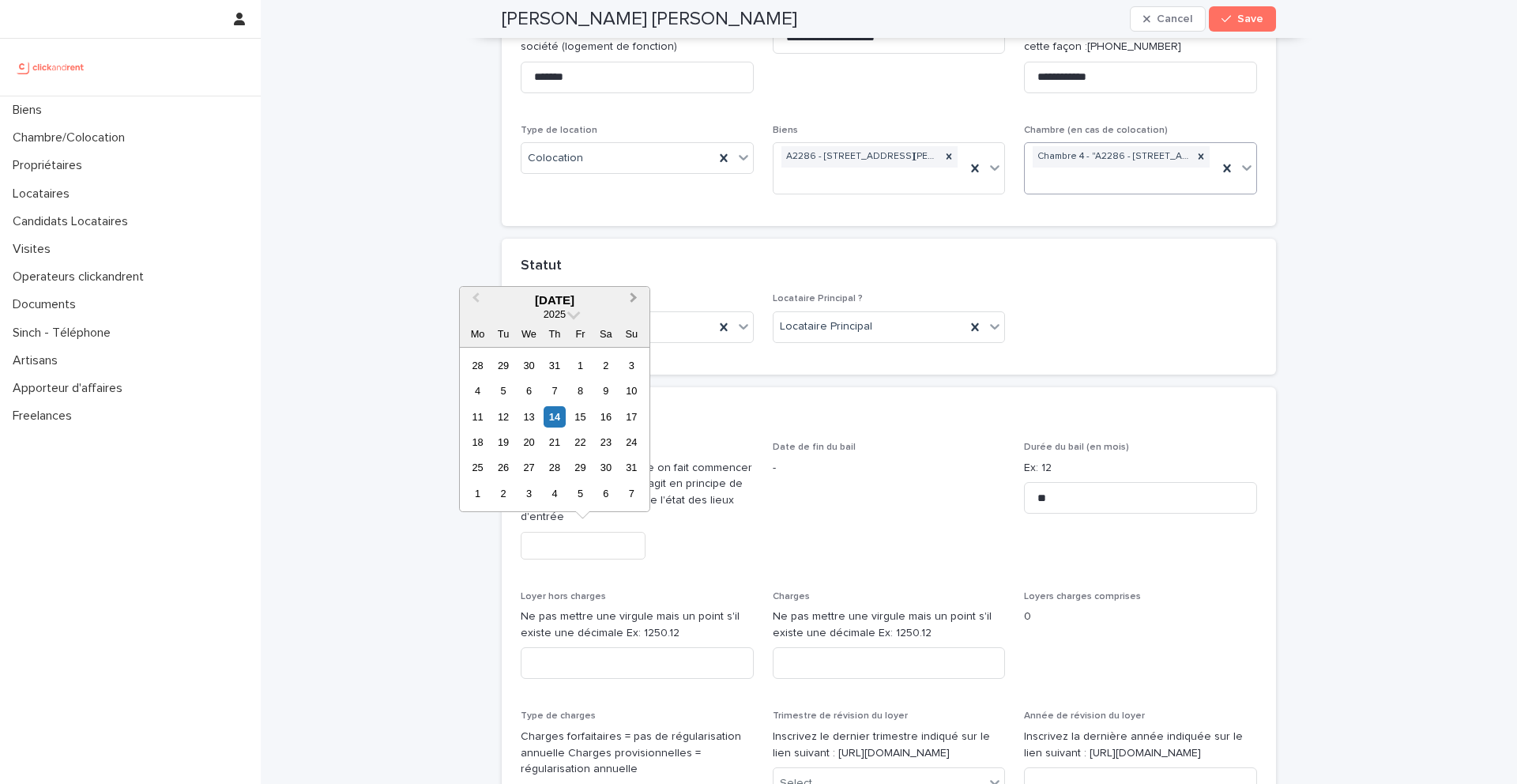
click at [635, 305] on button "Next Month" at bounding box center [635, 301] width 25 height 25
click at [508, 390] on div "9" at bounding box center [503, 391] width 22 height 22
type input "********"
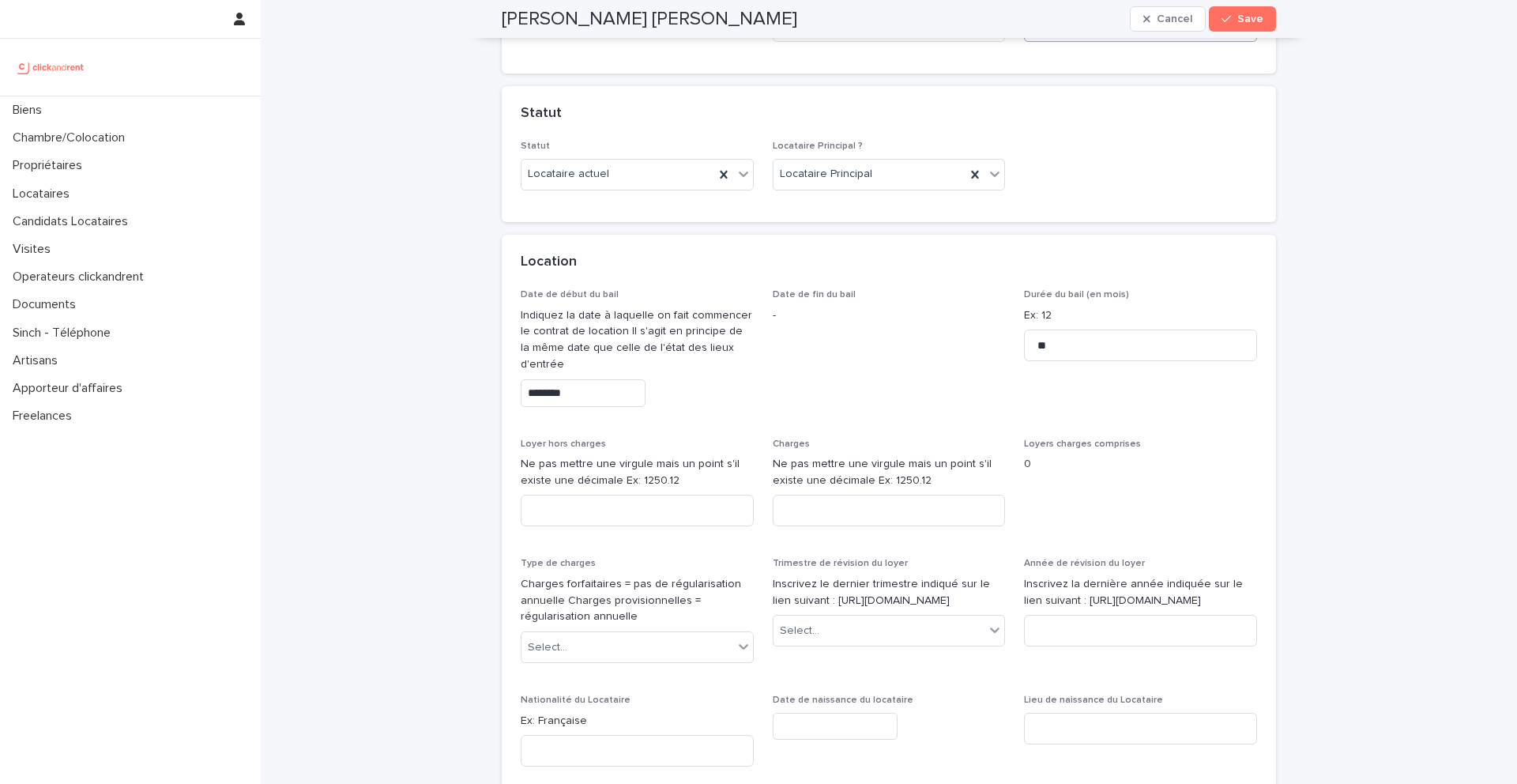
scroll to position [441, 0]
click at [661, 504] on input at bounding box center [637, 506] width 233 height 31
type input "***"
click at [825, 514] on input at bounding box center [889, 506] width 233 height 31
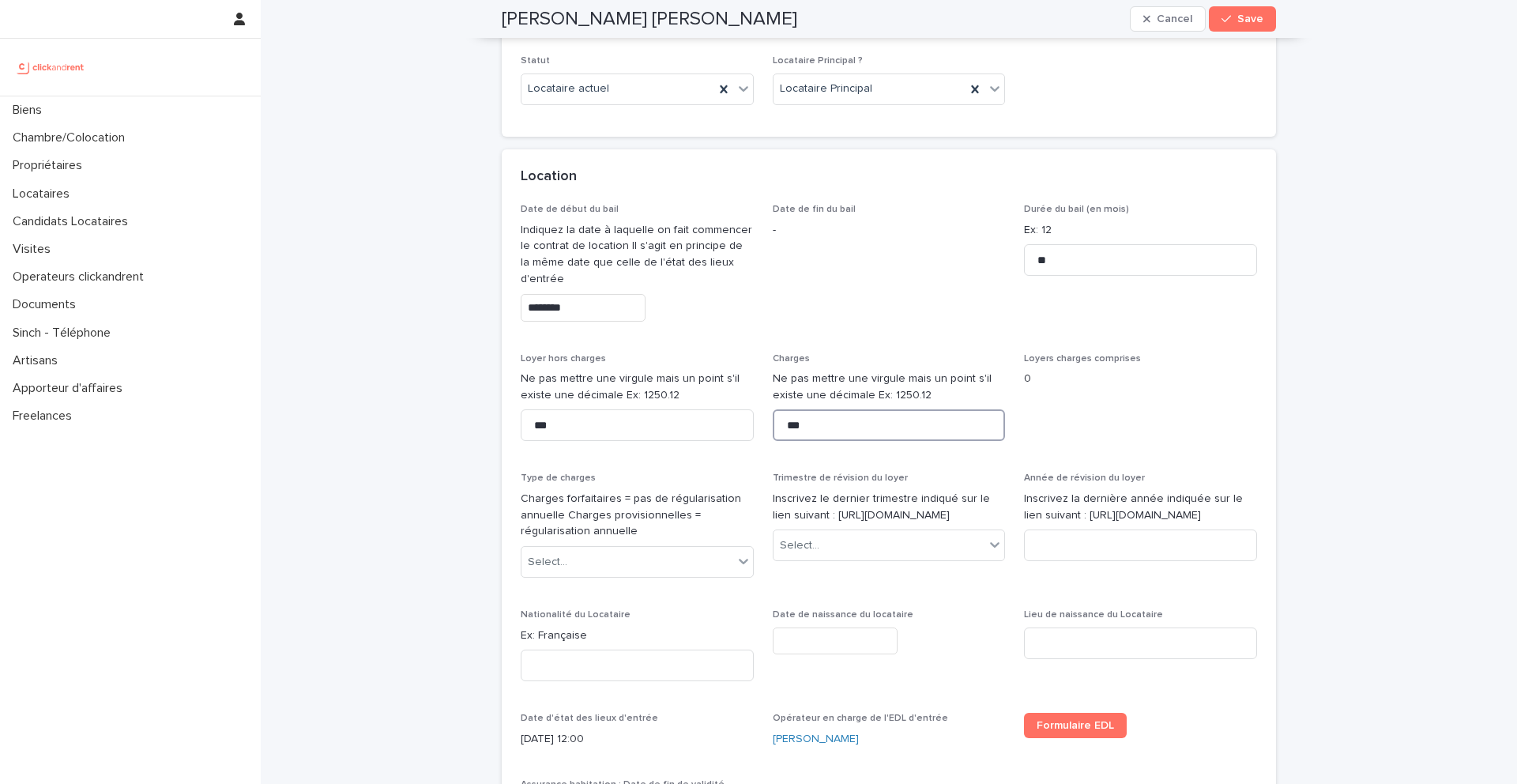
scroll to position [524, 0]
type input "***"
click at [626, 564] on div "Select..." at bounding box center [627, 559] width 211 height 26
click at [602, 611] on div "Provisions sur charges" at bounding box center [637, 617] width 231 height 28
click at [858, 556] on div "Select..." at bounding box center [879, 543] width 211 height 26
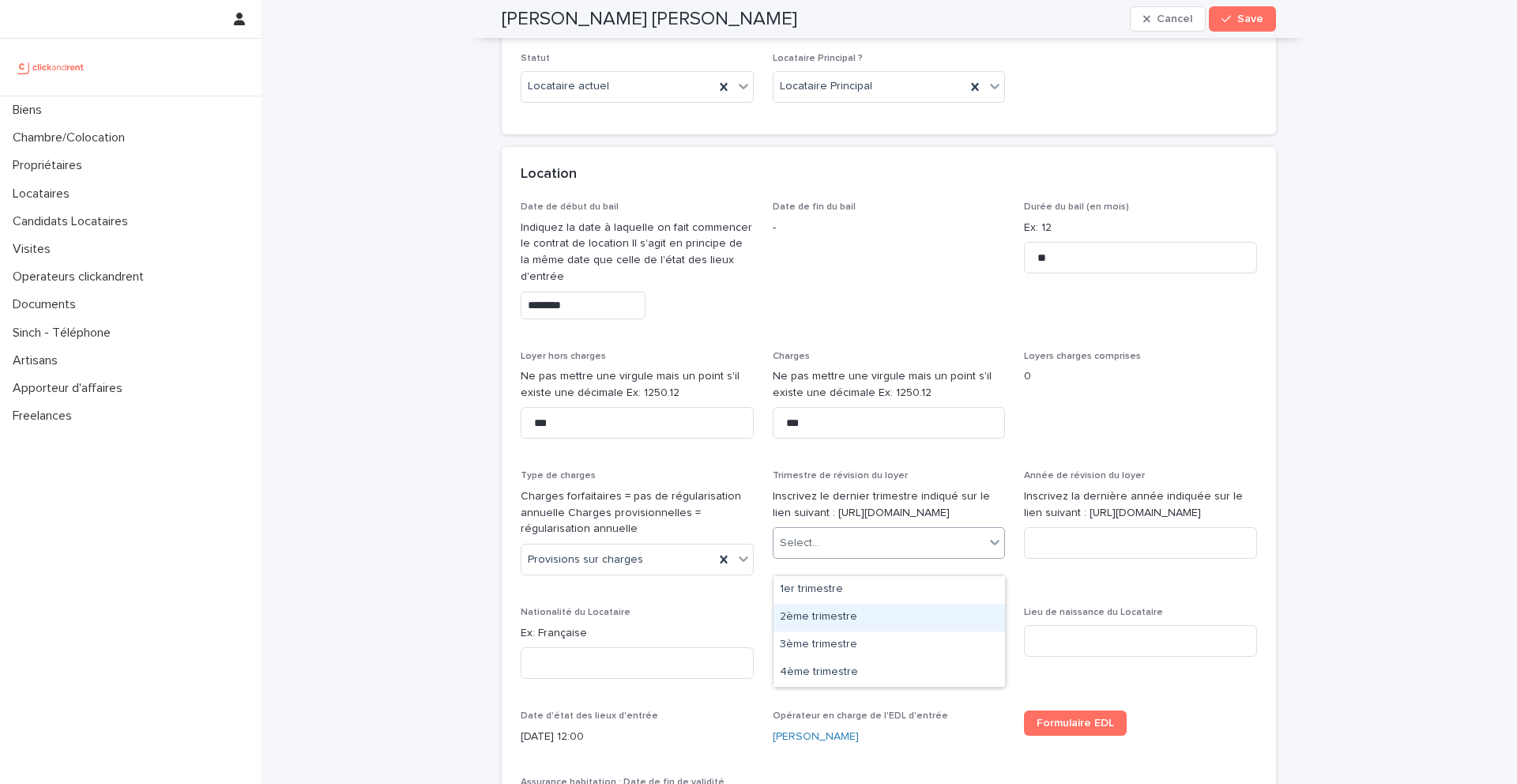
click at [842, 611] on div "2ème trimestre" at bounding box center [889, 617] width 231 height 28
click at [1082, 558] on input at bounding box center [1141, 542] width 233 height 31
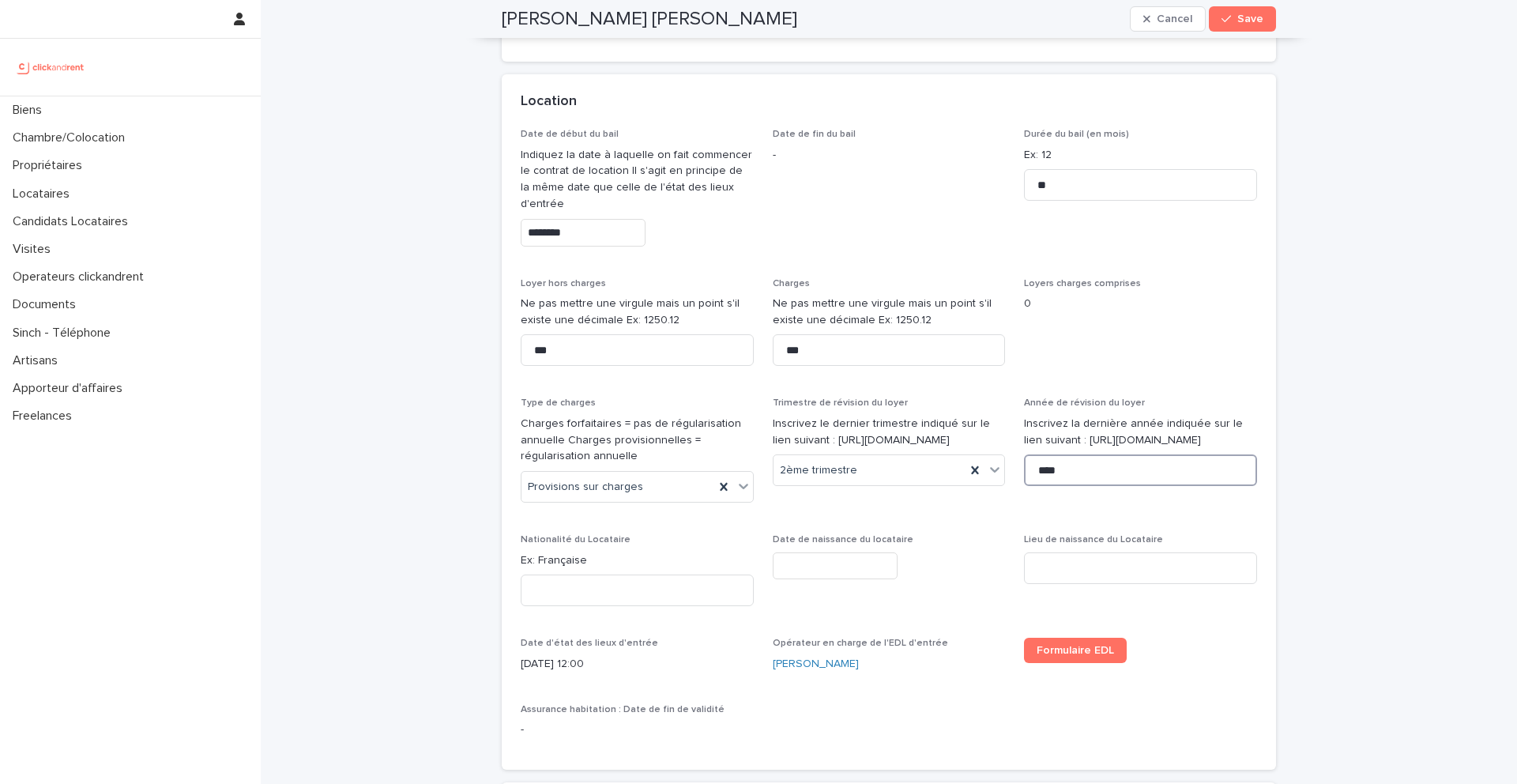
scroll to position [632, 0]
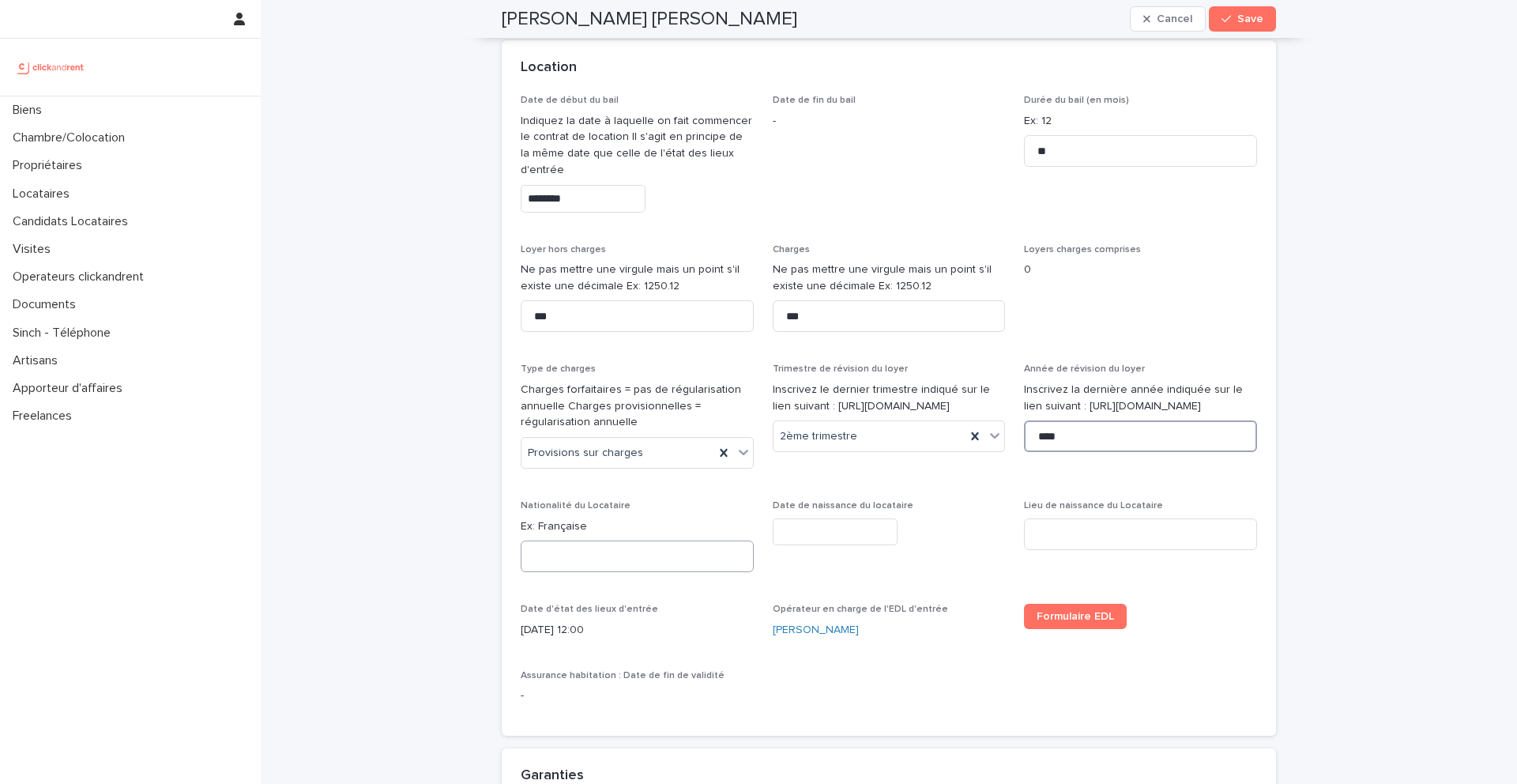
type input "****"
click at [602, 556] on input at bounding box center [637, 556] width 233 height 31
click at [565, 522] on p "Ex: Française" at bounding box center [637, 526] width 233 height 17
copy p "Française"
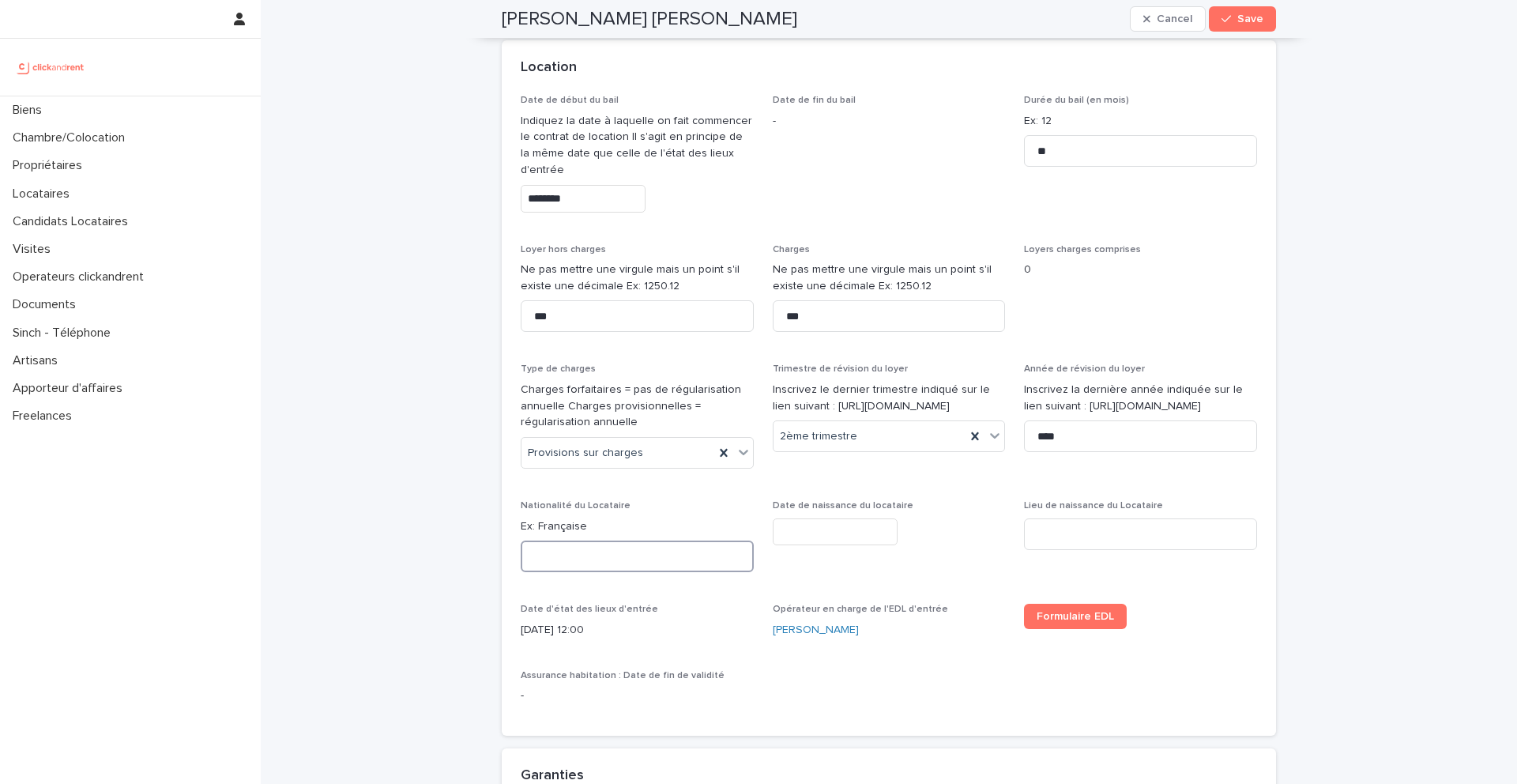
click at [572, 563] on input at bounding box center [637, 556] width 233 height 31
paste input "*********"
type input "*********"
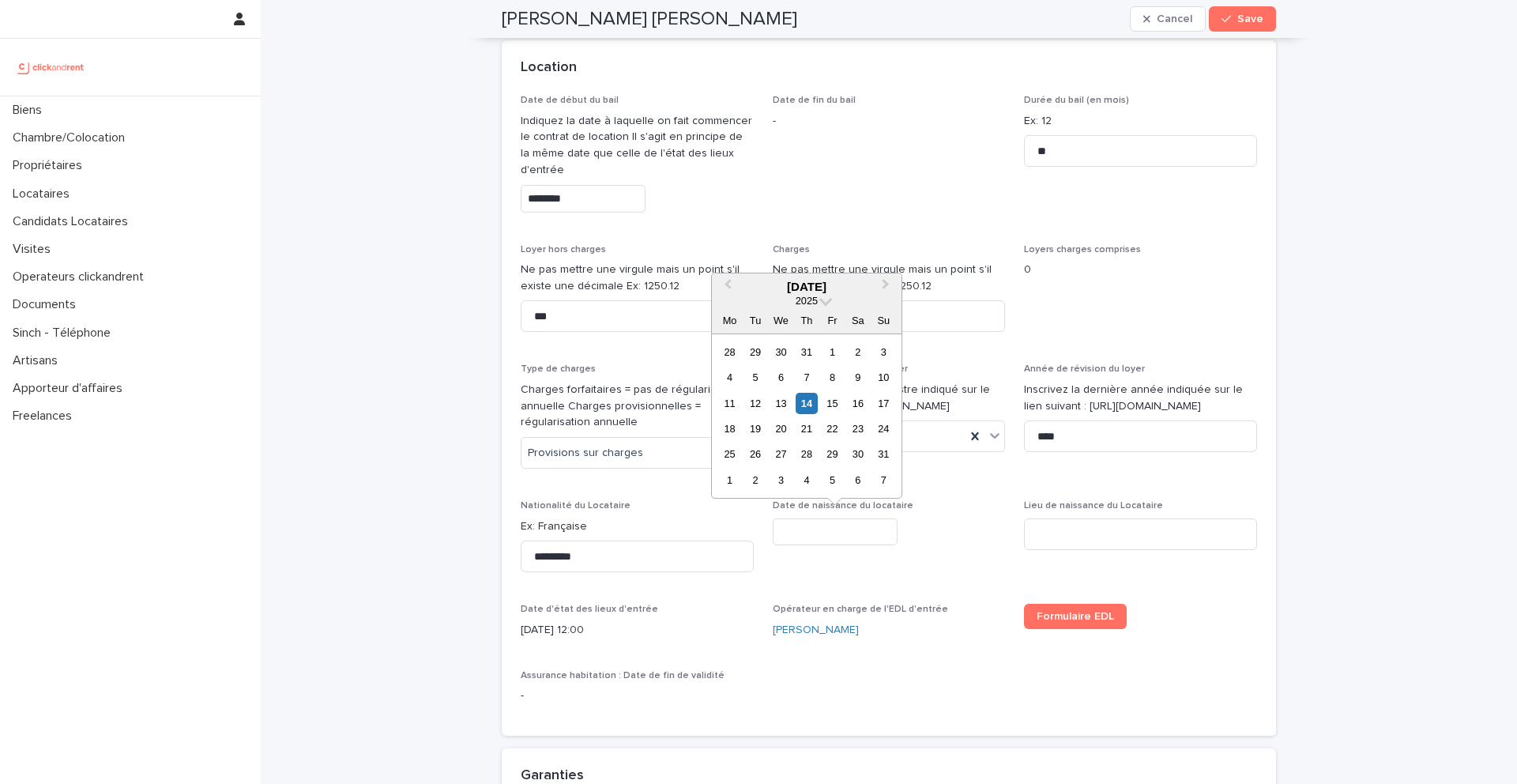
click at [819, 531] on input "text" at bounding box center [834, 531] width 125 height 28
type input "********"
click at [1056, 530] on input at bounding box center [1141, 533] width 233 height 31
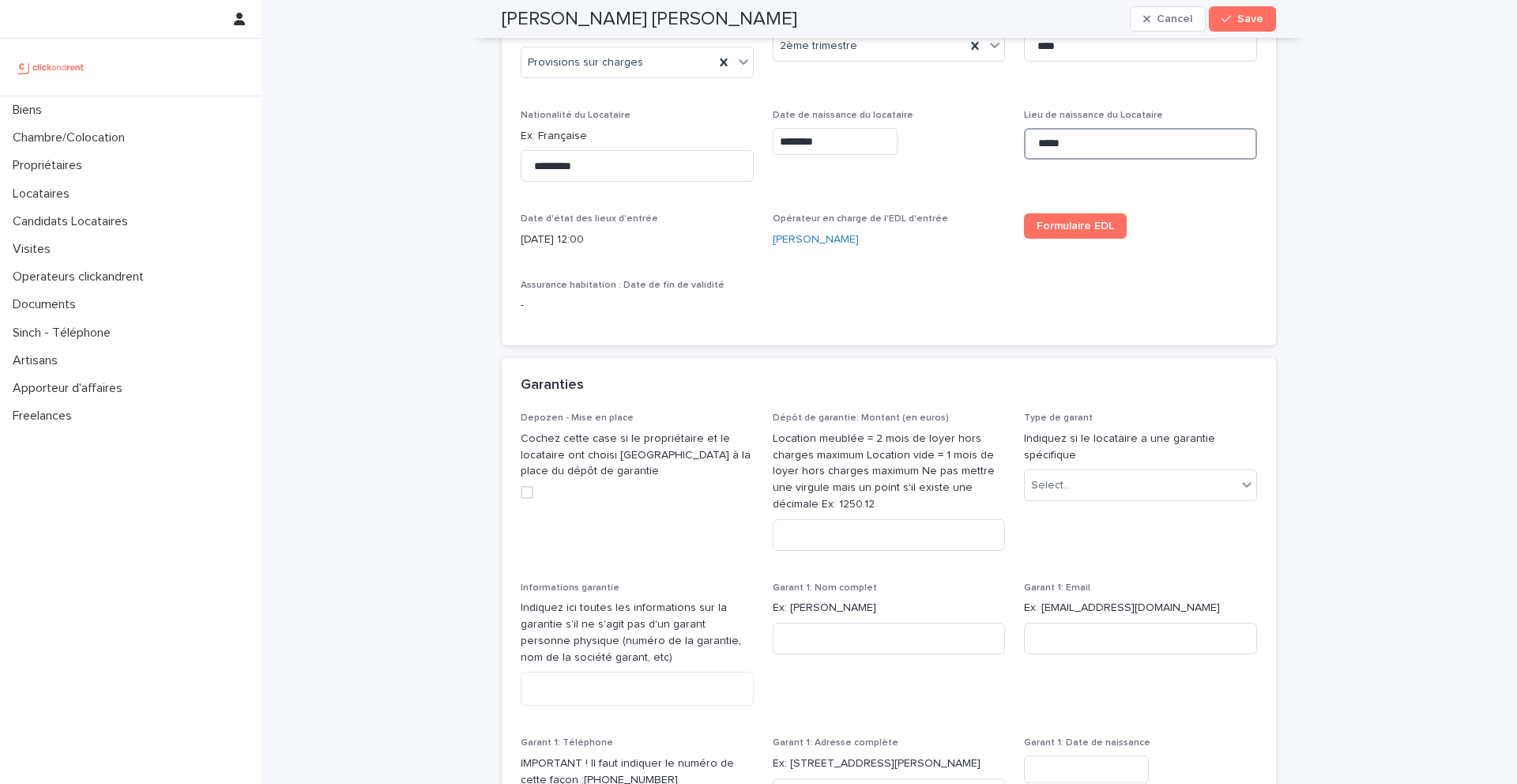
scroll to position [1022, 0]
type input "*****"
click at [861, 532] on input at bounding box center [889, 533] width 233 height 31
type input "***"
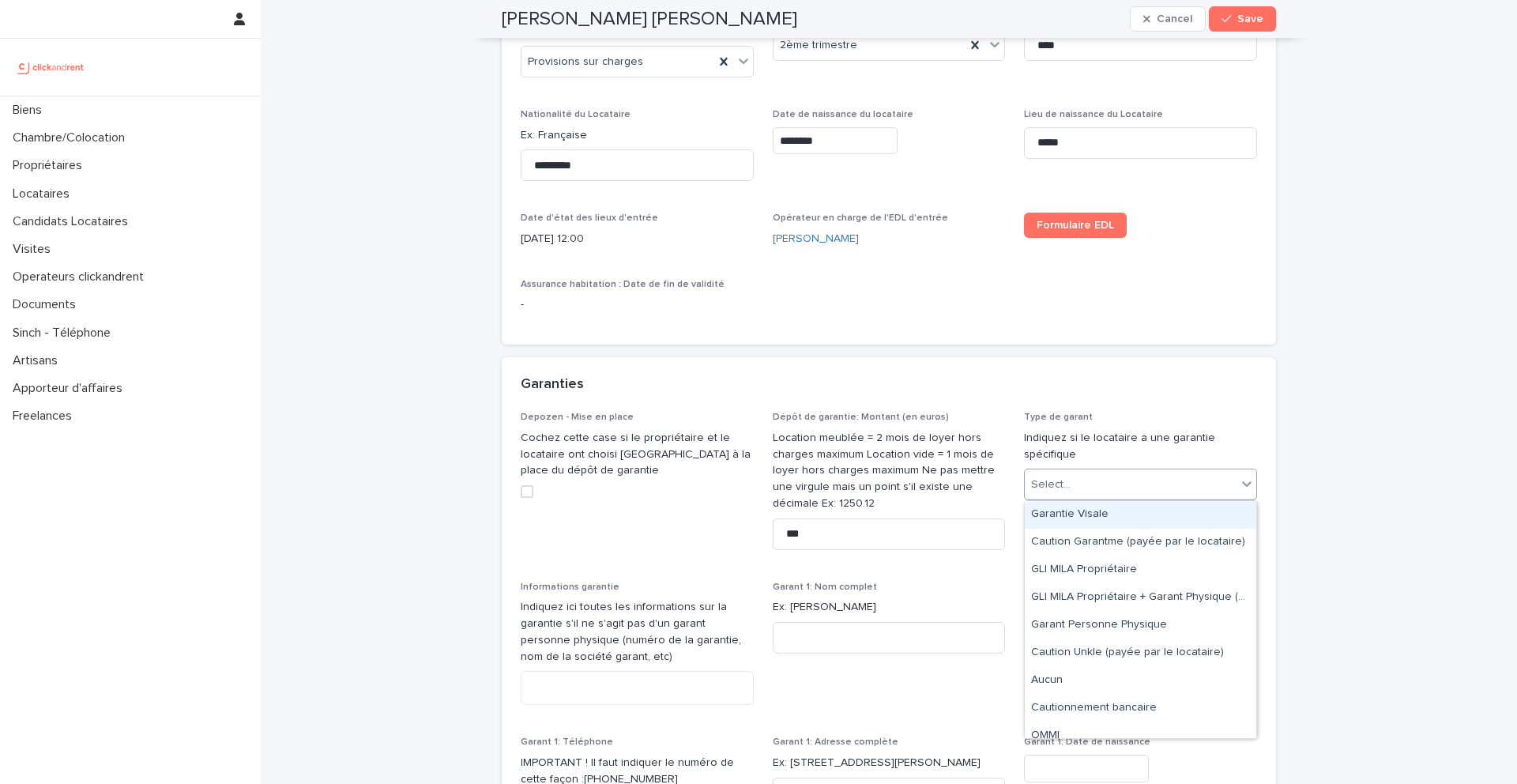
click at [1065, 473] on div "Select..." at bounding box center [1131, 484] width 211 height 26
click at [1074, 501] on div "Garantie Visale" at bounding box center [1141, 514] width 231 height 28
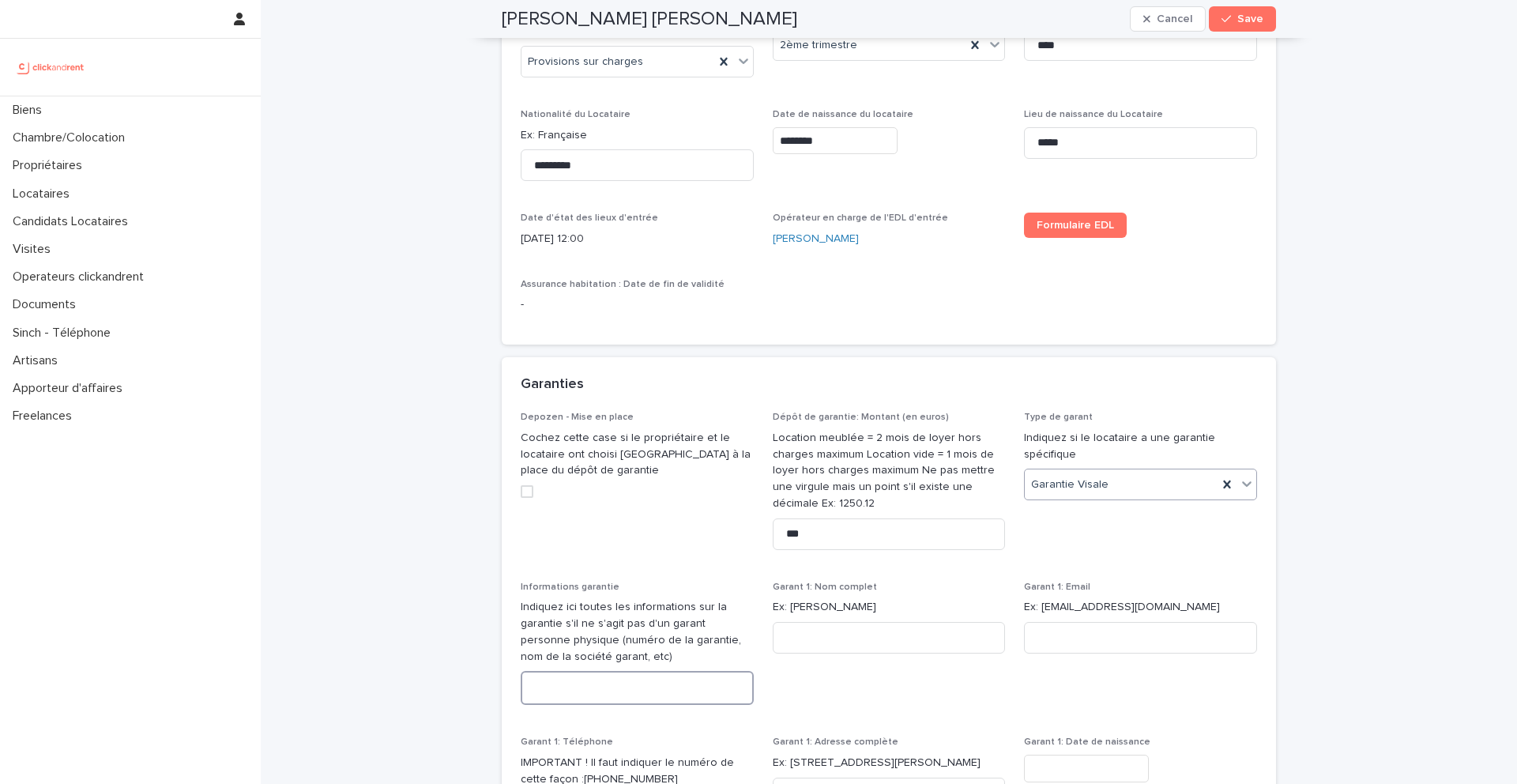
click at [600, 679] on textarea at bounding box center [637, 688] width 233 height 34
paste textarea "**********"
click at [542, 690] on textarea "**********" at bounding box center [637, 688] width 233 height 34
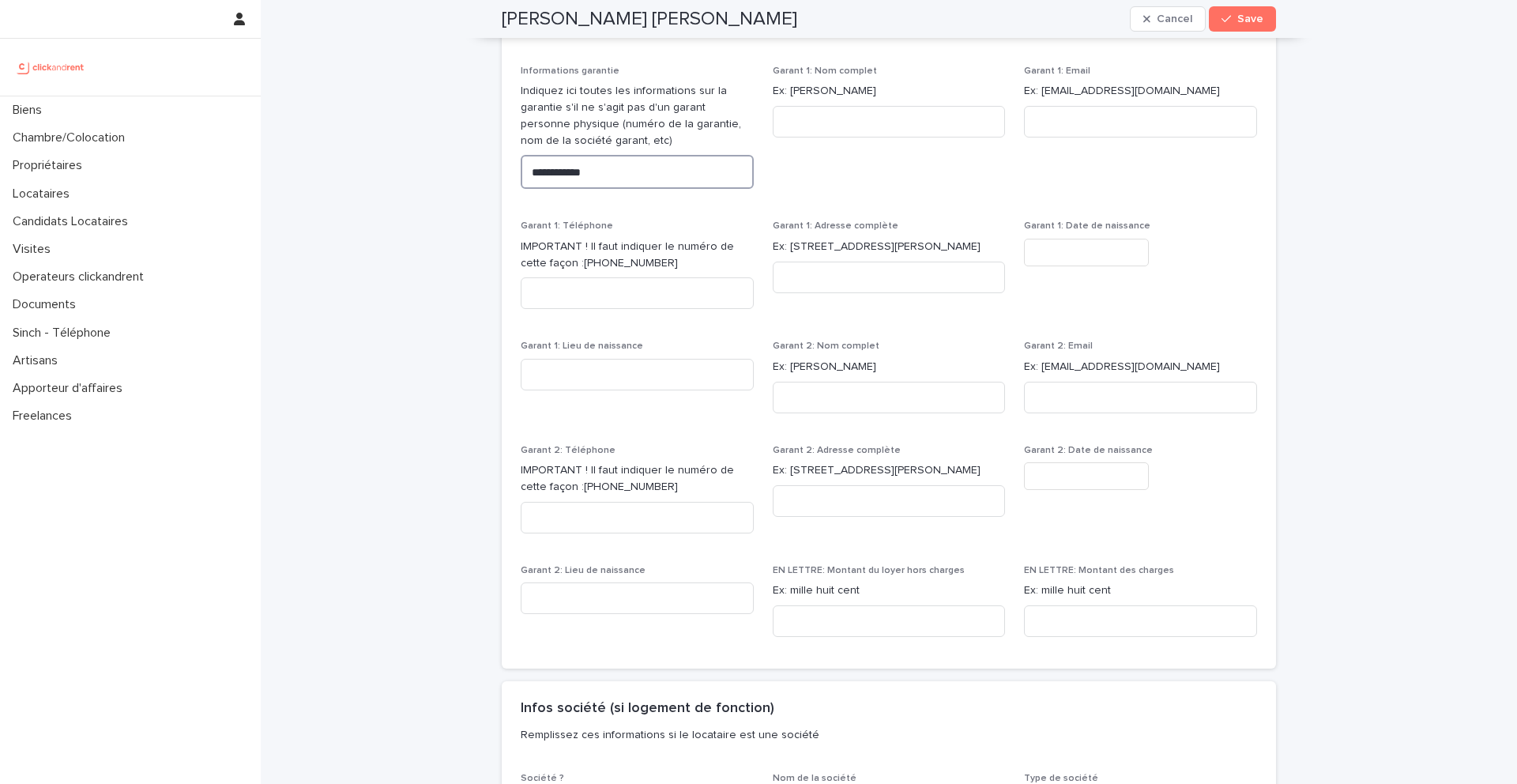
scroll to position [1540, 0]
type textarea "**********"
click at [1059, 635] on div "EN LETTRE: Montant des charges Ex: mille huit cent" at bounding box center [1141, 605] width 233 height 84
click at [1059, 620] on input at bounding box center [1141, 618] width 233 height 31
type input "****"
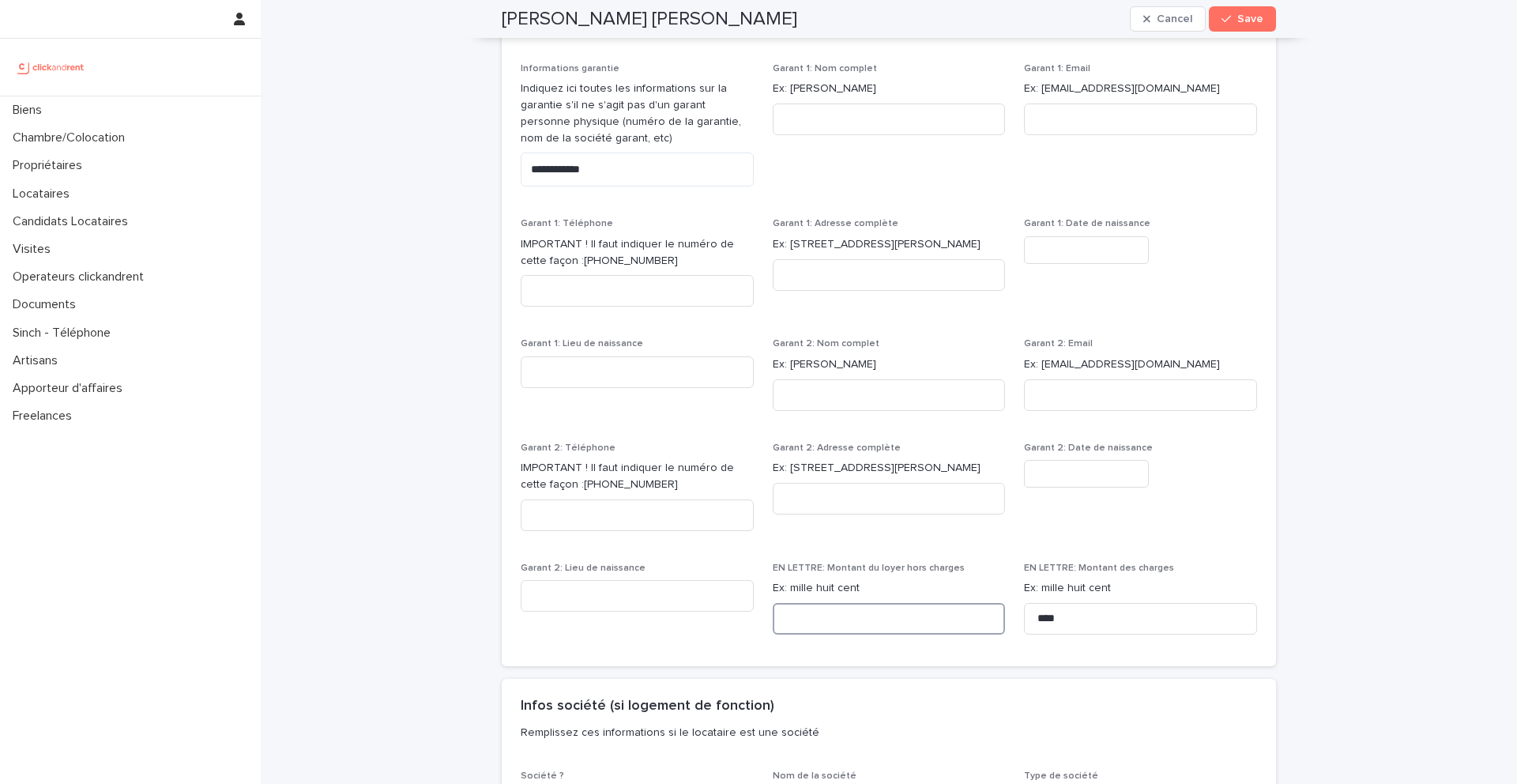
click at [901, 625] on input at bounding box center [889, 618] width 233 height 31
paste input "**********"
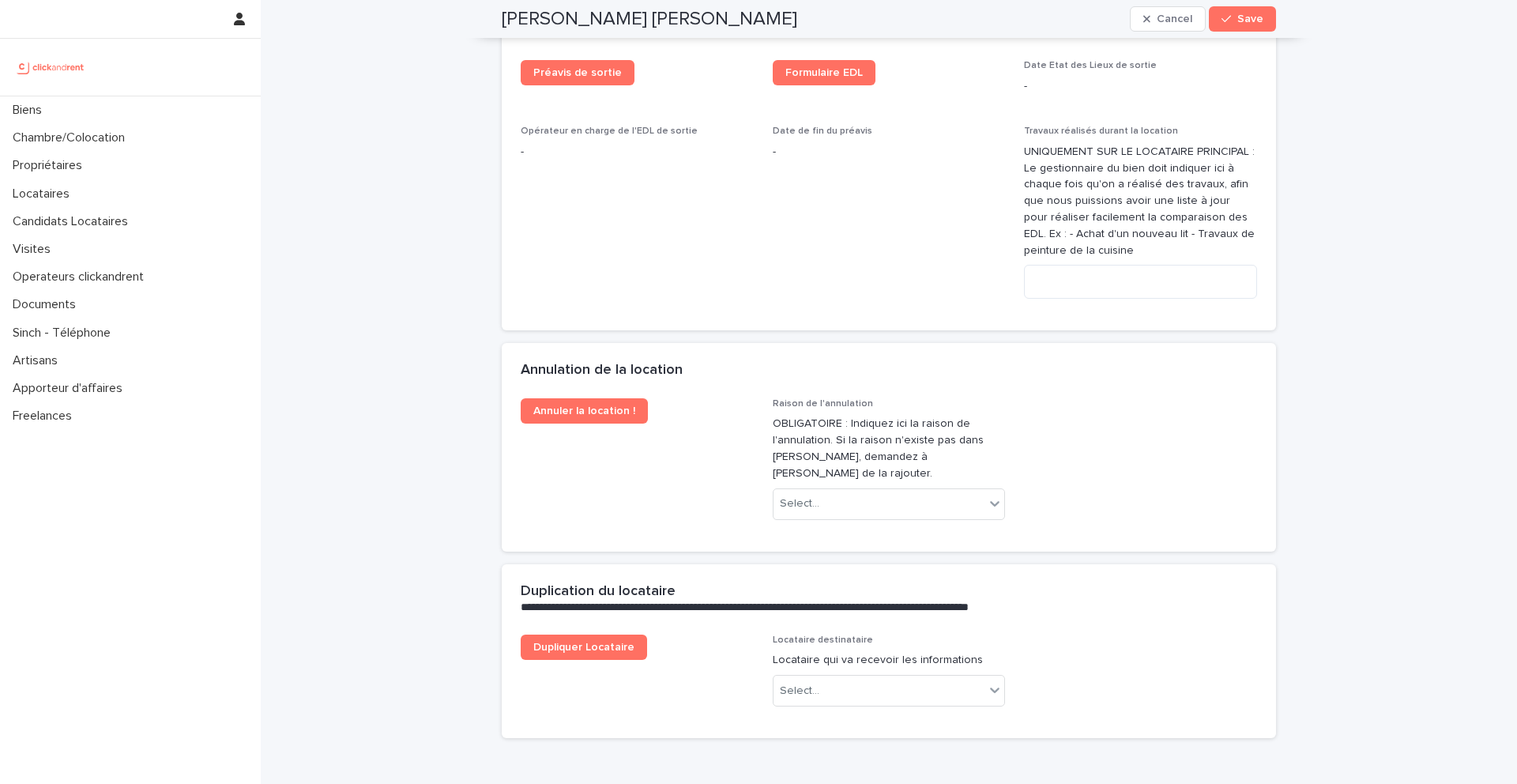
scroll to position [3077, 0]
type input "**********"
click at [1255, 25] on button "Save" at bounding box center [1242, 19] width 67 height 25
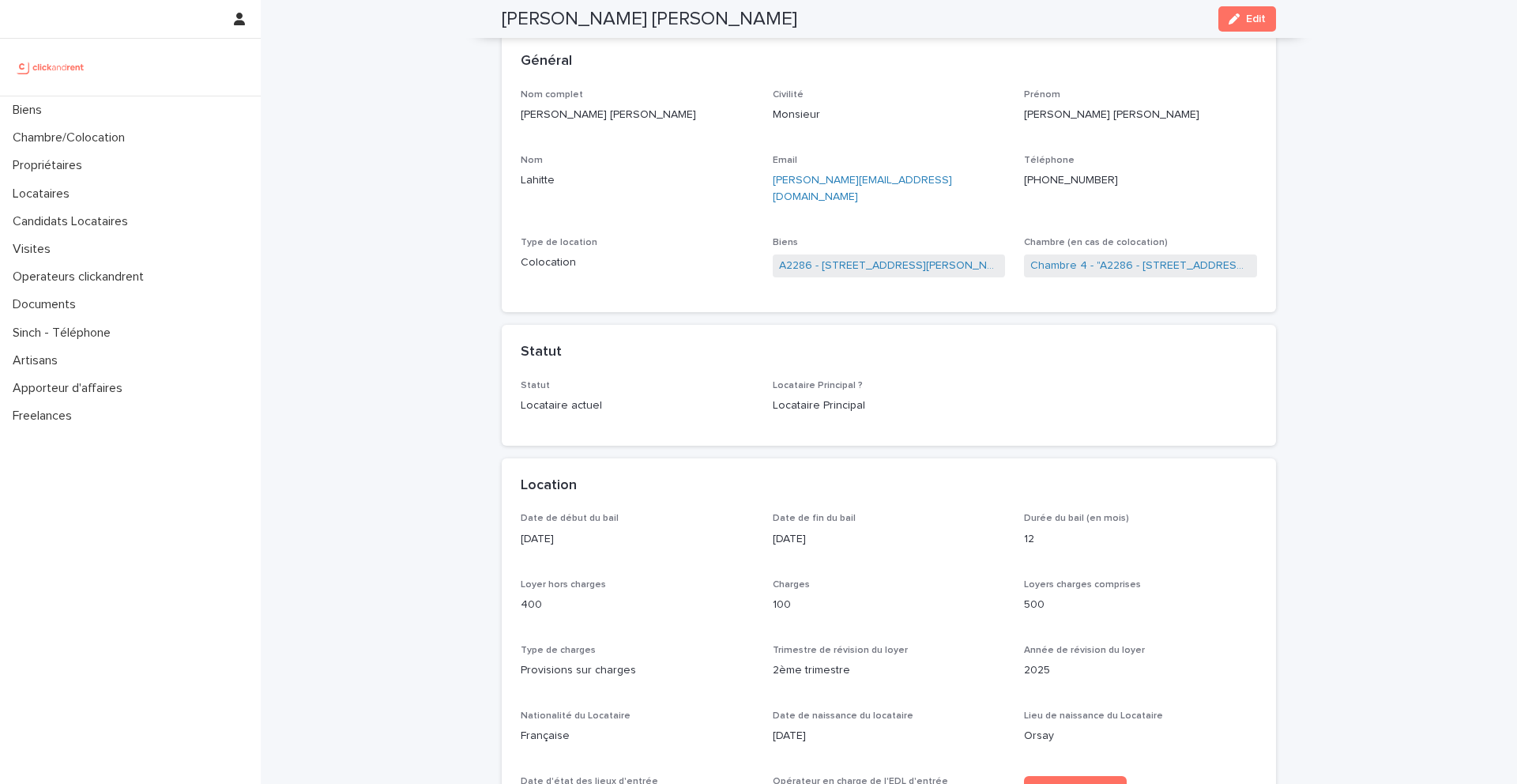
scroll to position [0, 0]
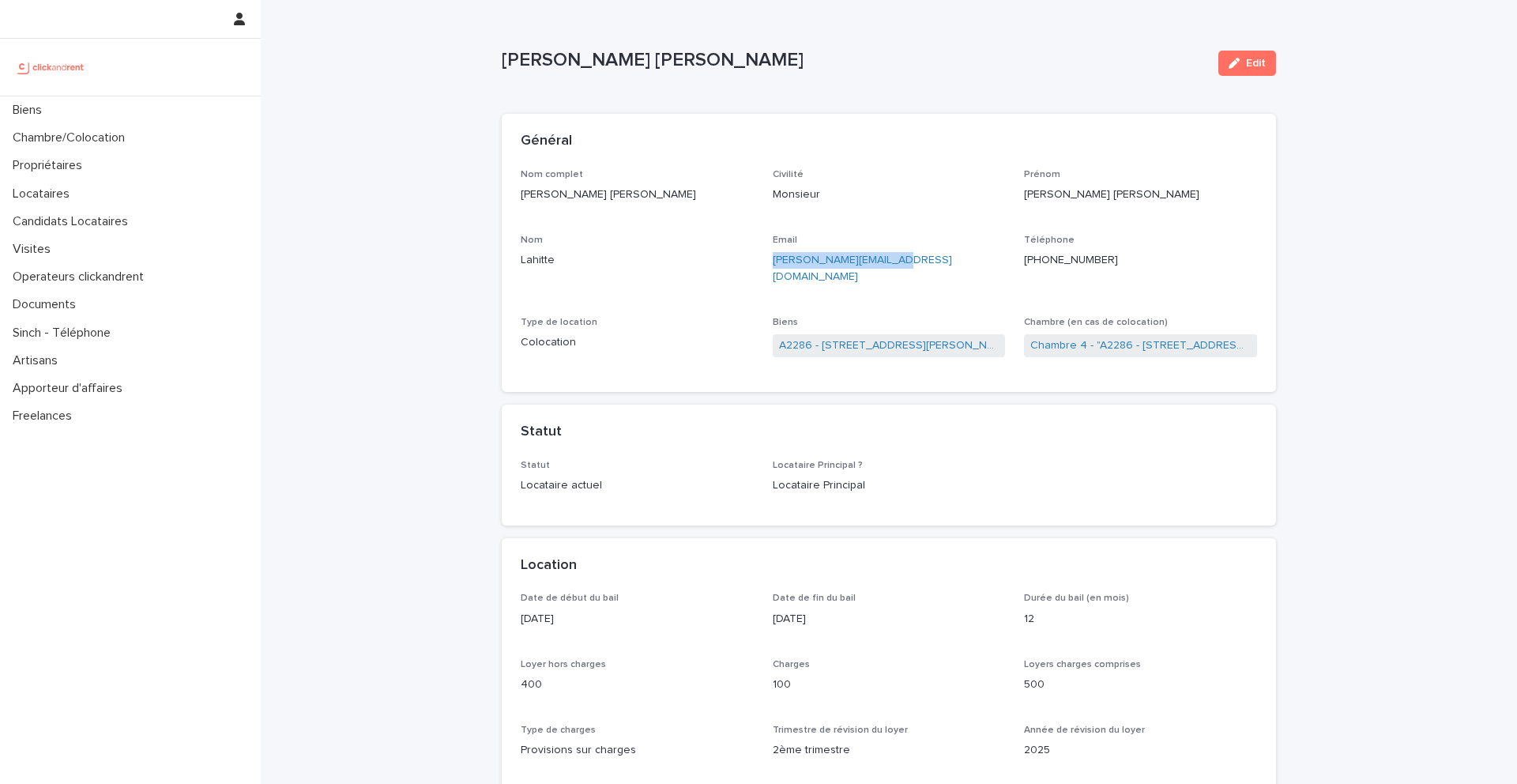
drag, startPoint x: 899, startPoint y: 256, endPoint x: 768, endPoint y: 263, distance: 131.2
click at [768, 263] on div "Nom complet Enio Lazare Patrick Lahitte Civilité Monsieur Prénom Enio Lazare Pa…" at bounding box center [889, 271] width 737 height 203
copy link "[EMAIL_ADDRESS][DOMAIN_NAME]"
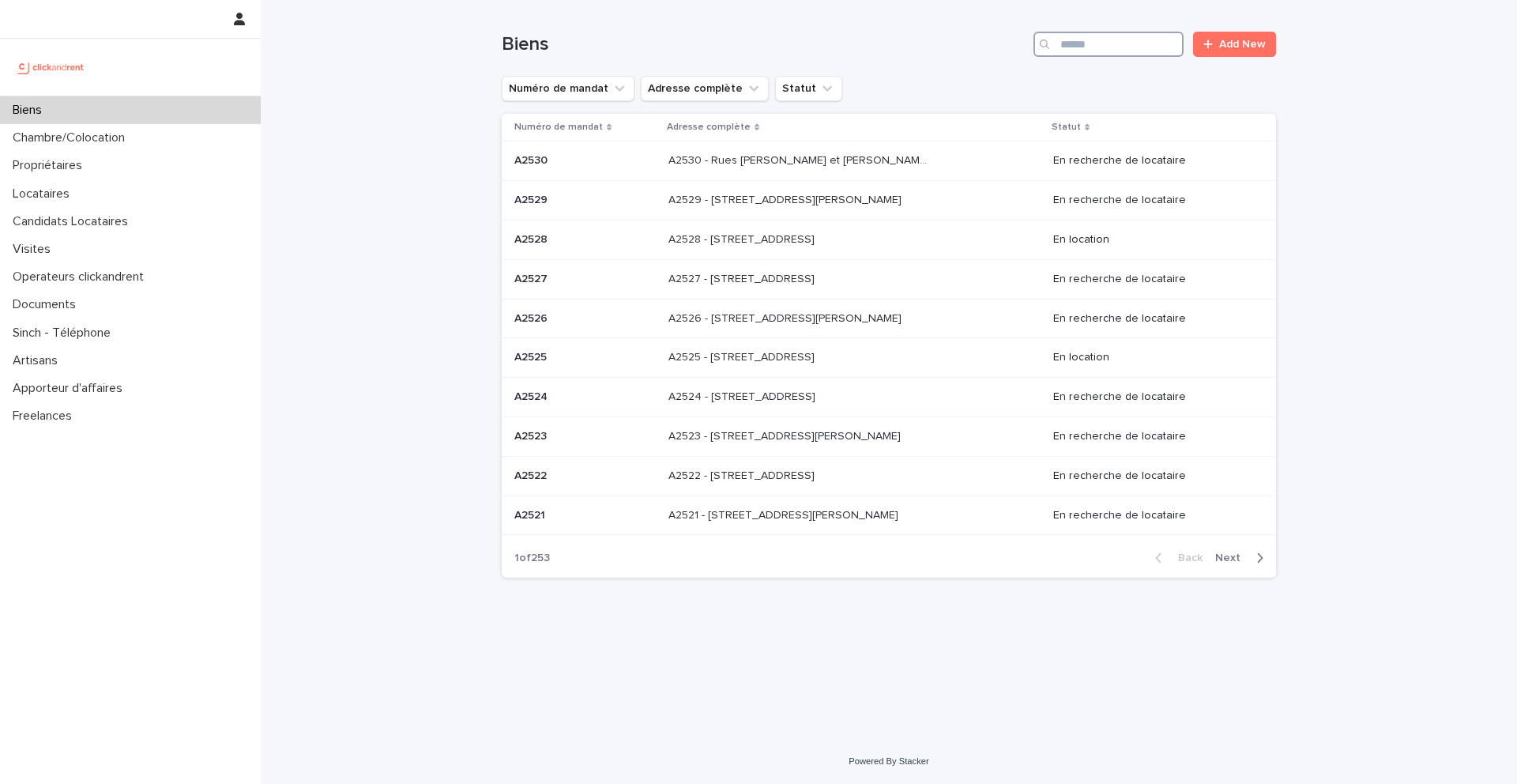
click at [1136, 44] on input "Search" at bounding box center [1108, 44] width 151 height 25
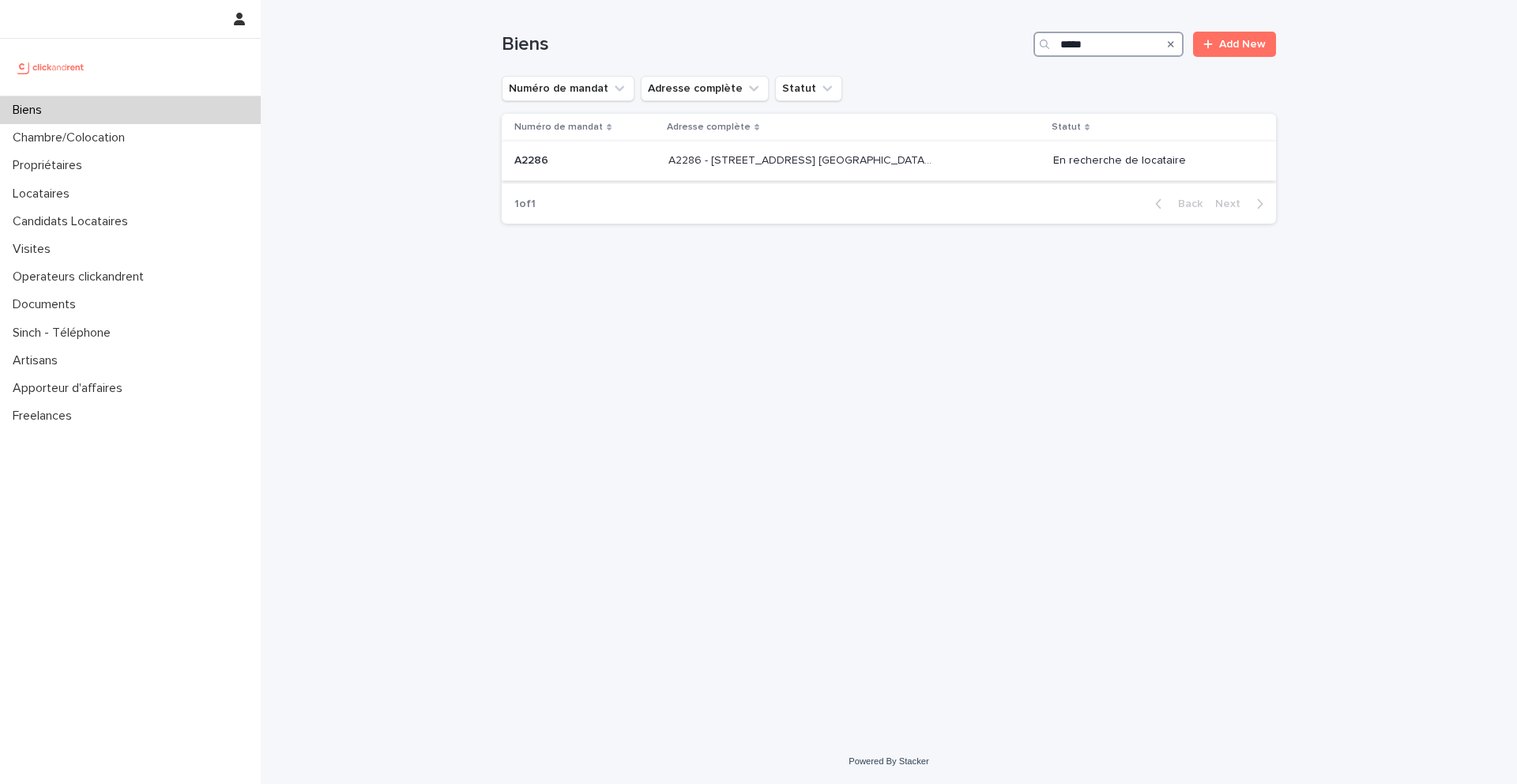
type input "*****"
click at [525, 157] on p "A2286" at bounding box center [532, 159] width 37 height 17
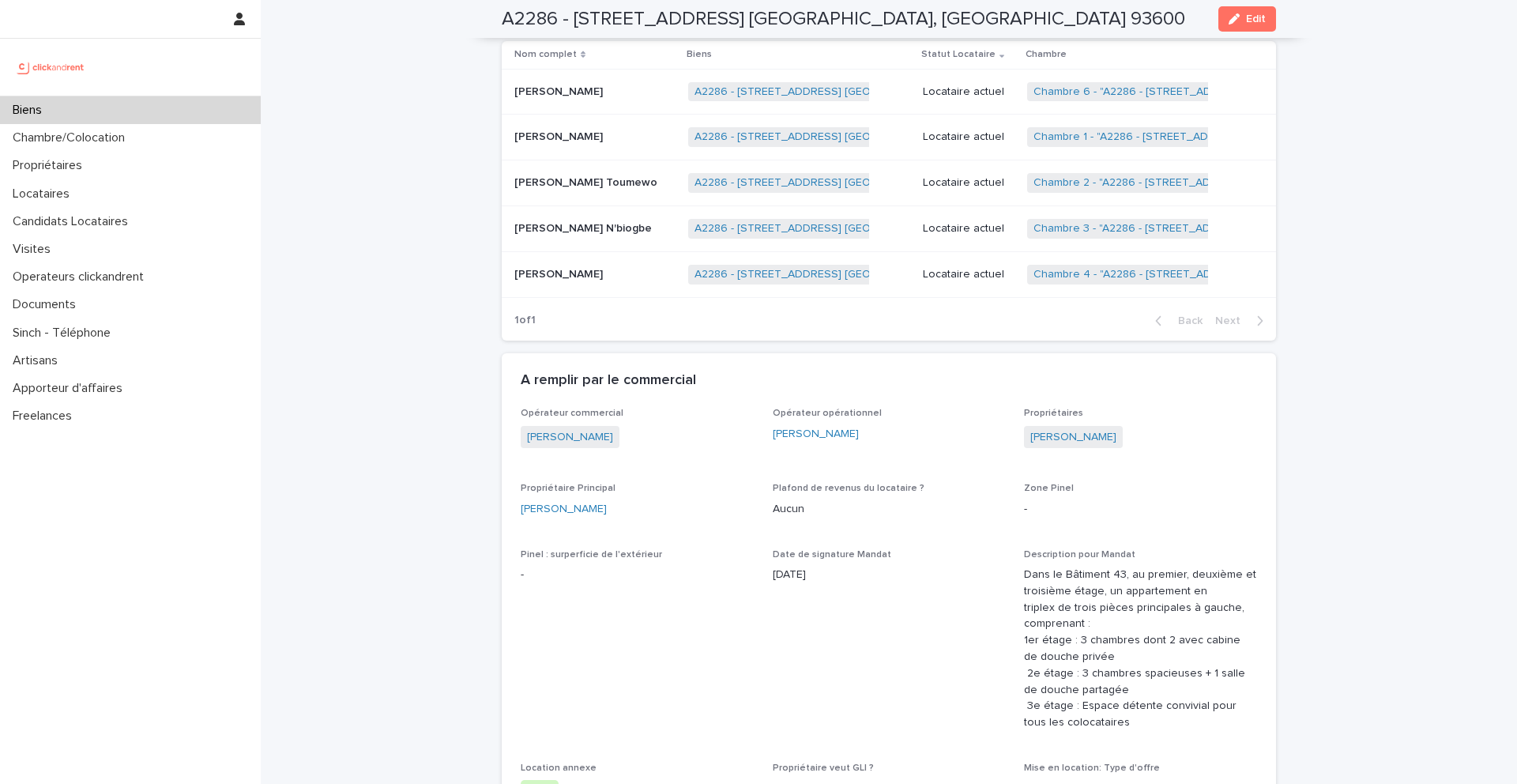
scroll to position [1166, 0]
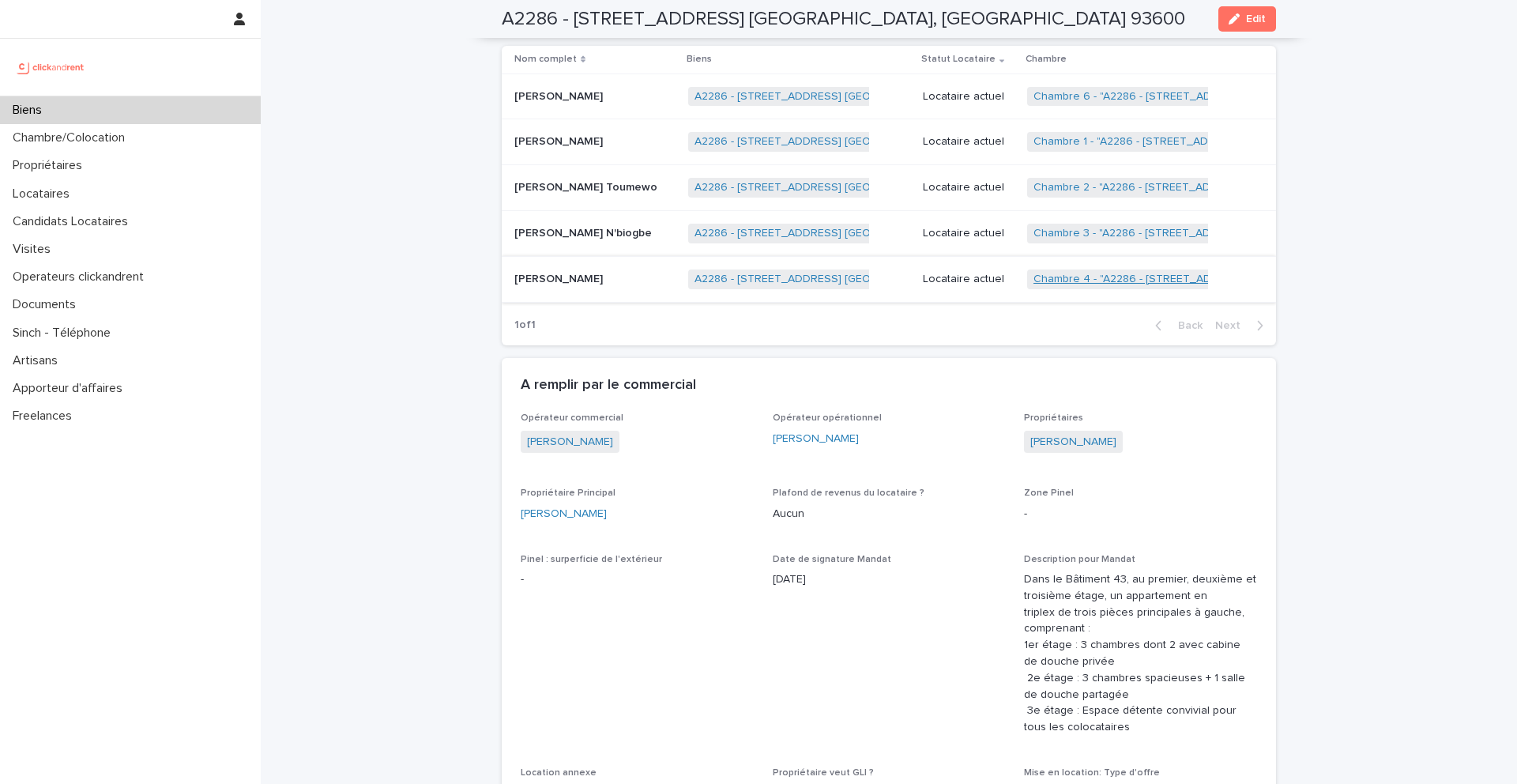
click at [1047, 279] on link "Chambre 4 - "A2286 - [STREET_ADDRESS] [GEOGRAPHIC_DATA], [GEOGRAPHIC_DATA] 9360…" at bounding box center [1275, 279] width 485 height 13
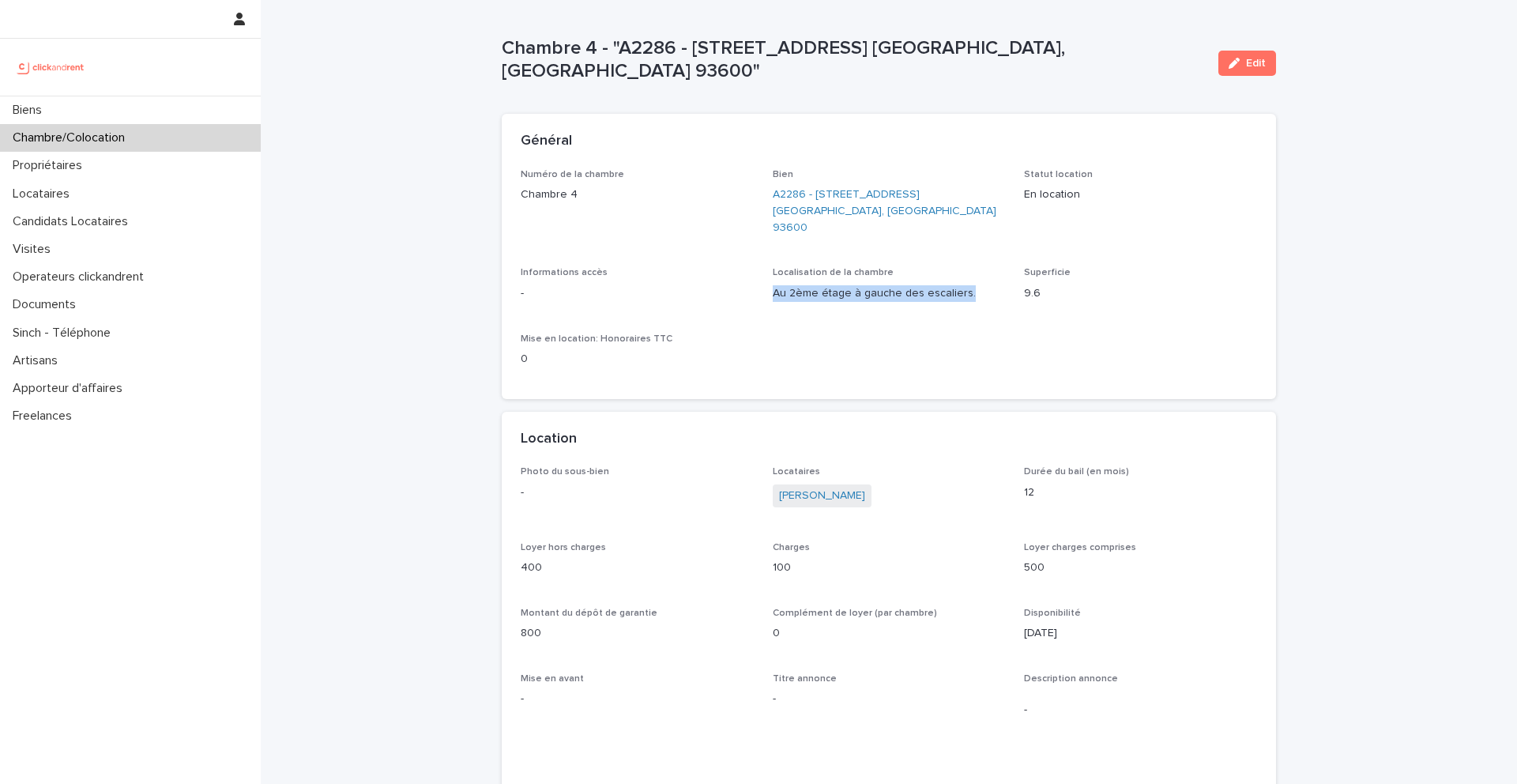
drag, startPoint x: 973, startPoint y: 275, endPoint x: 771, endPoint y: 278, distance: 202.0
click at [772, 285] on p "Au 2ème étage à gauche des escaliers." at bounding box center [889, 293] width 233 height 17
copy p "Au 2ème étage à gauche des escaliers."
click at [832, 193] on link "A2286 - [STREET_ADDRESS] [GEOGRAPHIC_DATA], [GEOGRAPHIC_DATA] 93600" at bounding box center [889, 211] width 233 height 49
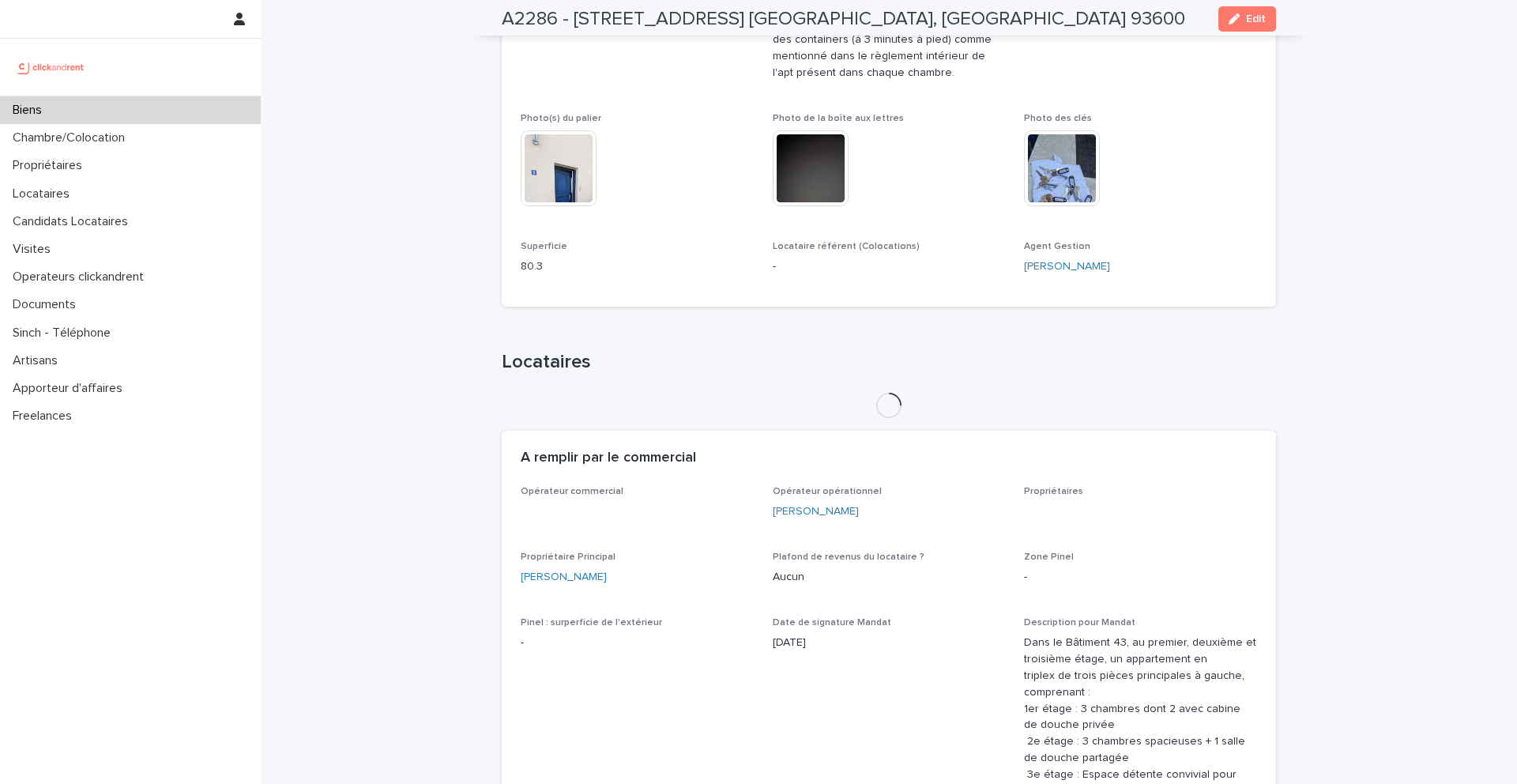
scroll to position [803, 0]
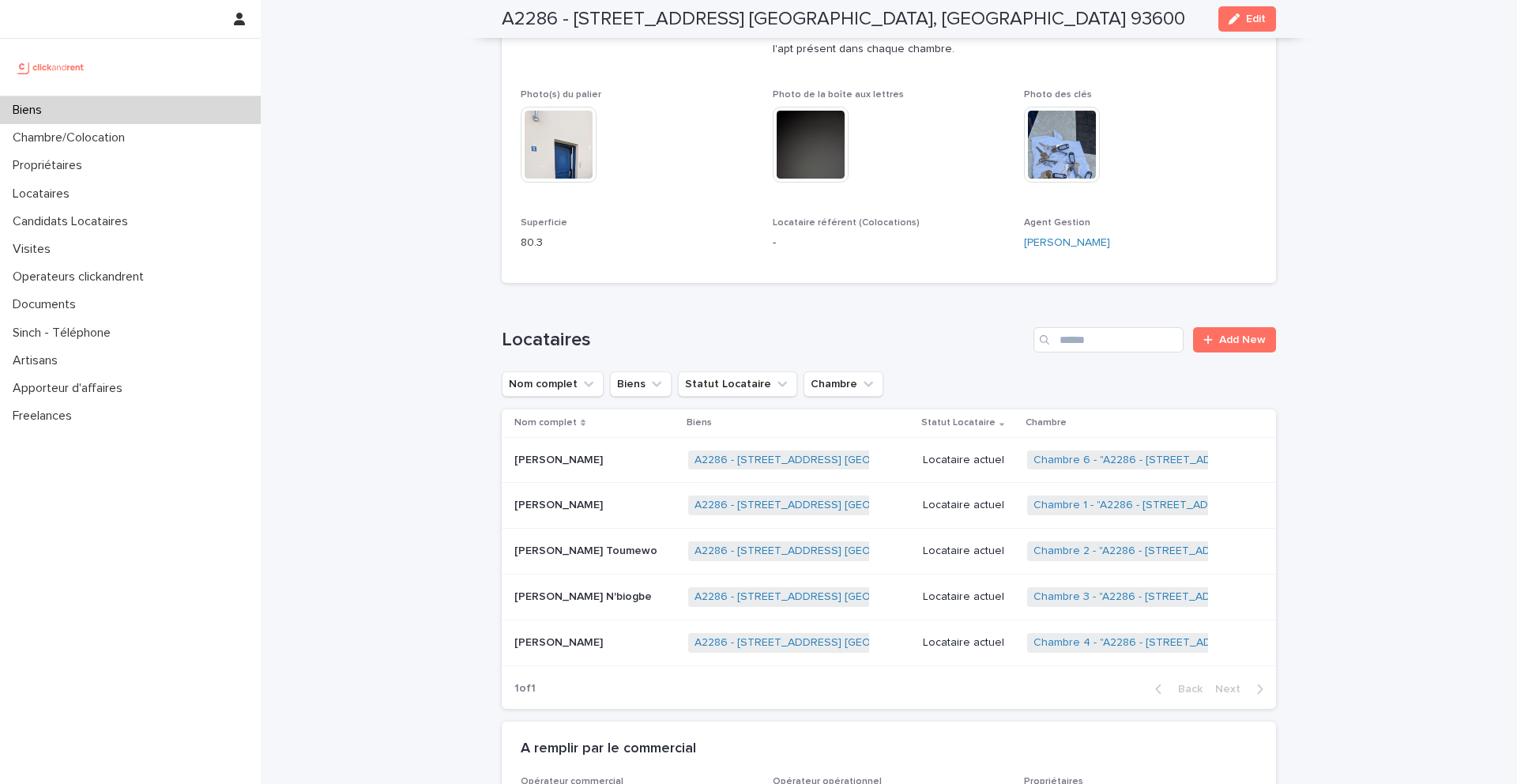
click at [551, 502] on p "[PERSON_NAME]" at bounding box center [560, 504] width 91 height 17
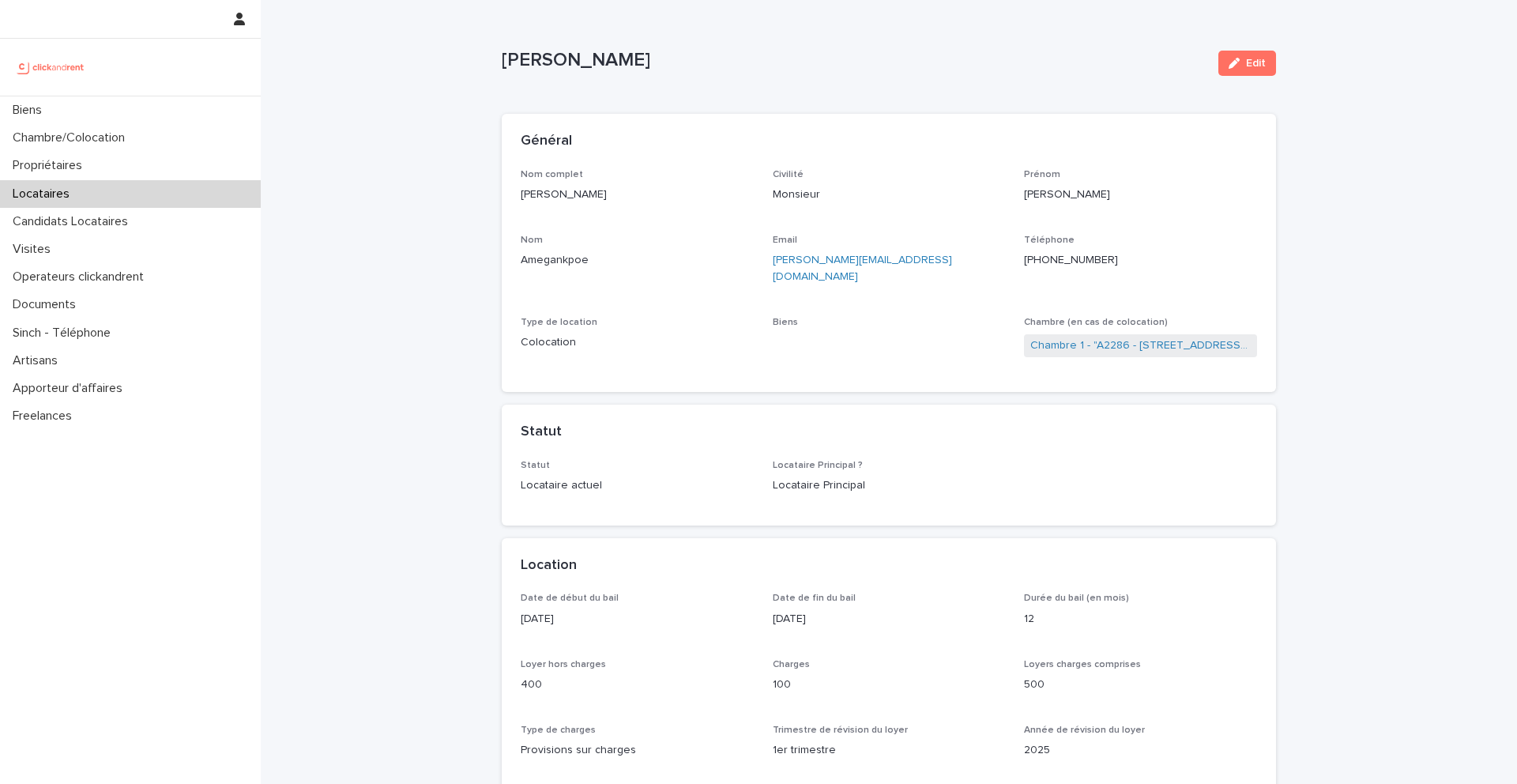
click at [1046, 259] on ringoverc2c-number-84e06f14122c "[PHONE_NUMBER]" at bounding box center [1071, 260] width 94 height 11
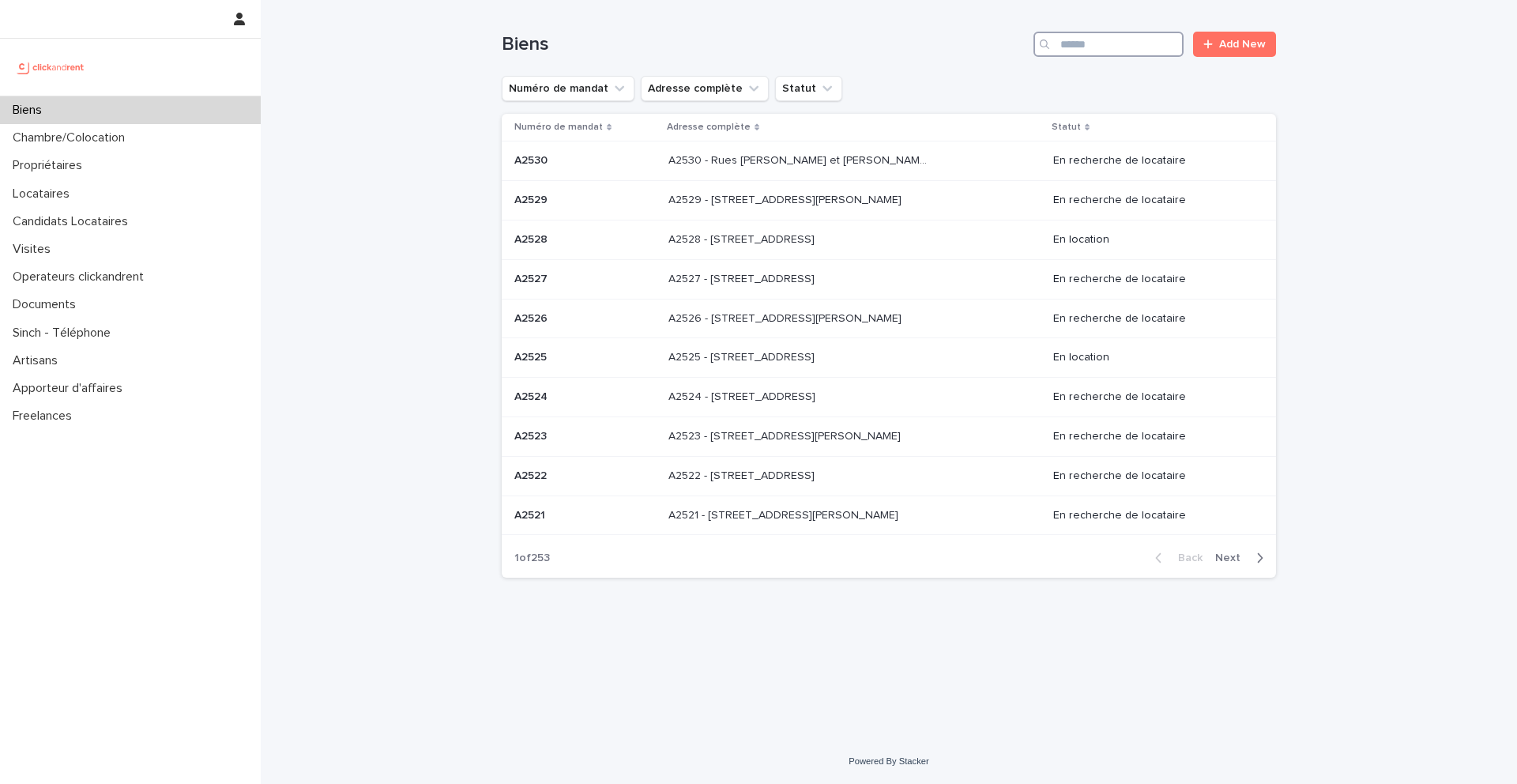
click at [1105, 47] on input "Search" at bounding box center [1108, 44] width 151 height 25
click at [1082, 43] on input "Search" at bounding box center [1108, 44] width 151 height 25
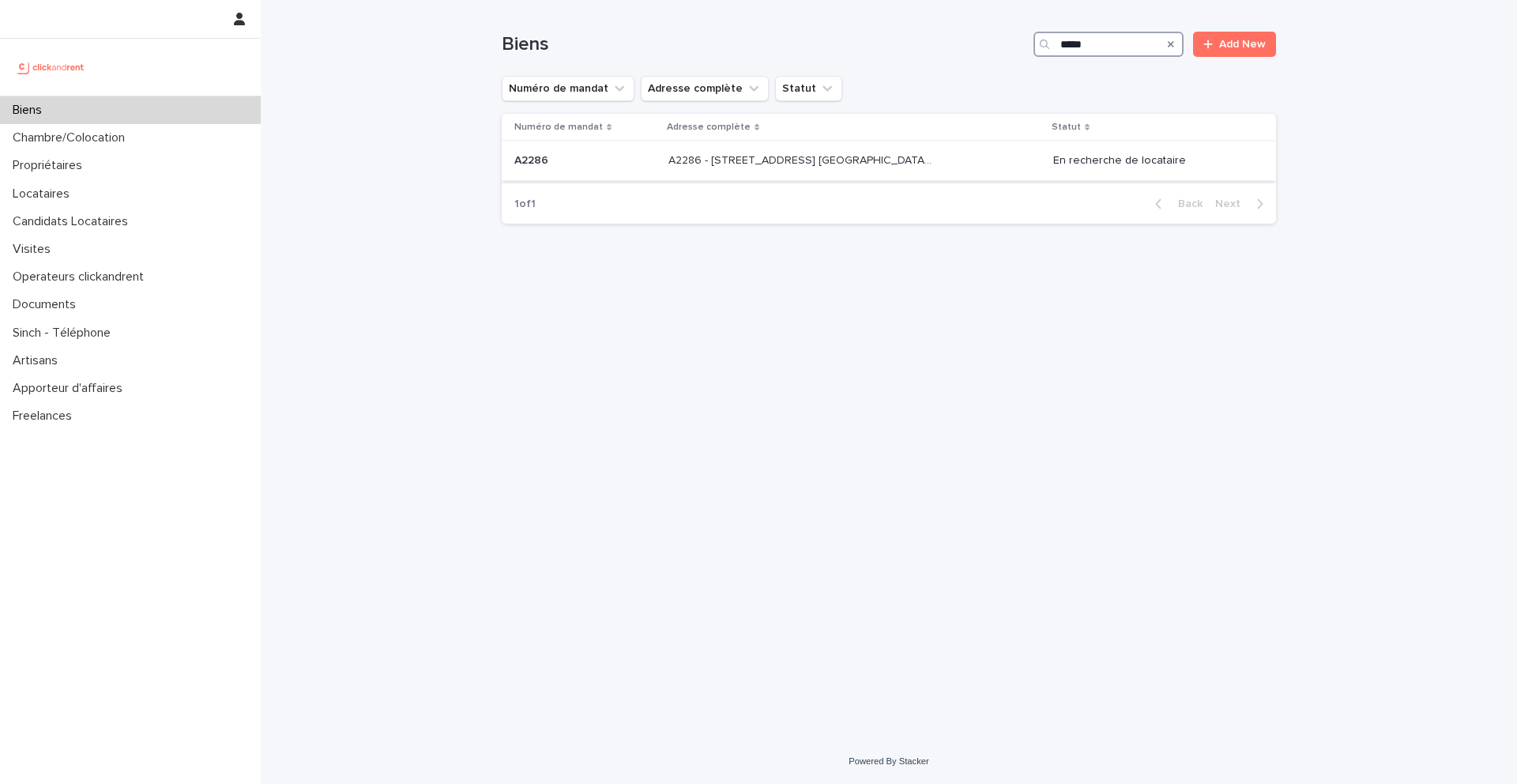
type input "*****"
click at [552, 163] on p at bounding box center [585, 160] width 142 height 13
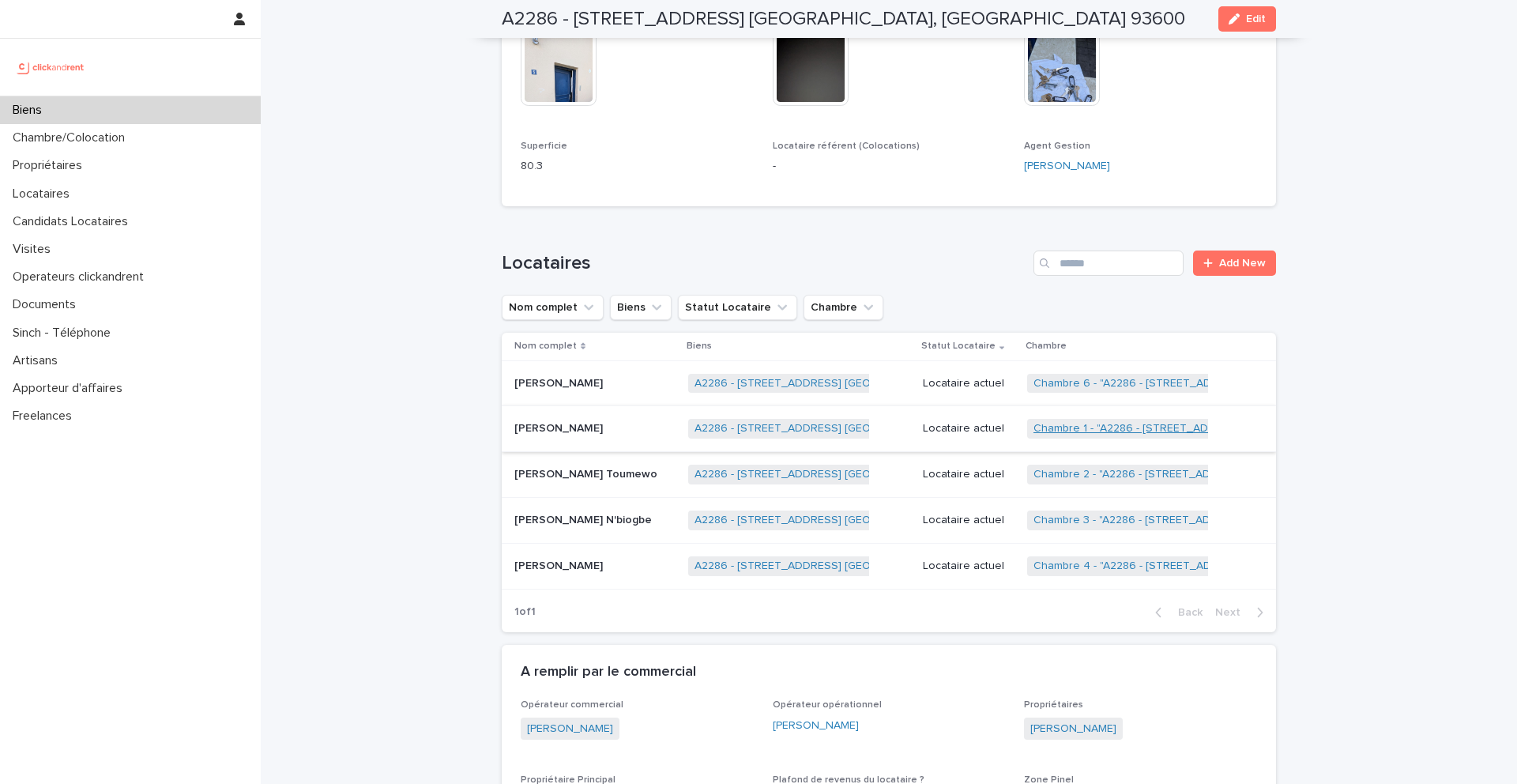
scroll to position [880, 0]
click at [1085, 564] on link "Chambre 4 - "A2286 - [STREET_ADDRESS] [GEOGRAPHIC_DATA], [GEOGRAPHIC_DATA] 9360…" at bounding box center [1275, 564] width 485 height 13
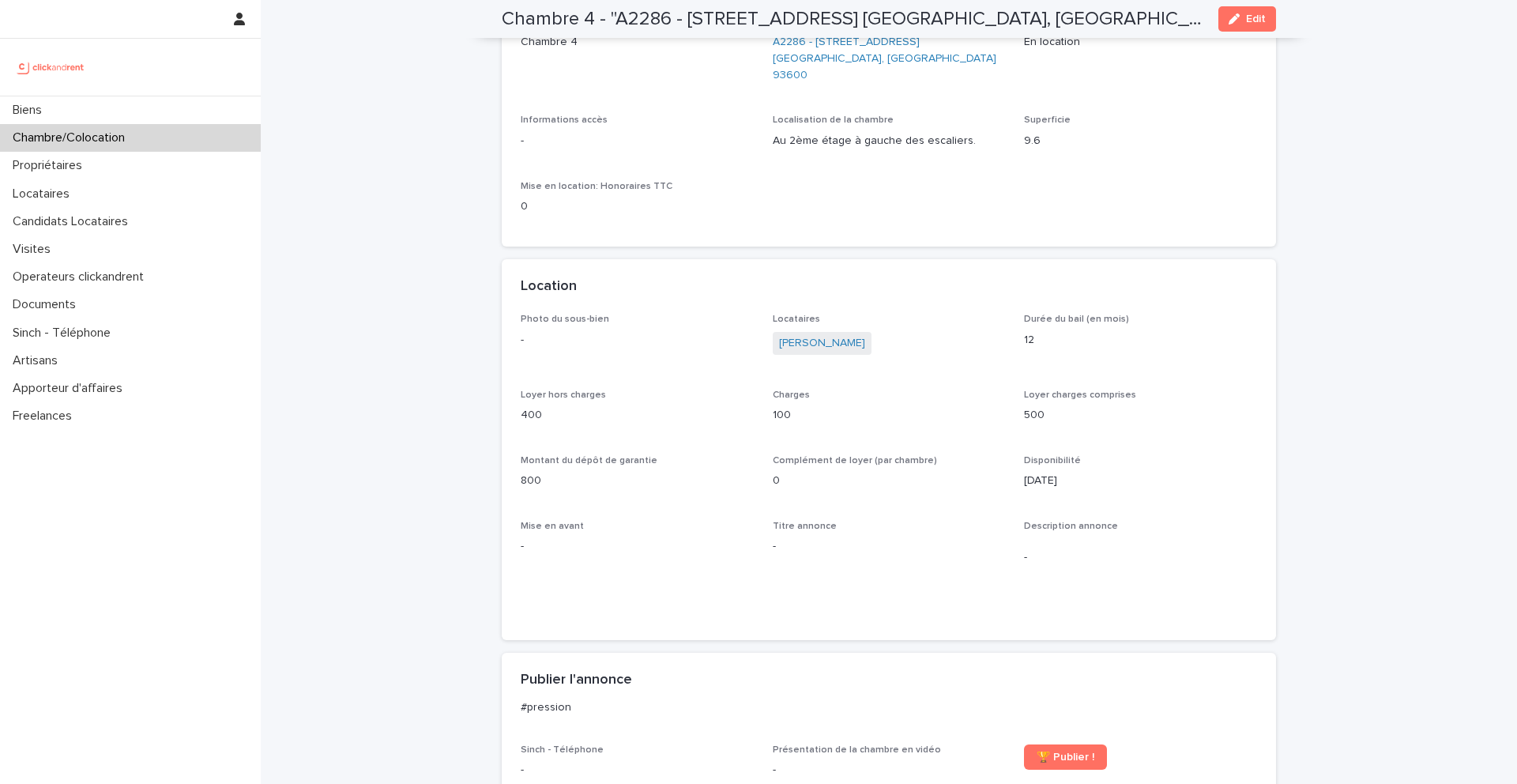
scroll to position [149, 0]
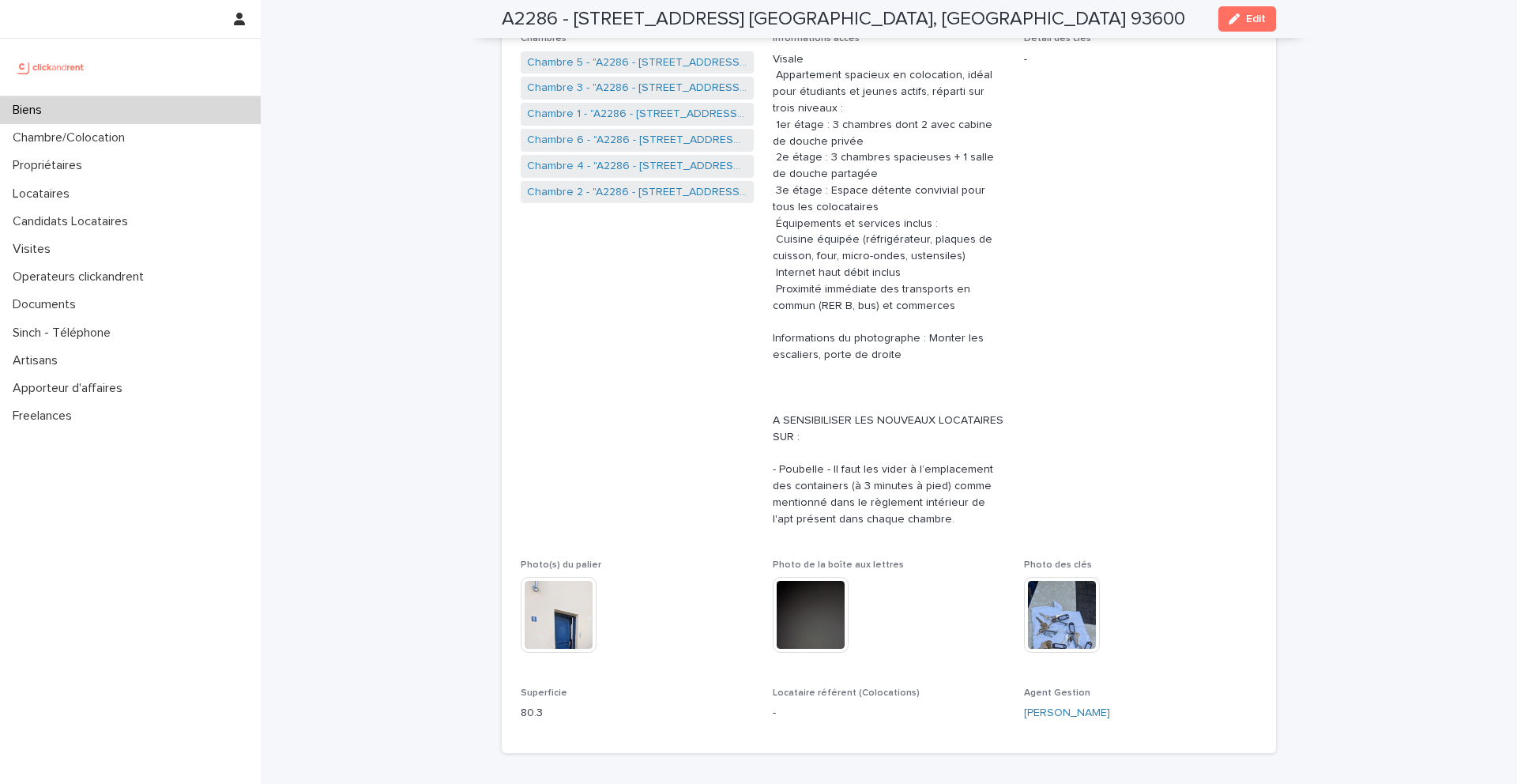
scroll to position [220, 0]
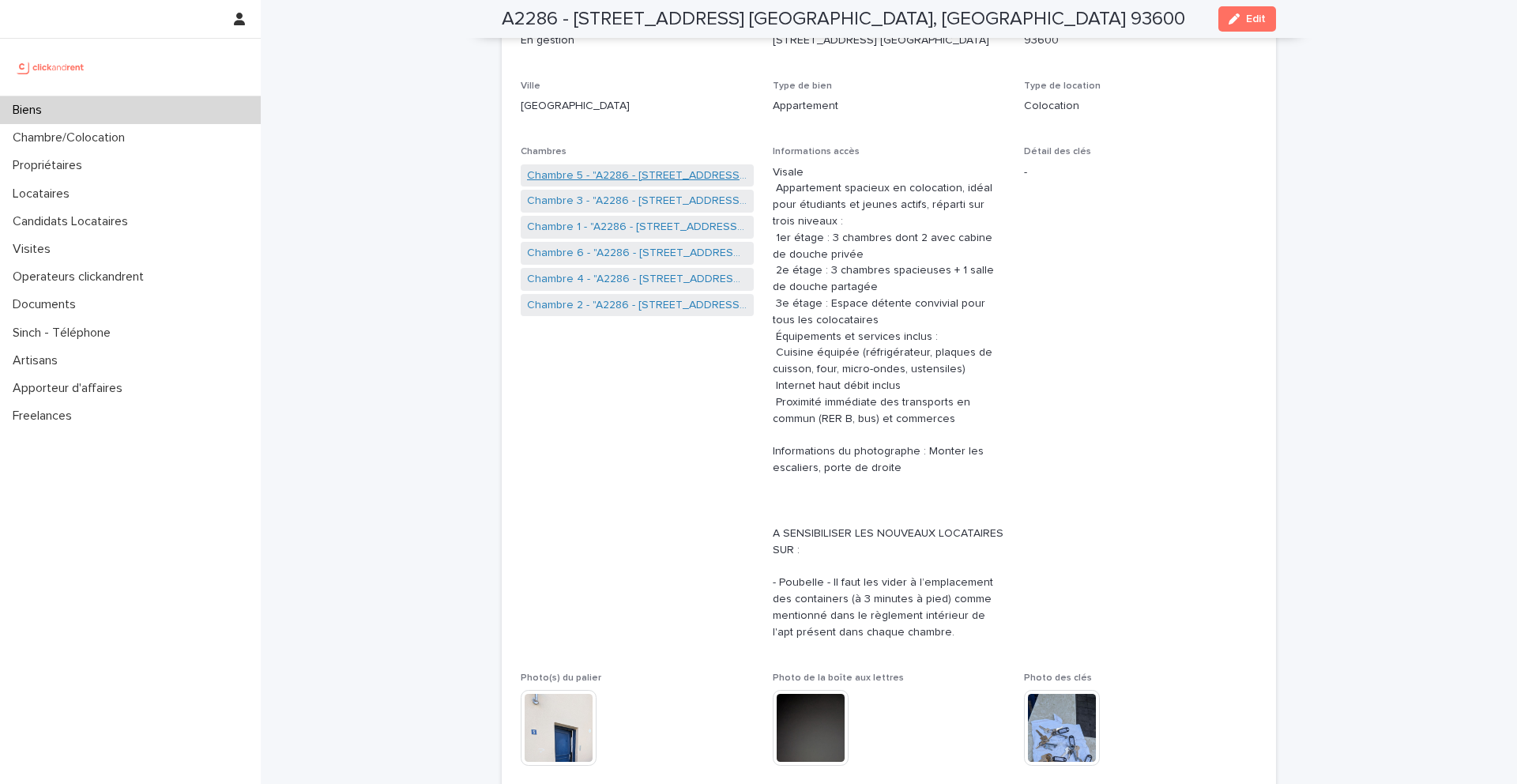
click at [627, 179] on link "Chambre 5 - "A2286 - [STREET_ADDRESS] [GEOGRAPHIC_DATA], [GEOGRAPHIC_DATA] 9360…" at bounding box center [637, 176] width 220 height 17
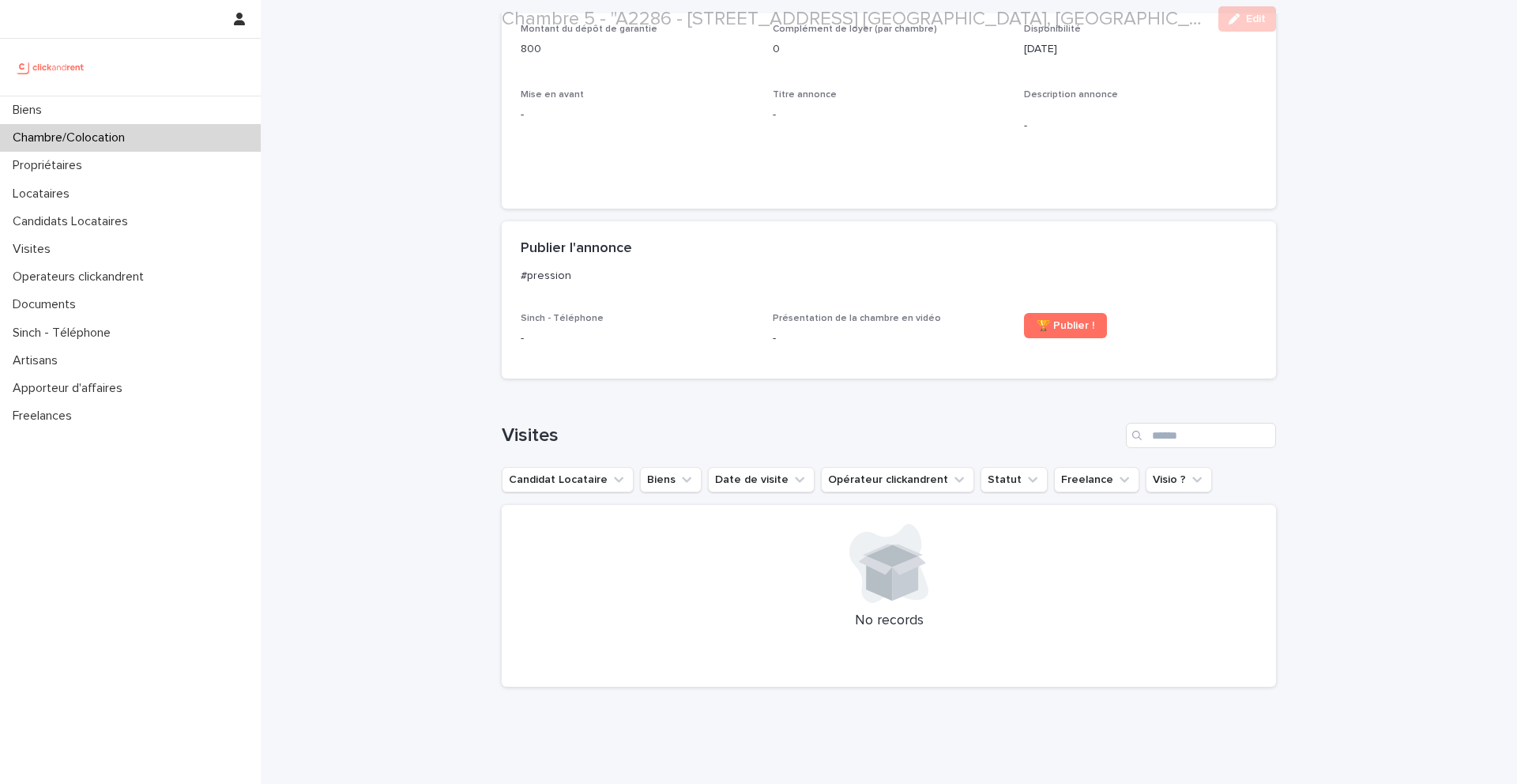
scroll to position [598, 0]
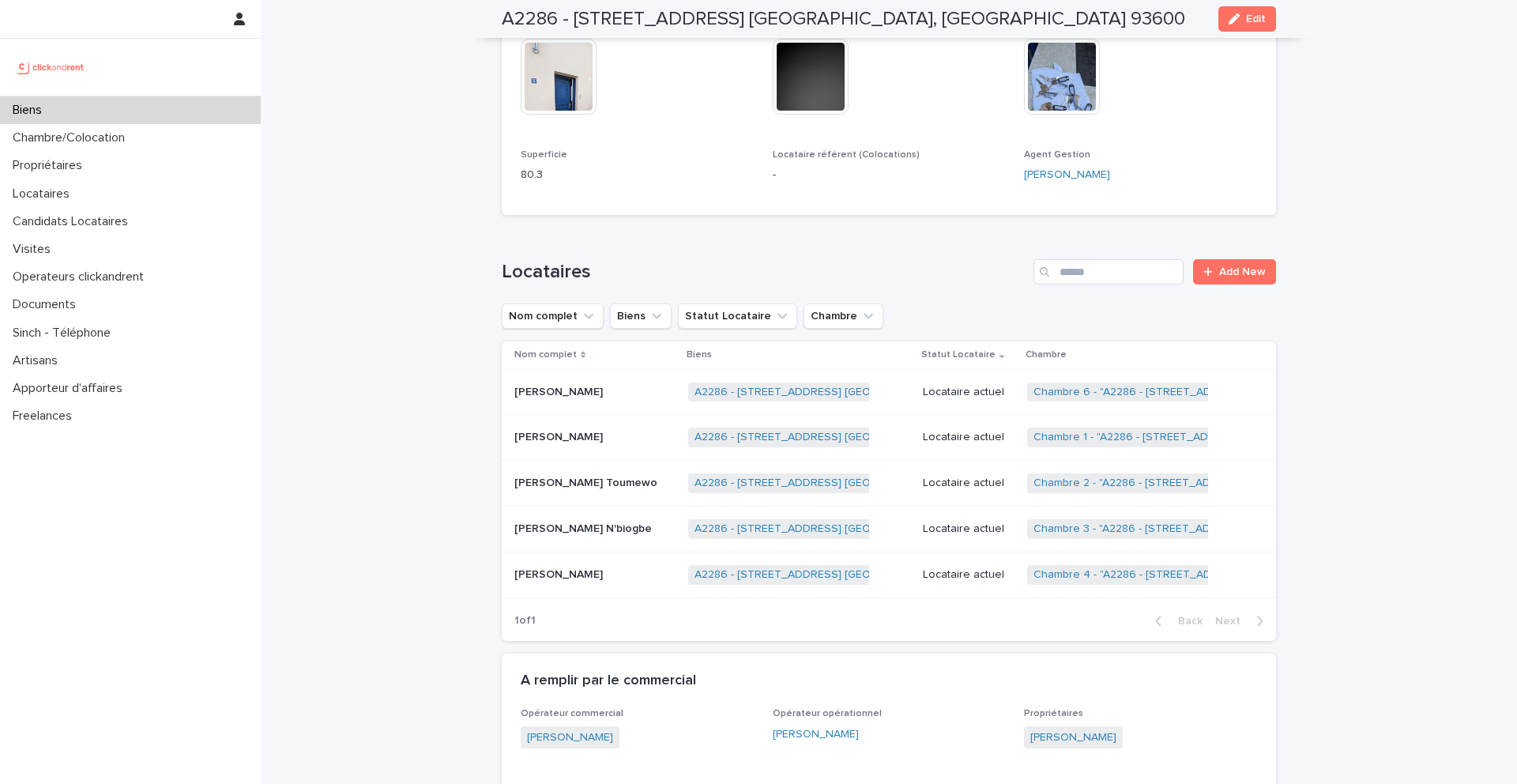
scroll to position [894, 0]
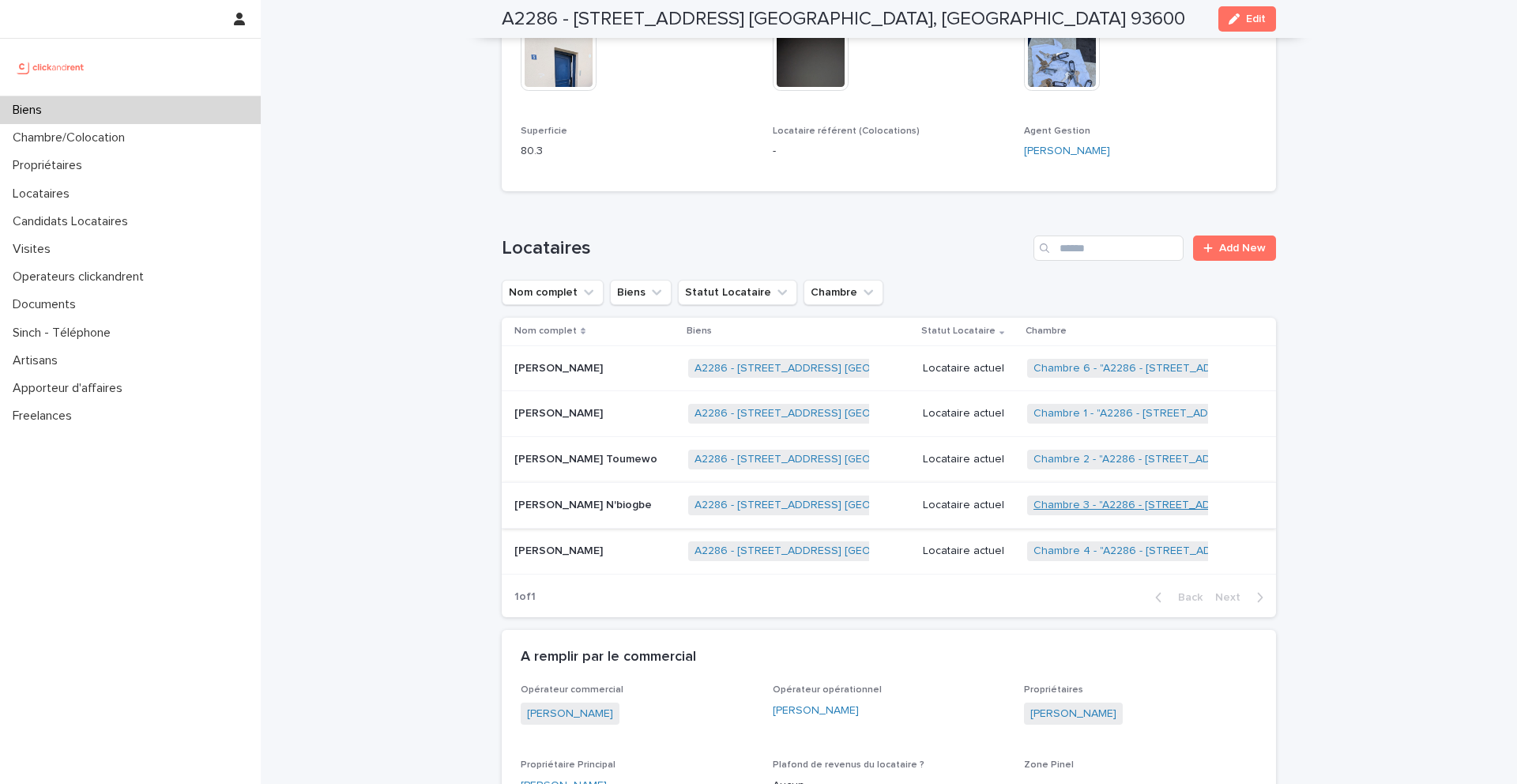
click at [1060, 503] on link "Chambre 3 - "A2286 - [STREET_ADDRESS] [GEOGRAPHIC_DATA], [GEOGRAPHIC_DATA] 9360…" at bounding box center [1275, 504] width 485 height 13
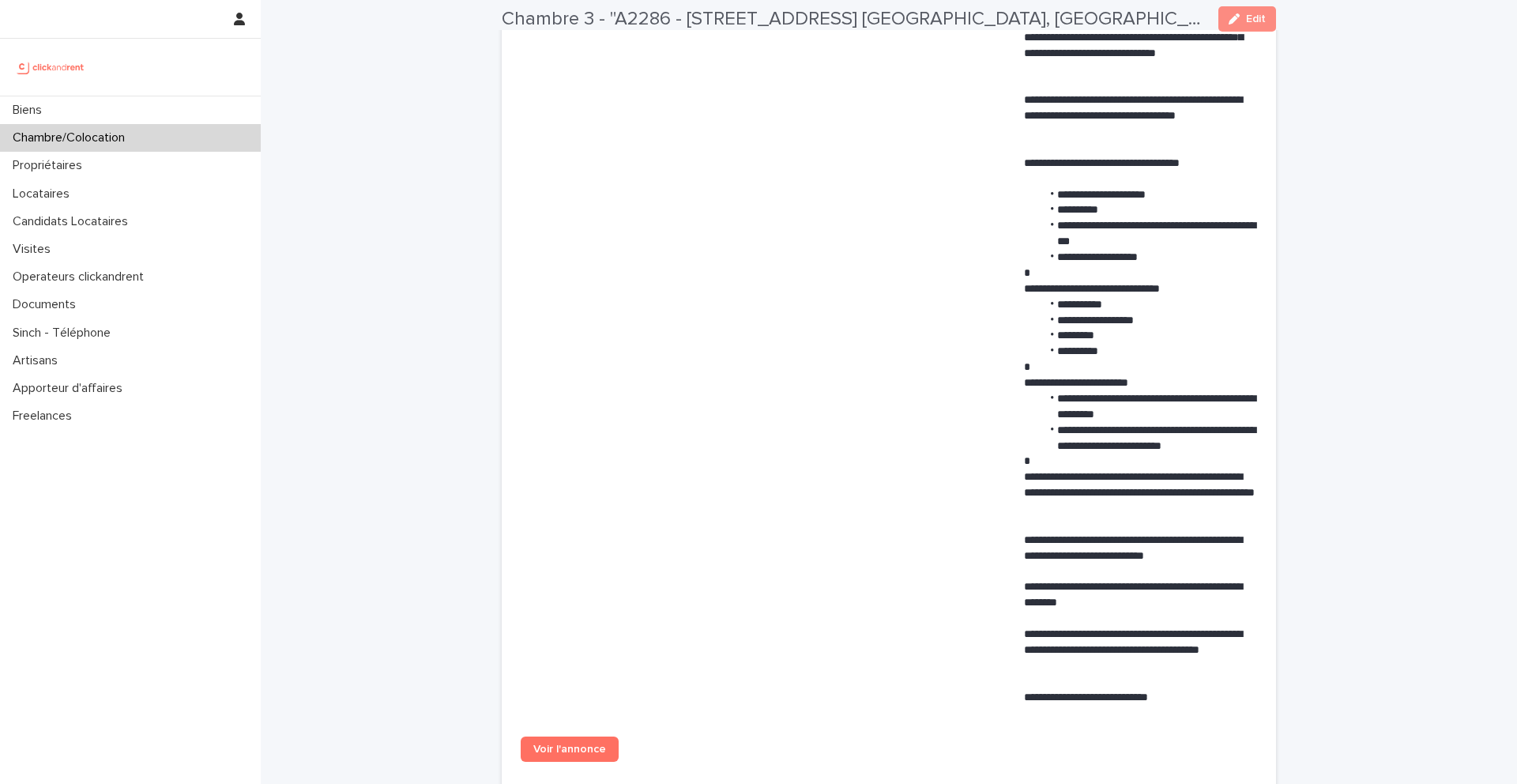
scroll to position [1078, 0]
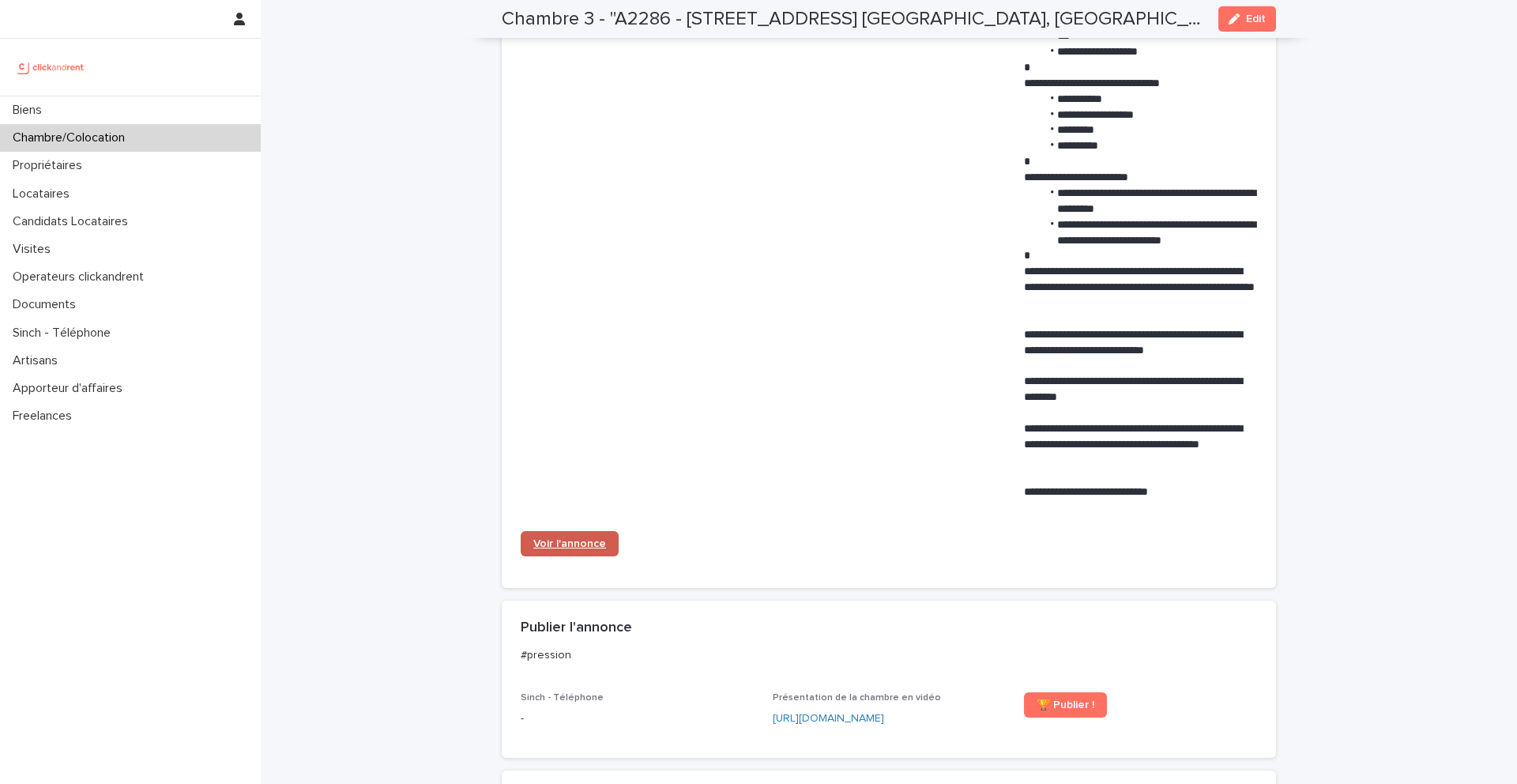
click at [585, 531] on link "Voir l'annonce" at bounding box center [569, 544] width 98 height 25
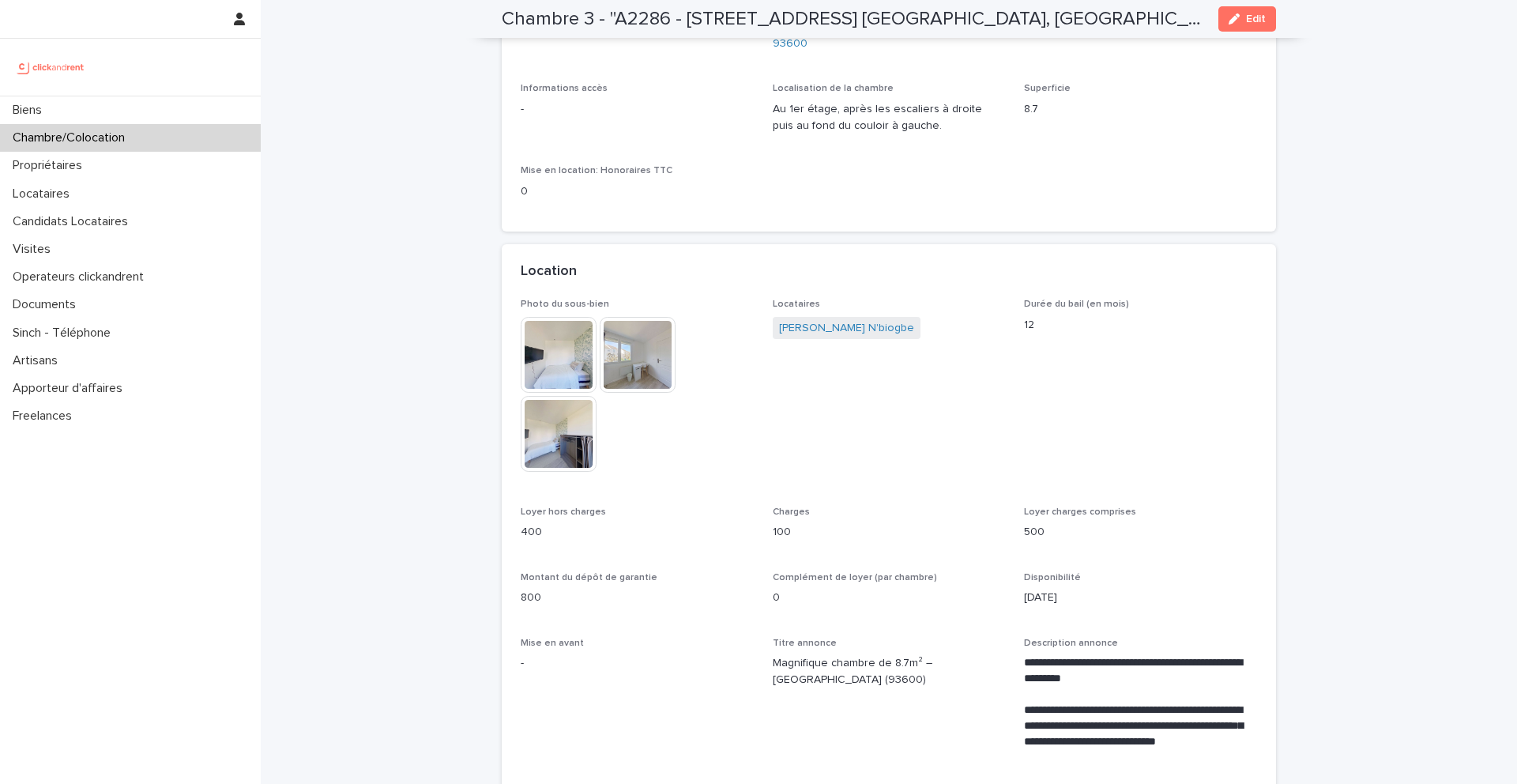
scroll to position [0, 0]
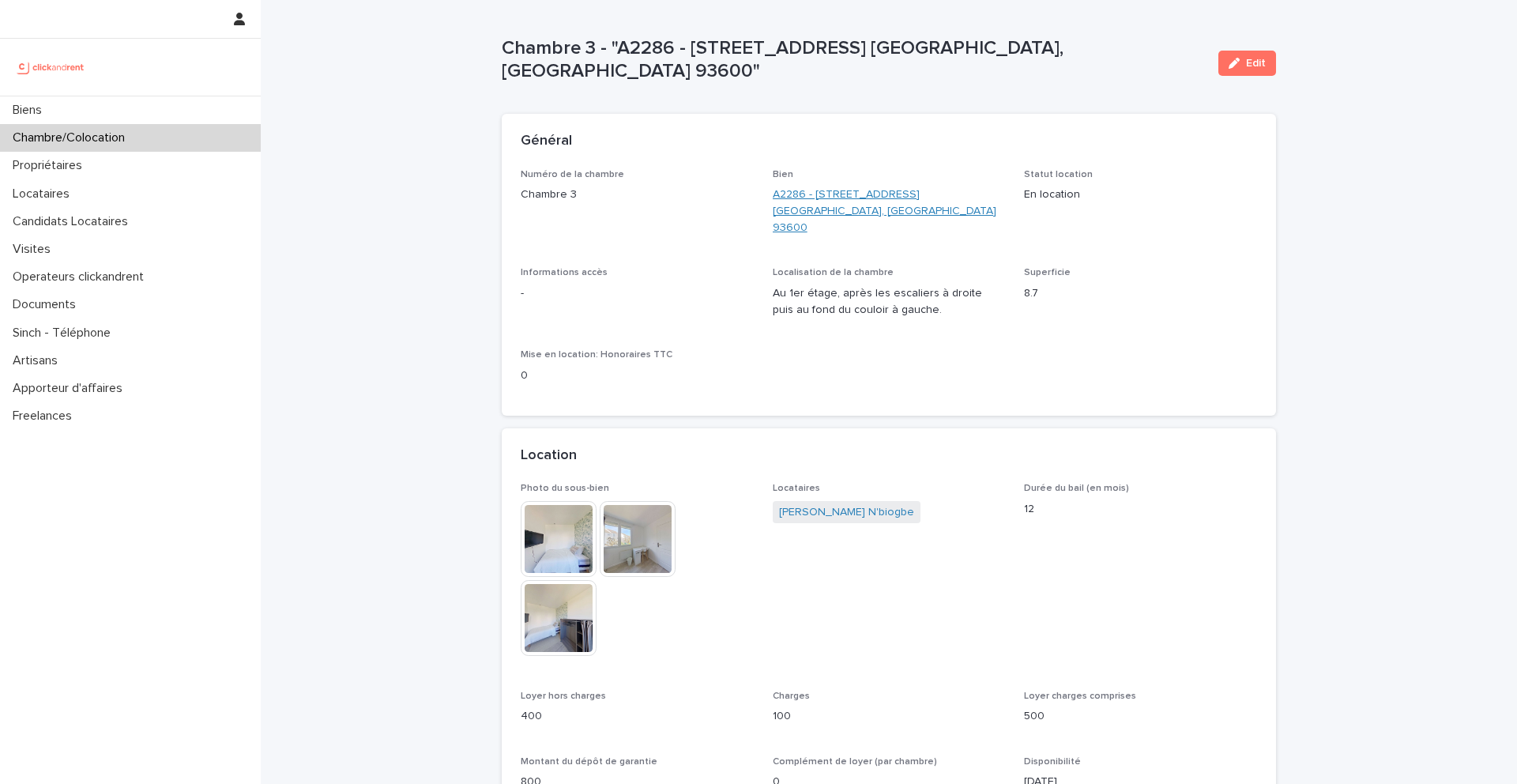
click at [811, 207] on link "A2286 - [STREET_ADDRESS] [GEOGRAPHIC_DATA], [GEOGRAPHIC_DATA] 93600" at bounding box center [889, 211] width 233 height 49
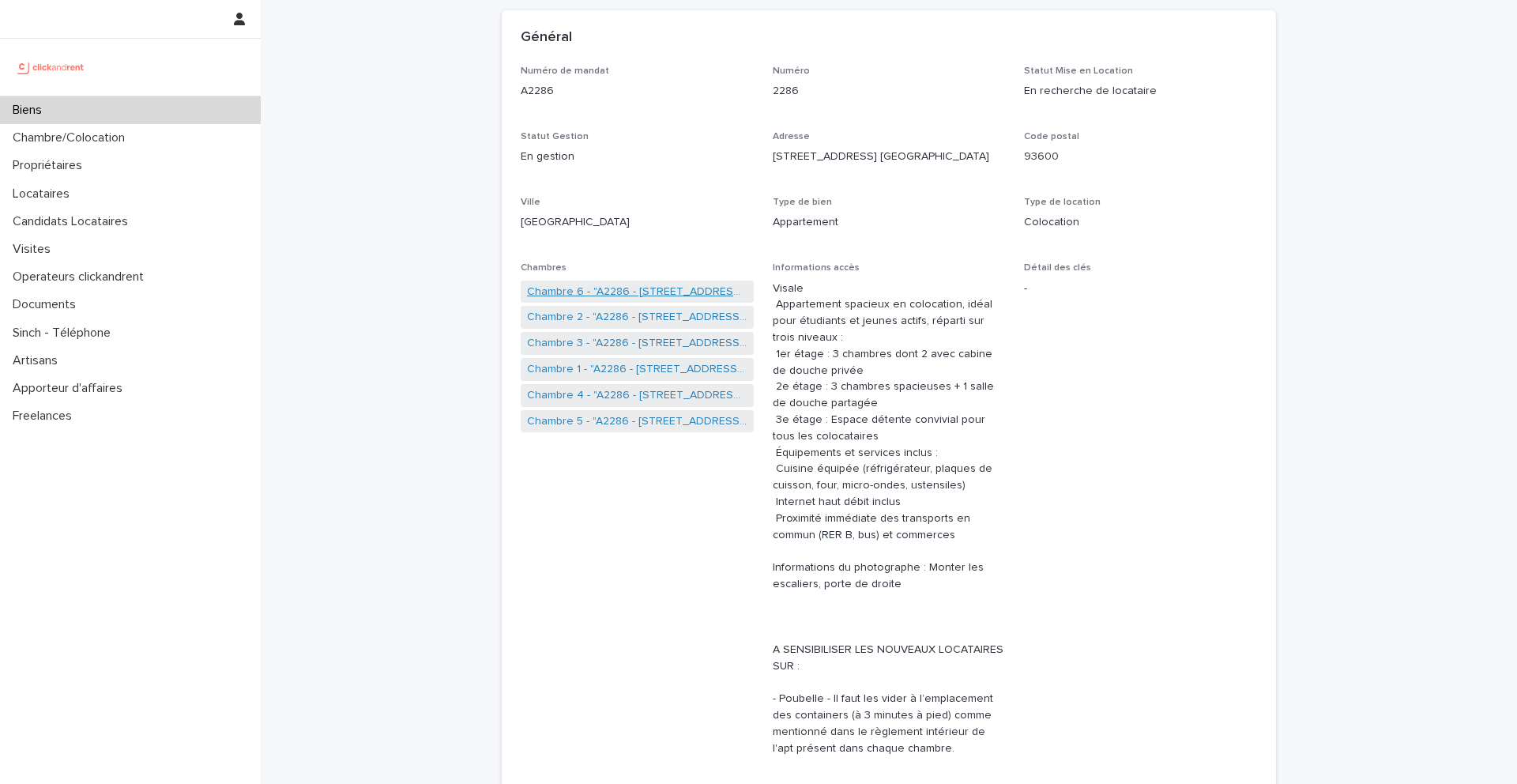
scroll to position [114, 0]
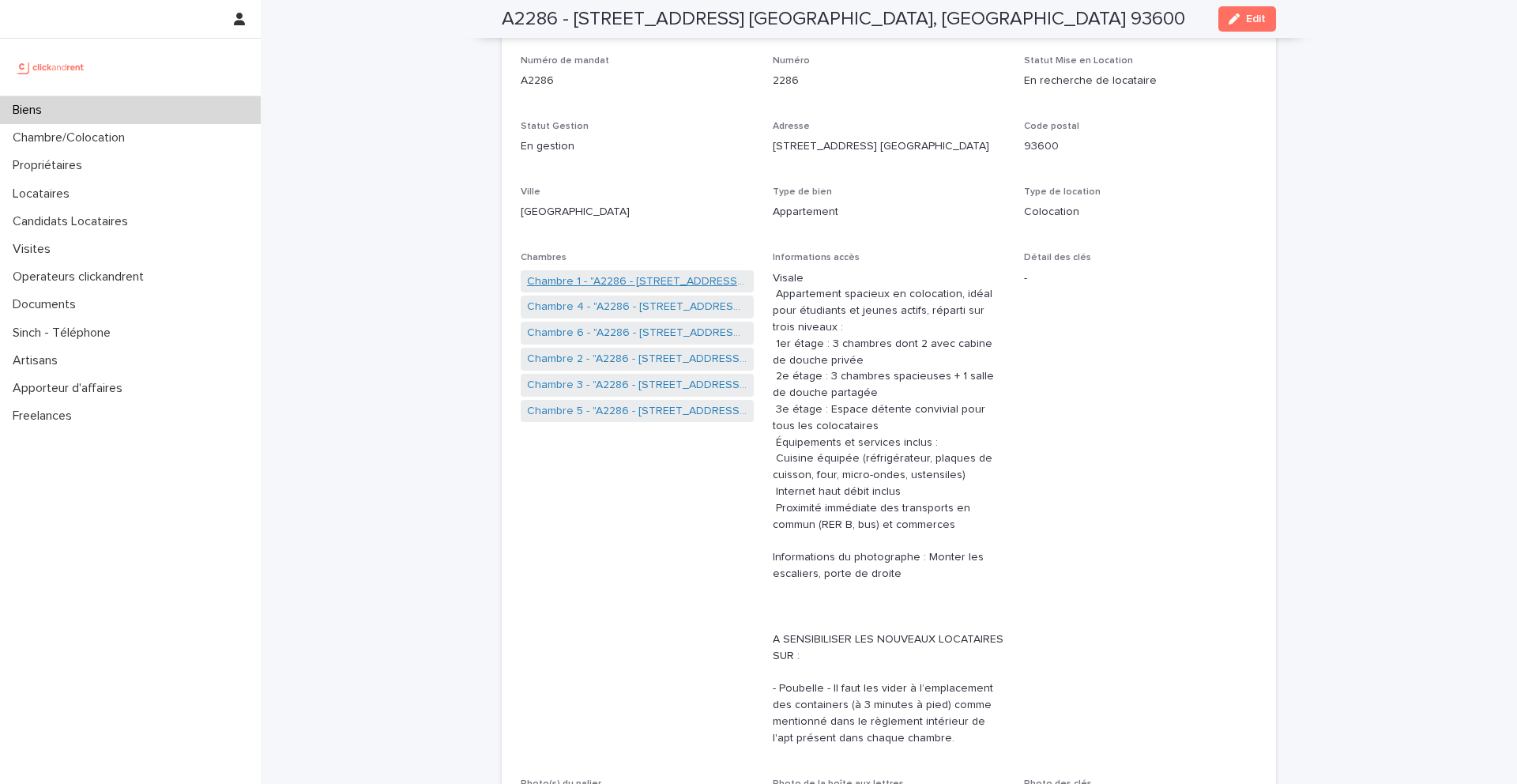
click at [605, 277] on link "Chambre 1 - "A2286 - [STREET_ADDRESS] [GEOGRAPHIC_DATA], [GEOGRAPHIC_DATA] 9360…" at bounding box center [637, 281] width 220 height 17
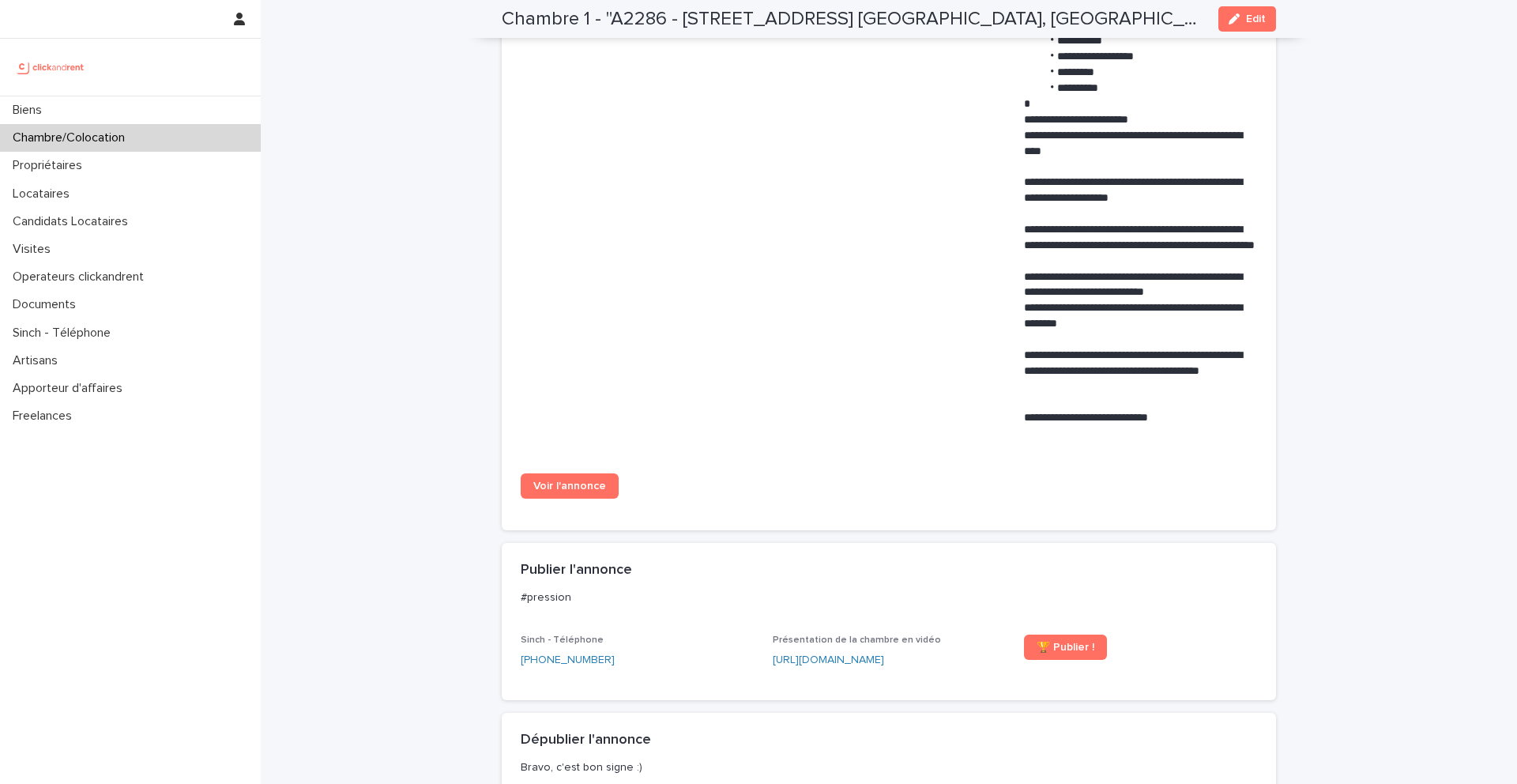
scroll to position [1090, 0]
